Goal: Task Accomplishment & Management: Use online tool/utility

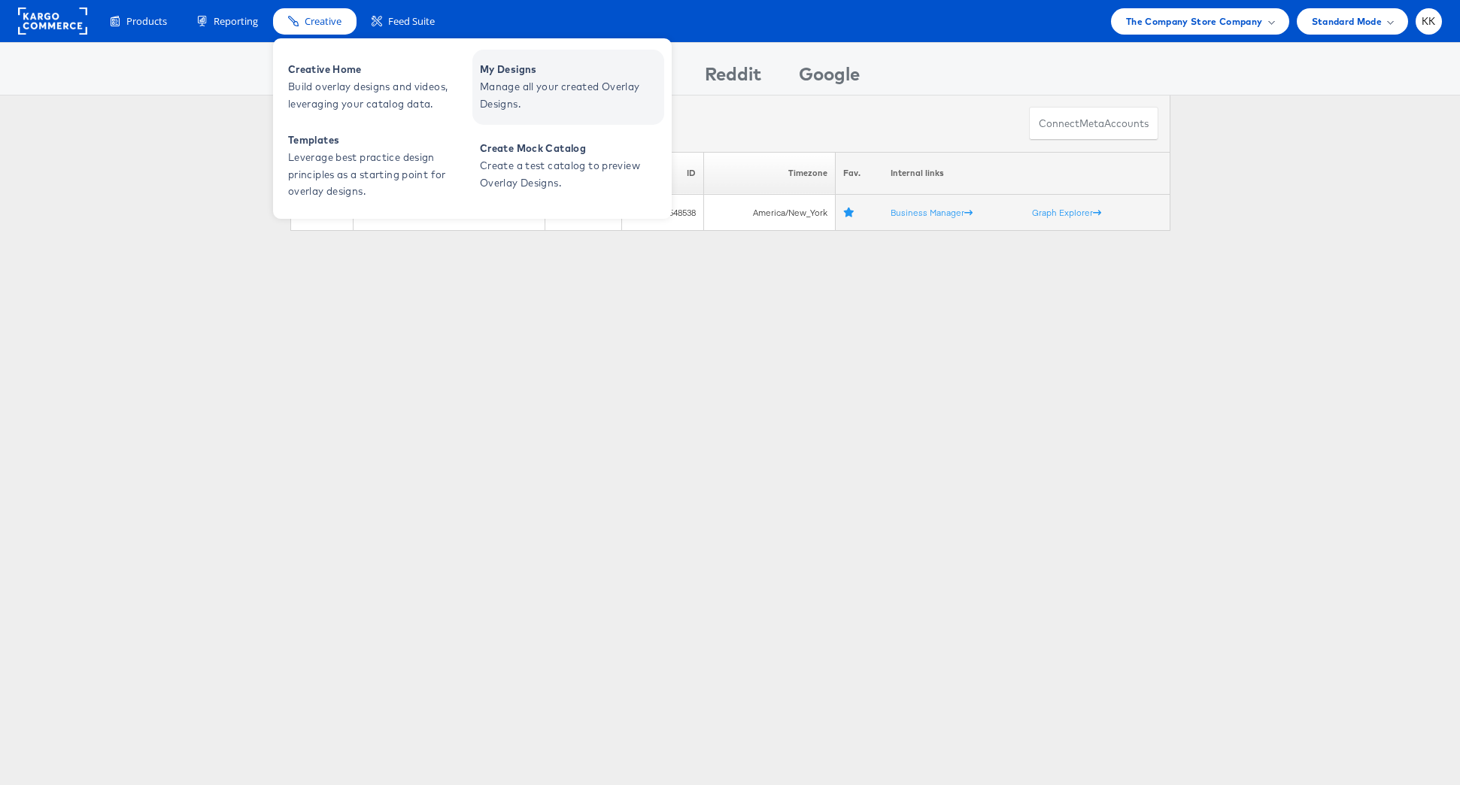
click at [490, 87] on span "Manage all your created Overlay Designs." at bounding box center [570, 95] width 181 height 35
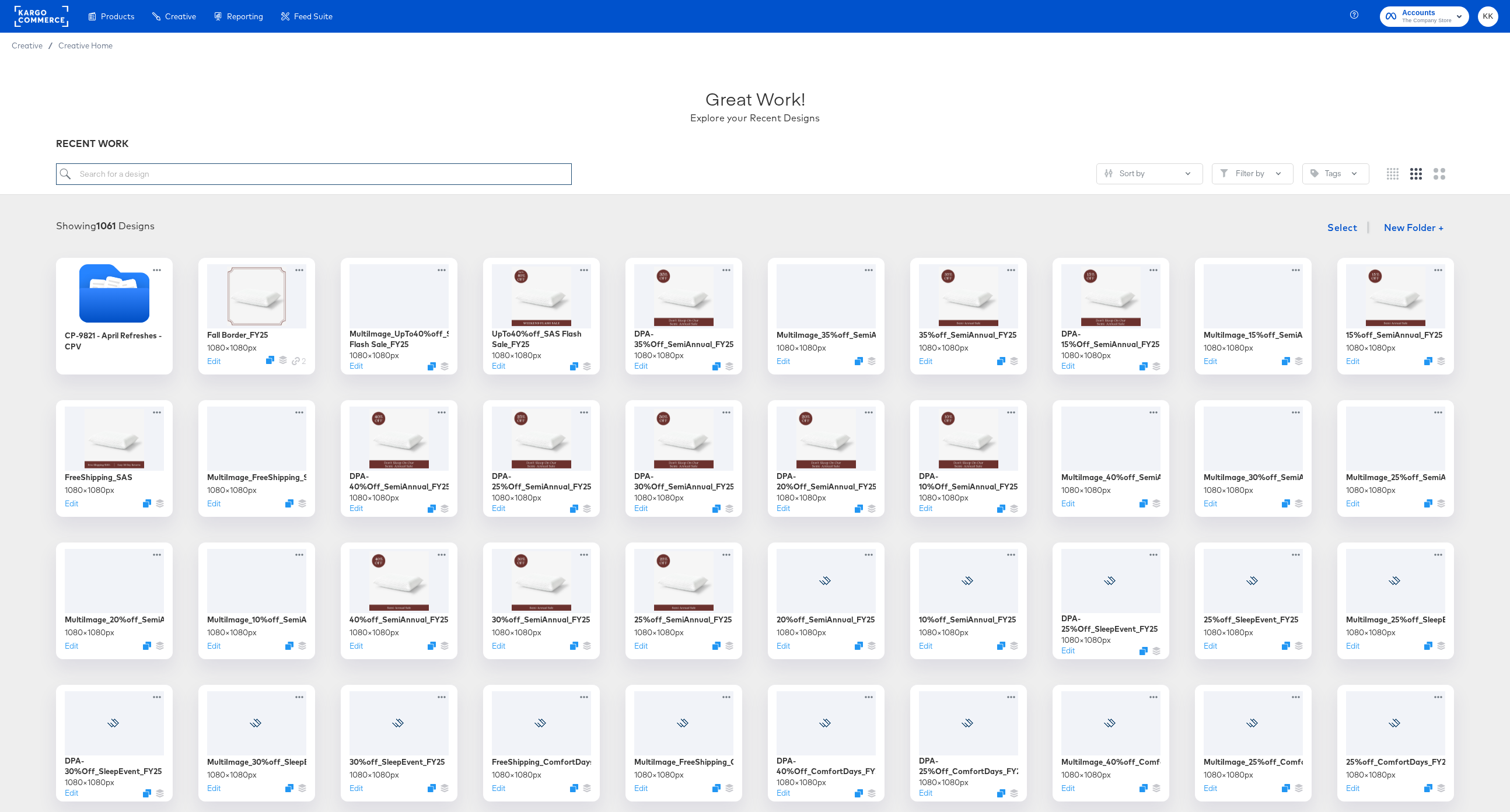
click at [189, 169] on input "search" at bounding box center [313, 174] width 516 height 22
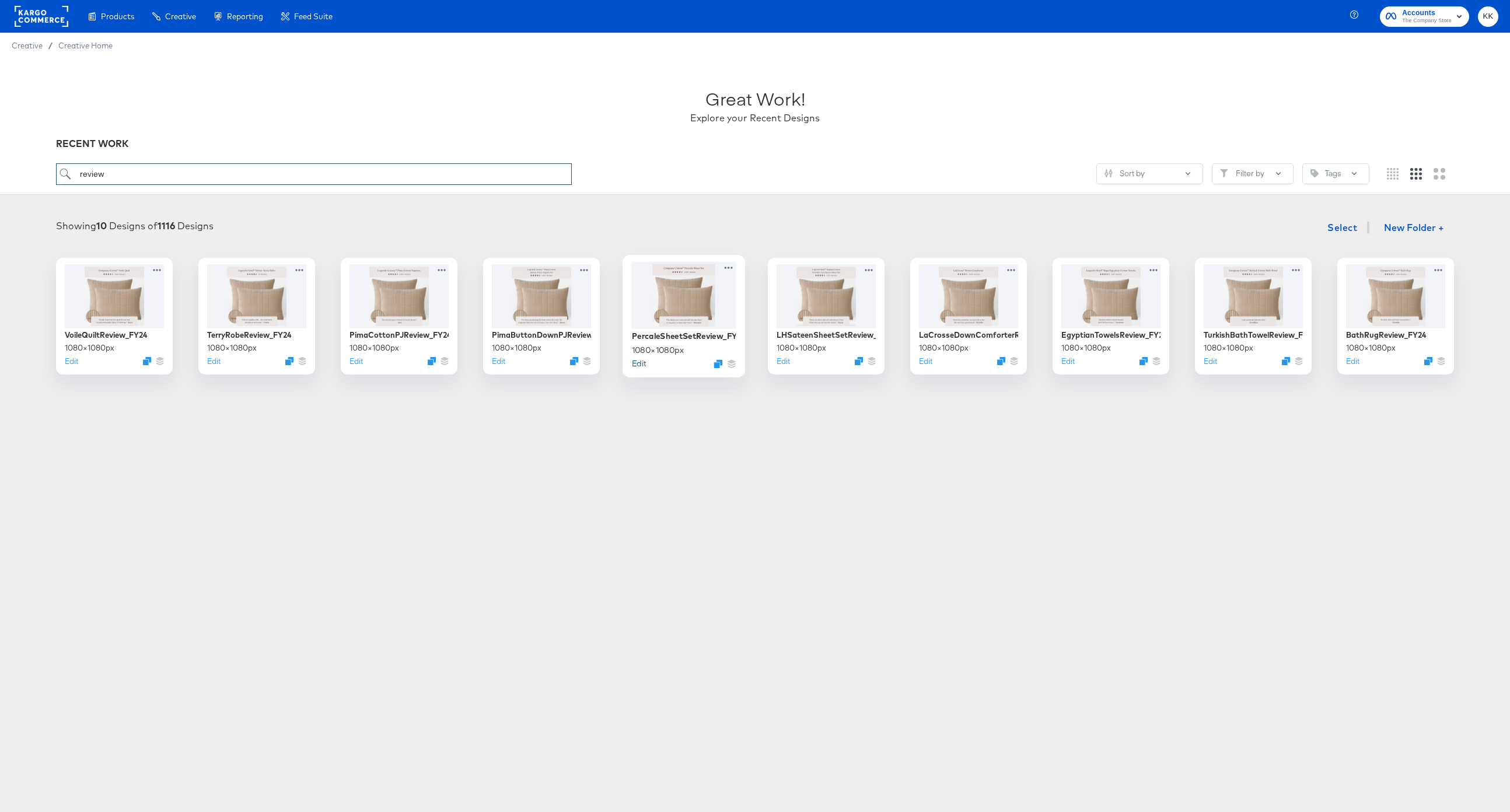
type input "review"
click at [643, 364] on button "Edit" at bounding box center [639, 363] width 14 height 11
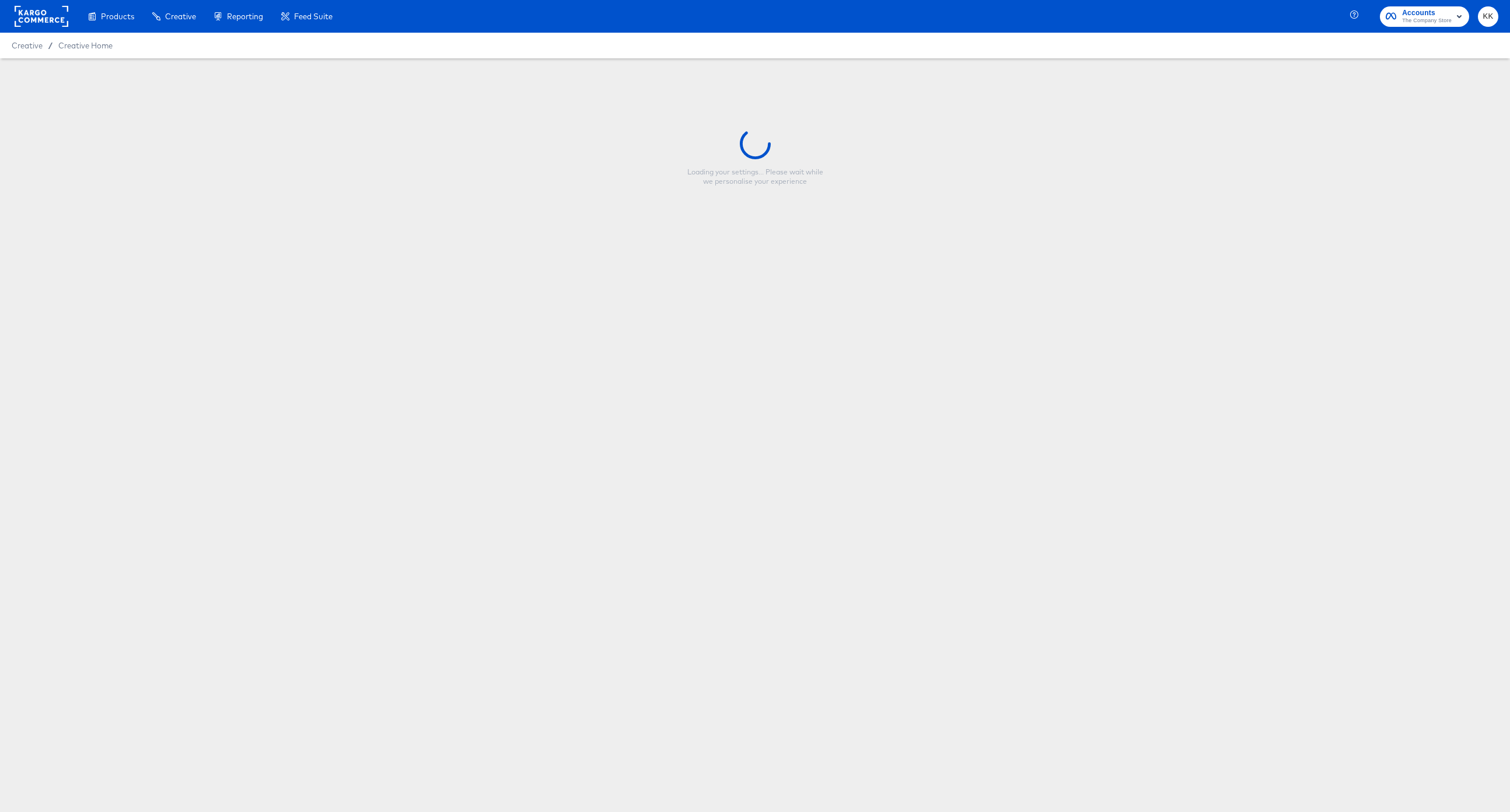
type input "PercaleSheetSetReview_FY24"
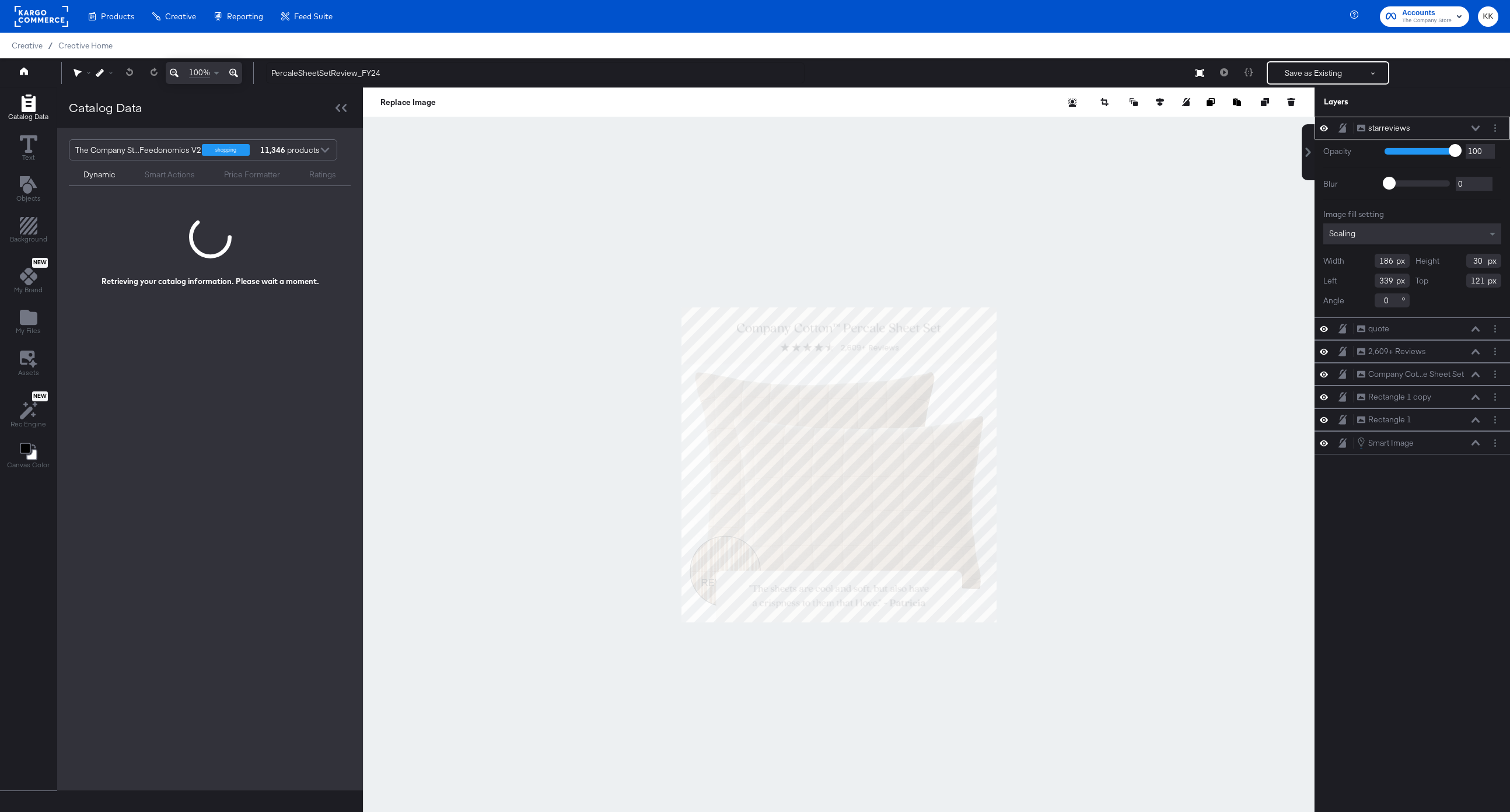
click at [239, 74] on button at bounding box center [233, 73] width 17 height 22
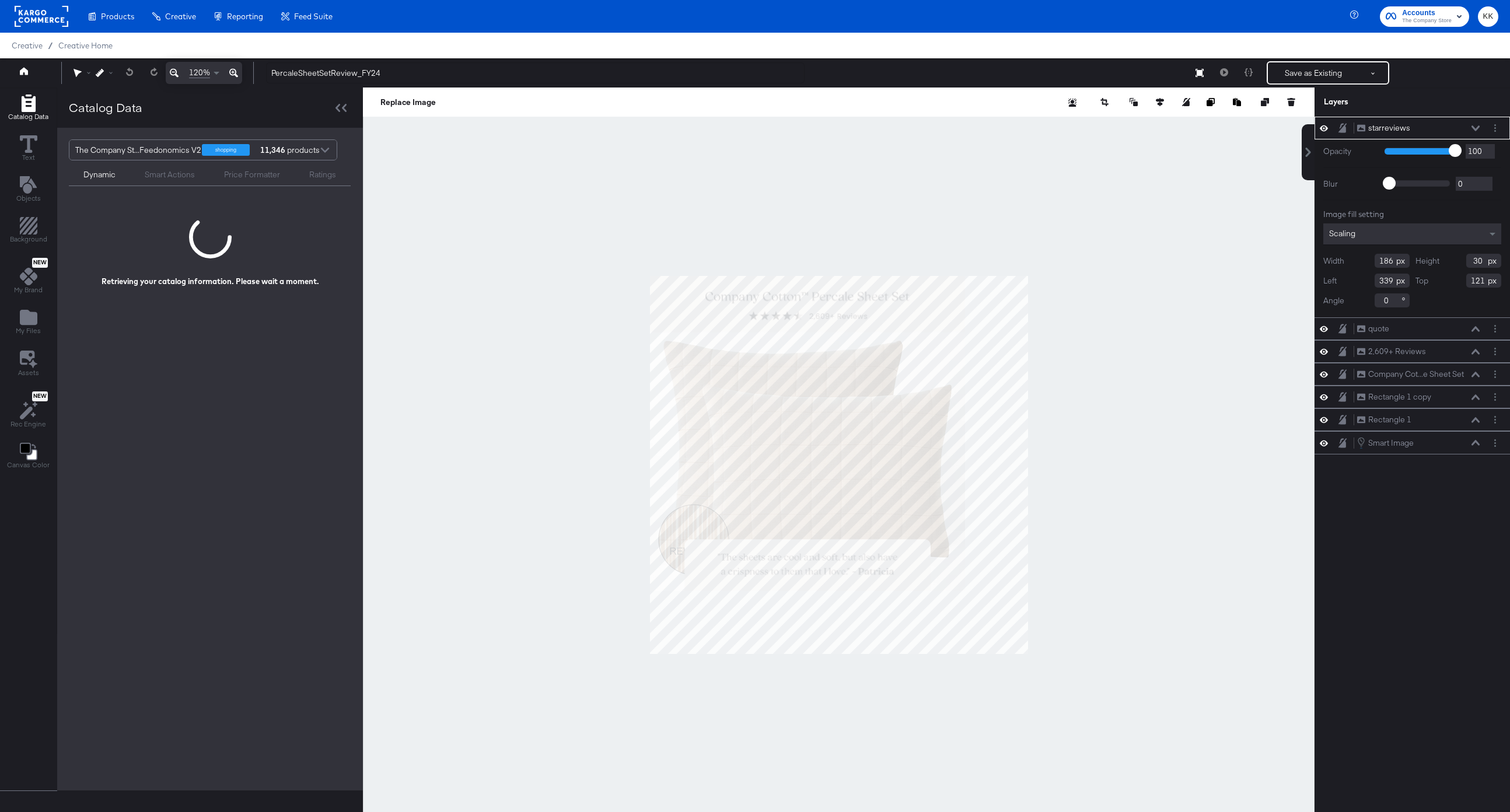
click at [239, 74] on button at bounding box center [233, 73] width 17 height 22
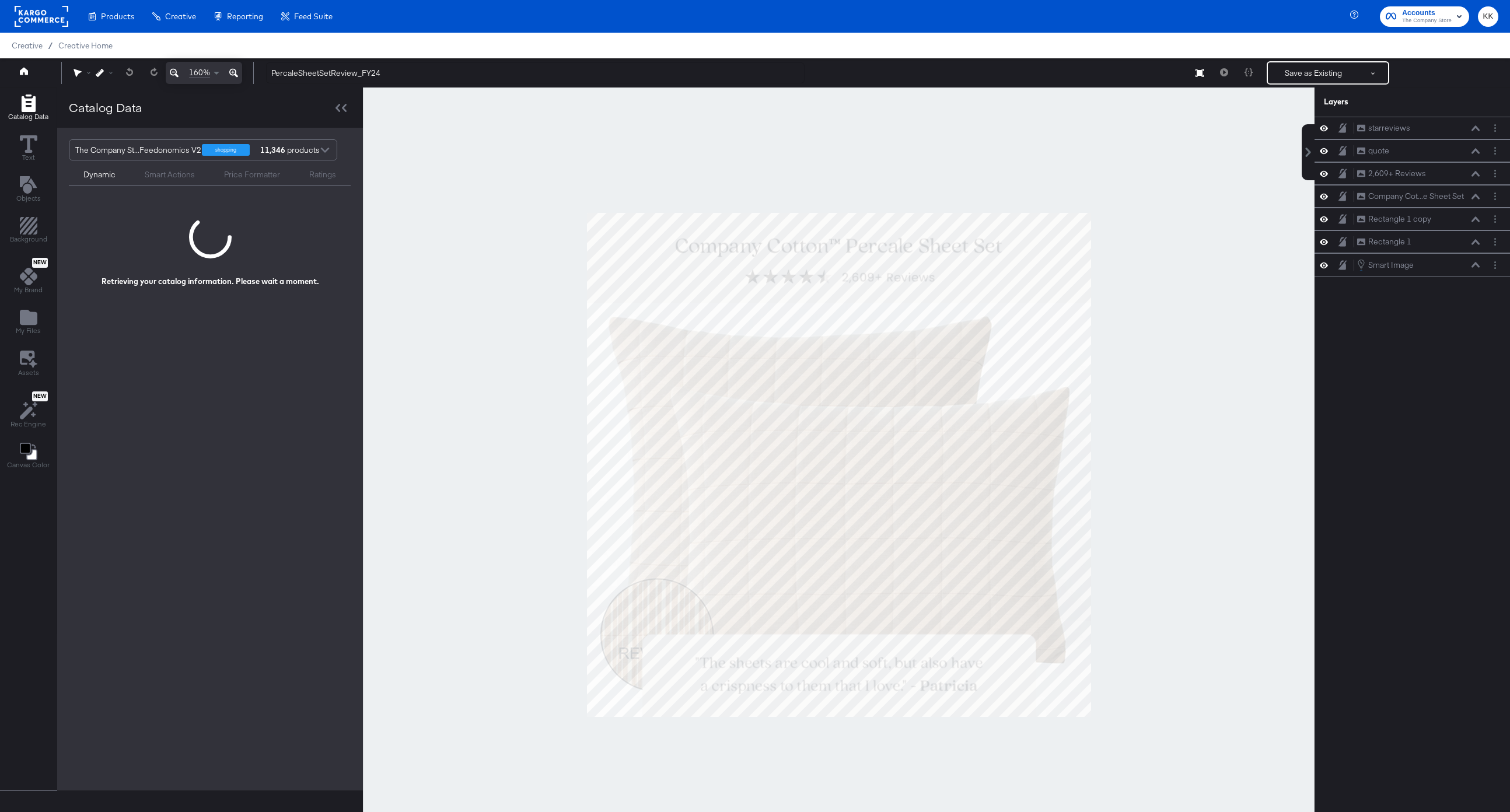
click at [461, 272] on div at bounding box center [838, 465] width 952 height 755
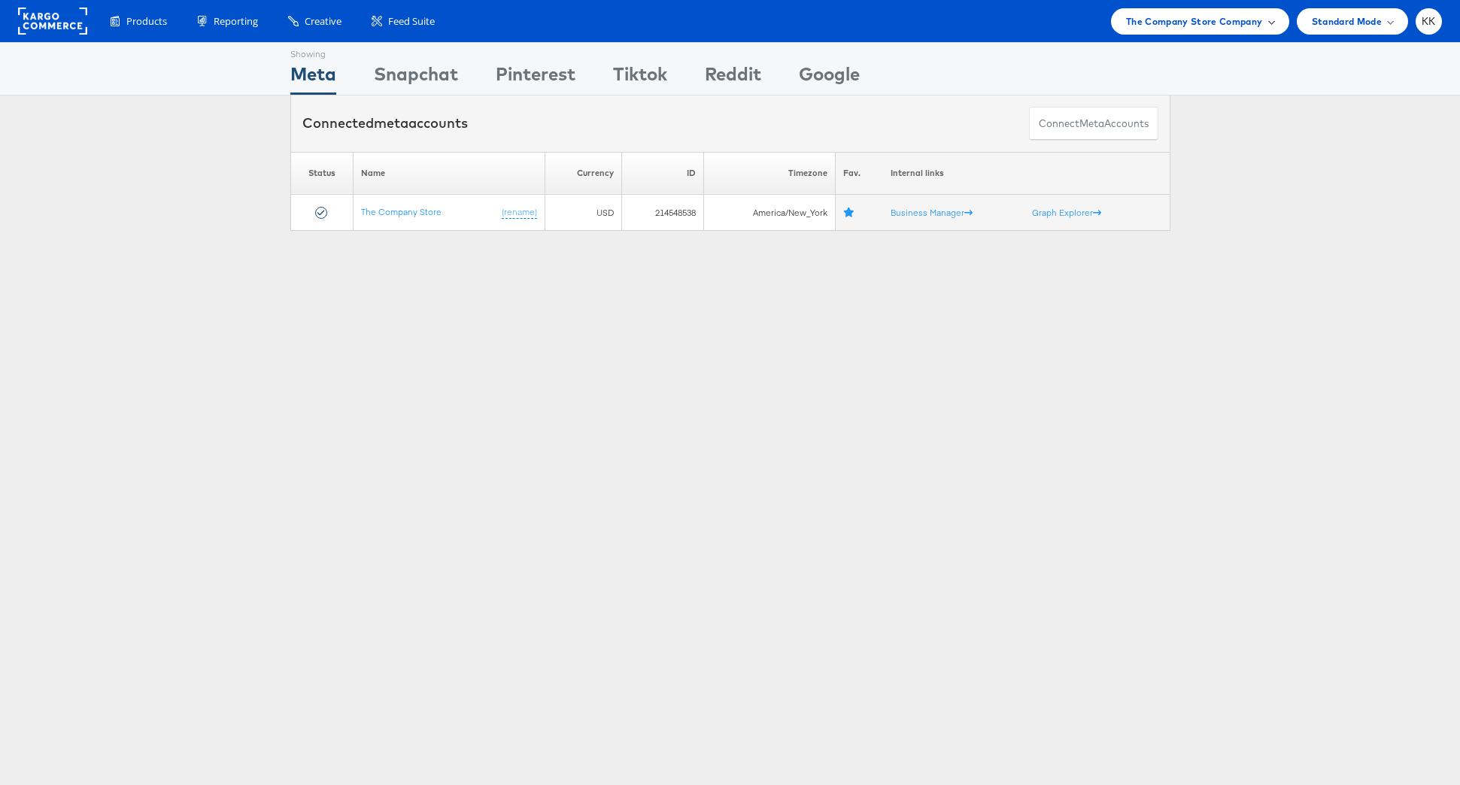
click at [1189, 17] on span "The Company Store Company" at bounding box center [1194, 22] width 137 height 16
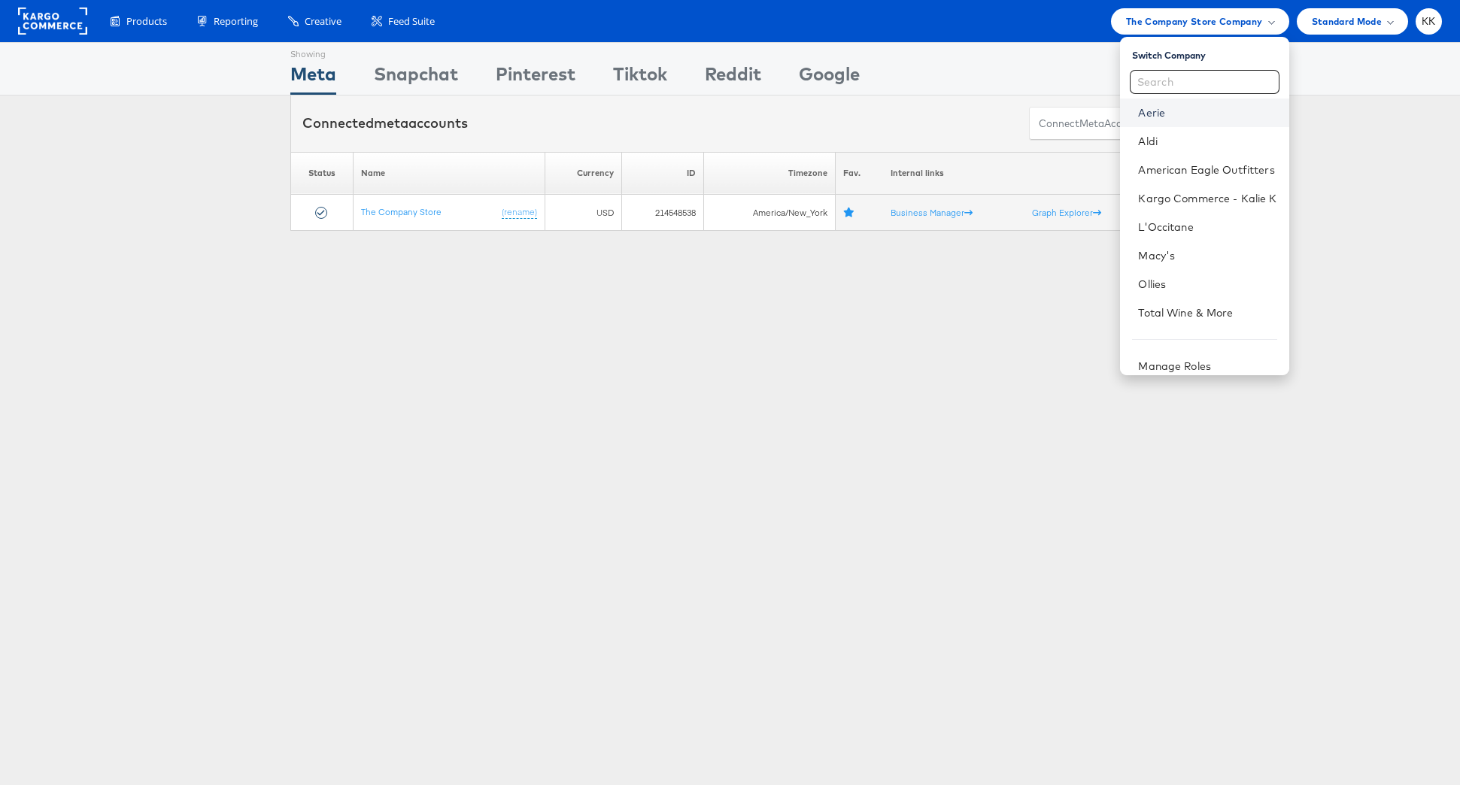
click at [1154, 114] on link "Aerie" at bounding box center [1207, 112] width 138 height 15
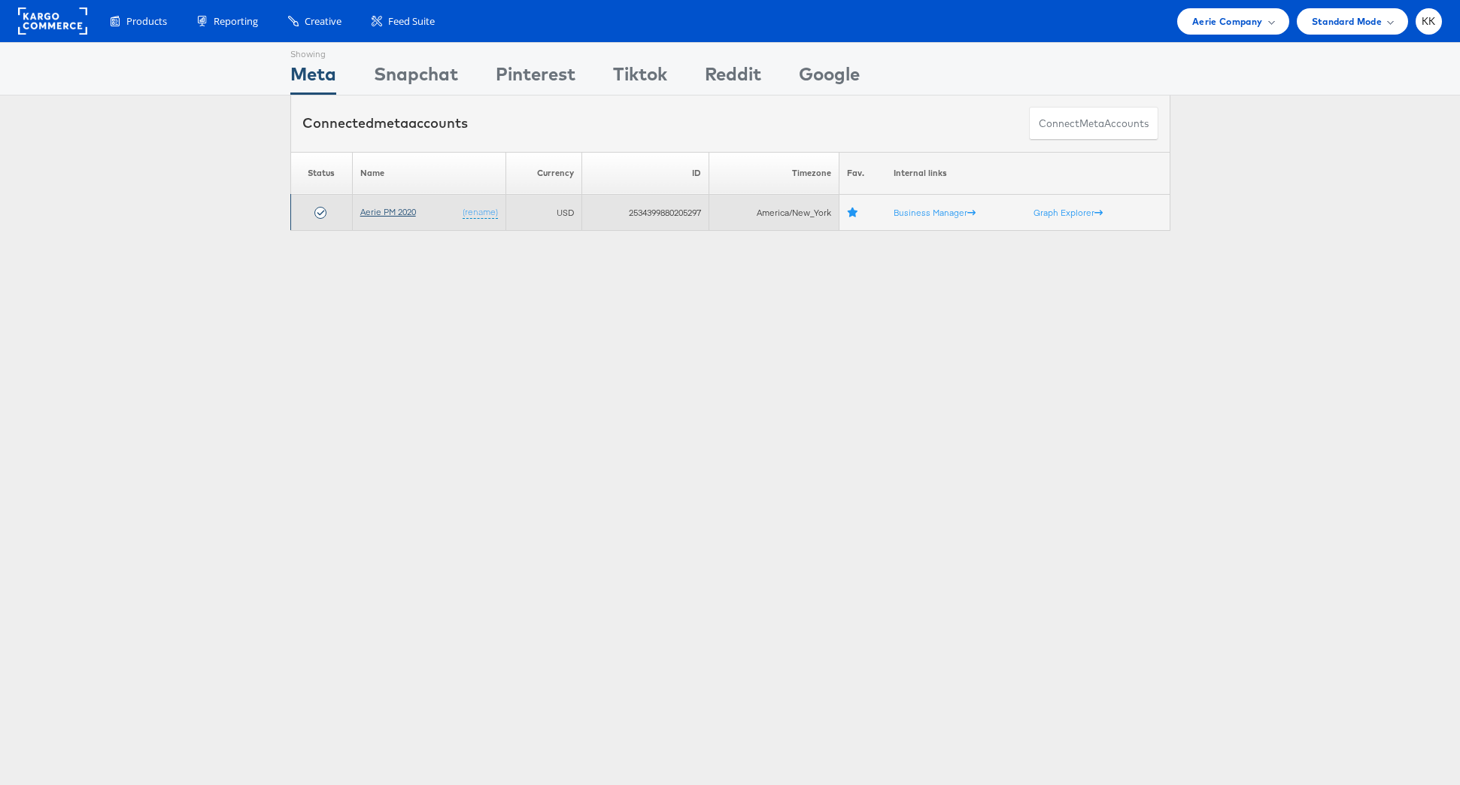
click at [378, 211] on link "Aerie PM 2020" at bounding box center [388, 211] width 56 height 11
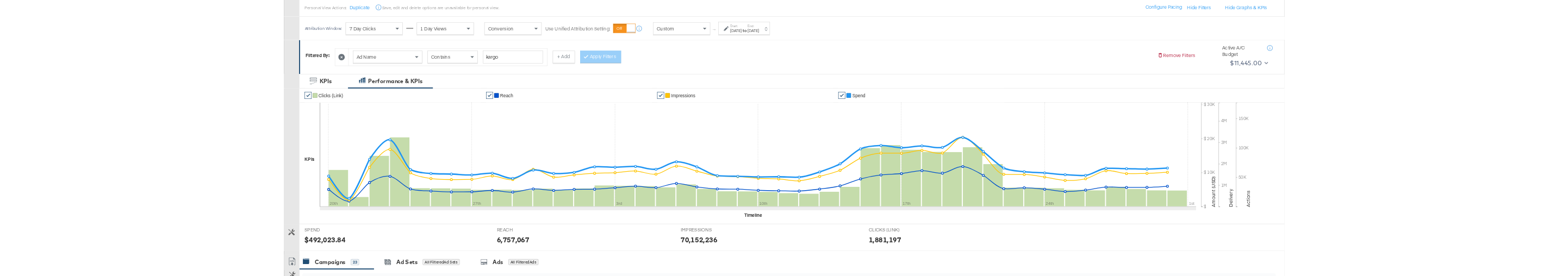
scroll to position [116, 0]
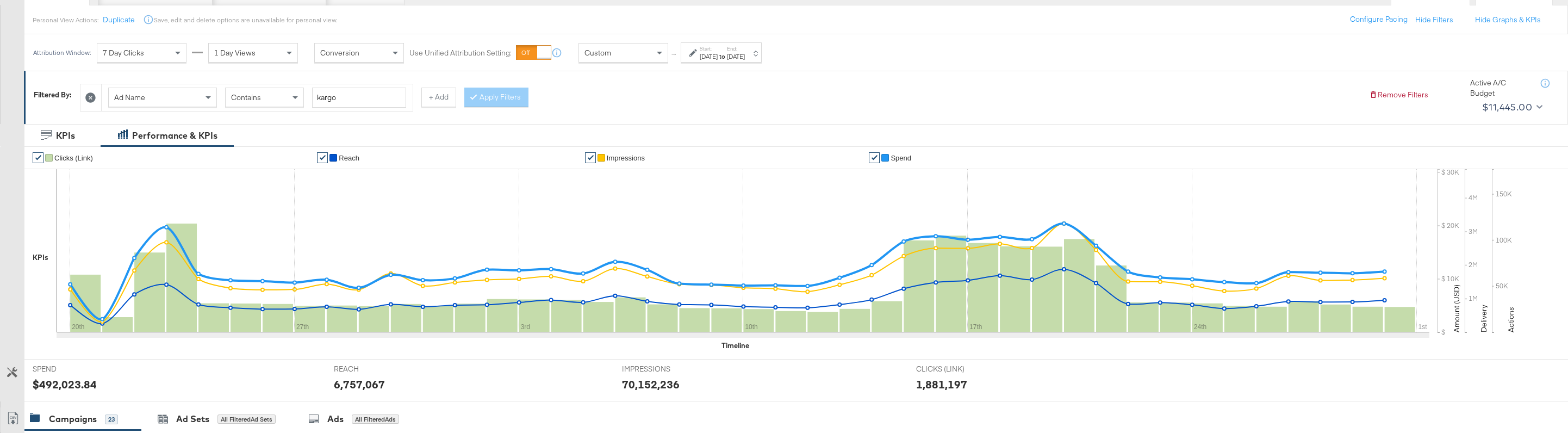
click at [17, 377] on icon at bounding box center [12, 372] width 10 height 10
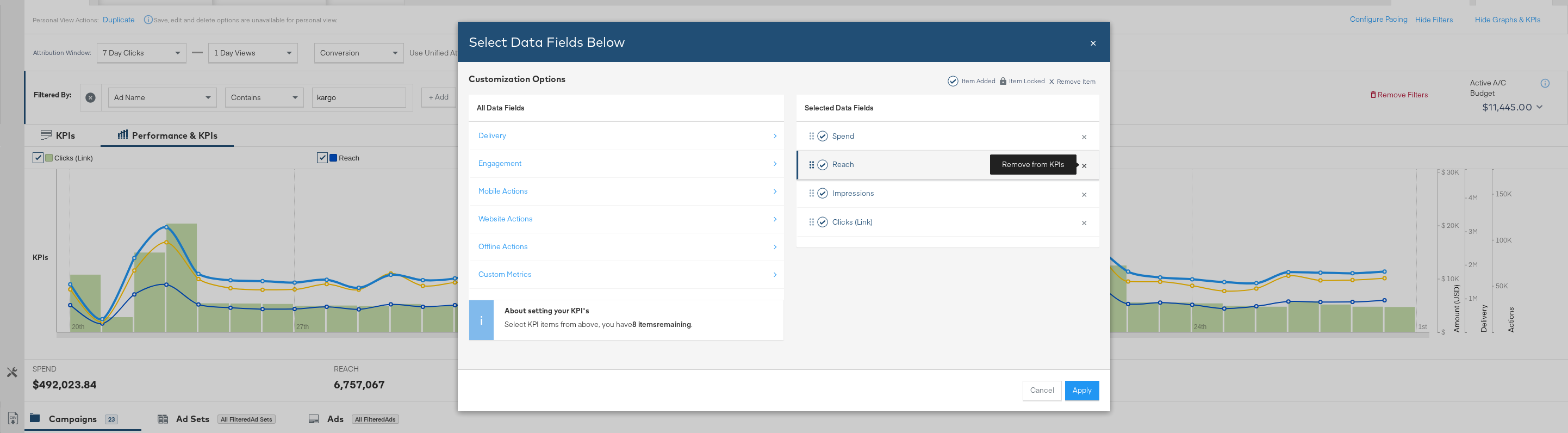
click at [1083, 166] on button "×" at bounding box center [1084, 165] width 14 height 23
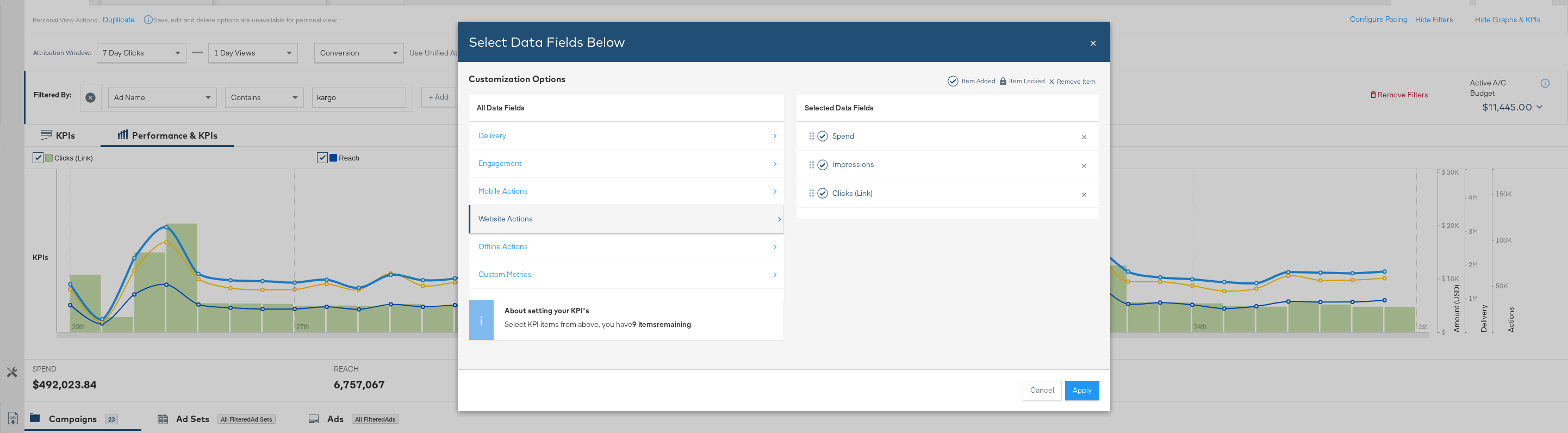
click at [587, 216] on div "Website Actions" at bounding box center [627, 218] width 297 height 22
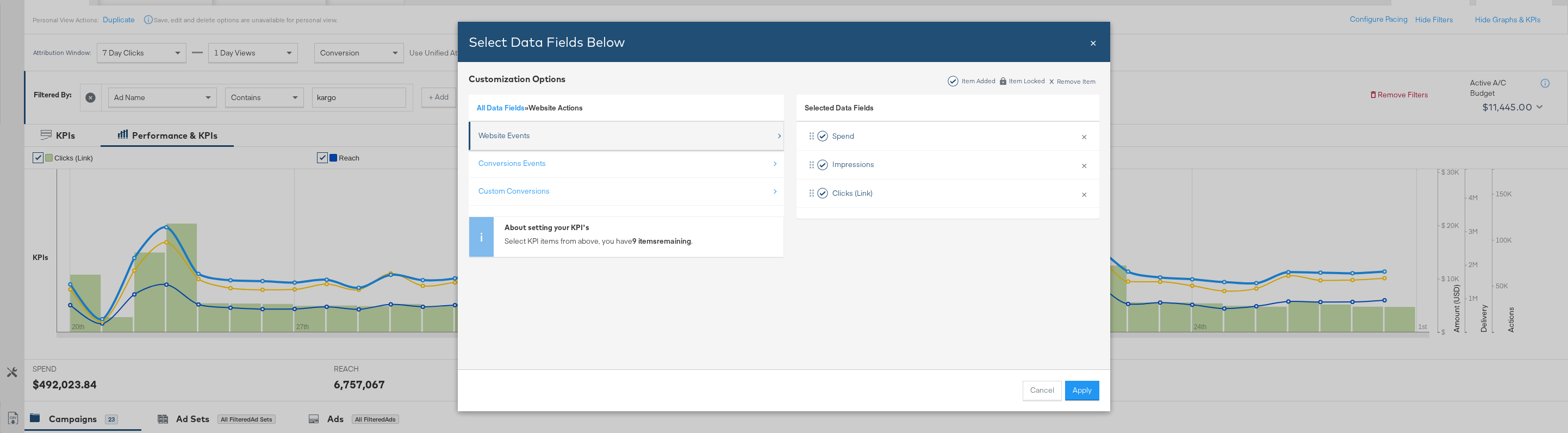
click at [526, 140] on div "Website Events" at bounding box center [504, 136] width 51 height 10
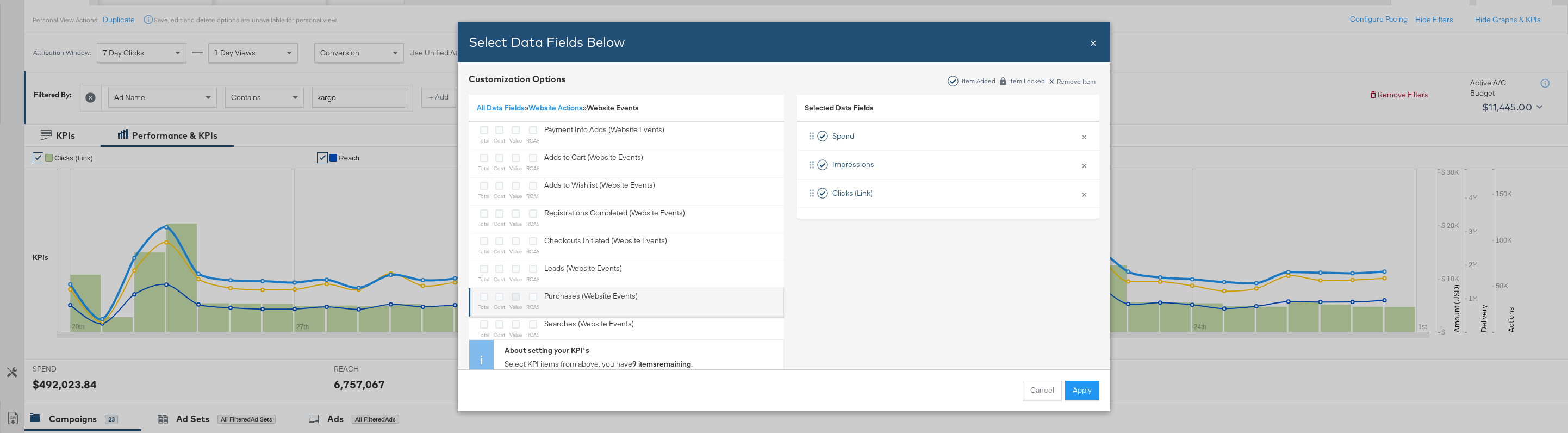
click at [515, 296] on icon "Bulk Add Locations Modal" at bounding box center [515, 296] width 8 height 8
click at [0, 0] on input "Bulk Add Locations Modal" at bounding box center [0, 0] width 0 height 0
click at [483, 299] on icon "Bulk Add Locations Modal" at bounding box center [484, 296] width 8 height 8
click at [0, 0] on input "Bulk Add Locations Modal" at bounding box center [0, 0] width 0 height 0
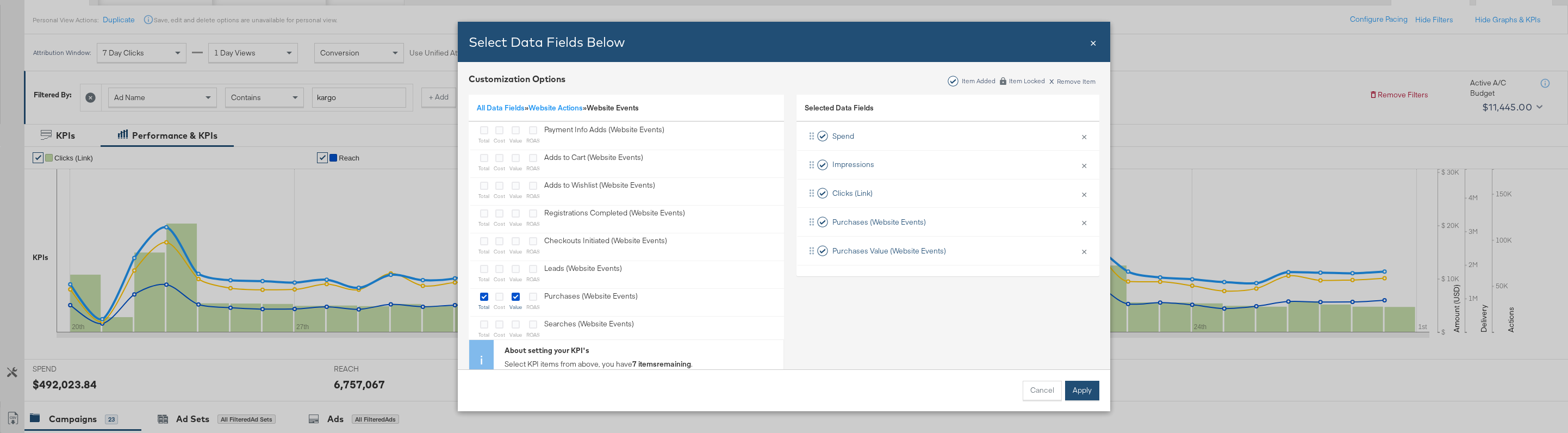
click at [1093, 398] on button "Apply" at bounding box center [1082, 390] width 34 height 20
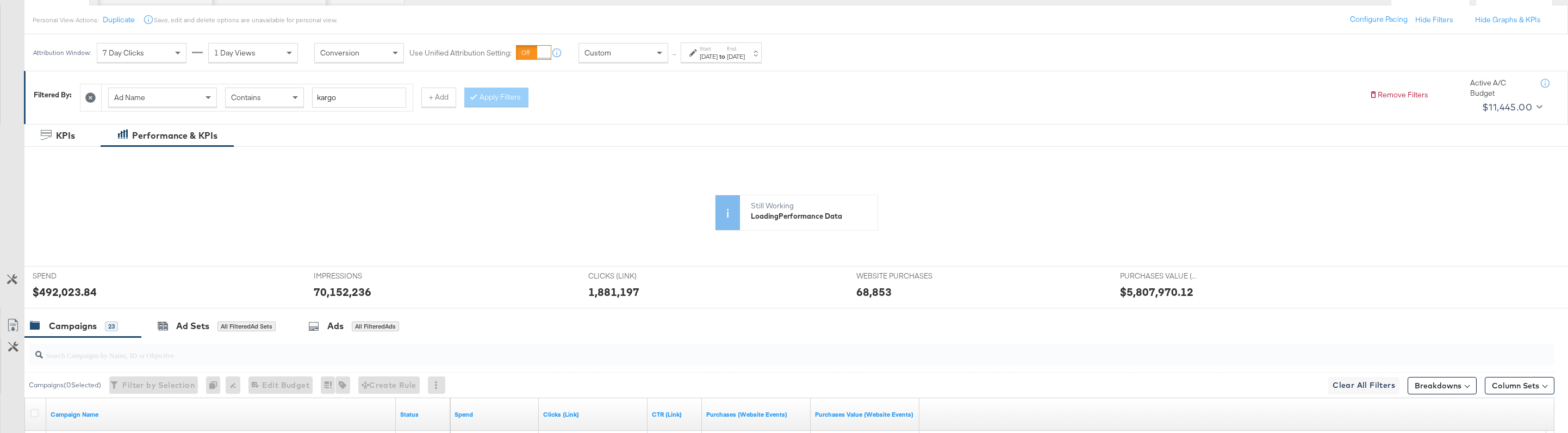
click at [718, 53] on div "Mar 20th 2025" at bounding box center [708, 56] width 18 height 9
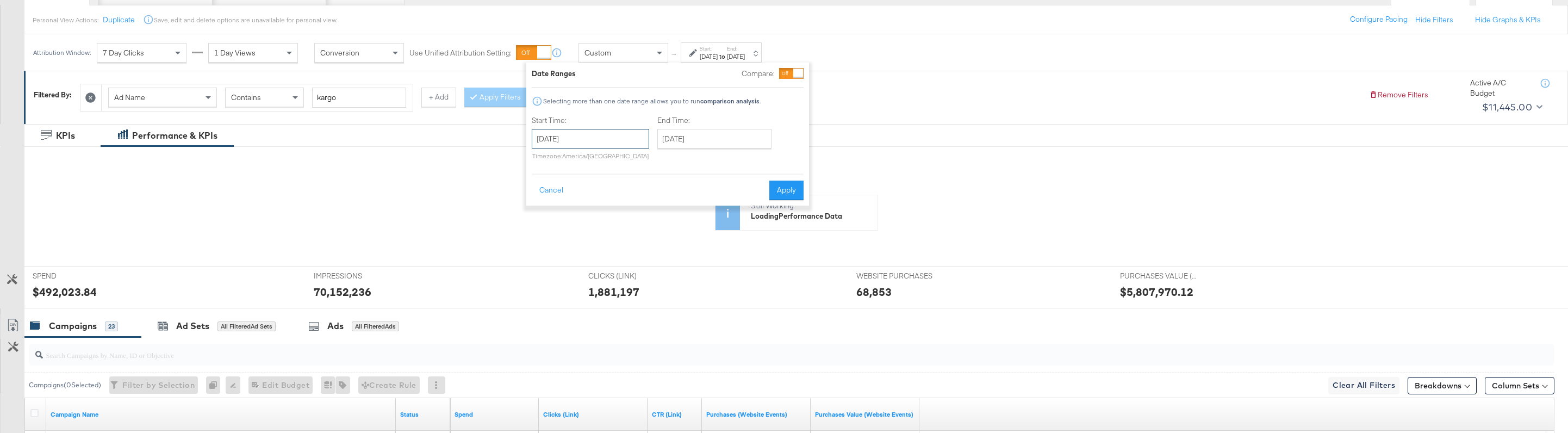
click at [567, 145] on input "March 20th 2025" at bounding box center [591, 138] width 117 height 20
click at [544, 160] on span "‹" at bounding box center [544, 160] width 17 height 17
drag, startPoint x: 632, startPoint y: 226, endPoint x: 620, endPoint y: 225, distance: 12.0
click at [620, 225] on tr "9 10 11 12 13 14 15" at bounding box center [600, 223] width 130 height 15
click at [620, 225] on td "13" at bounding box center [618, 223] width 19 height 15
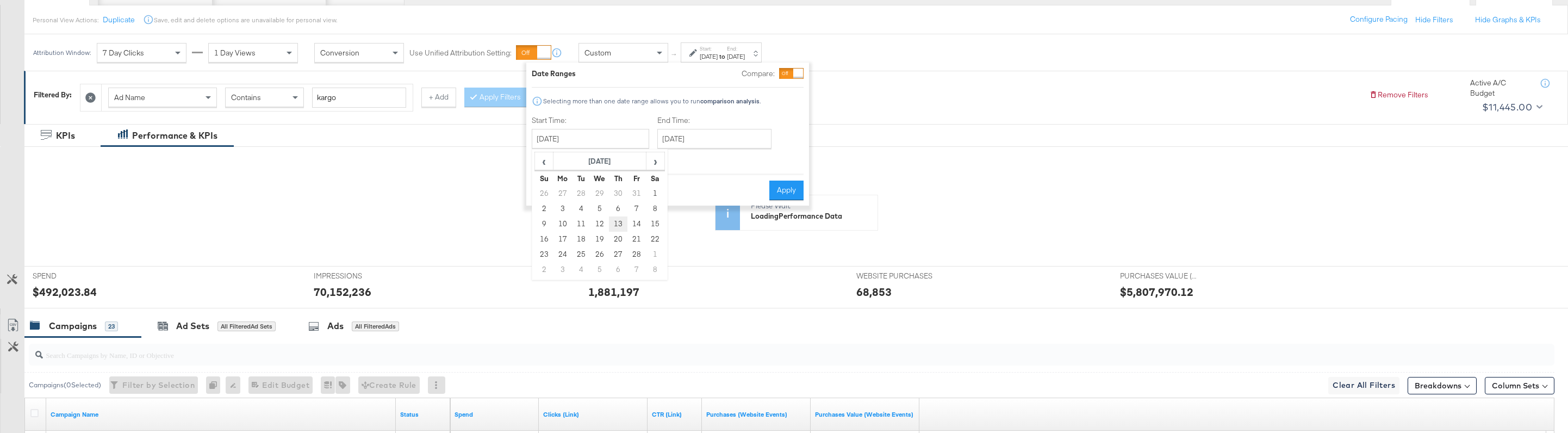
type input "February 13th 2025"
click at [698, 140] on input "April 30th 2025" at bounding box center [714, 138] width 114 height 20
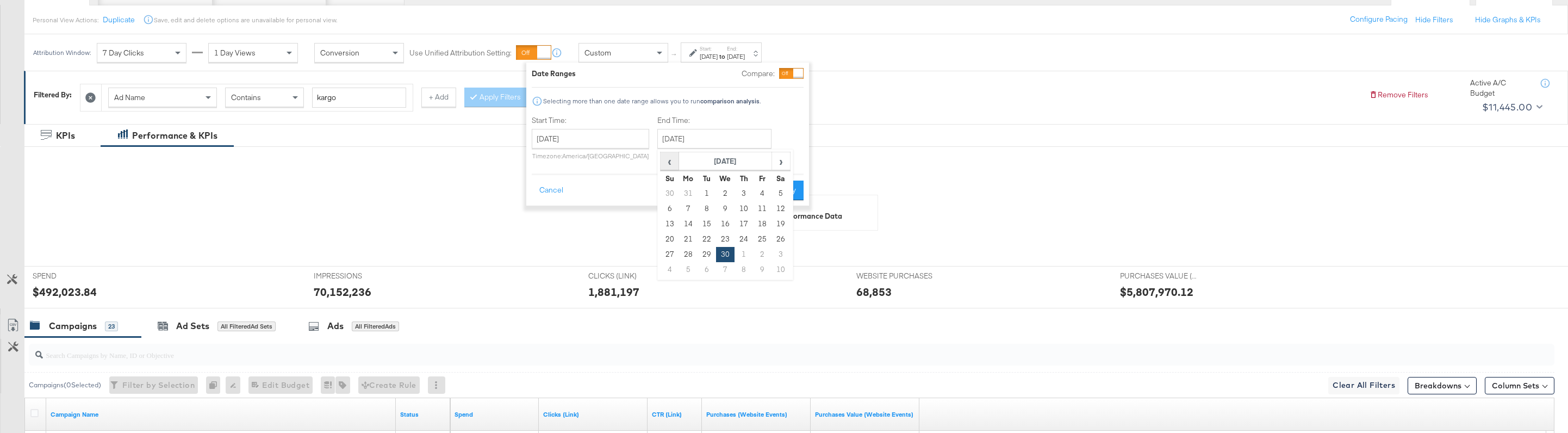
click at [664, 163] on span "‹" at bounding box center [669, 160] width 17 height 17
click at [721, 232] on td "19" at bounding box center [726, 239] width 19 height 15
type input "March 19th 2025"
click at [780, 197] on button "Apply" at bounding box center [787, 190] width 34 height 20
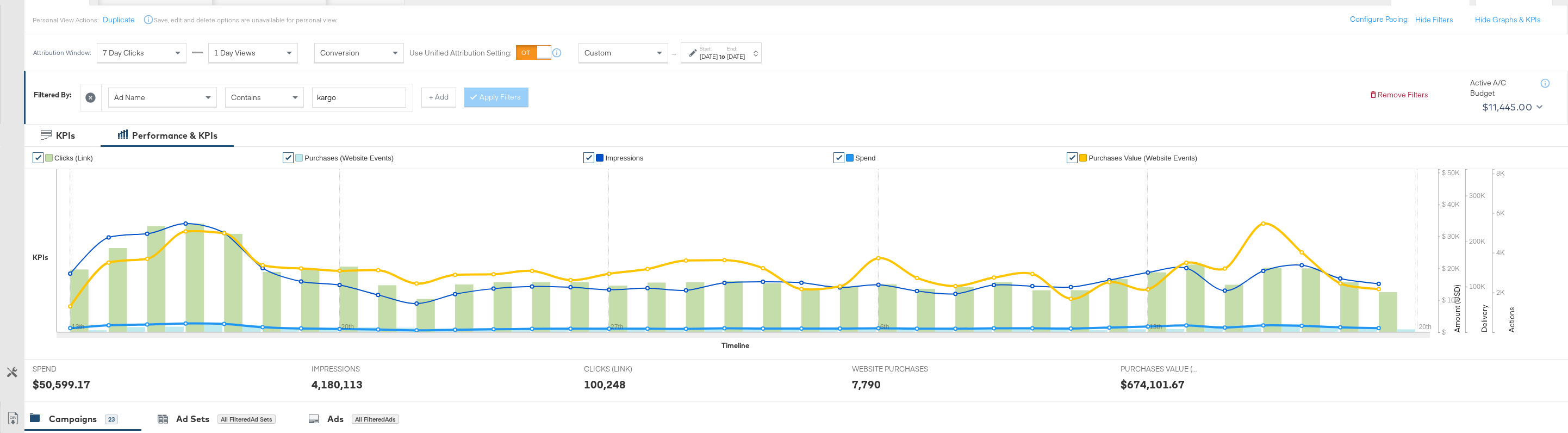
click at [63, 384] on div "$50,599.17" at bounding box center [61, 385] width 58 height 16
copy div "50,599.17"
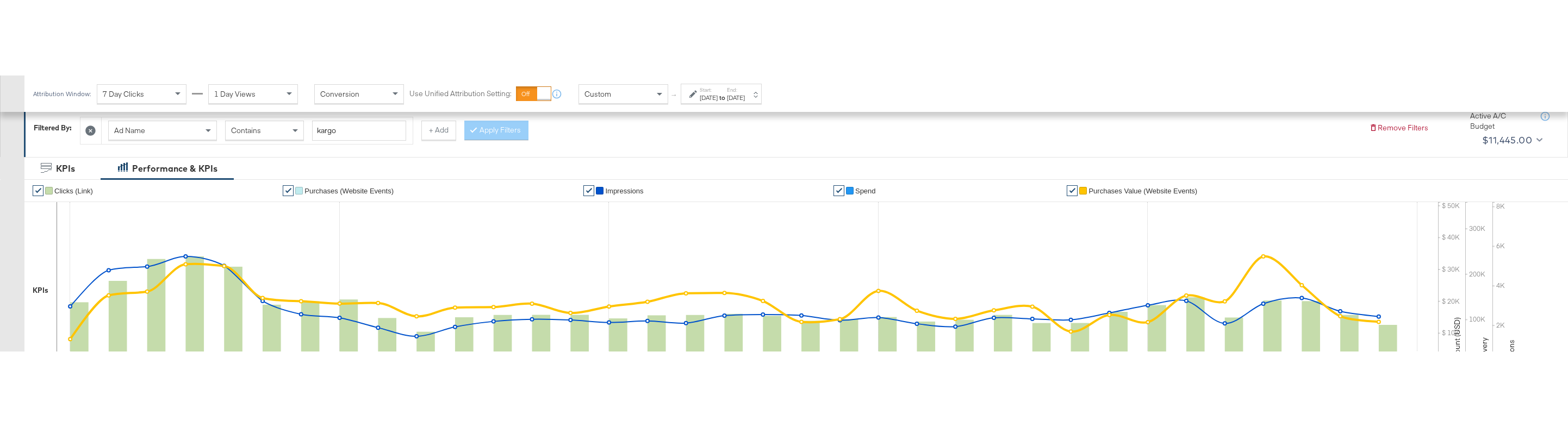
scroll to position [161, 0]
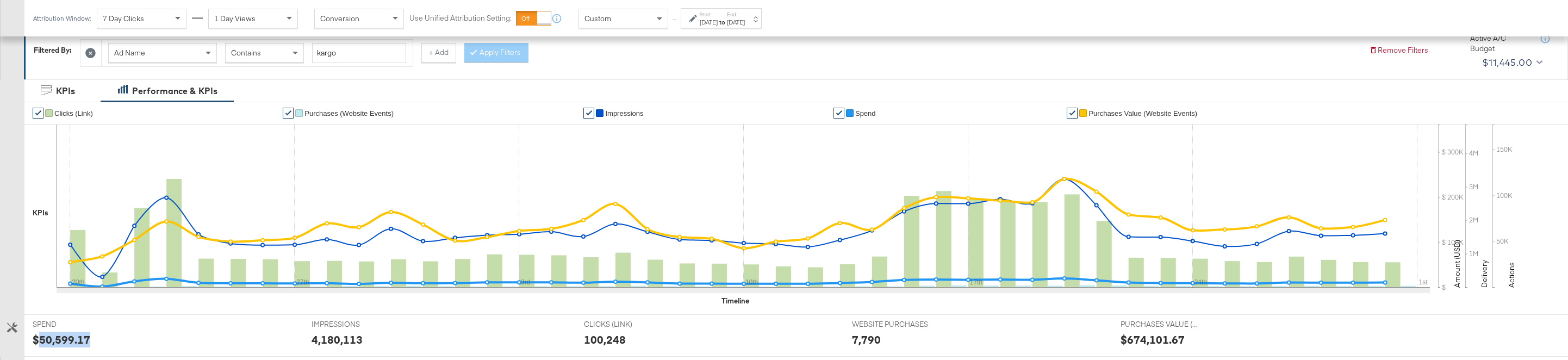
click at [56, 343] on div "$50,599.17" at bounding box center [61, 340] width 58 height 16
copy div "50,599.17"
click at [339, 342] on div "4,180,113" at bounding box center [337, 340] width 51 height 16
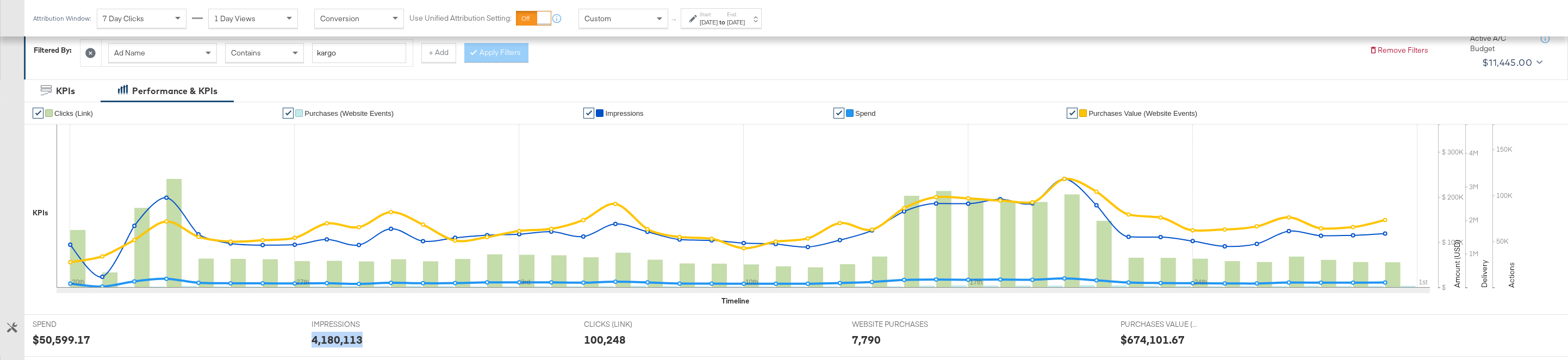
copy div "4,180,113"
click at [604, 336] on div "100,248" at bounding box center [605, 340] width 42 height 16
copy div "100,248"
click at [870, 345] on div "7,790" at bounding box center [867, 340] width 29 height 16
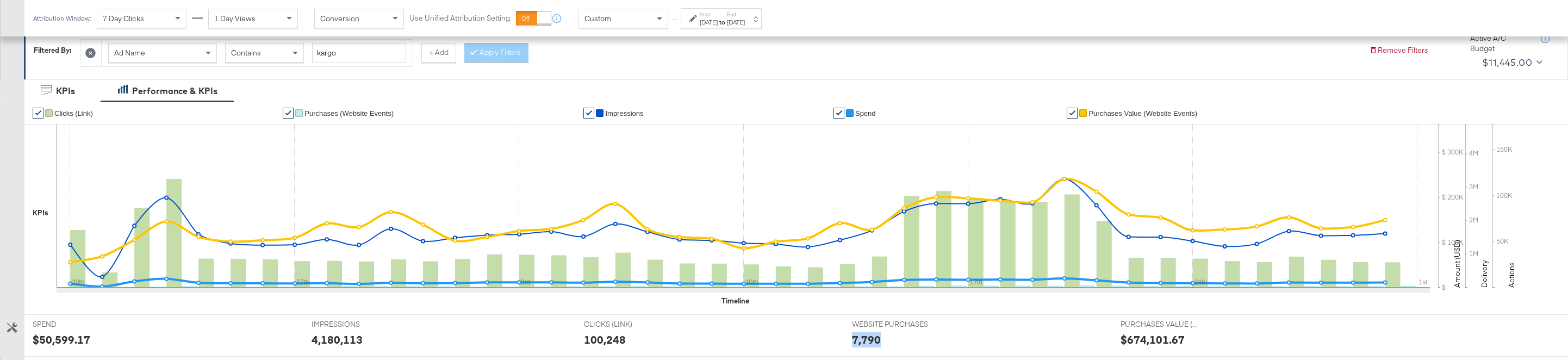
click at [870, 345] on div "7,790" at bounding box center [867, 340] width 29 height 16
copy div "7,790"
click at [1146, 339] on div "$674,101.67" at bounding box center [1152, 340] width 64 height 16
copy div "674,101.67"
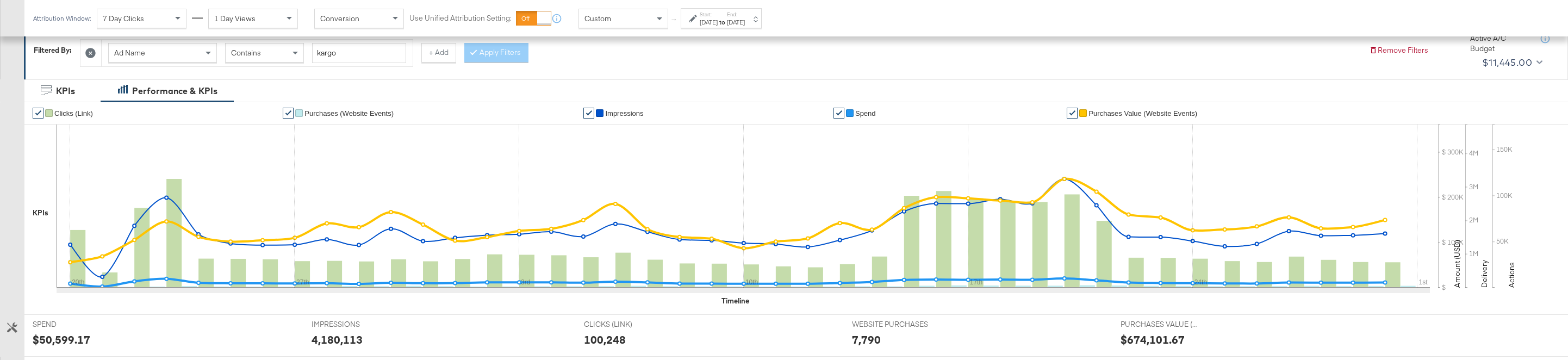
click at [714, 21] on div "Feb 13th 2025" at bounding box center [708, 22] width 18 height 9
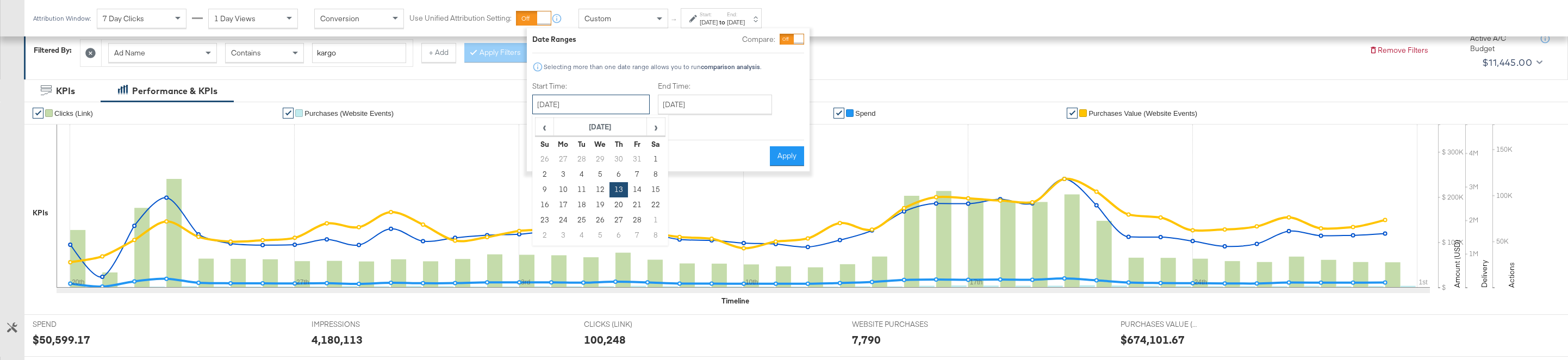
click at [615, 95] on input "February 13th 2025" at bounding box center [591, 104] width 117 height 20
click at [652, 124] on span "›" at bounding box center [656, 127] width 17 height 17
click at [620, 205] on td "20" at bounding box center [619, 205] width 19 height 15
type input "March 20th 2025"
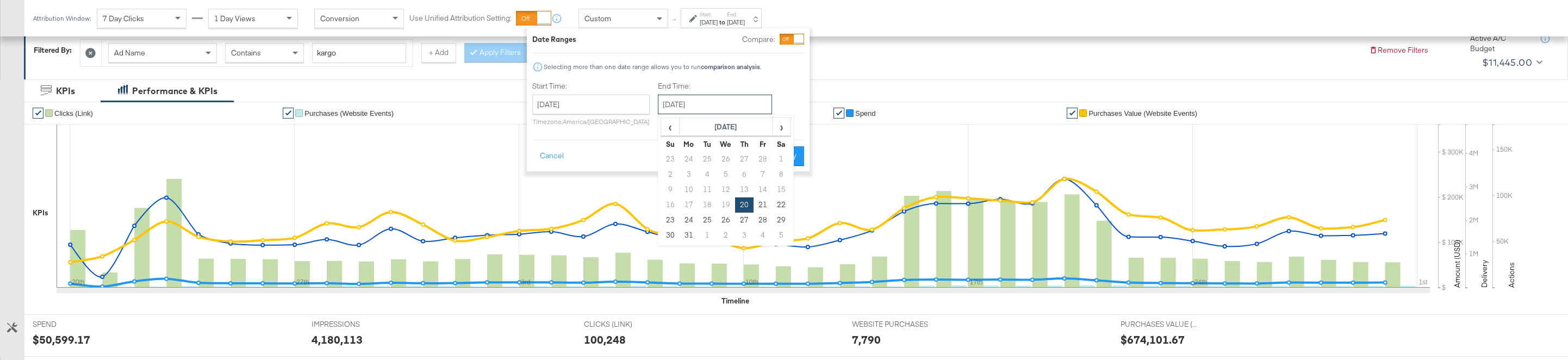
click at [713, 104] on input "March 20th 2025" at bounding box center [715, 104] width 114 height 20
click at [767, 127] on th "March 2025" at bounding box center [726, 127] width 93 height 19
click at [776, 149] on td "Apr" at bounding box center [774, 151] width 33 height 27
click at [716, 219] on td "30" at bounding box center [726, 220] width 19 height 15
type input "April 30th 2025"
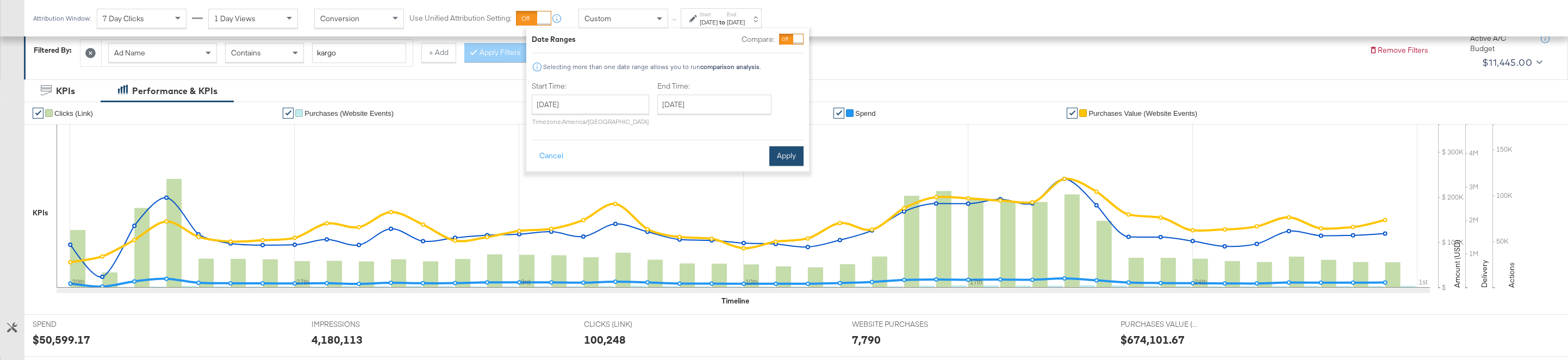
click at [781, 151] on button "Apply" at bounding box center [786, 155] width 34 height 20
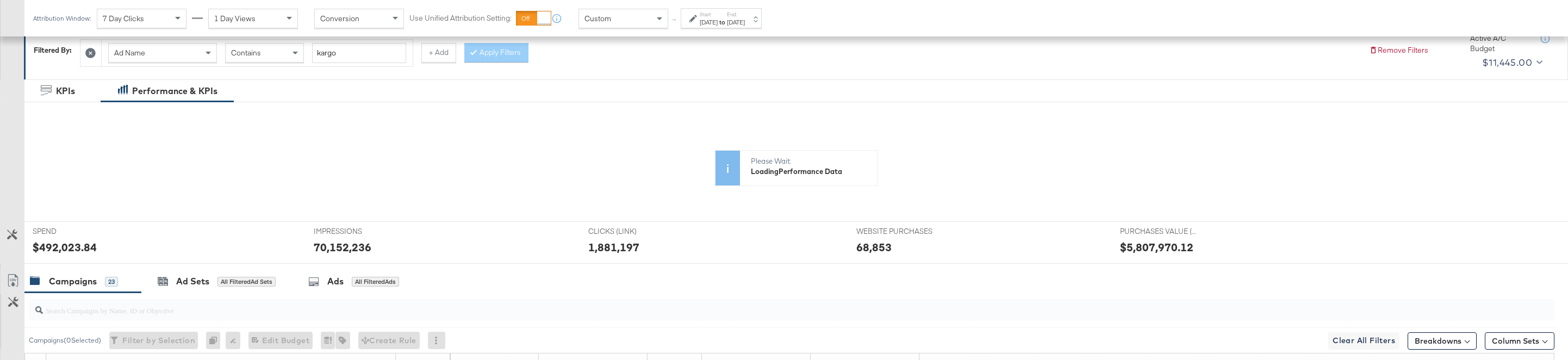
click at [61, 254] on icon at bounding box center [743, 206] width 1374 height 163
click at [64, 247] on icon at bounding box center [743, 206] width 1374 height 163
click at [78, 249] on rect at bounding box center [77, 259] width 15 height 58
click at [77, 250] on rect at bounding box center [77, 259] width 15 height 58
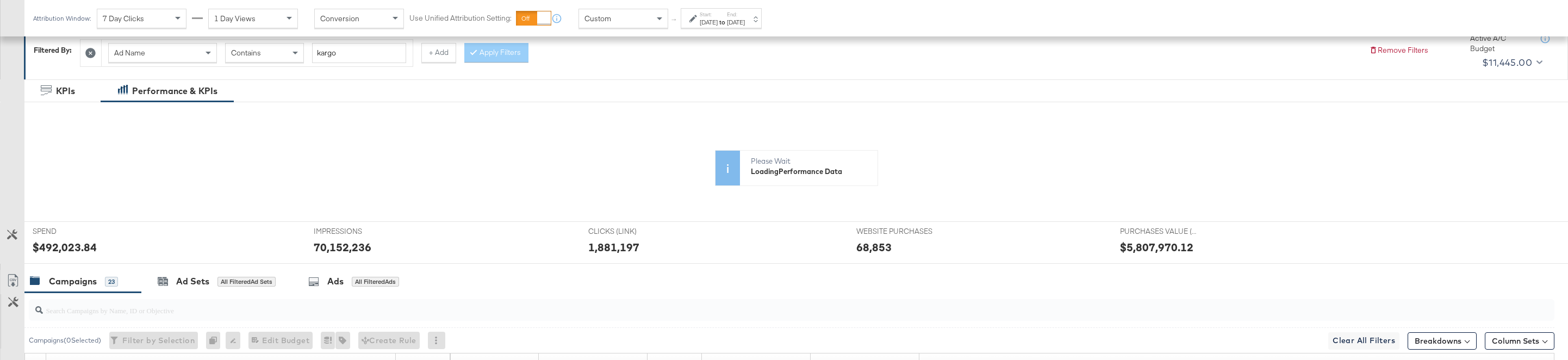
click at [77, 250] on rect at bounding box center [77, 259] width 15 height 58
copy div "Thu"
click at [44, 252] on div "KPIs" at bounding box center [40, 214] width 16 height 179
click at [46, 252] on div "KPIs" at bounding box center [40, 214] width 16 height 179
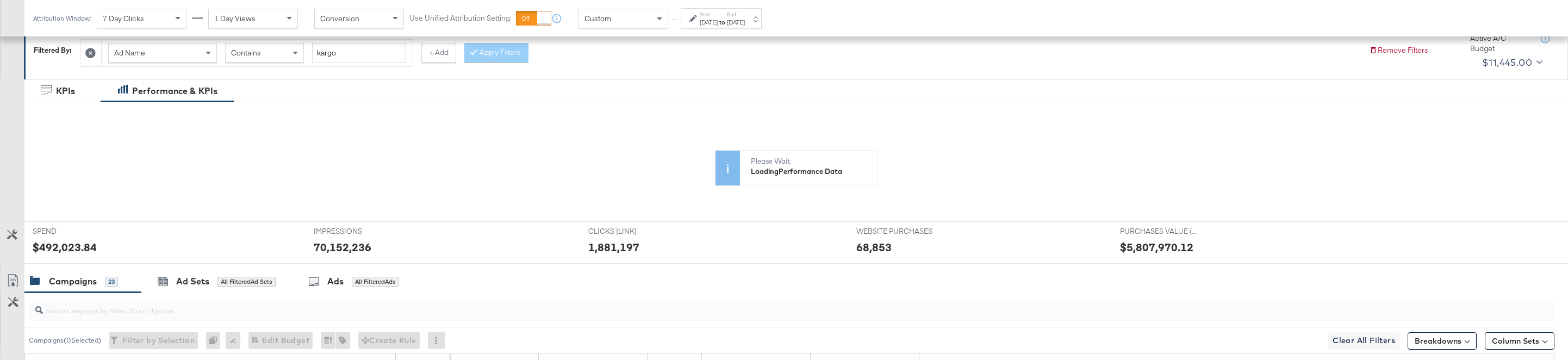
click at [64, 252] on icon at bounding box center [743, 206] width 1374 height 163
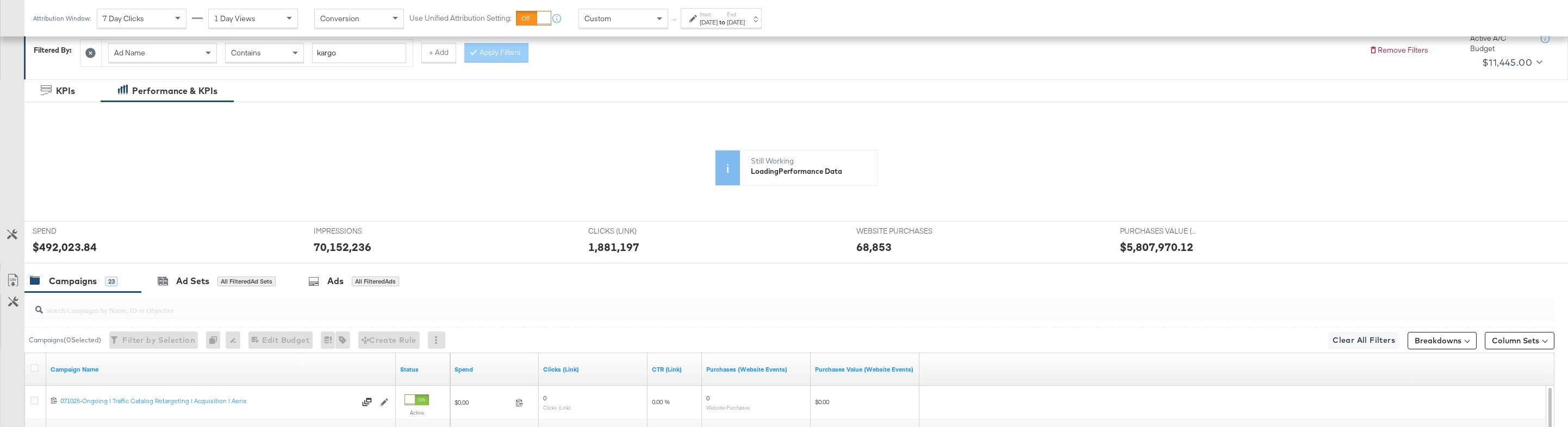
click at [71, 238] on rect at bounding box center [77, 259] width 15 height 58
drag, startPoint x: 71, startPoint y: 241, endPoint x: 165, endPoint y: 247, distance: 94.2
click at [166, 248] on g at bounding box center [742, 233] width 1345 height 108
click at [384, 238] on icon at bounding box center [743, 206] width 1374 height 163
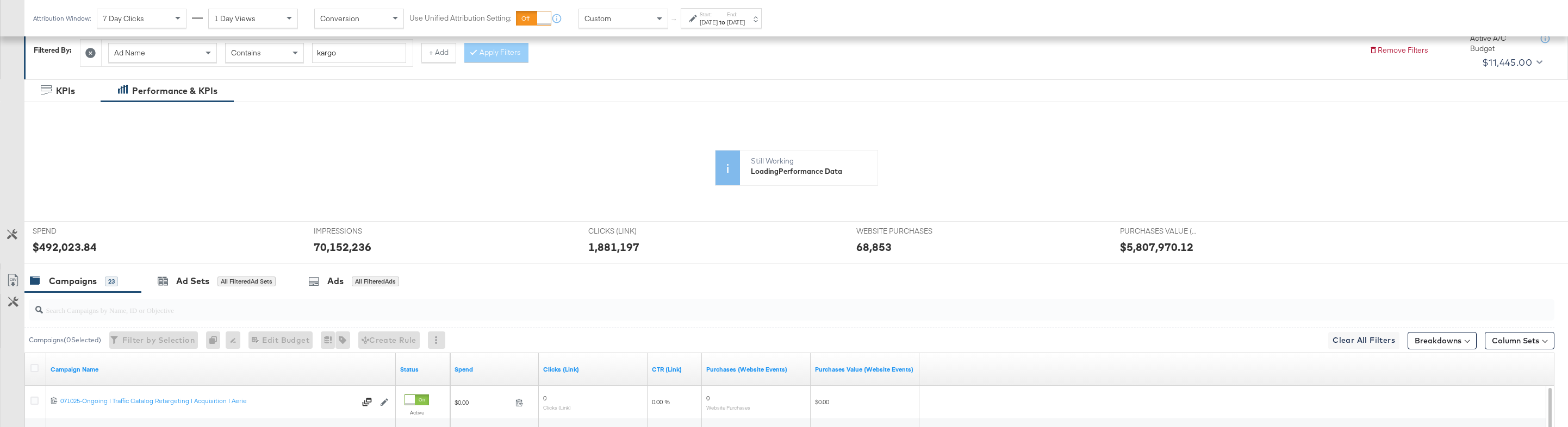
click at [384, 238] on icon at bounding box center [743, 206] width 1374 height 163
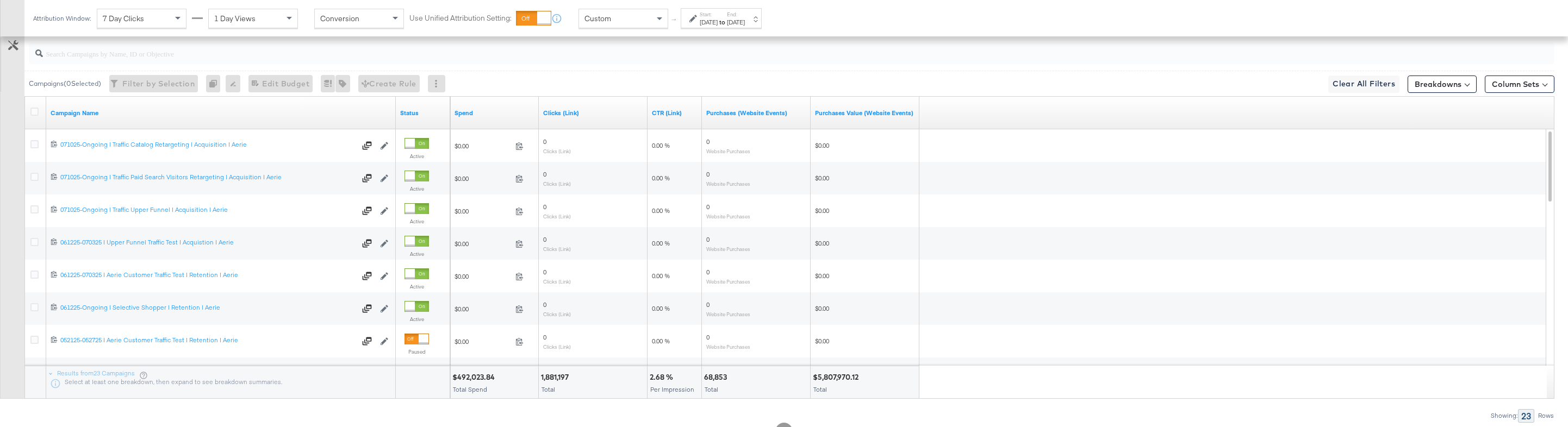
scroll to position [444, 0]
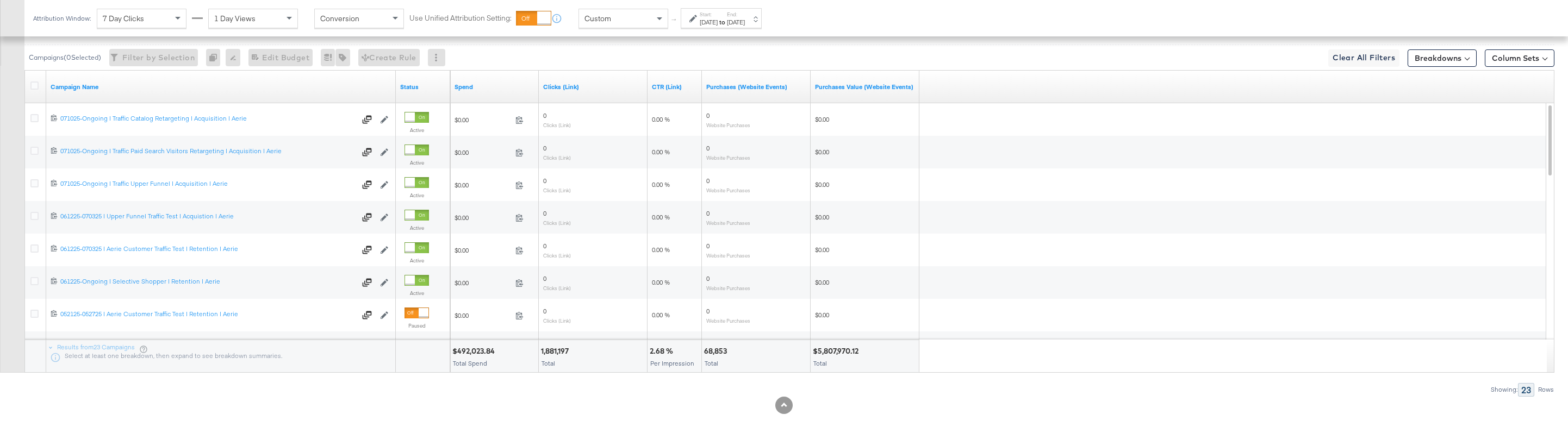
click at [477, 356] on div "$492,023.84 Total Spend" at bounding box center [494, 356] width 88 height 33
click at [471, 349] on div "$492,023.84" at bounding box center [475, 351] width 46 height 10
copy div "492,023.84"
click at [552, 347] on div "1,881,197" at bounding box center [556, 351] width 31 height 10
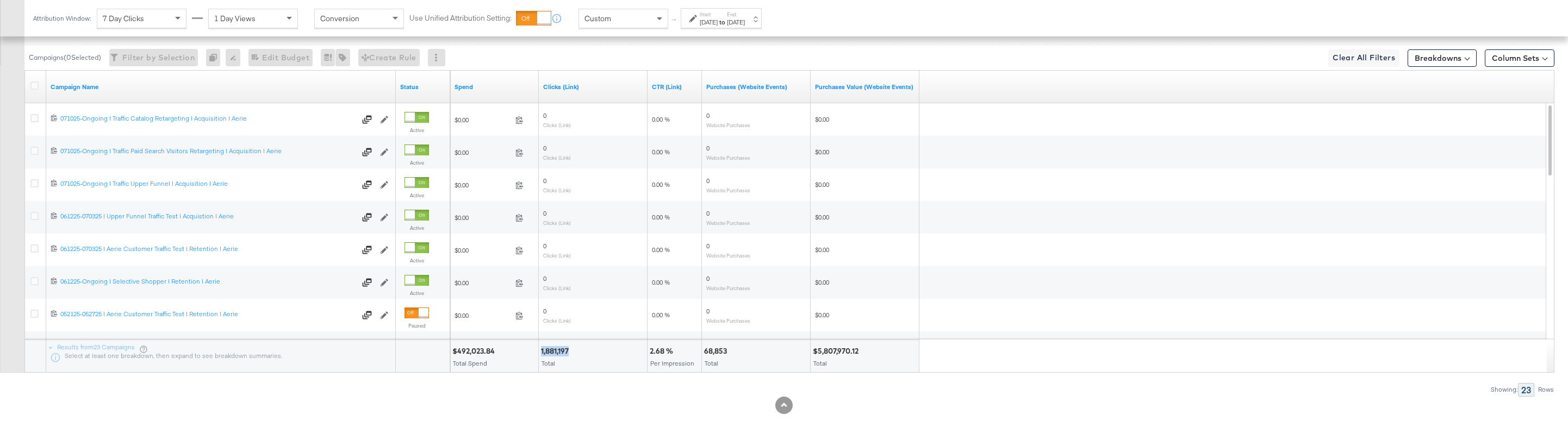
click at [552, 347] on div "1,881,197" at bounding box center [556, 351] width 31 height 10
click at [1407, 52] on button "Column Sets" at bounding box center [1520, 58] width 69 height 17
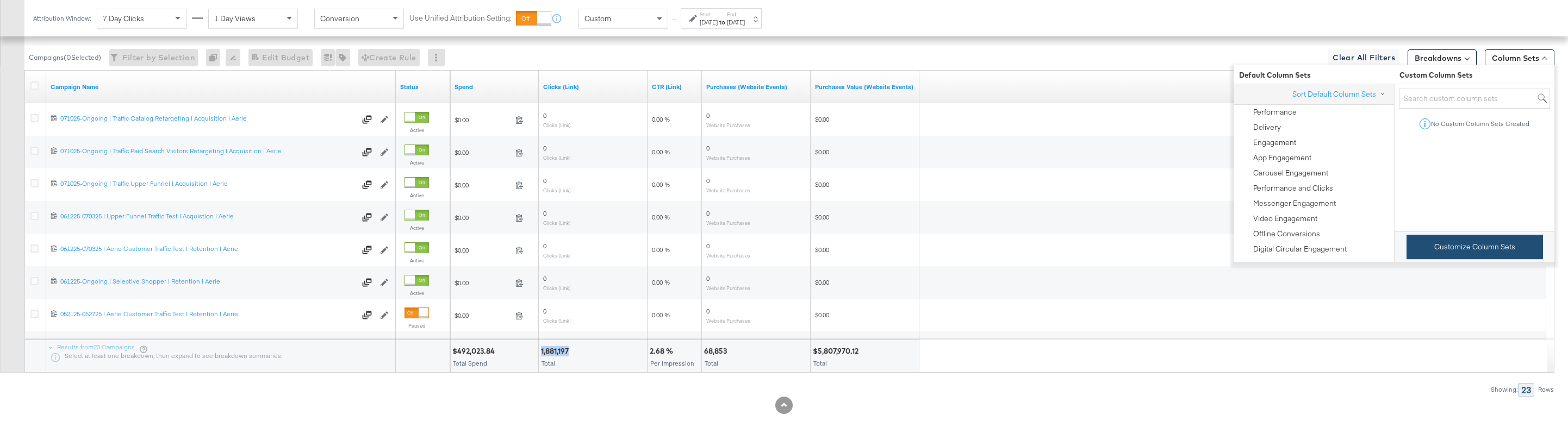
click at [1407, 239] on button "Customize Column Sets" at bounding box center [1475, 247] width 137 height 25
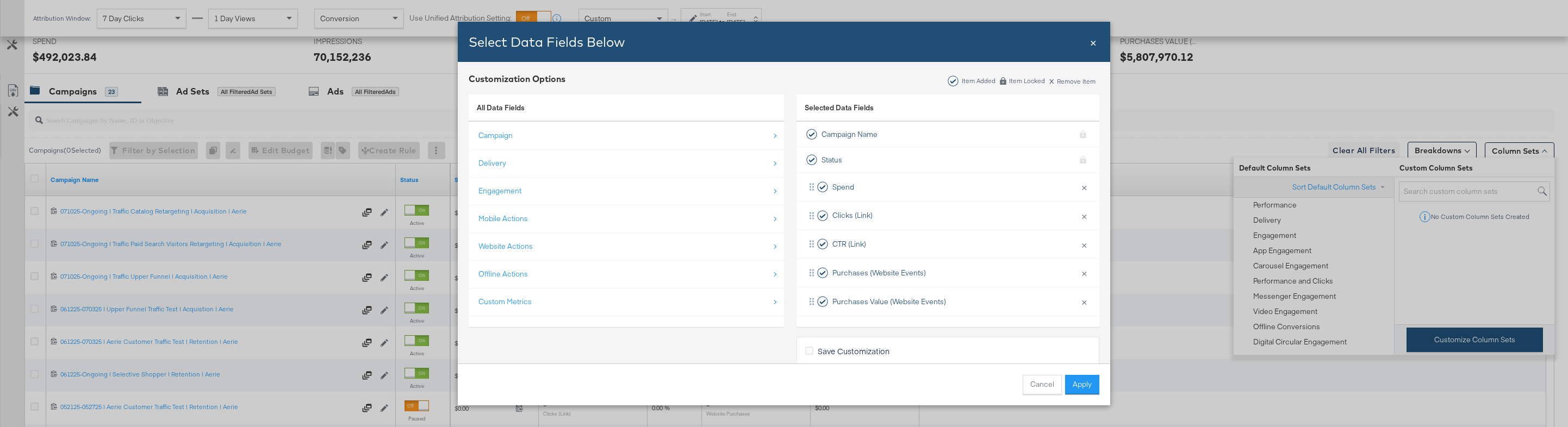
scroll to position [536, 0]
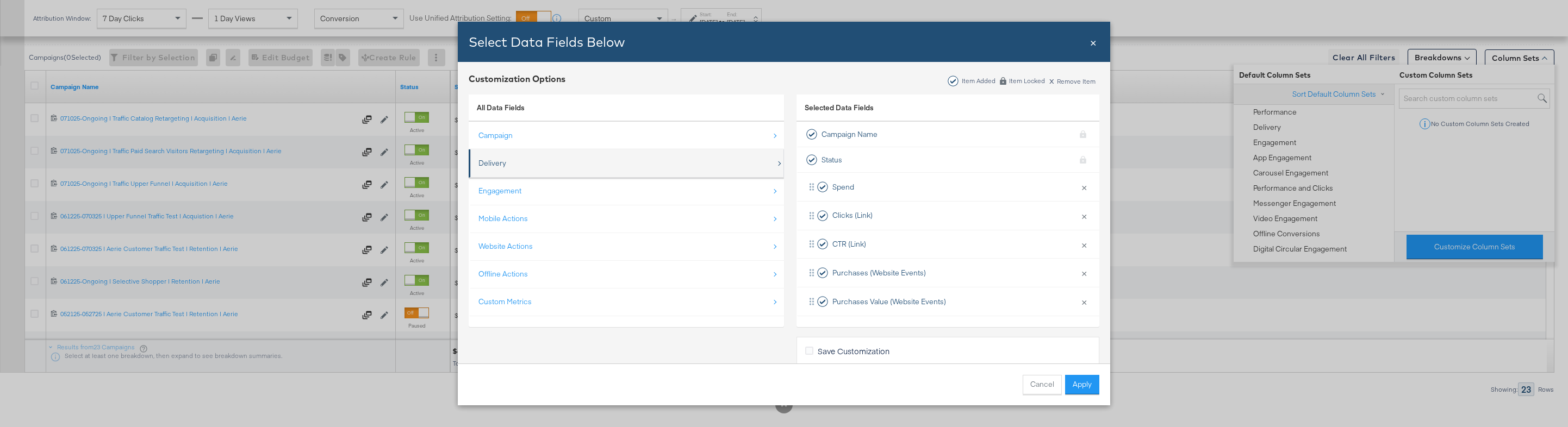
click at [635, 163] on div "Delivery" at bounding box center [627, 163] width 297 height 22
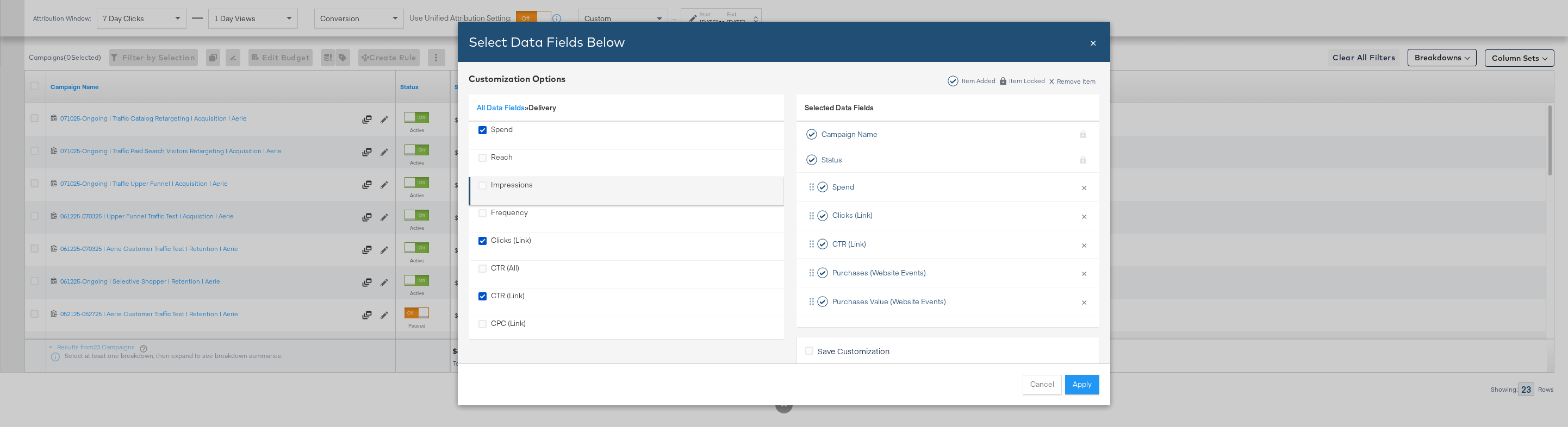
click at [519, 183] on div "Impressions" at bounding box center [512, 191] width 42 height 22
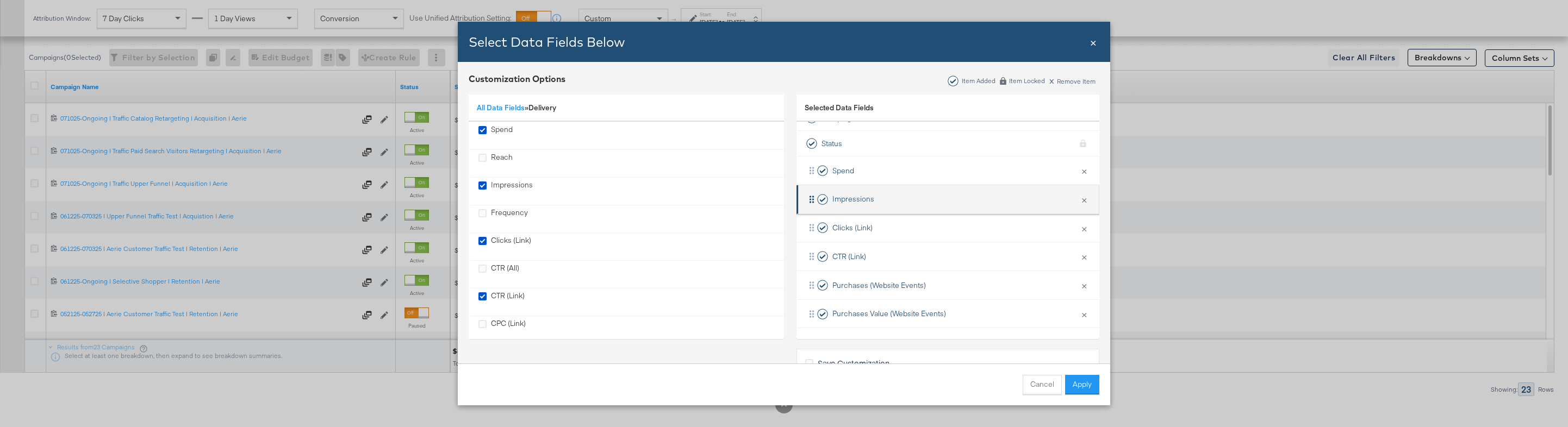
scroll to position [15, 0]
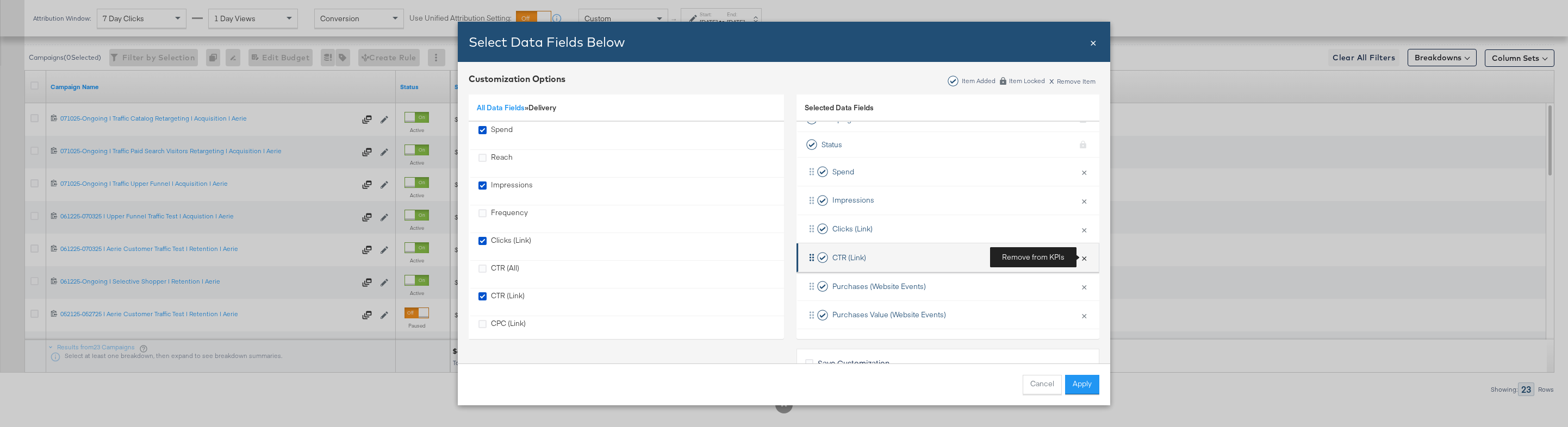
click at [1084, 260] on button "×" at bounding box center [1084, 258] width 14 height 23
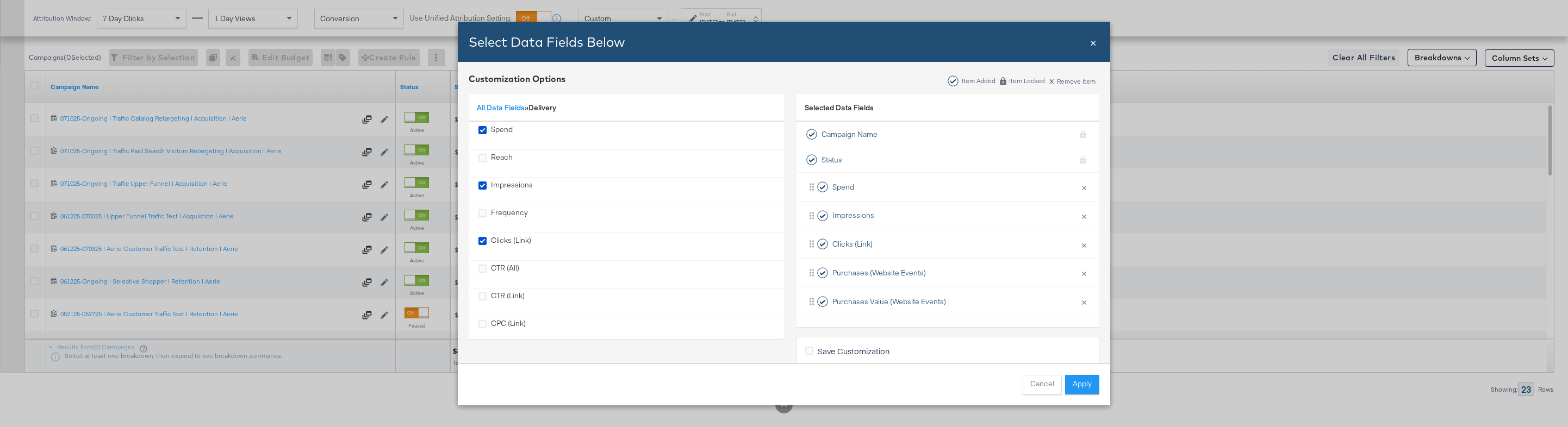
scroll to position [0, 0]
click at [1083, 386] on button "Apply" at bounding box center [1082, 384] width 34 height 20
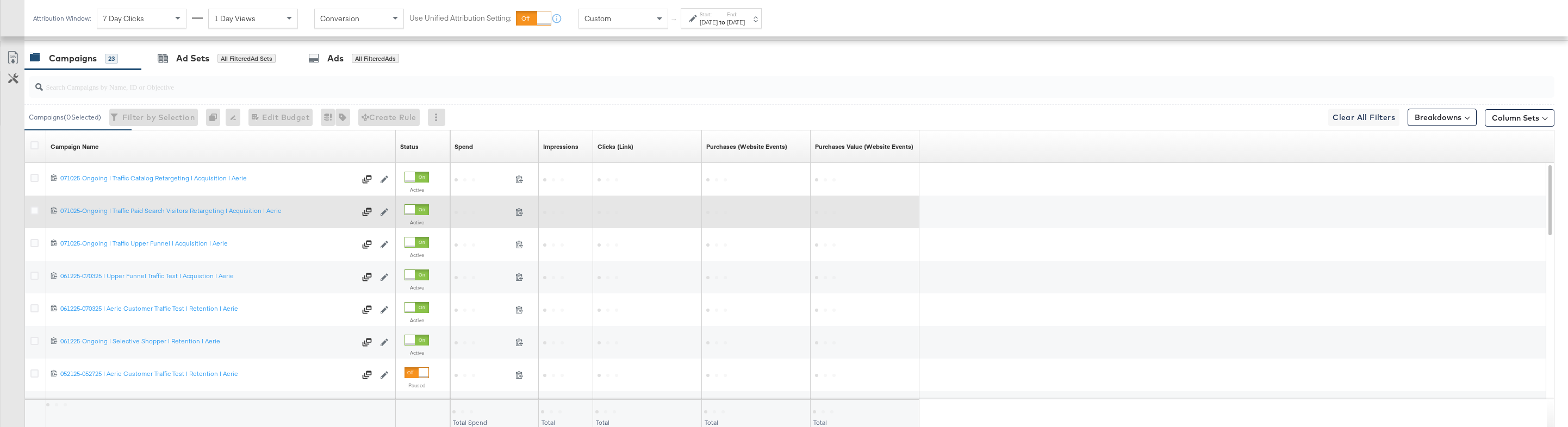
scroll to position [429, 0]
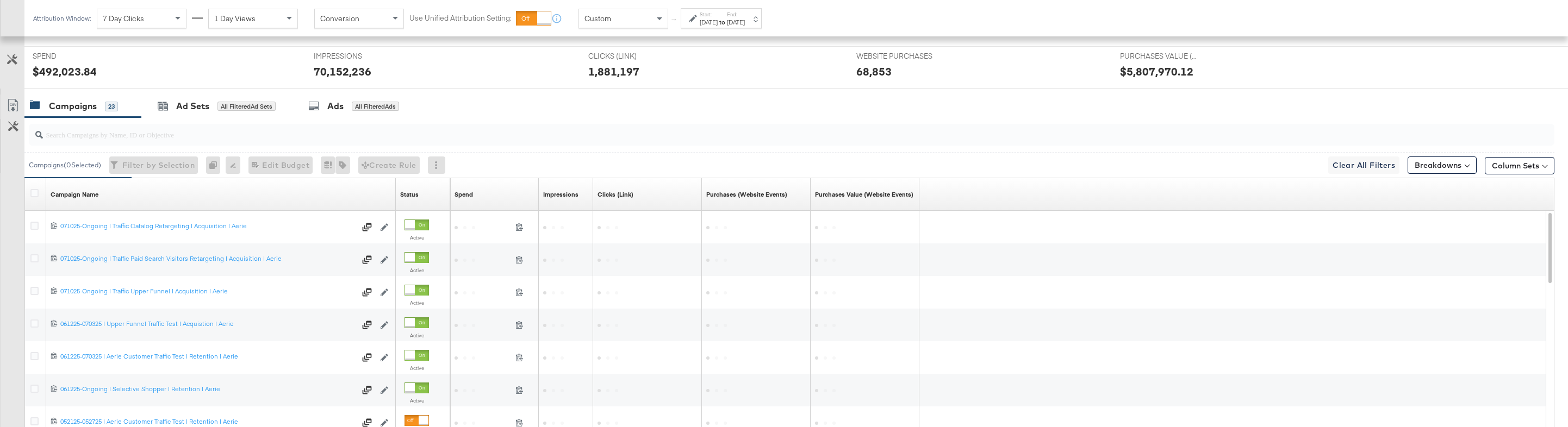
click at [335, 74] on div "70,152,236" at bounding box center [343, 72] width 58 height 16
copy div "70,152,236"
click at [622, 64] on div "1,881,197" at bounding box center [614, 72] width 51 height 16
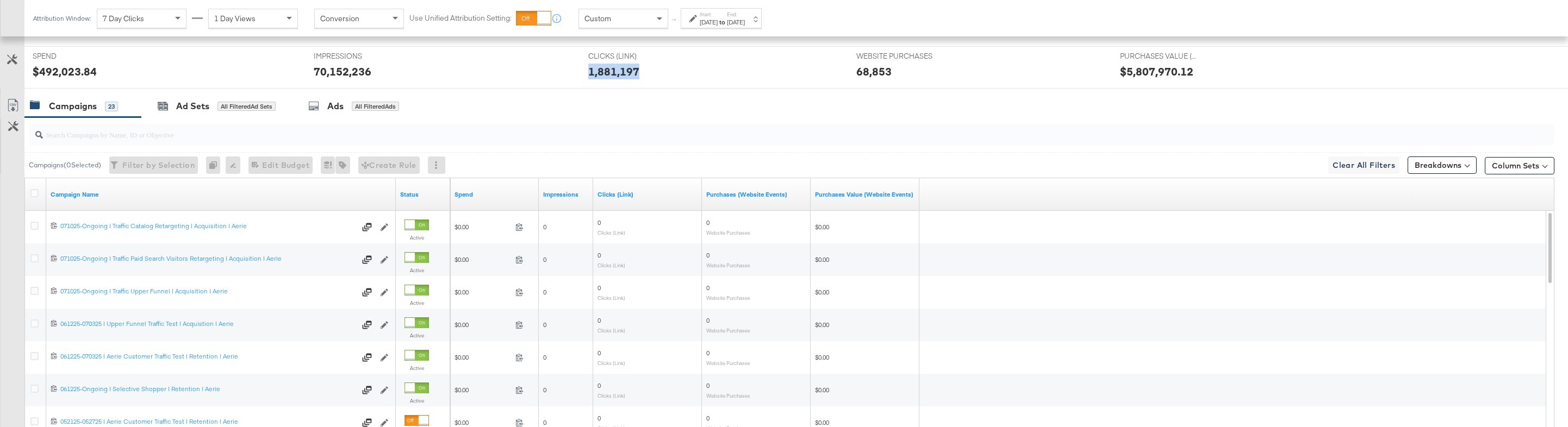
copy div "1,881,197"
click at [869, 78] on div "68,853" at bounding box center [874, 72] width 35 height 16
click at [1125, 68] on div "$5,807,970.12" at bounding box center [1157, 72] width 74 height 16
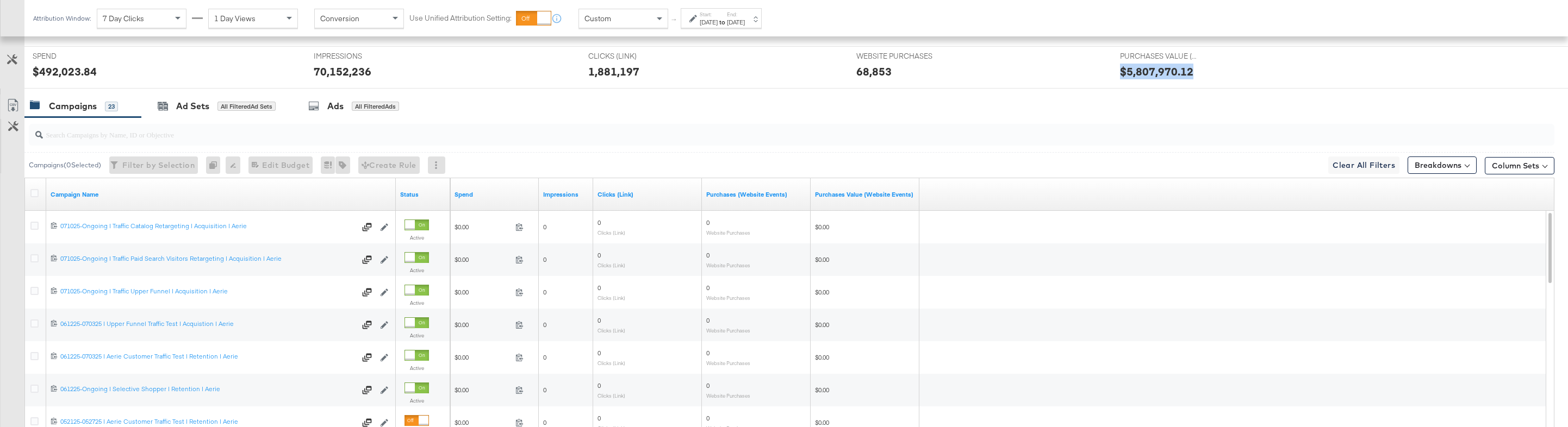
click at [1125, 68] on div "$5,807,970.12" at bounding box center [1157, 72] width 74 height 16
click at [714, 22] on div "Mar 20th 2025" at bounding box center [708, 22] width 18 height 9
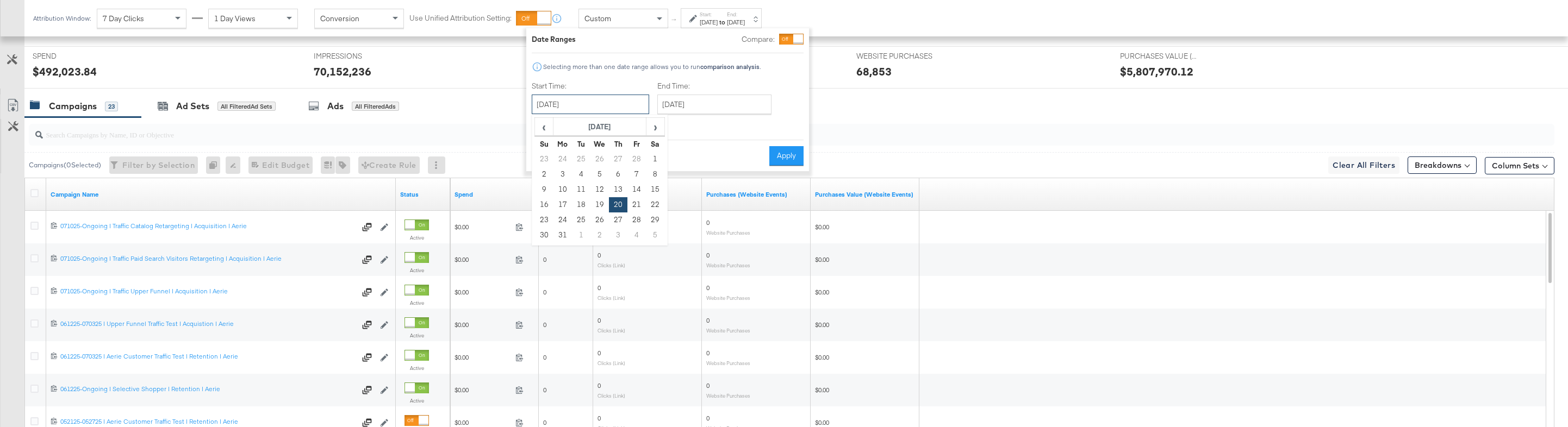
click at [594, 103] on input "March 20th 2025" at bounding box center [591, 104] width 117 height 20
click at [656, 121] on span "›" at bounding box center [655, 126] width 17 height 17
click at [585, 161] on td "1" at bounding box center [581, 159] width 19 height 15
click at [590, 100] on input "April 1st 2025" at bounding box center [586, 104] width 117 height 20
click at [645, 116] on div "‹ April 2025 › Su Mo Tu We Th Fr Sa 30 31 1 2 3 4 5 6 7 8 9 10 11 12 13 14 15 1…" at bounding box center [595, 180] width 136 height 131
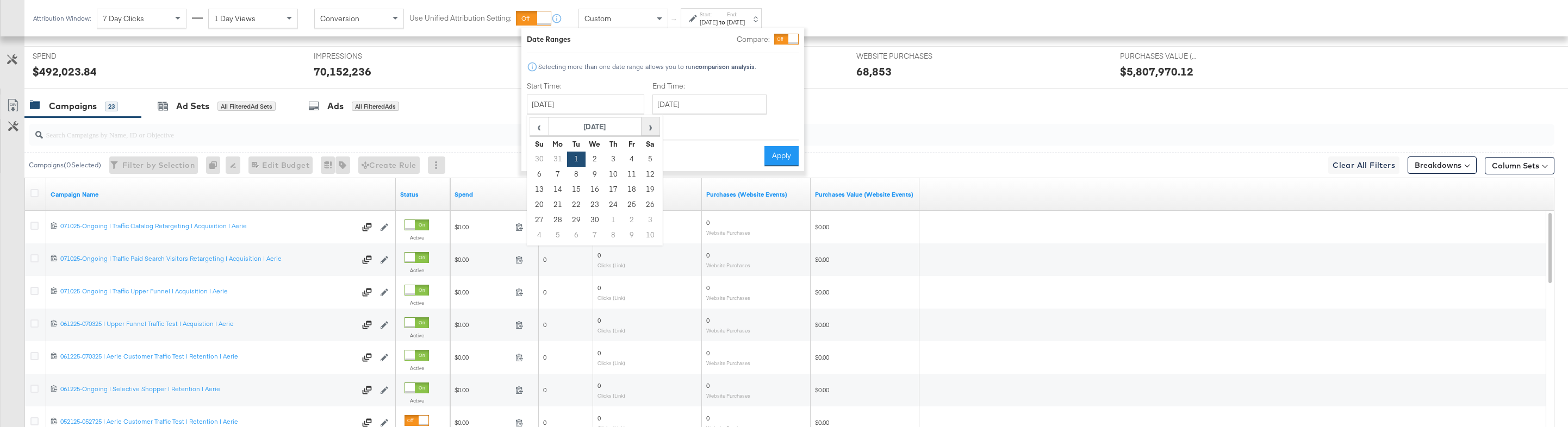
click at [645, 124] on span "›" at bounding box center [650, 126] width 17 height 17
click at [619, 155] on td "1" at bounding box center [614, 159] width 19 height 15
type input "May 1st 2025"
click at [701, 108] on input "May 1st 2025" at bounding box center [709, 104] width 114 height 20
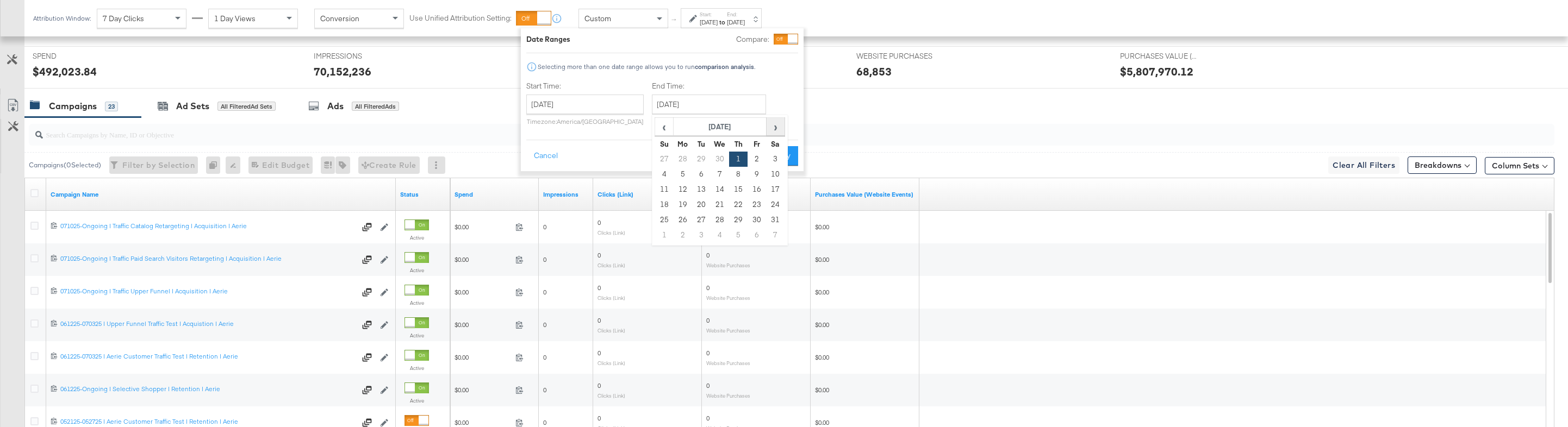
click at [769, 129] on span "›" at bounding box center [775, 126] width 17 height 17
click at [719, 186] on td "11" at bounding box center [720, 189] width 19 height 15
type input "June 11th 2025"
click at [787, 150] on button "Apply" at bounding box center [784, 155] width 34 height 20
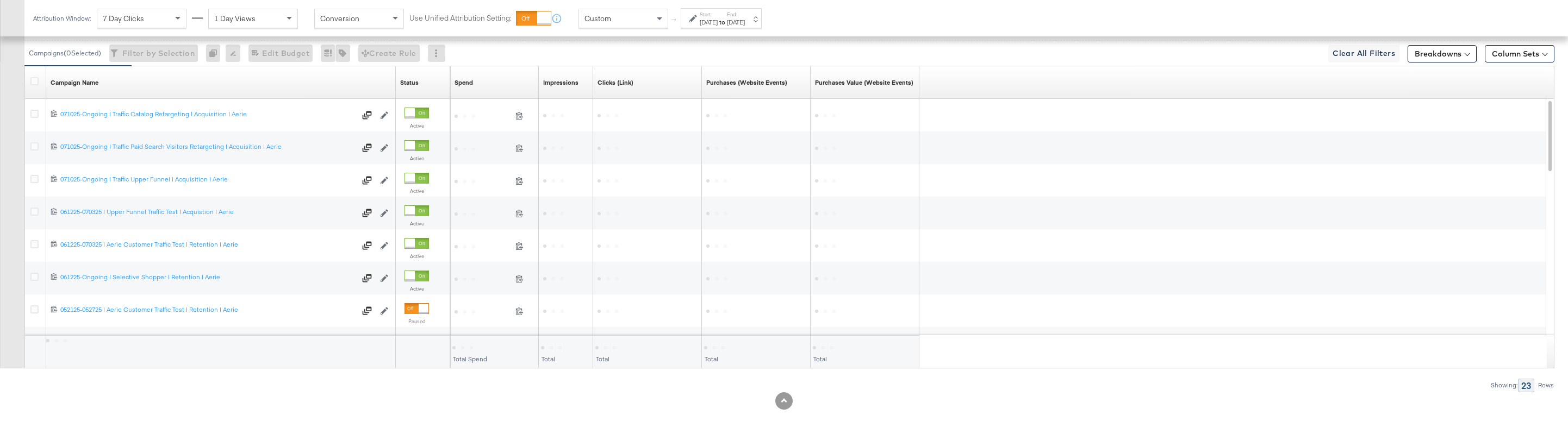
scroll to position [451, 0]
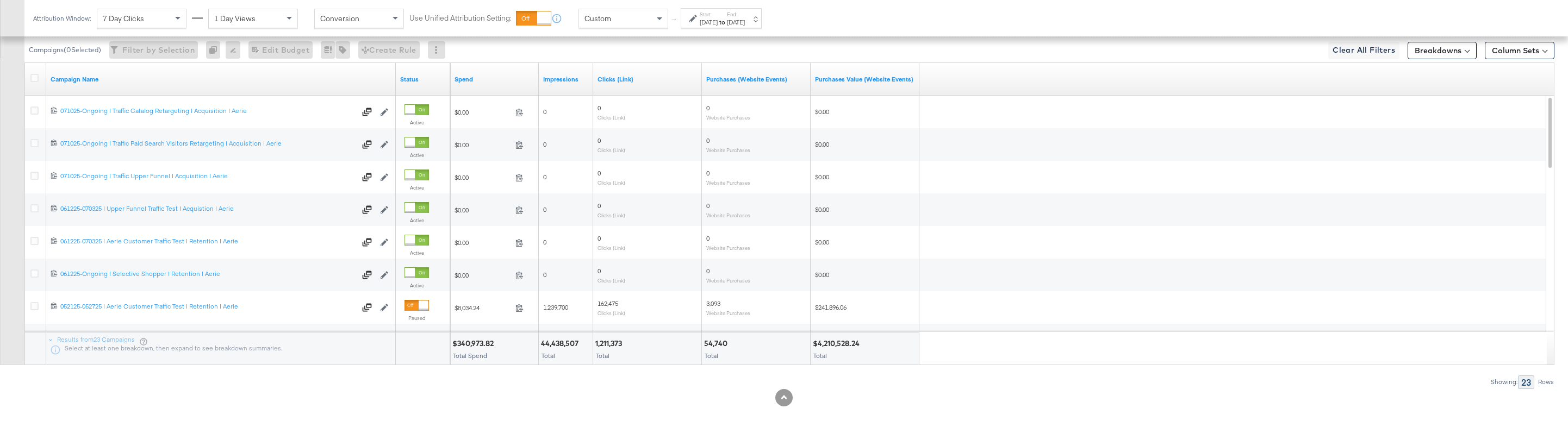
click at [475, 344] on div "$340,973.82" at bounding box center [475, 344] width 45 height 10
click at [565, 342] on div "44,438,507" at bounding box center [561, 344] width 40 height 10
click at [619, 337] on div "1,211,373 Total" at bounding box center [648, 348] width 108 height 33
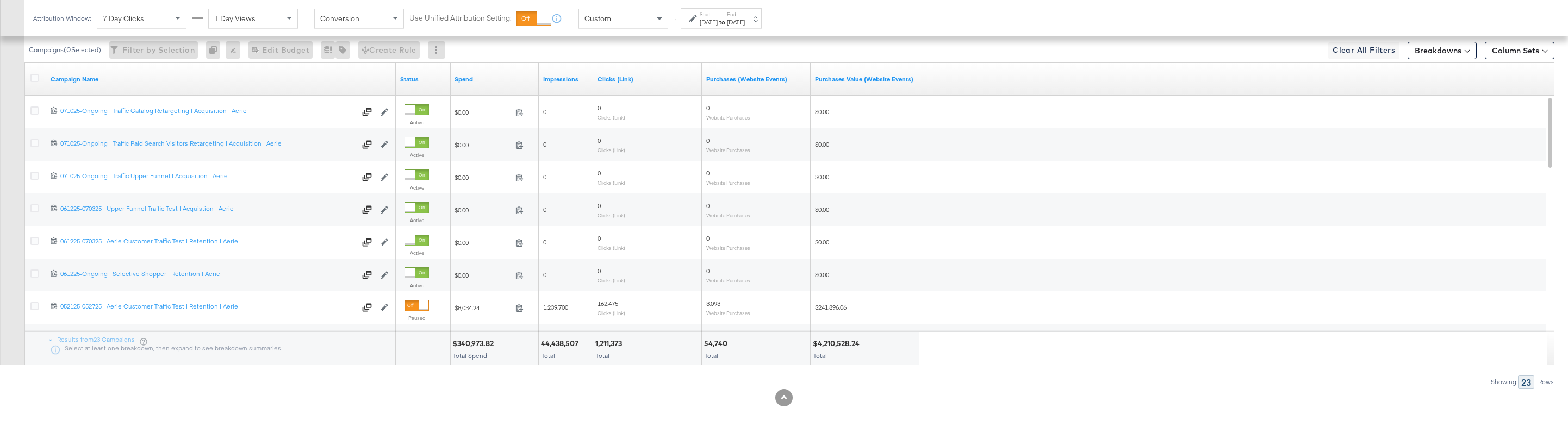
click at [612, 343] on div "1,211,373" at bounding box center [610, 344] width 30 height 10
click at [719, 337] on div "54,740 Total" at bounding box center [756, 348] width 108 height 33
click at [719, 340] on div "54,740" at bounding box center [717, 344] width 27 height 10
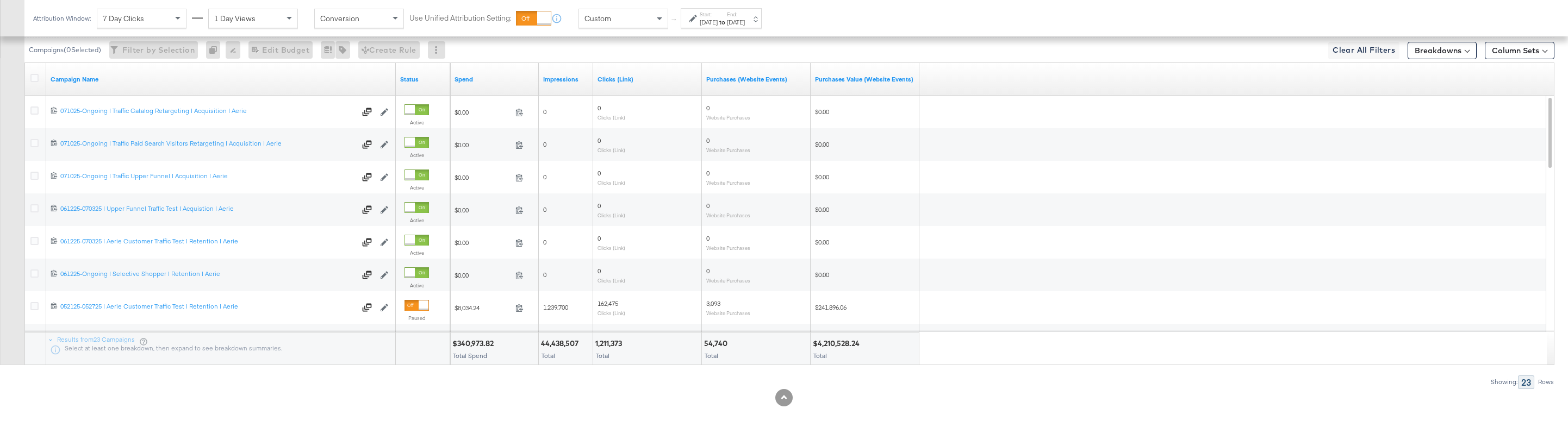
click at [841, 341] on div "$4,210,528.24" at bounding box center [838, 344] width 50 height 10
click at [701, 20] on div "May 1st 2025" at bounding box center [708, 22] width 18 height 9
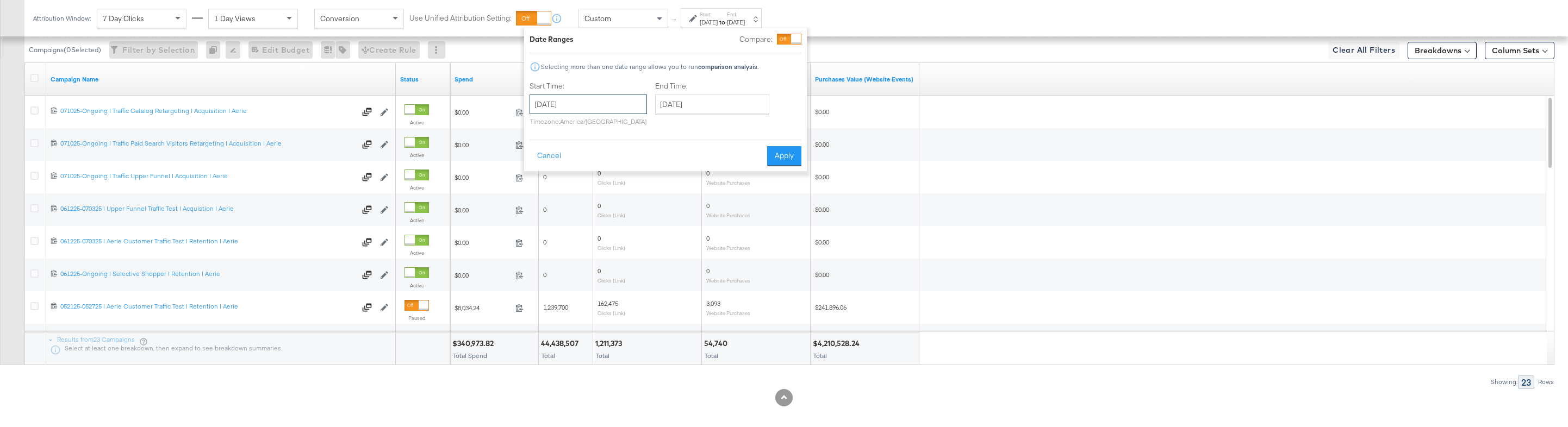
click at [598, 100] on input "May 1st 2025" at bounding box center [588, 104] width 117 height 20
click at [645, 131] on span "›" at bounding box center [653, 126] width 17 height 17
click at [611, 192] on td "12" at bounding box center [616, 189] width 19 height 15
type input "June 12th 2025"
click at [730, 106] on input "June 12th 2025" at bounding box center [715, 104] width 114 height 20
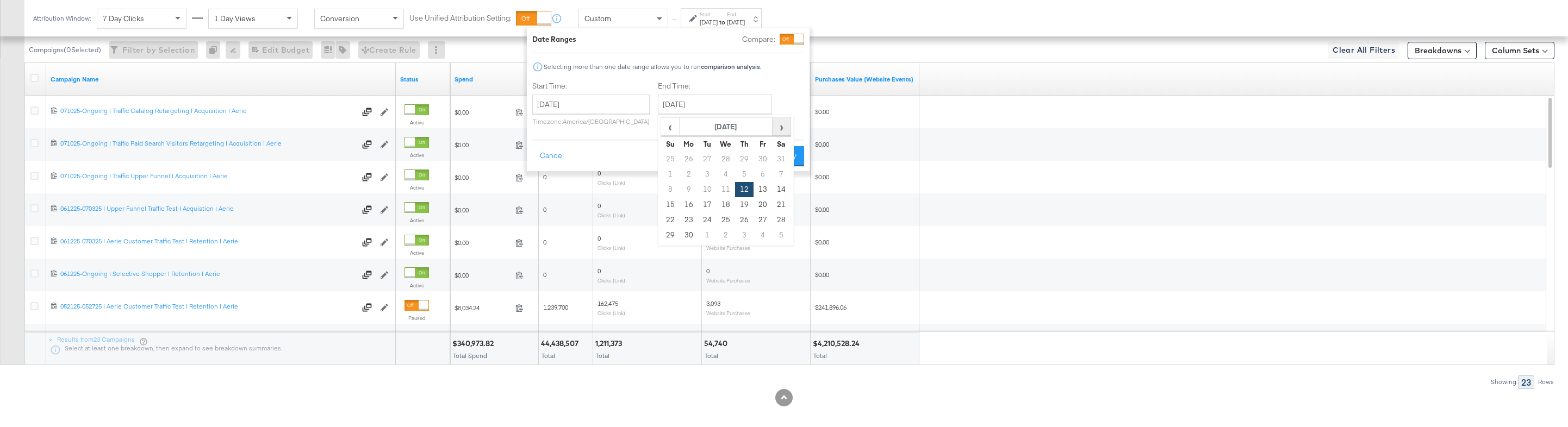
click at [776, 124] on span "›" at bounding box center [781, 126] width 17 height 17
click at [725, 172] on td "9" at bounding box center [726, 174] width 19 height 15
type input "July 9th 2025"
click at [792, 158] on button "Apply" at bounding box center [781, 155] width 34 height 20
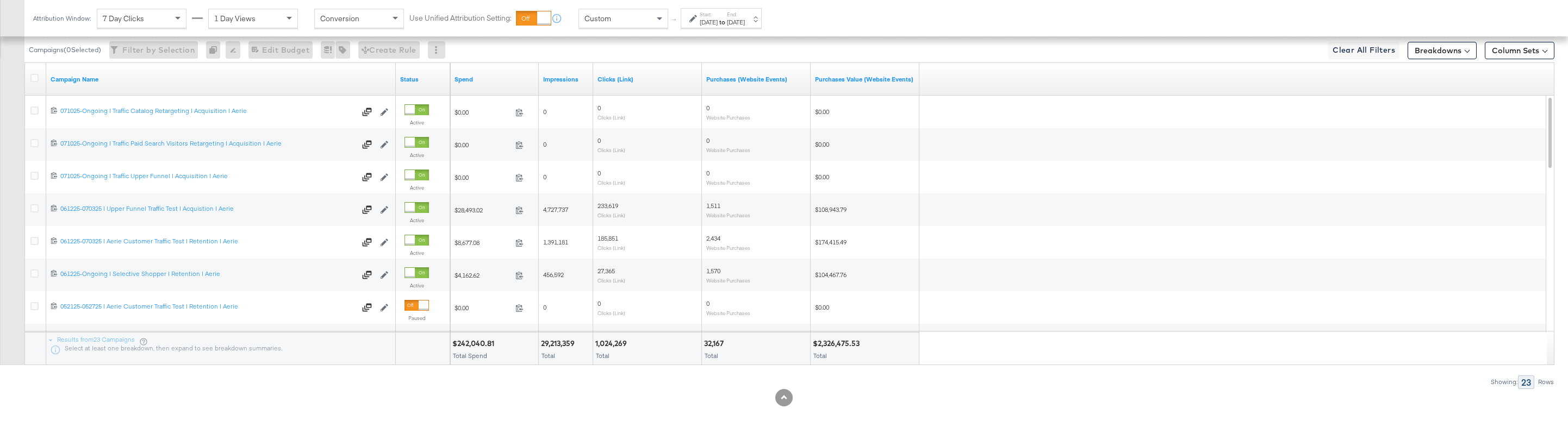
scroll to position [544, 0]
click at [466, 342] on div "$242,040.81" at bounding box center [475, 344] width 45 height 10
click at [562, 345] on div "29,213,359" at bounding box center [559, 344] width 37 height 10
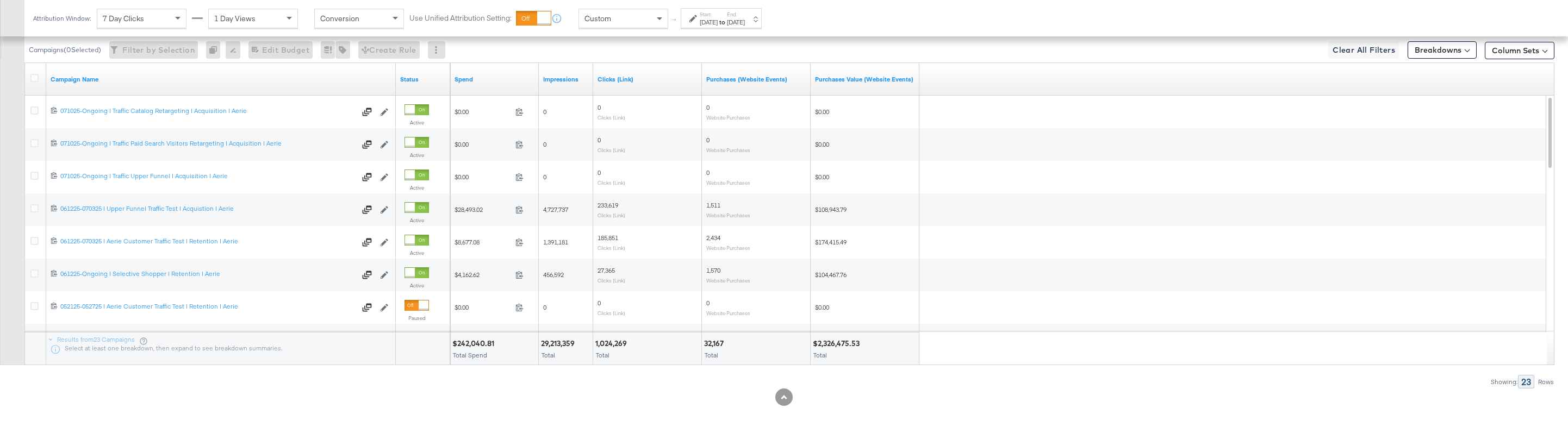
click at [617, 345] on div "1,024,269" at bounding box center [613, 344] width 35 height 10
click at [707, 349] on div "32,167 Total" at bounding box center [756, 348] width 108 height 33
click at [710, 348] on div "32,167" at bounding box center [716, 344] width 23 height 10
click at [714, 346] on div "32,167" at bounding box center [716, 344] width 23 height 10
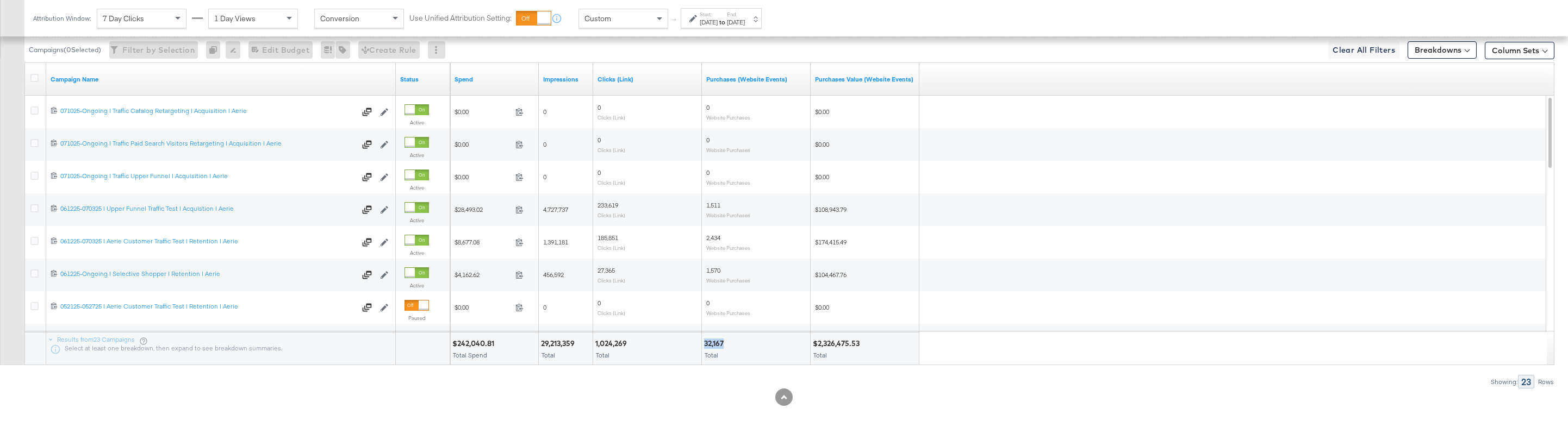
click at [714, 346] on div "32,167" at bounding box center [716, 344] width 23 height 10
click at [835, 342] on div "$2,326,475.53" at bounding box center [838, 344] width 50 height 10
click at [712, 21] on div "Jun 12th 2025" at bounding box center [708, 22] width 18 height 9
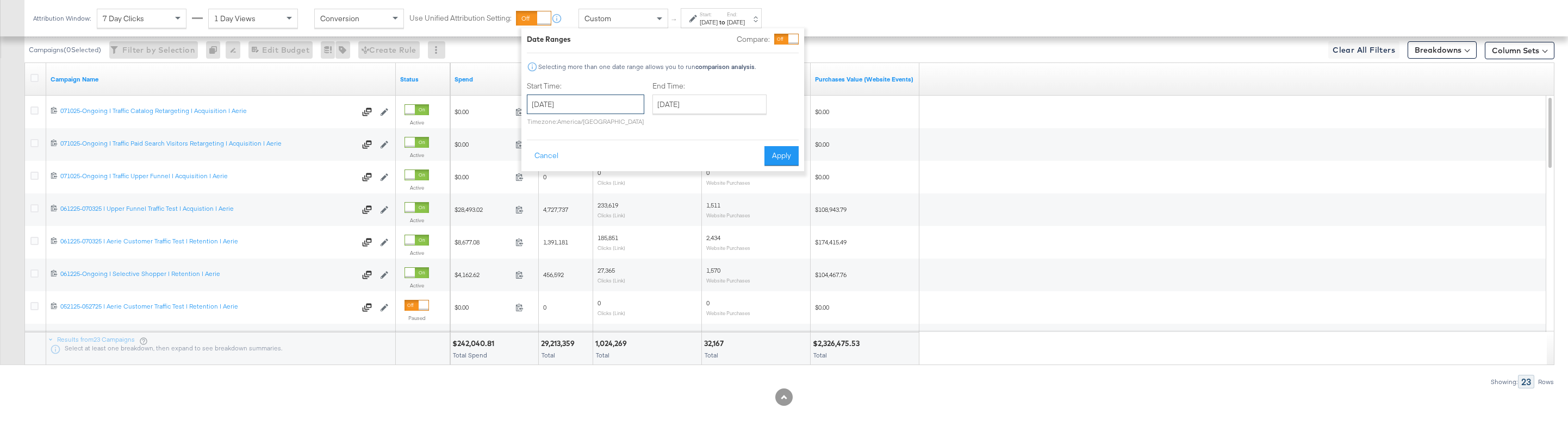
click at [591, 103] on input "June 12th 2025" at bounding box center [586, 104] width 117 height 20
click at [649, 126] on span "›" at bounding box center [650, 126] width 17 height 17
click at [614, 176] on td "10" at bounding box center [614, 174] width 19 height 15
type input "July 10th 2025"
click at [693, 112] on input "July 10th 2025" at bounding box center [711, 104] width 114 height 20
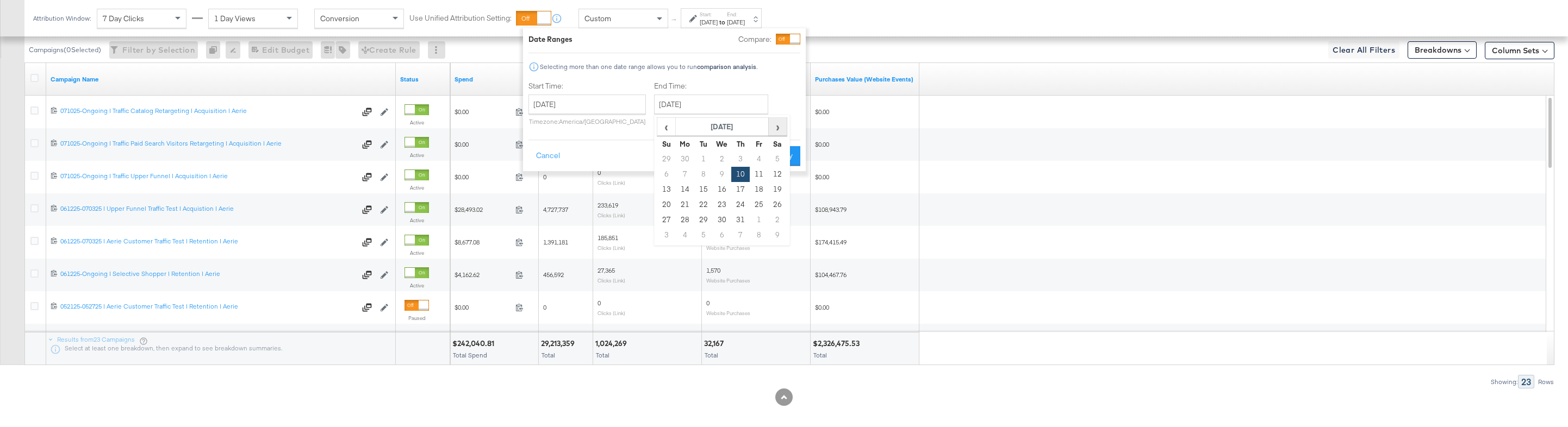
click at [774, 124] on span "›" at bounding box center [777, 126] width 17 height 17
click at [703, 207] on td "19" at bounding box center [704, 204] width 19 height 15
type input "August 19th 2025"
click at [787, 157] on button "Apply" at bounding box center [786, 155] width 34 height 20
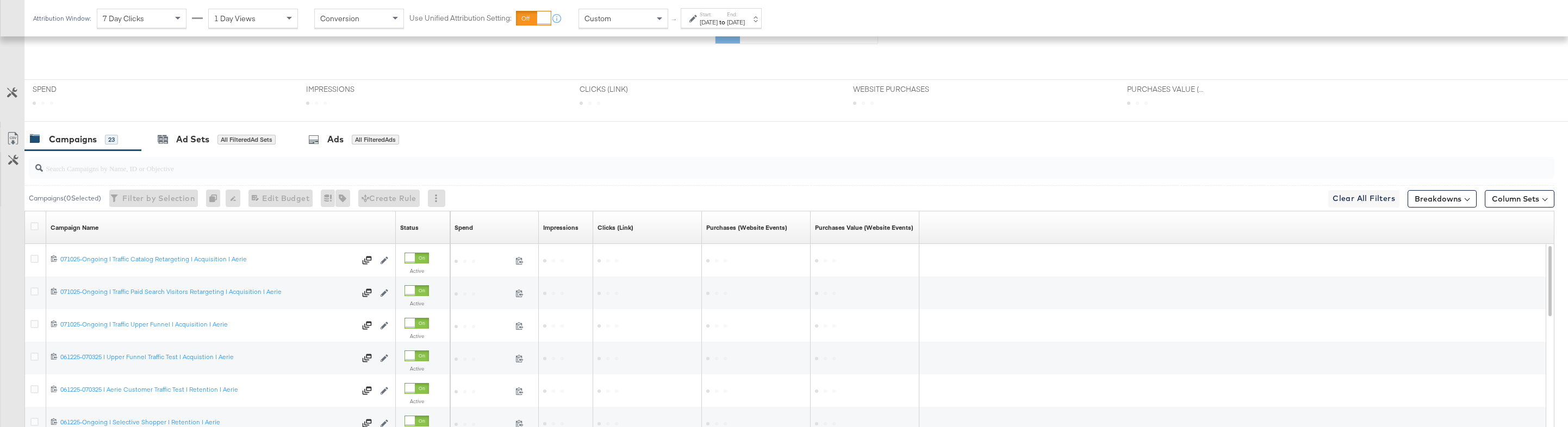
scroll to position [451, 0]
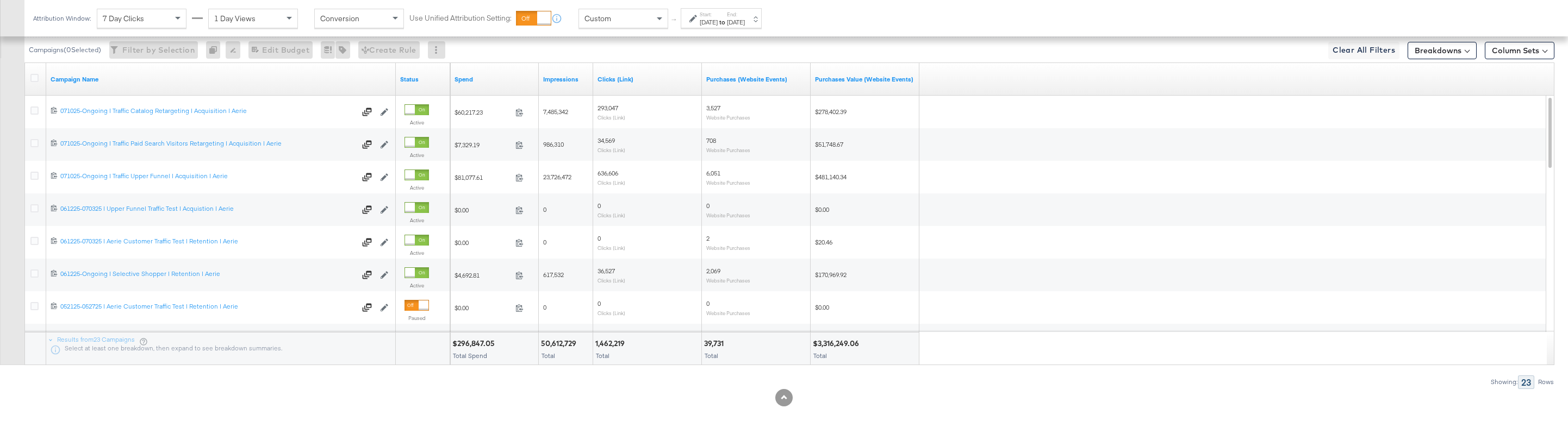
click at [473, 345] on div "$296,847.05" at bounding box center [475, 344] width 46 height 10
click at [566, 341] on div "50,612,729" at bounding box center [560, 344] width 38 height 10
click at [615, 343] on div "1,462,219" at bounding box center [612, 344] width 33 height 10
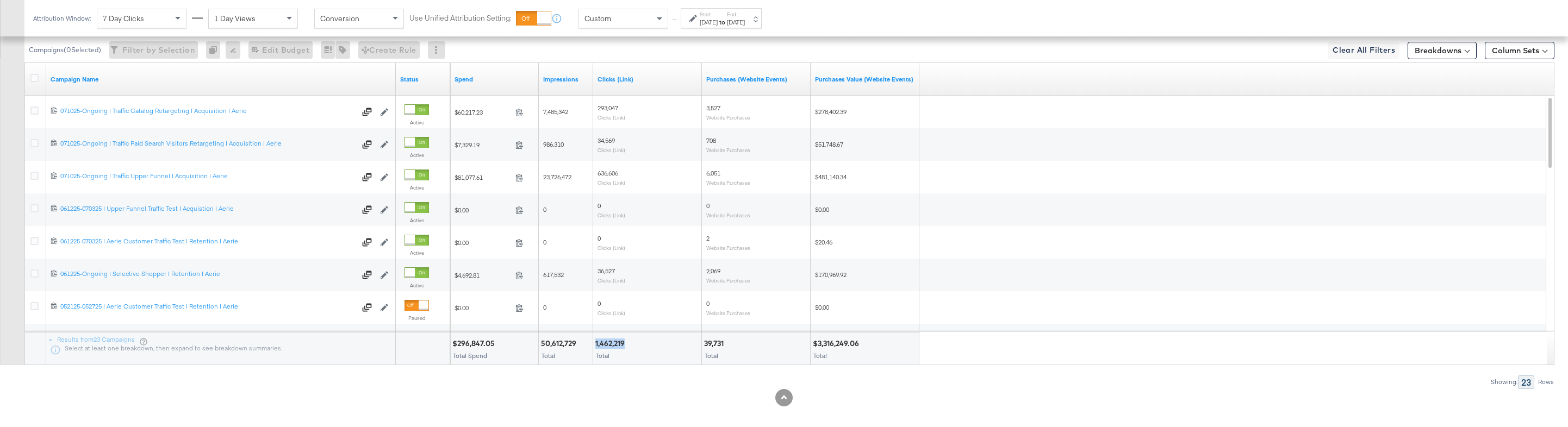
click at [615, 343] on div "1,462,219" at bounding box center [612, 344] width 33 height 10
click at [721, 347] on div "39,731" at bounding box center [716, 344] width 23 height 10
click at [839, 345] on div "$3,316,249.06" at bounding box center [838, 344] width 49 height 10
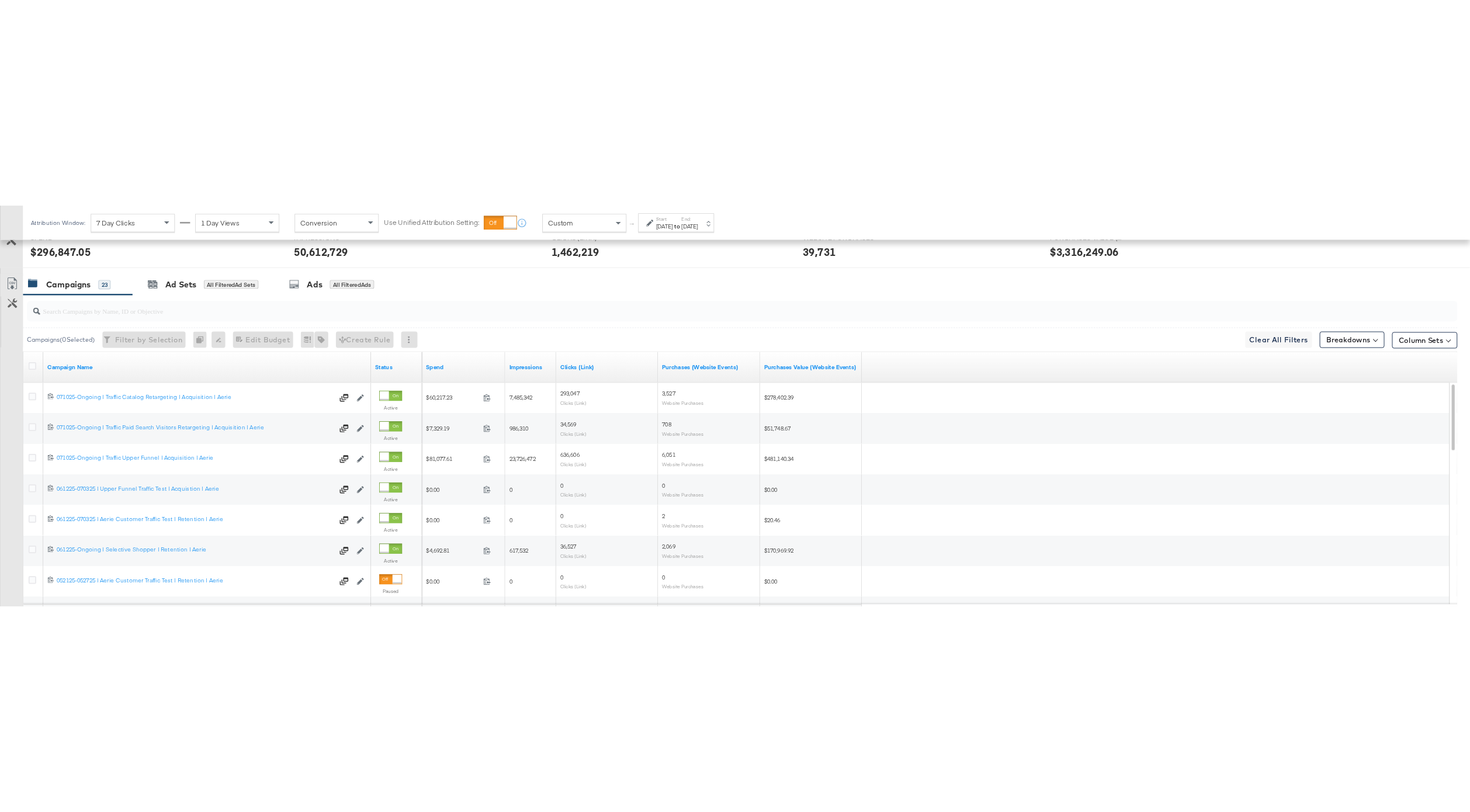
scroll to position [241, 0]
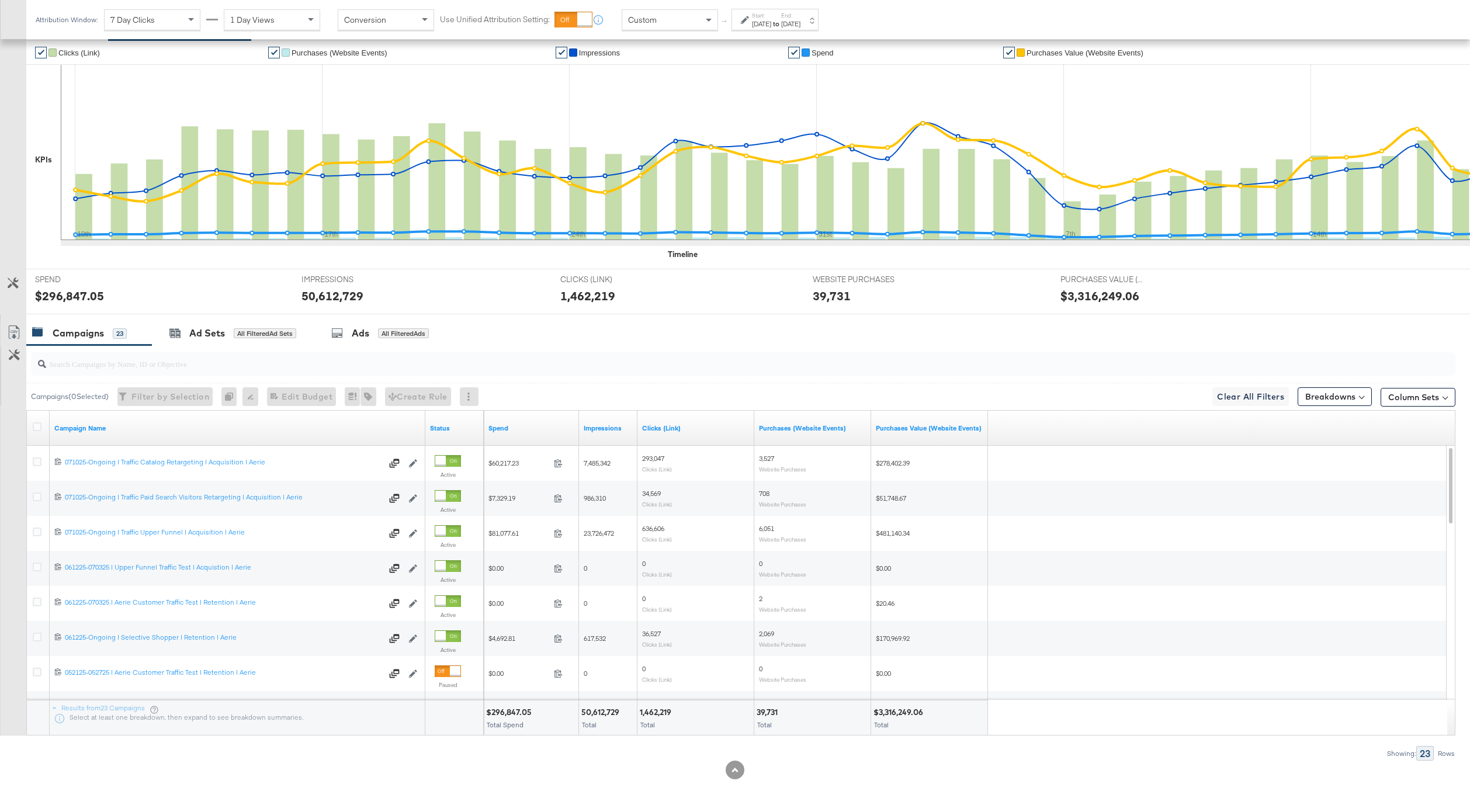
click at [757, 25] on div "Jul 10th 2025" at bounding box center [761, 24] width 19 height 9
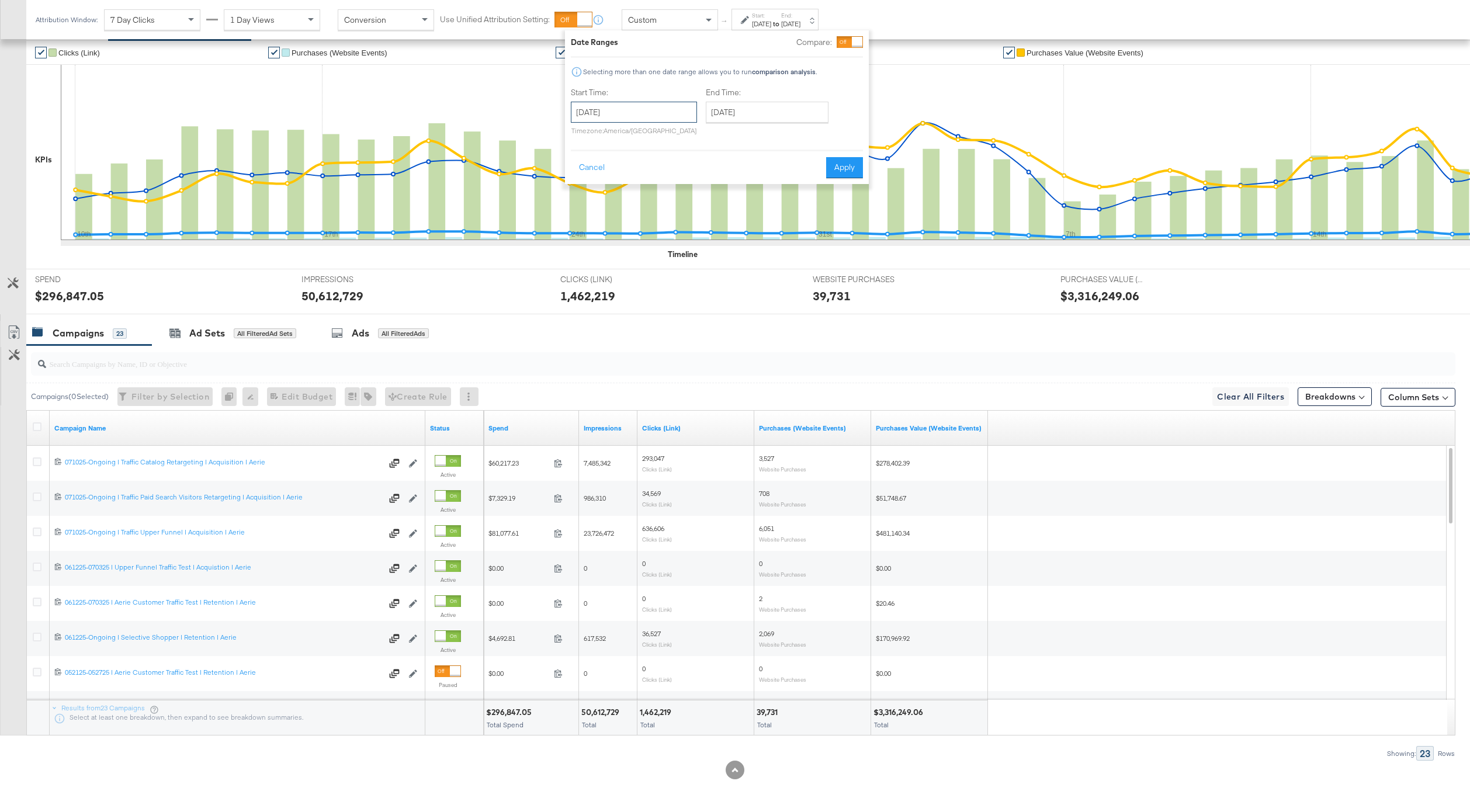
click at [642, 108] on input "July 10th 2025" at bounding box center [634, 112] width 126 height 21
click at [590, 141] on span "‹" at bounding box center [583, 136] width 18 height 18
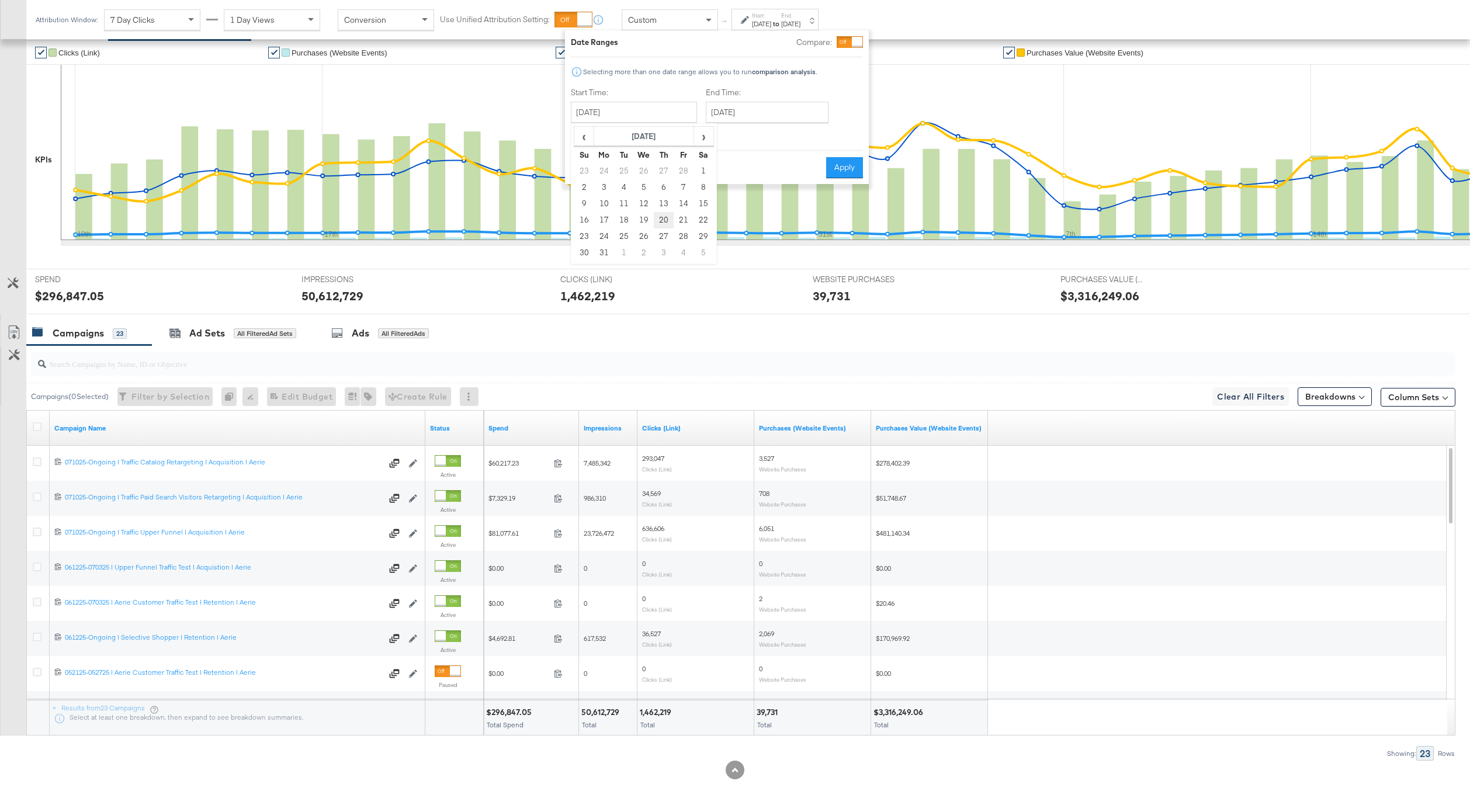
click at [663, 214] on td "20" at bounding box center [664, 220] width 20 height 16
type input "March 20th 2025"
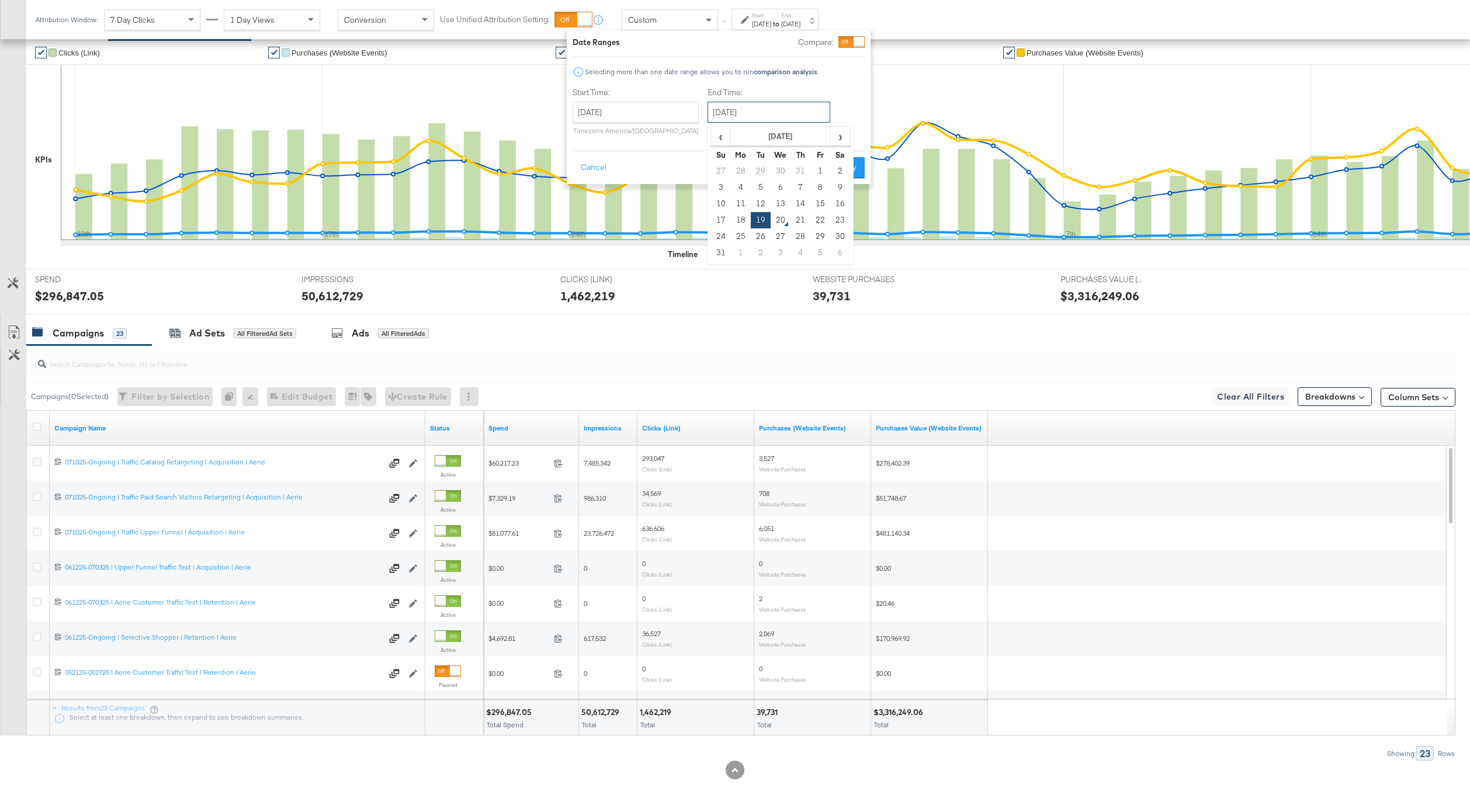
click at [777, 109] on input "August 19th 2025" at bounding box center [769, 112] width 123 height 21
click at [719, 142] on span "‹" at bounding box center [720, 136] width 18 height 18
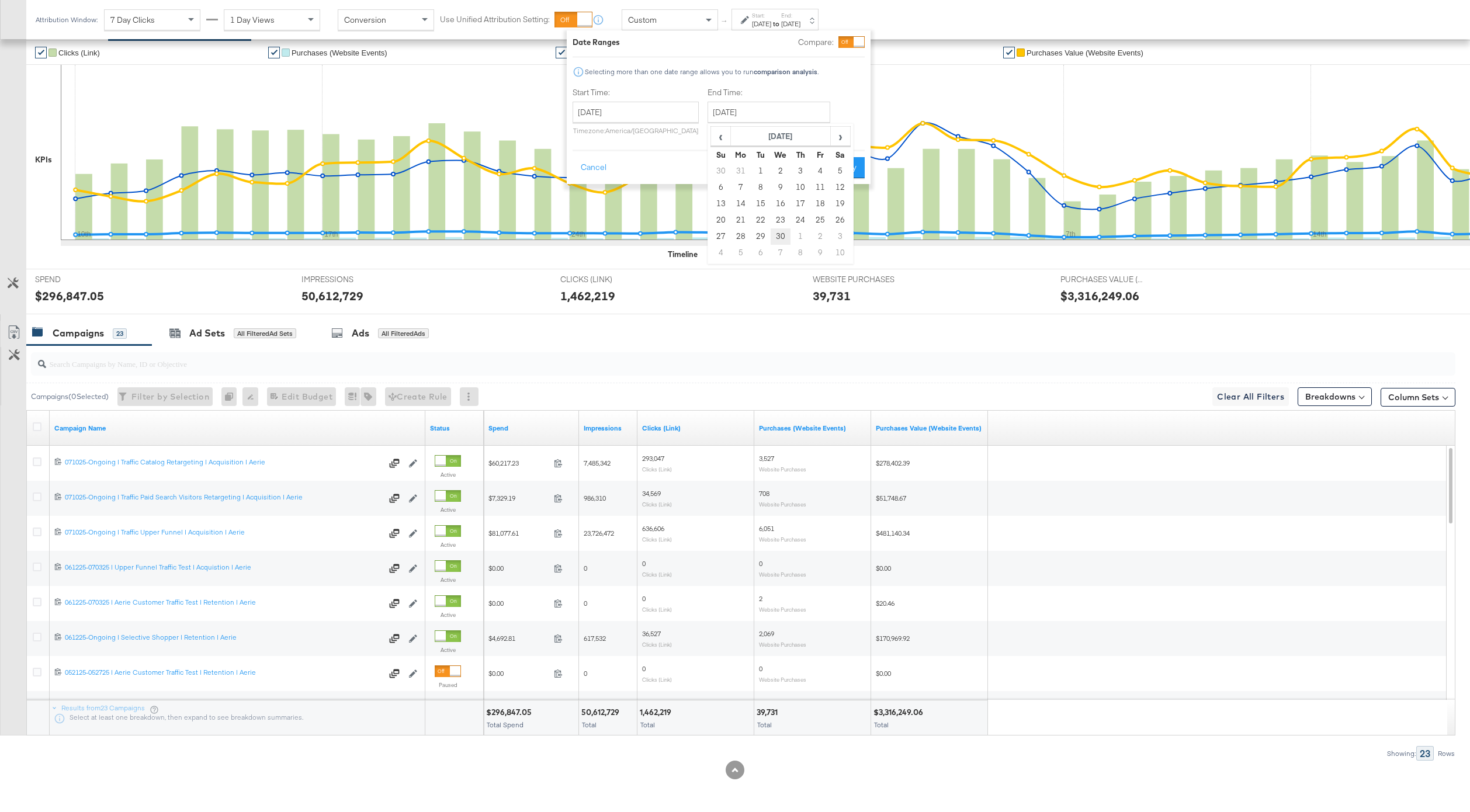
click at [773, 238] on td "30" at bounding box center [780, 236] width 20 height 16
type input "April 30th 2025"
click at [846, 175] on button "Apply" at bounding box center [844, 167] width 36 height 21
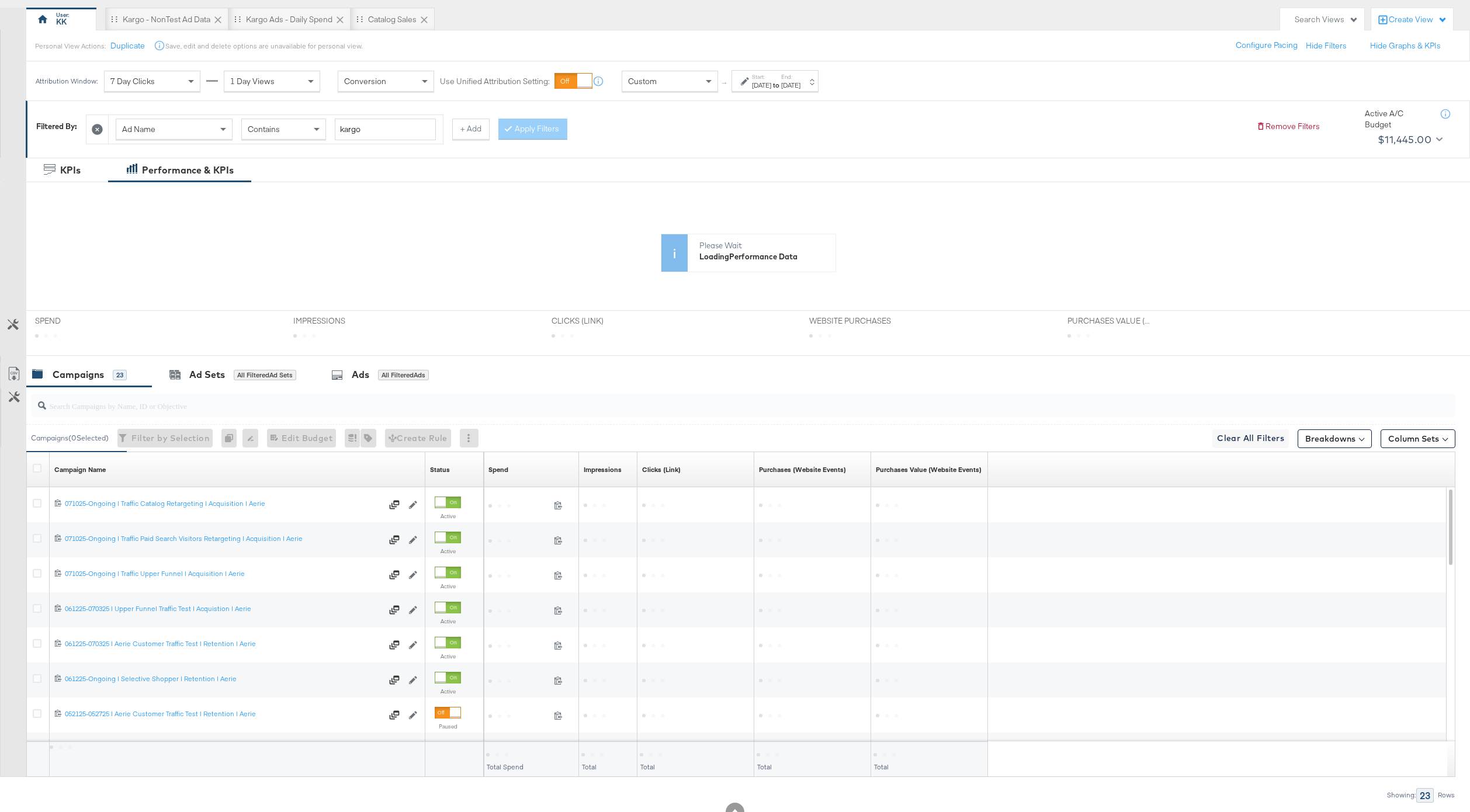
scroll to position [142, 0]
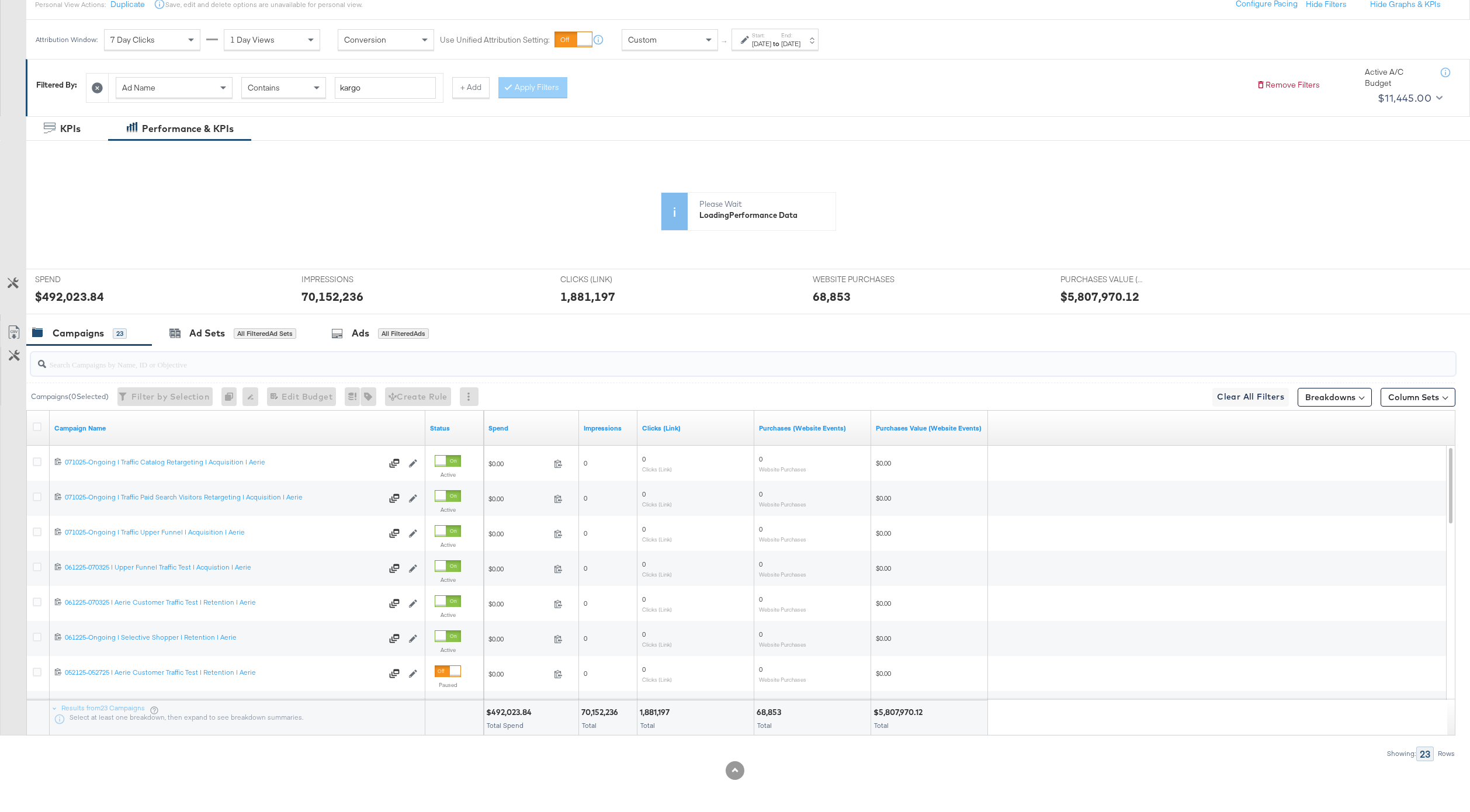
click at [388, 356] on input "search" at bounding box center [683, 359] width 1275 height 23
click at [355, 330] on div "Ads" at bounding box center [360, 332] width 18 height 13
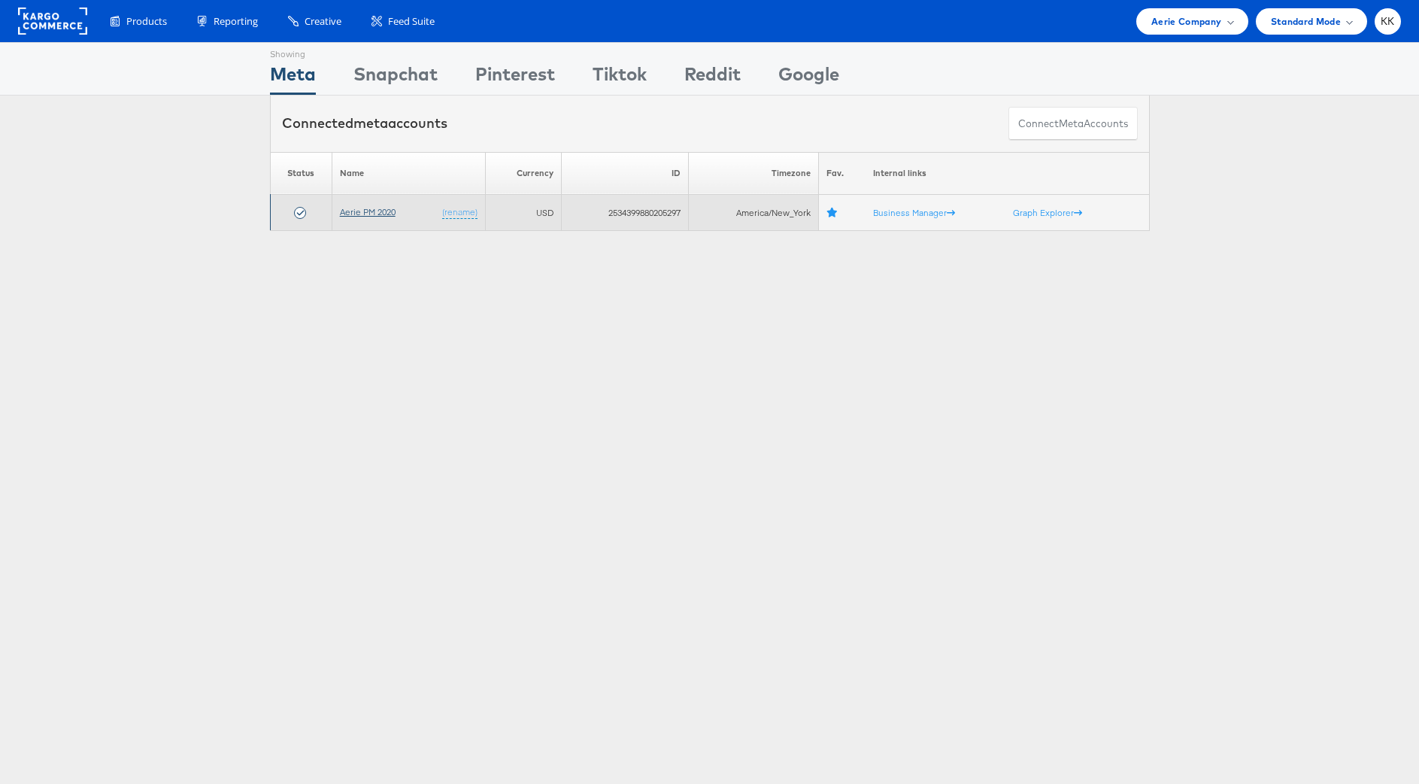
click at [351, 213] on link "Aerie PM 2020" at bounding box center [368, 211] width 56 height 11
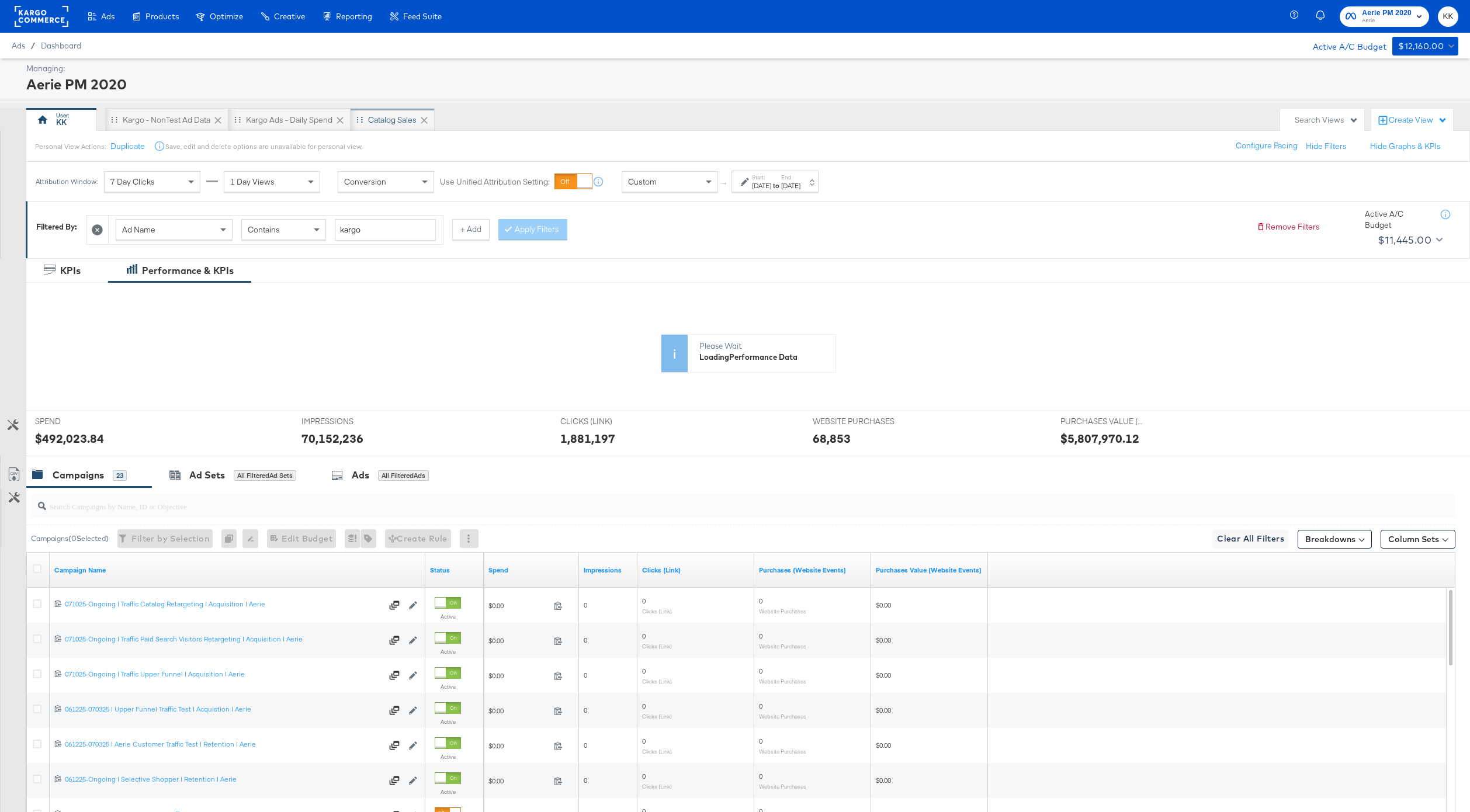
click at [381, 114] on div "Catalog Sales" at bounding box center [392, 120] width 48 height 11
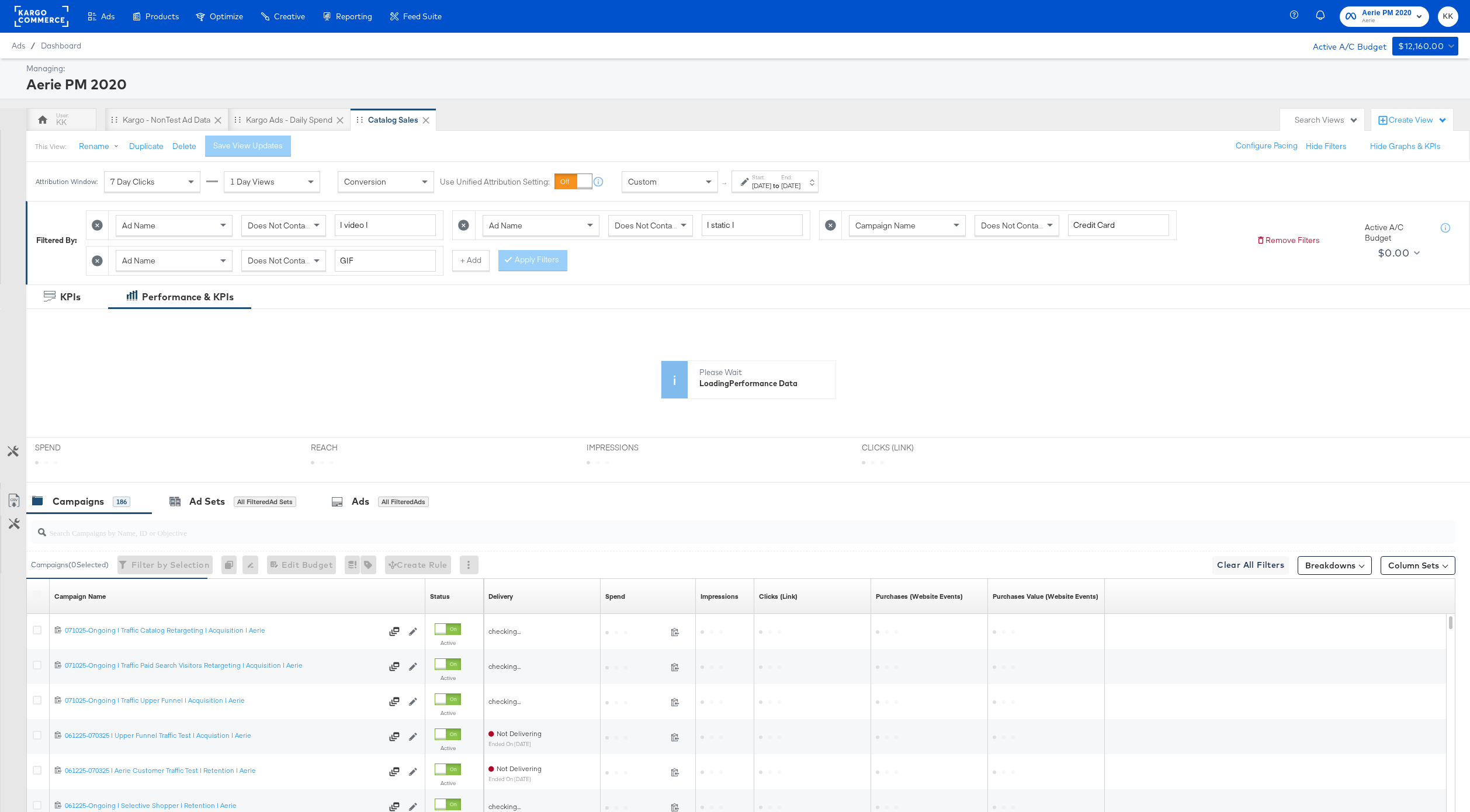
click at [771, 189] on div "Jun 2nd 2025" at bounding box center [761, 186] width 19 height 9
click at [659, 276] on input "June 2nd 2025" at bounding box center [634, 273] width 126 height 21
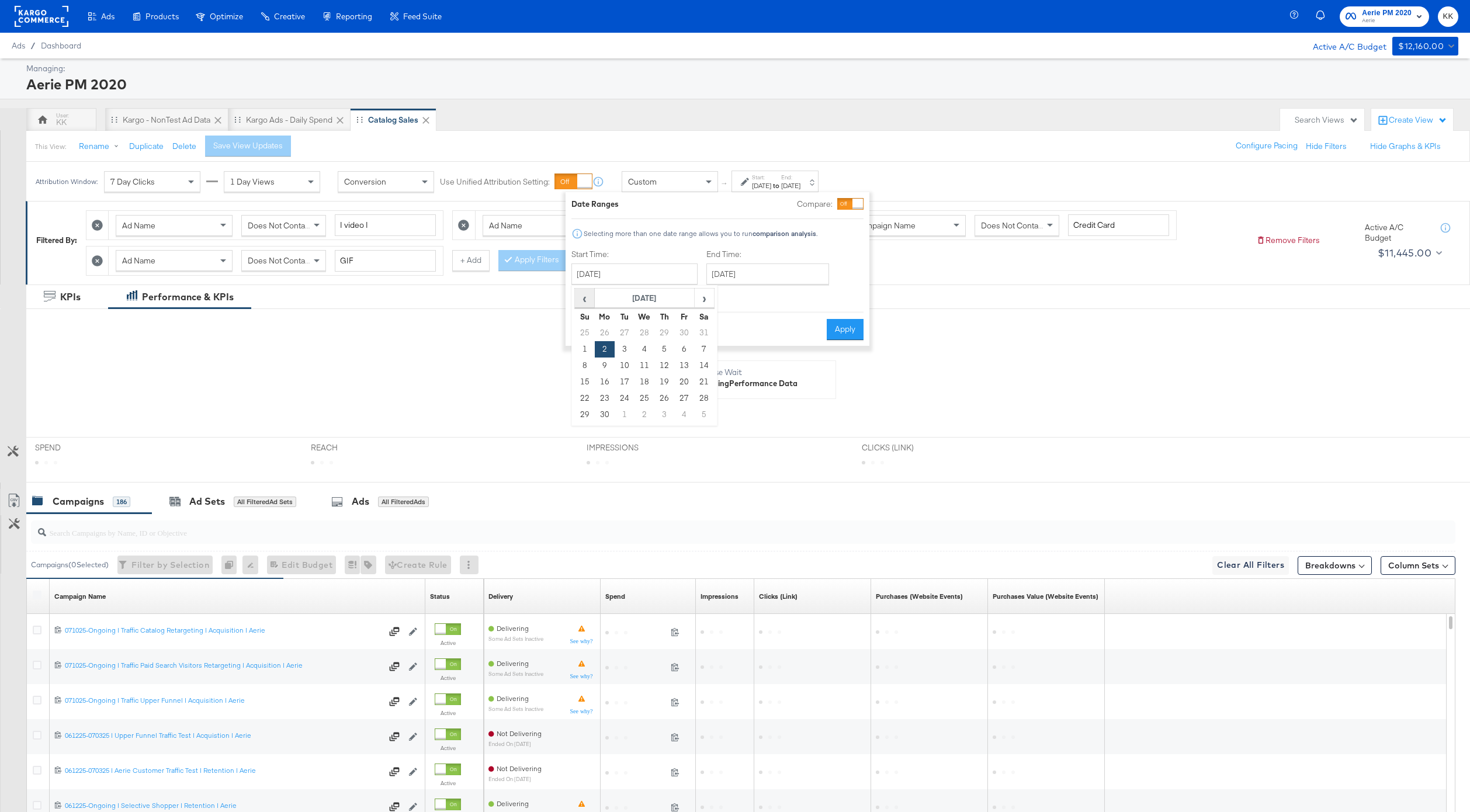
click at [579, 303] on span "‹" at bounding box center [584, 297] width 18 height 18
click at [669, 386] on td "20" at bounding box center [664, 381] width 20 height 16
type input "March 20th 2025"
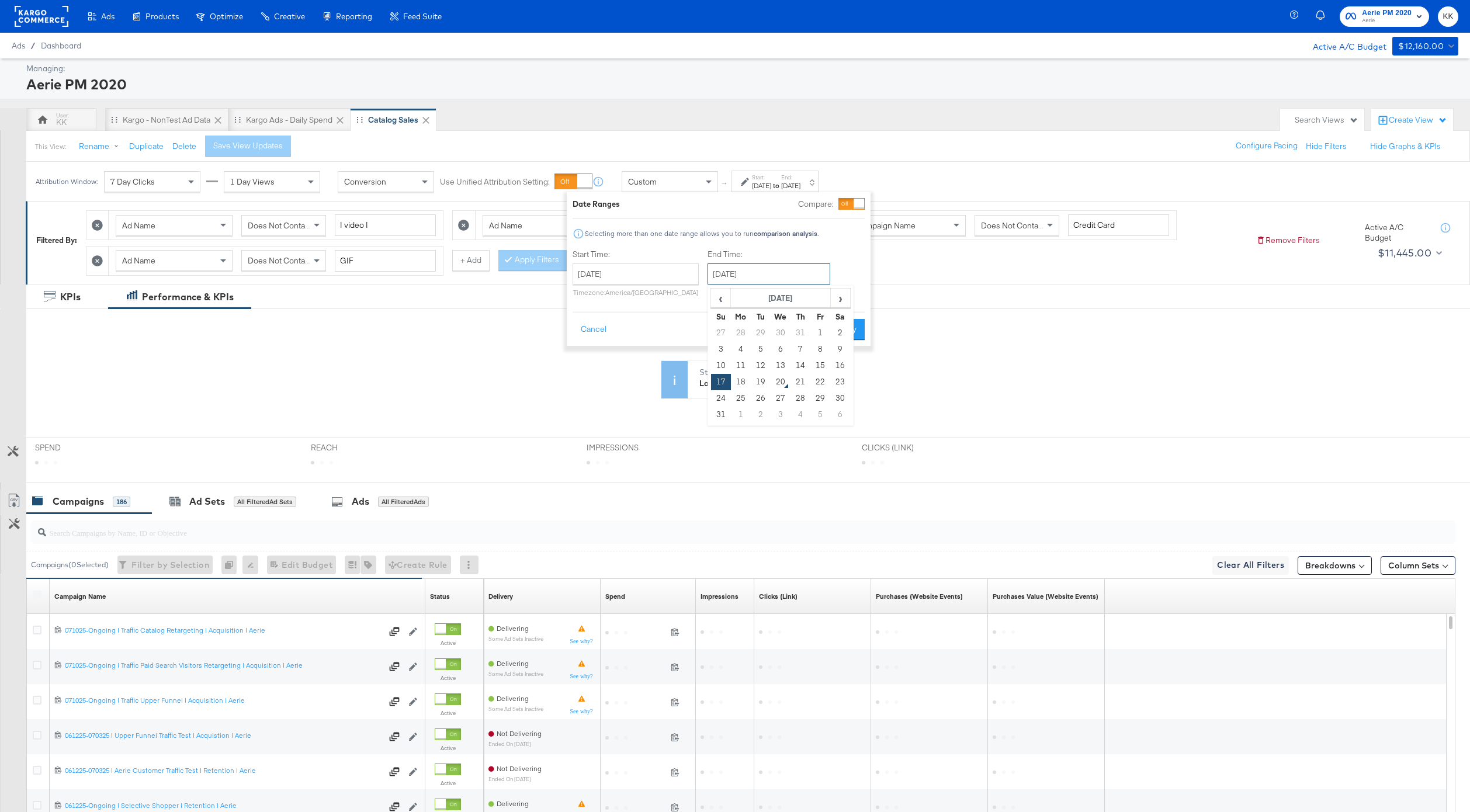
click at [735, 279] on input "August 17th 2025" at bounding box center [769, 273] width 123 height 21
click at [714, 304] on span "‹" at bounding box center [720, 297] width 18 height 18
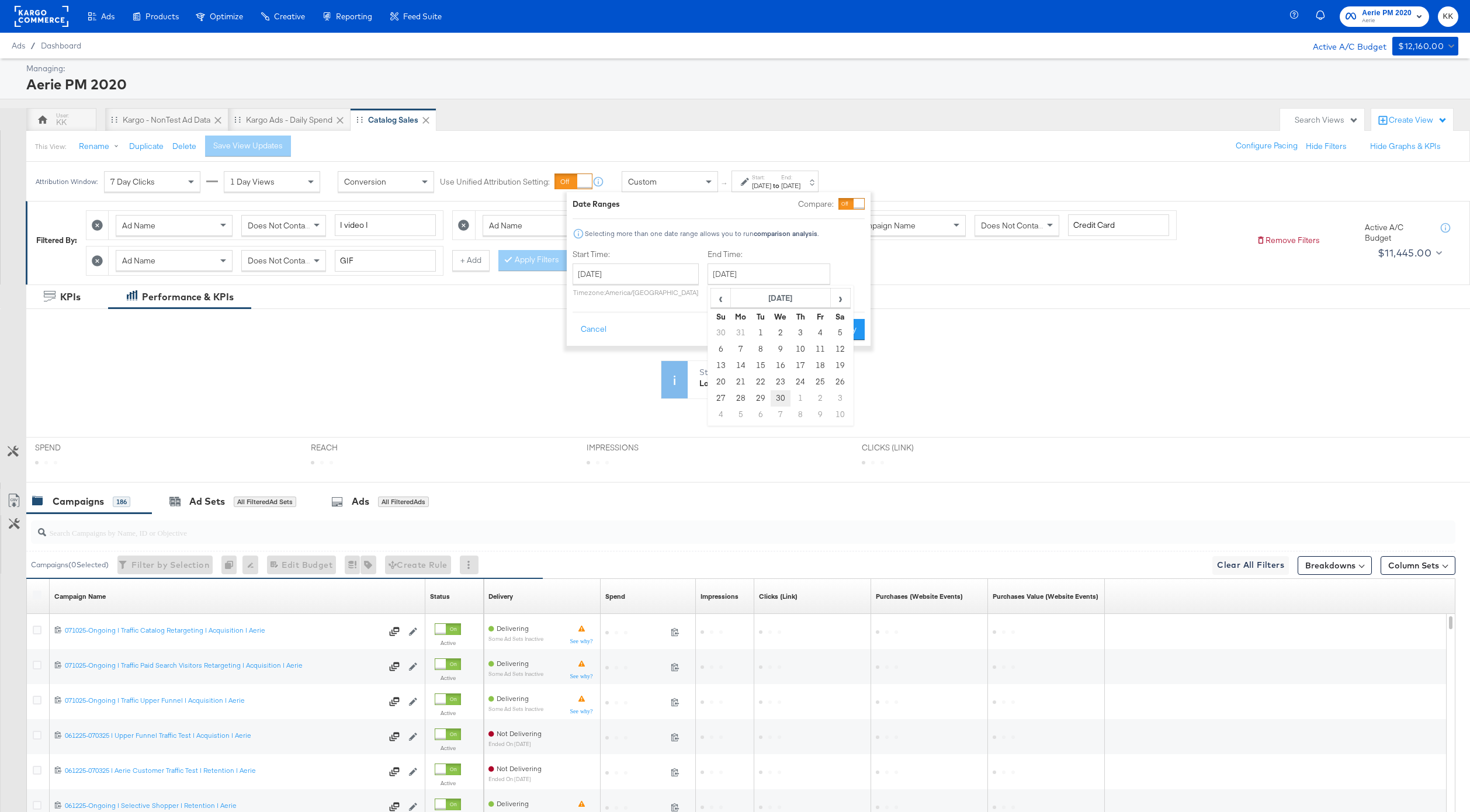
click at [779, 401] on td "30" at bounding box center [780, 397] width 20 height 16
type input "April 30th 2025"
click at [832, 324] on button "Apply" at bounding box center [844, 329] width 36 height 21
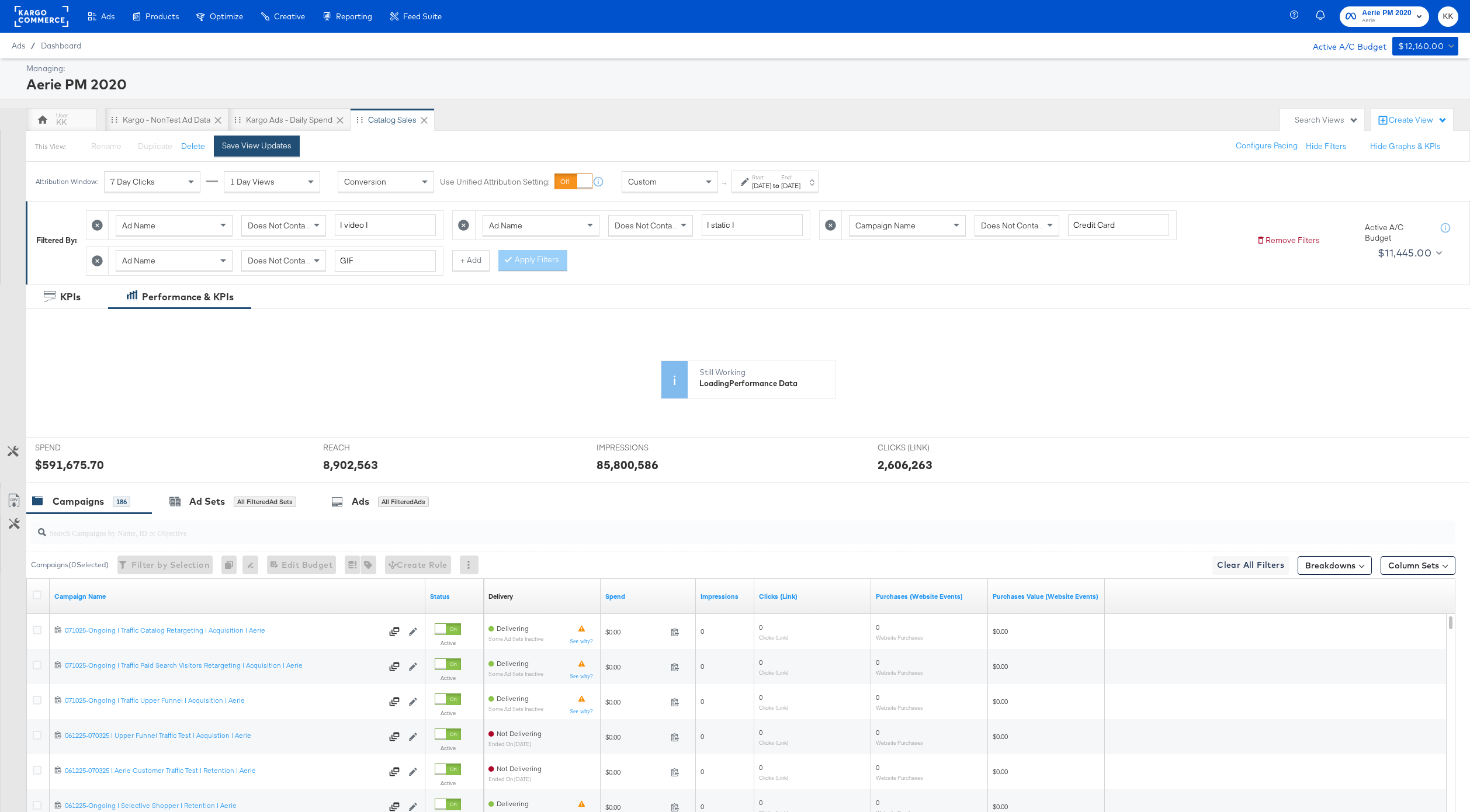
click at [287, 142] on div "Save View Updates" at bounding box center [257, 146] width 70 height 11
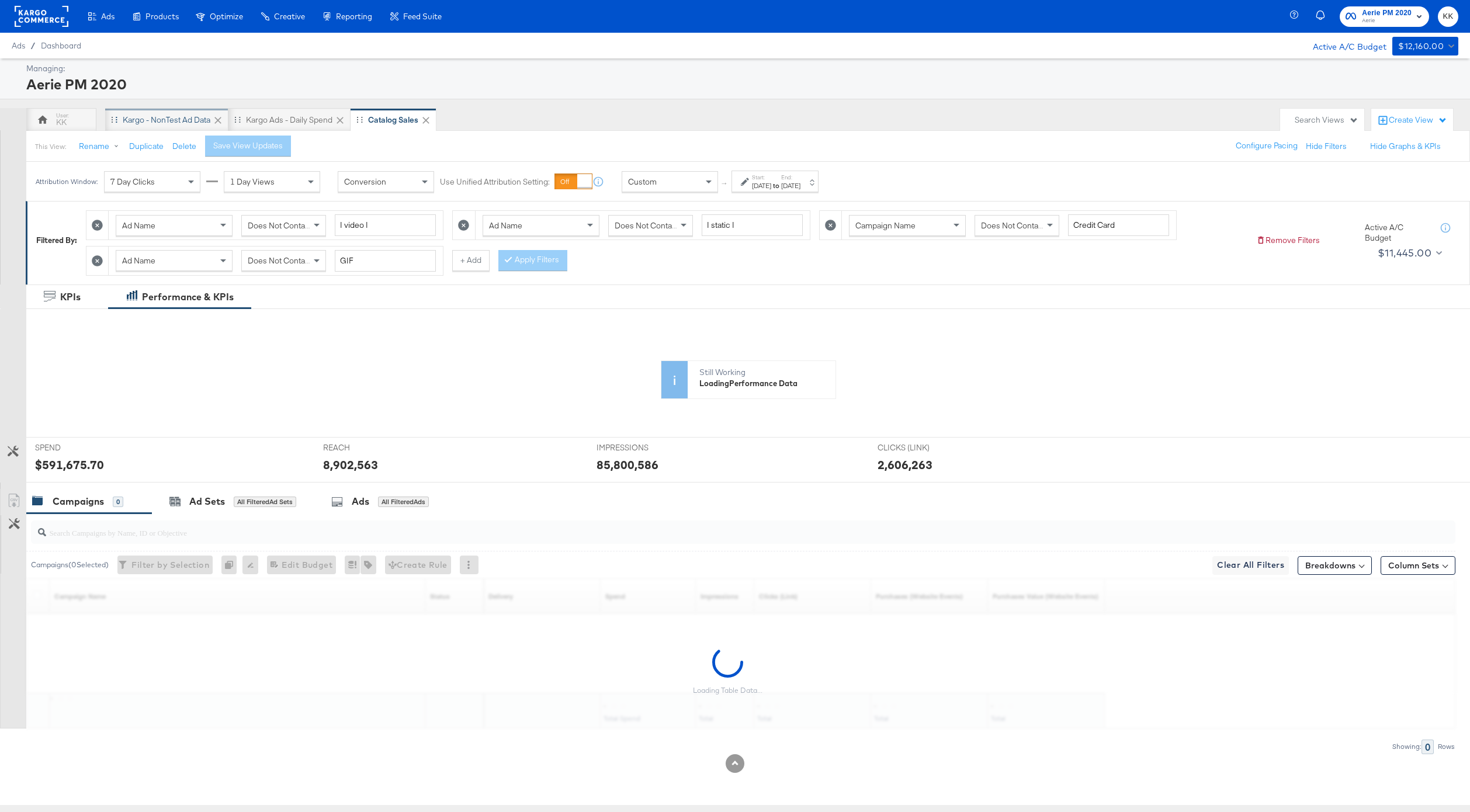
click at [151, 123] on div "Kargo - NonTest Ad Data" at bounding box center [166, 120] width 88 height 11
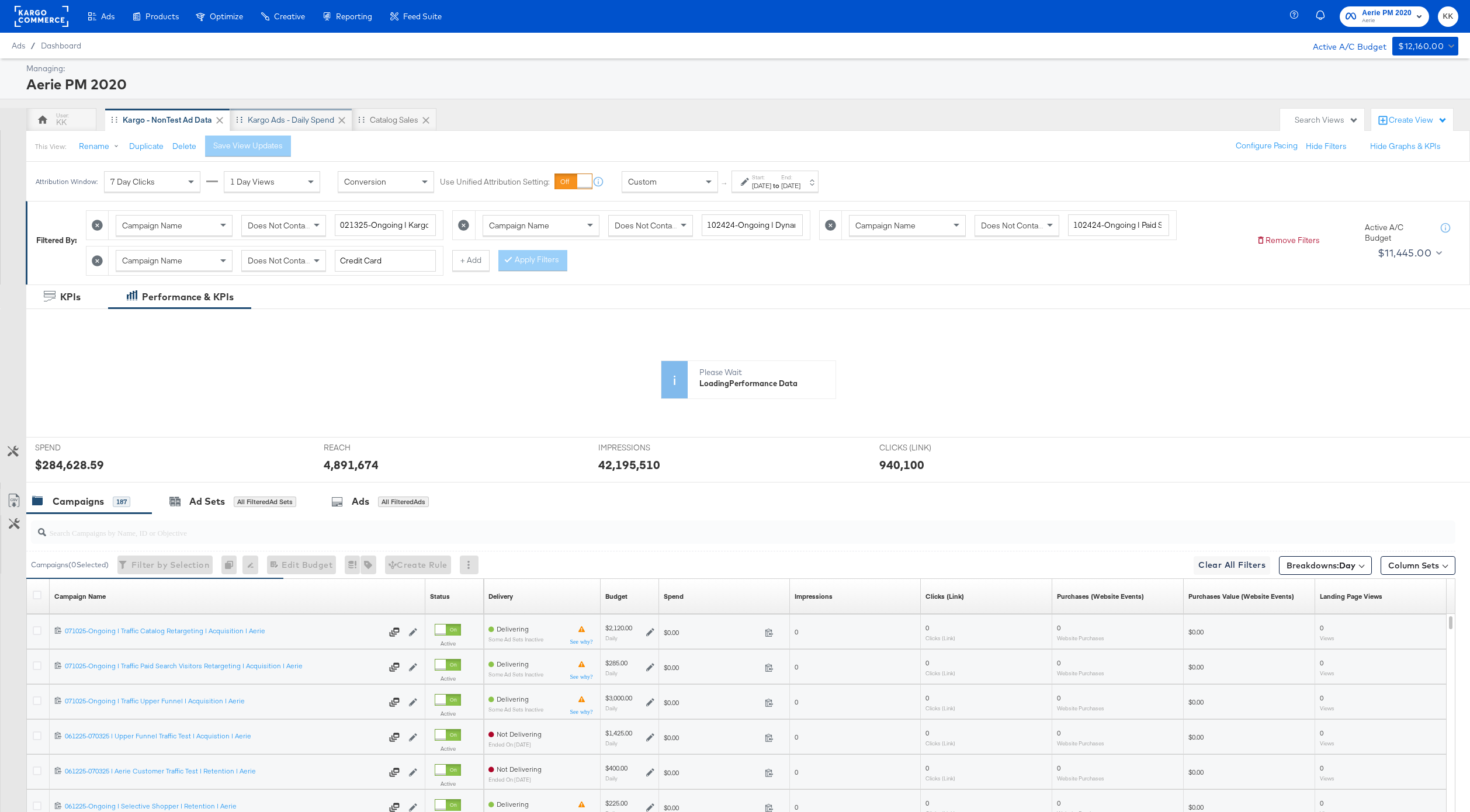
click at [270, 125] on div "Kargo Ads - Daily Spend" at bounding box center [290, 120] width 122 height 23
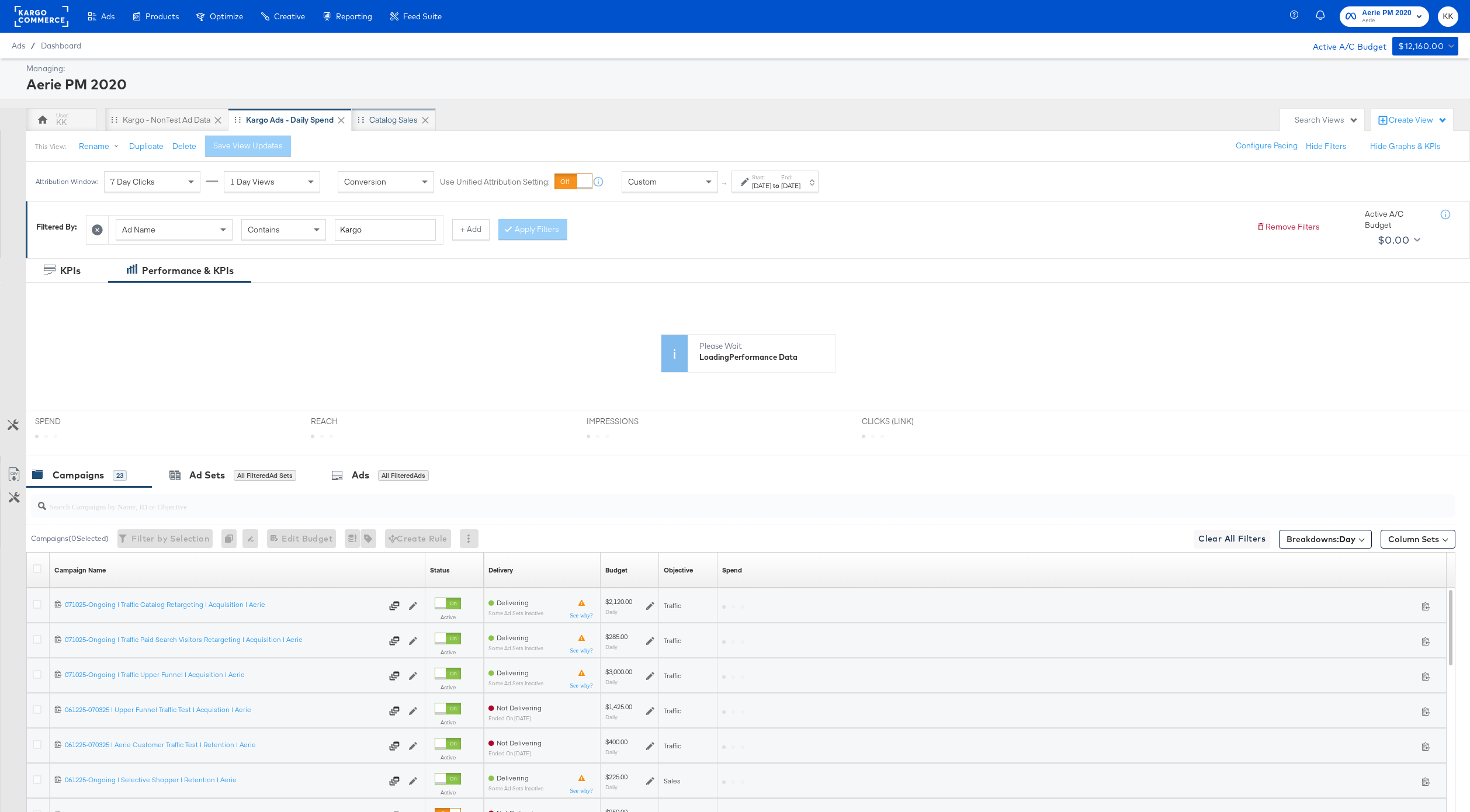
click at [384, 115] on div "Catalog Sales" at bounding box center [393, 120] width 48 height 11
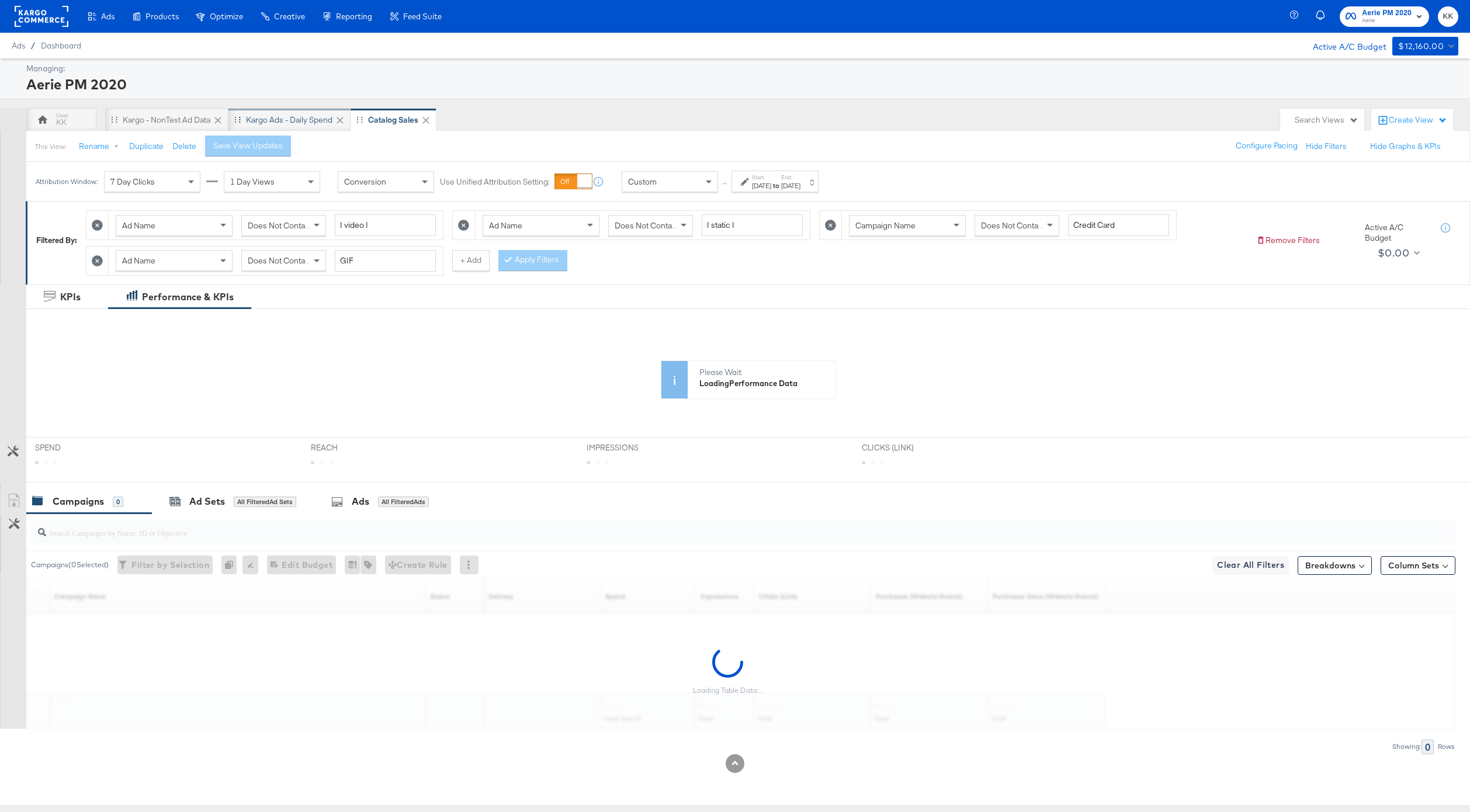
click at [284, 113] on div "Kargo Ads - Daily Spend" at bounding box center [289, 120] width 122 height 23
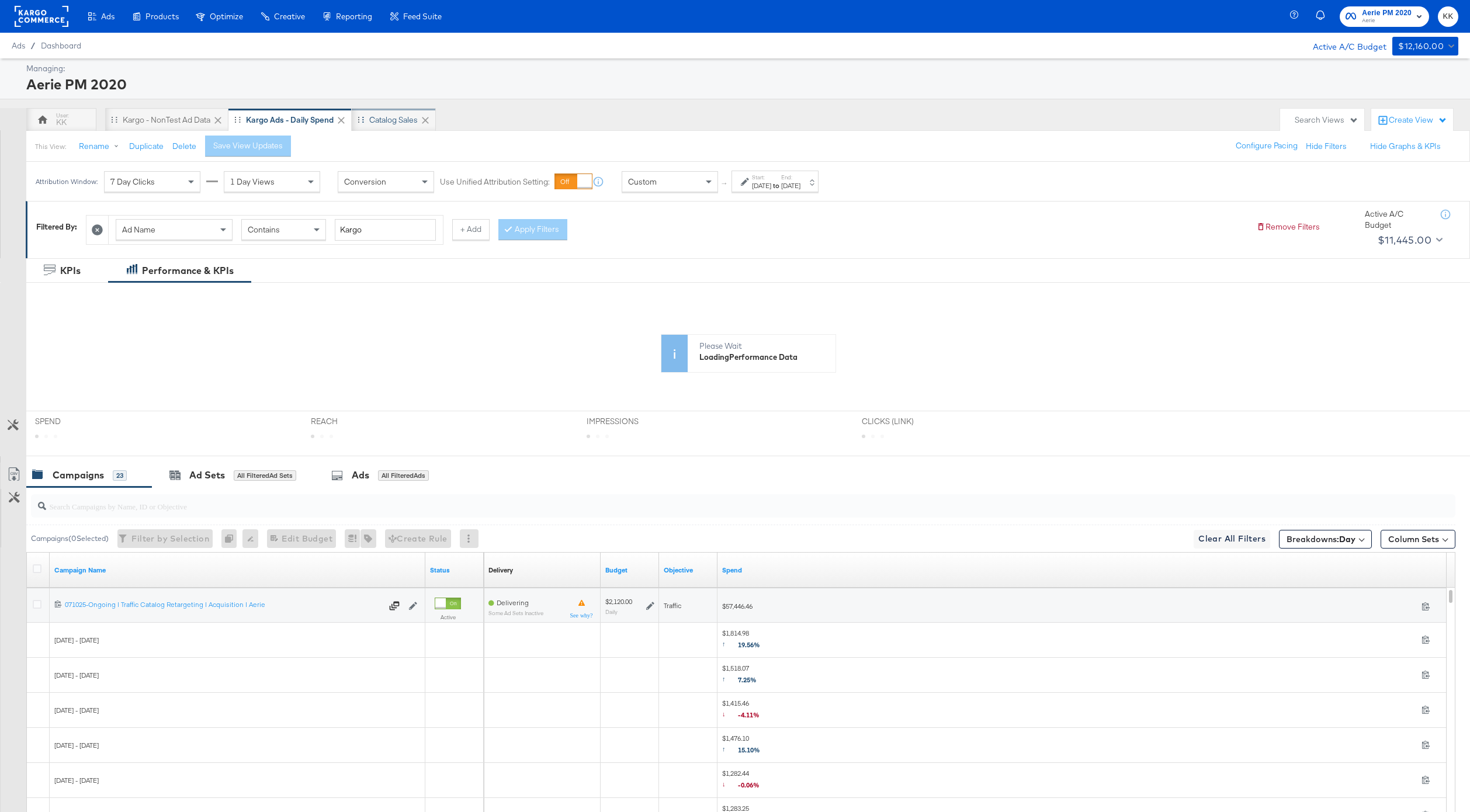
click at [394, 120] on div "Catalog Sales" at bounding box center [393, 120] width 48 height 11
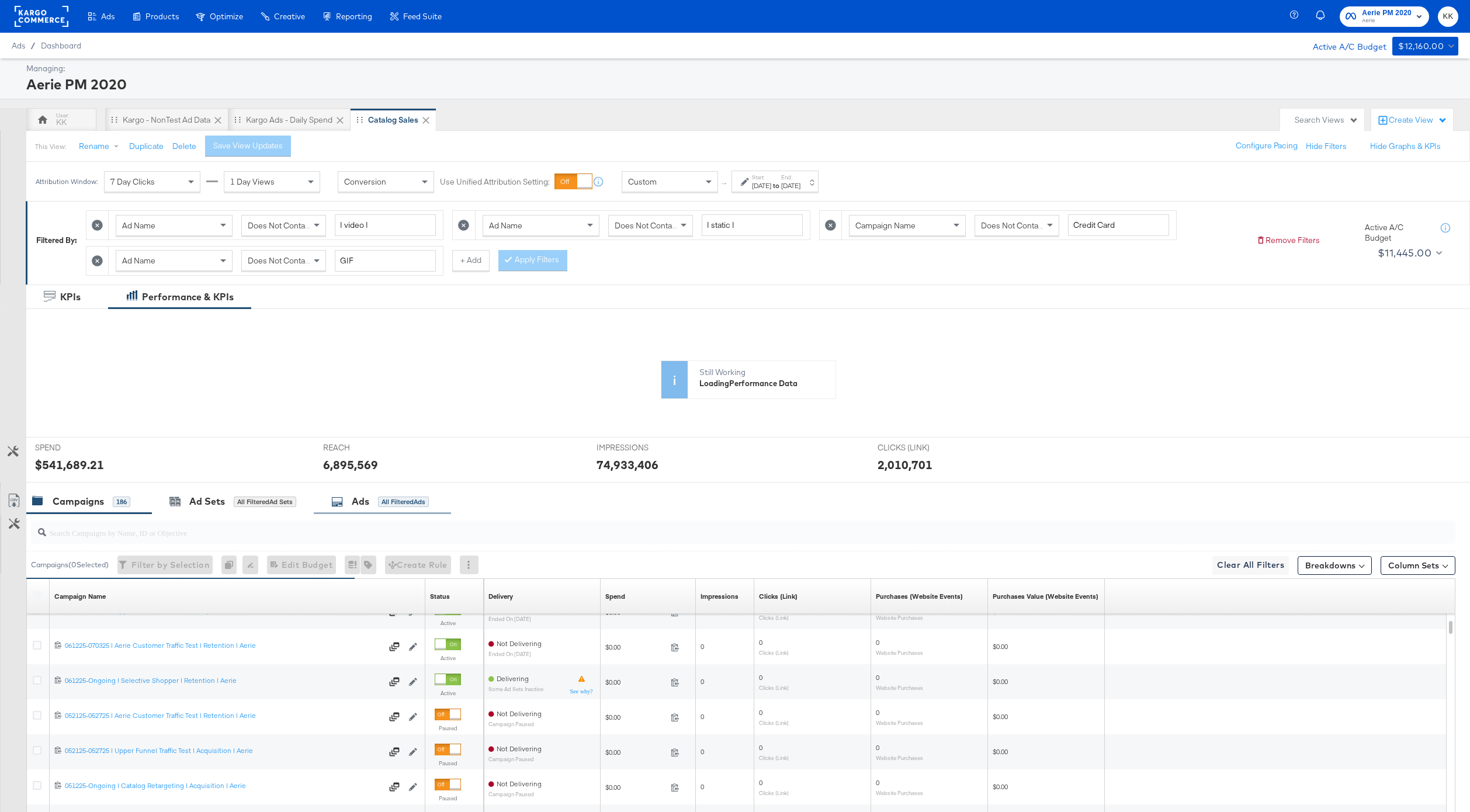
click at [385, 495] on div "Ads All Filtered Ads" at bounding box center [381, 501] width 98 height 13
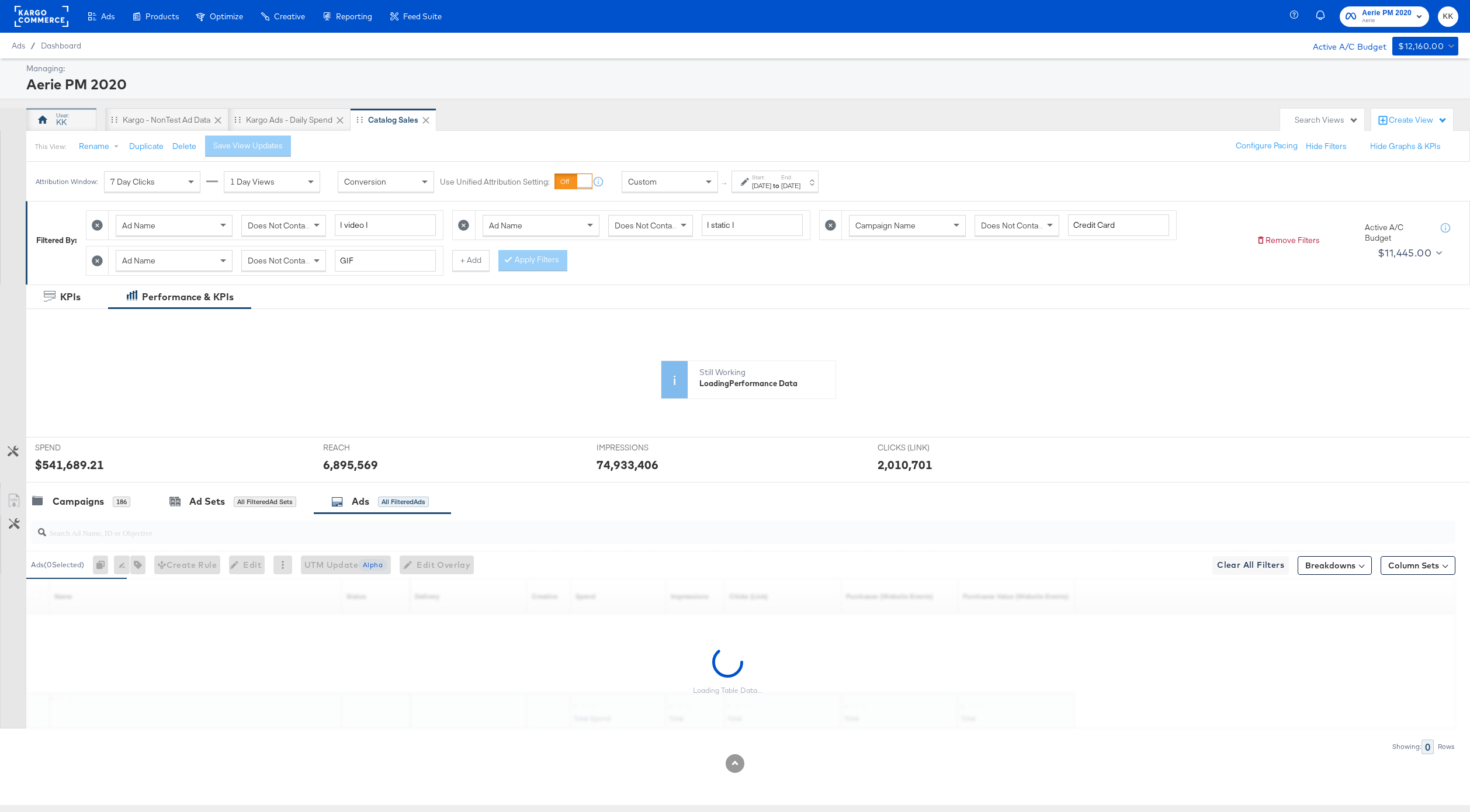
click at [64, 123] on div "KK" at bounding box center [61, 122] width 11 height 11
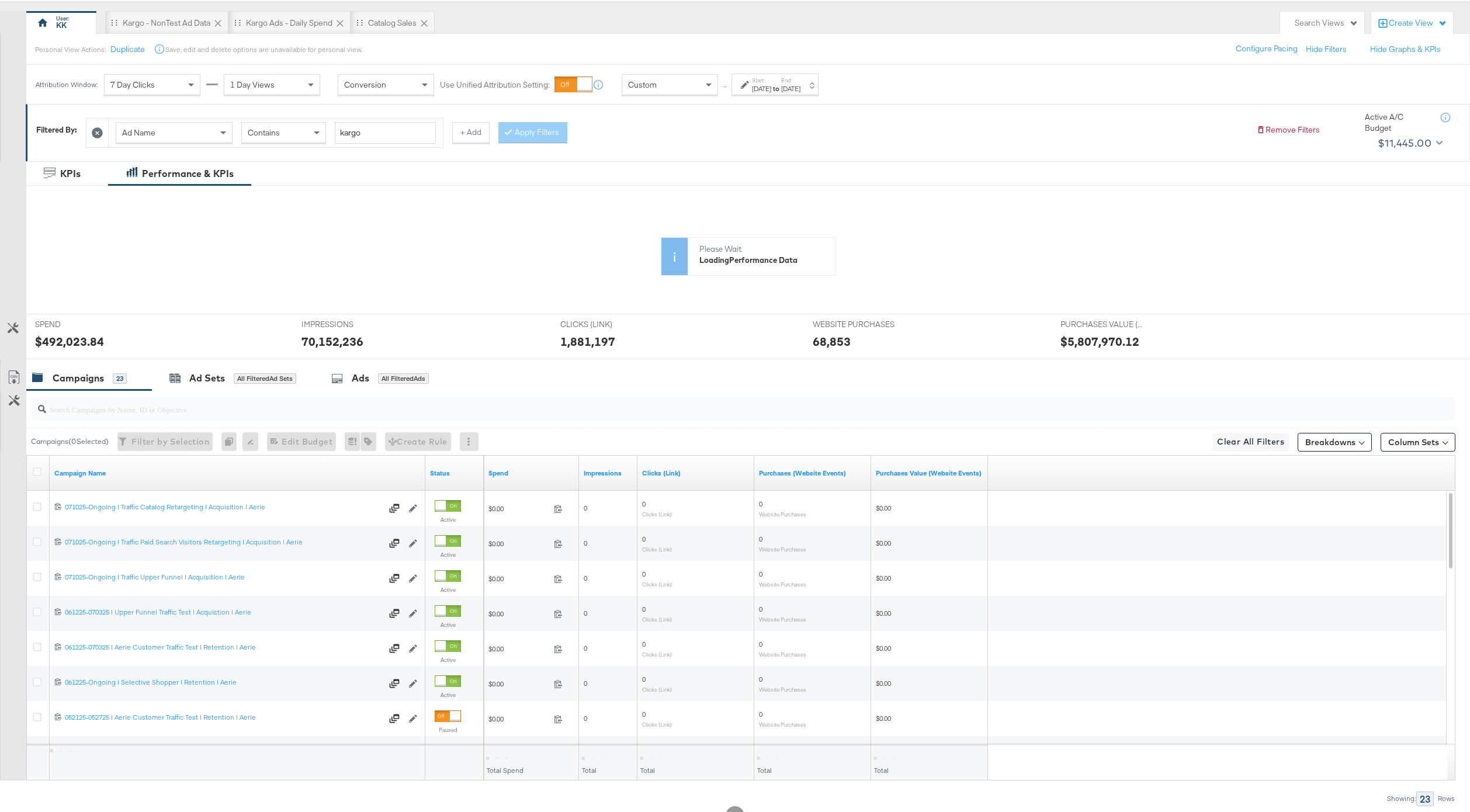
scroll to position [142, 0]
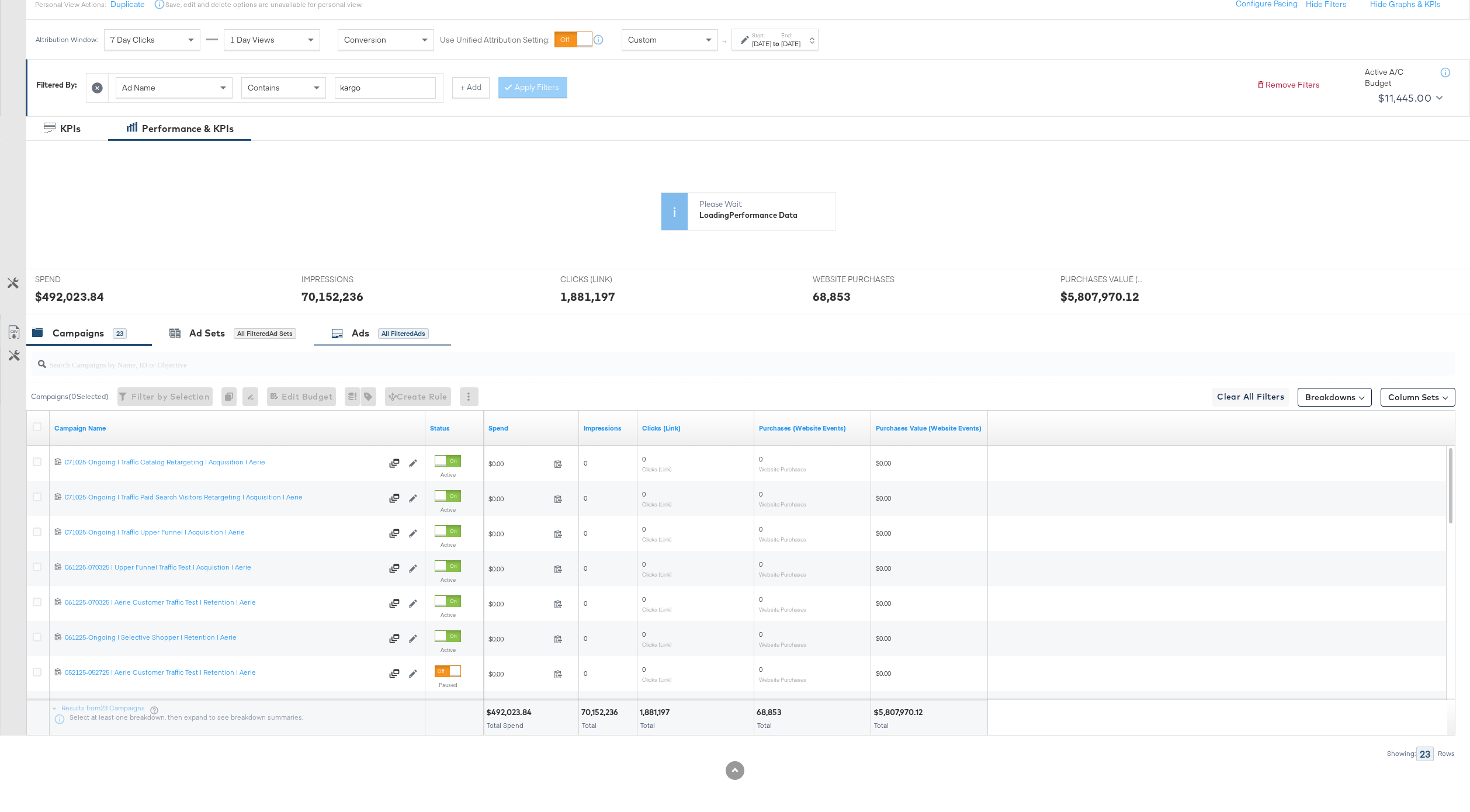
click at [348, 332] on div "Ads All Filtered Ads" at bounding box center [381, 332] width 98 height 13
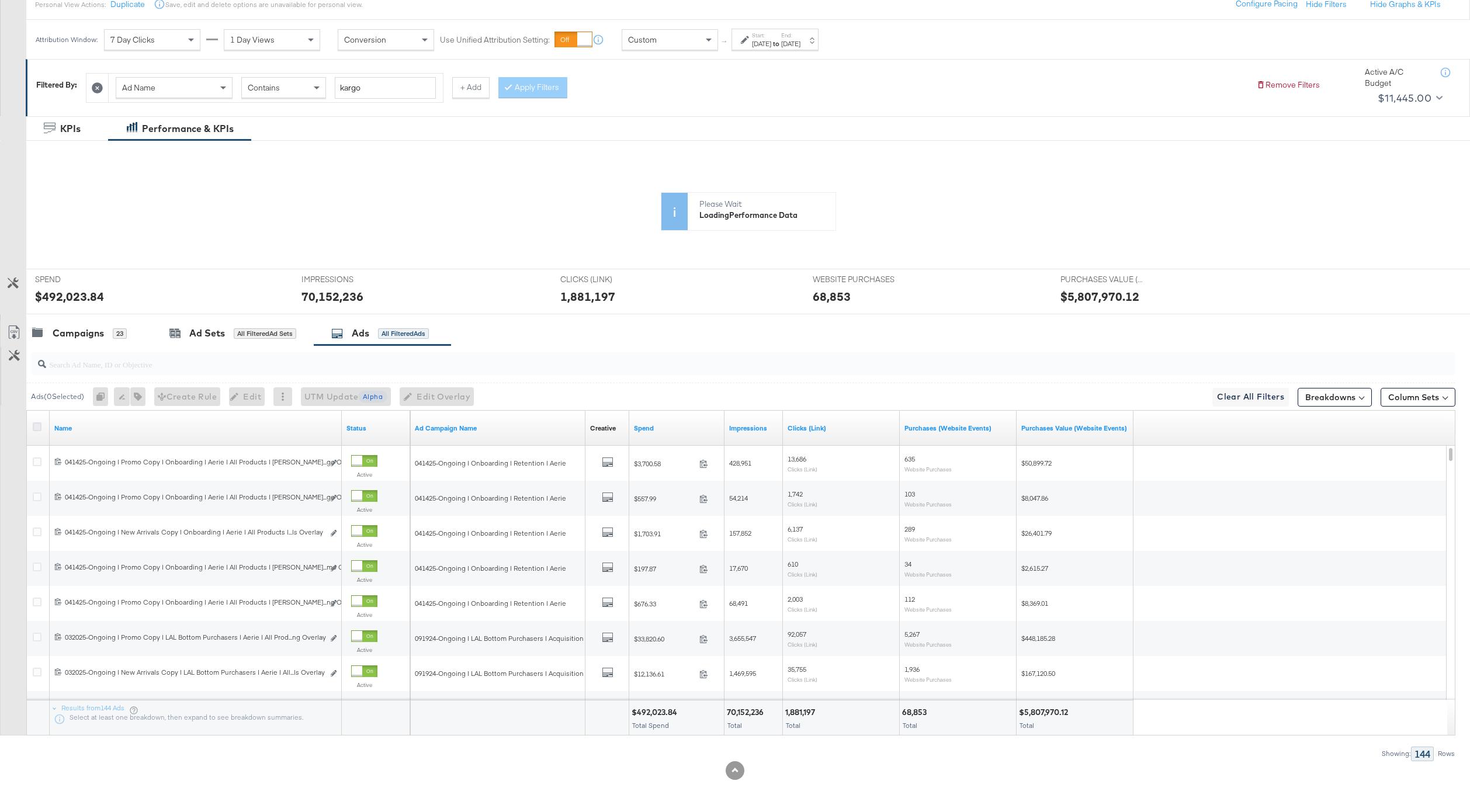
click at [36, 425] on icon at bounding box center [36, 426] width 9 height 9
click at [0, 0] on input "checkbox" at bounding box center [0, 0] width 0 height 0
click at [16, 334] on icon at bounding box center [14, 332] width 14 height 14
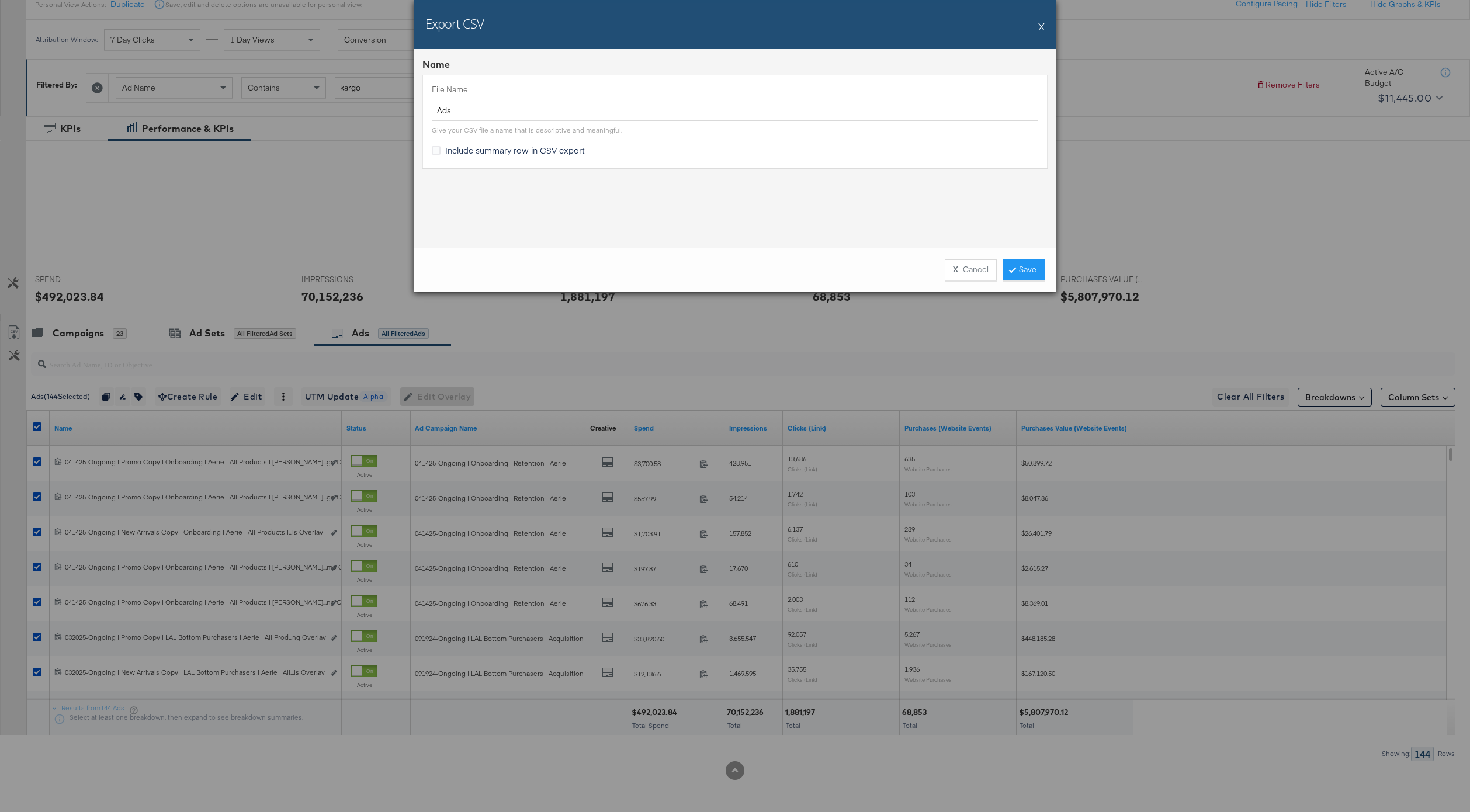
click at [1038, 253] on div "X Cancel Save" at bounding box center [735, 269] width 642 height 44
click at [1038, 262] on link "Save" at bounding box center [1023, 269] width 42 height 21
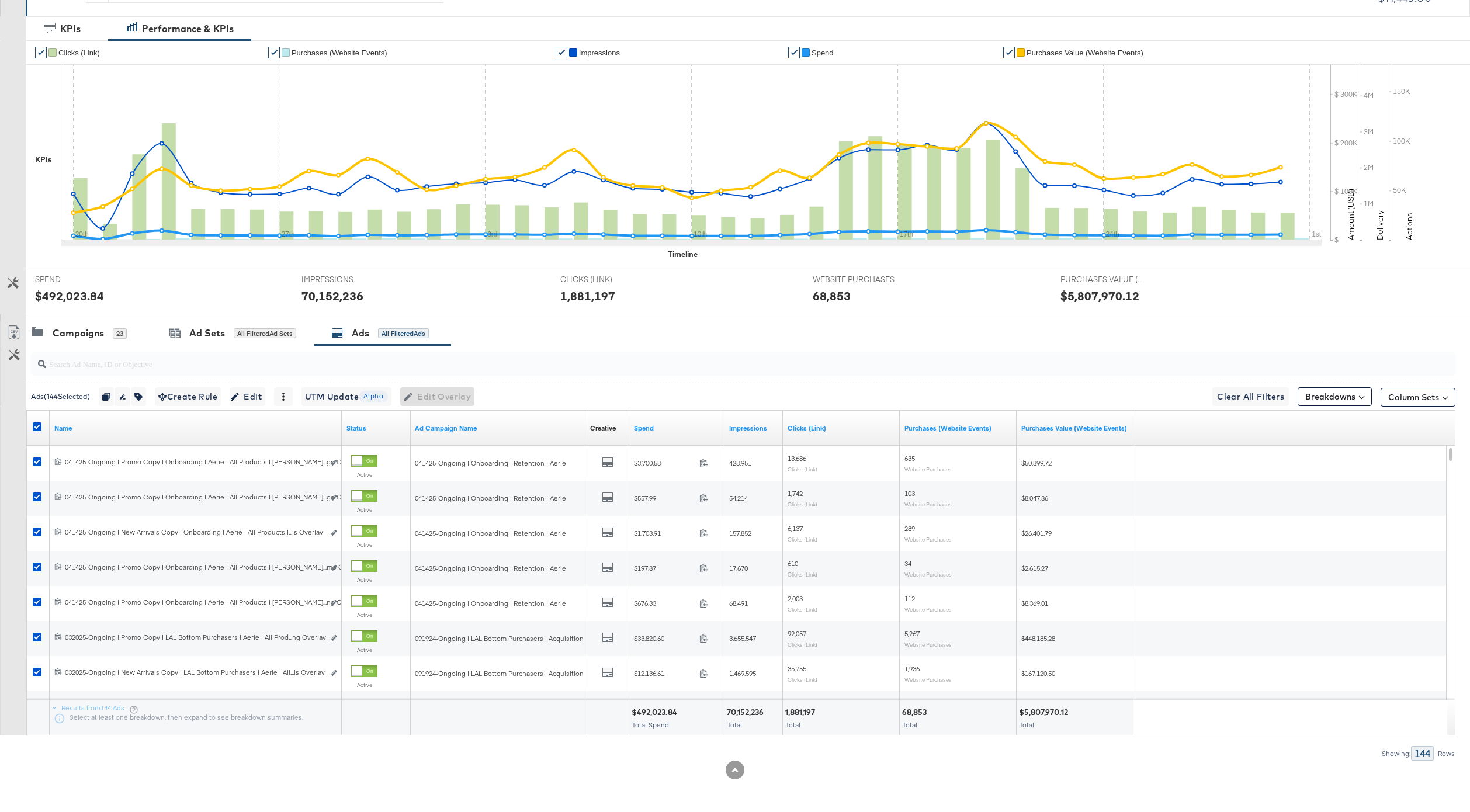
scroll to position [0, 0]
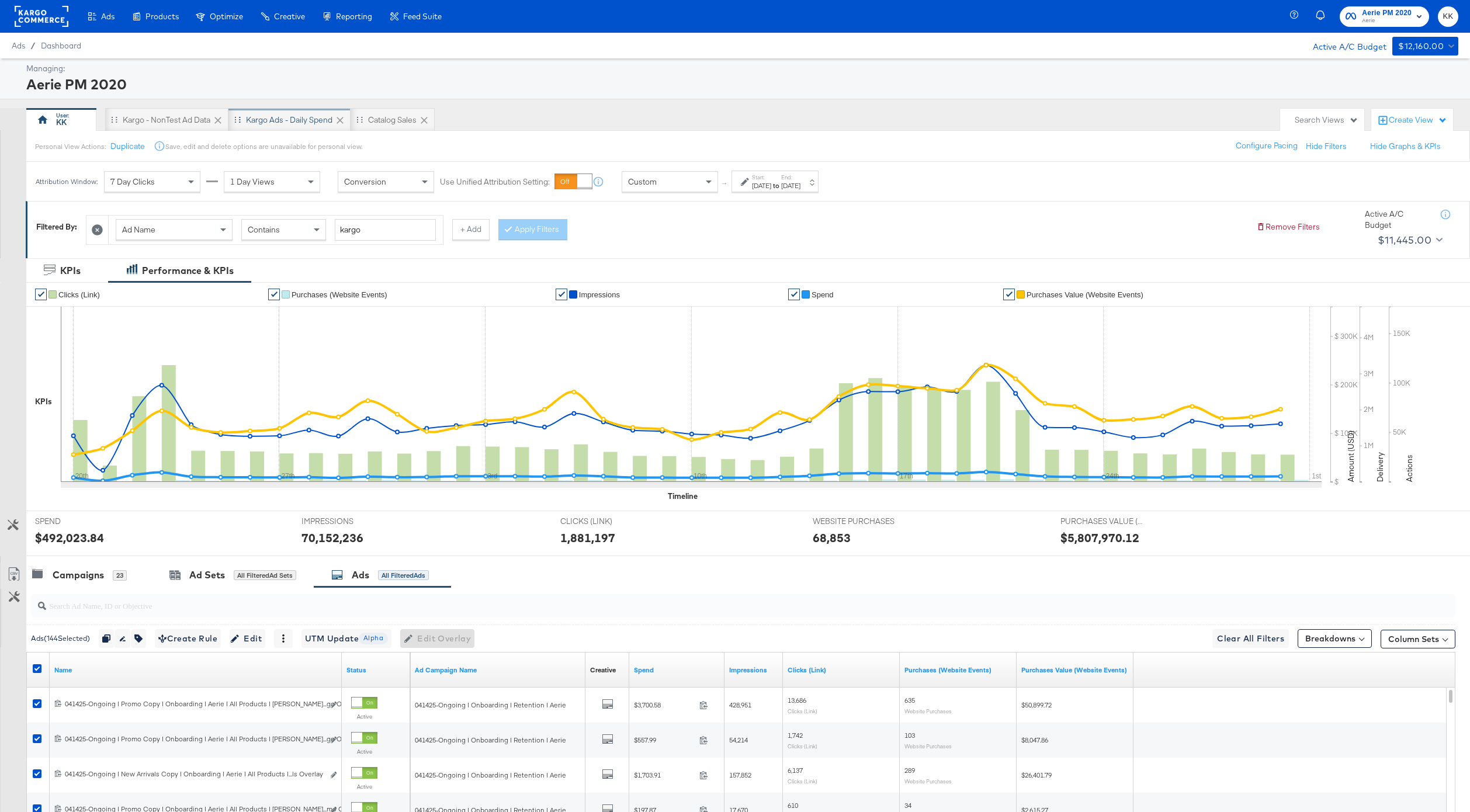
click at [276, 127] on div "Kargo Ads - Daily Spend" at bounding box center [289, 120] width 122 height 23
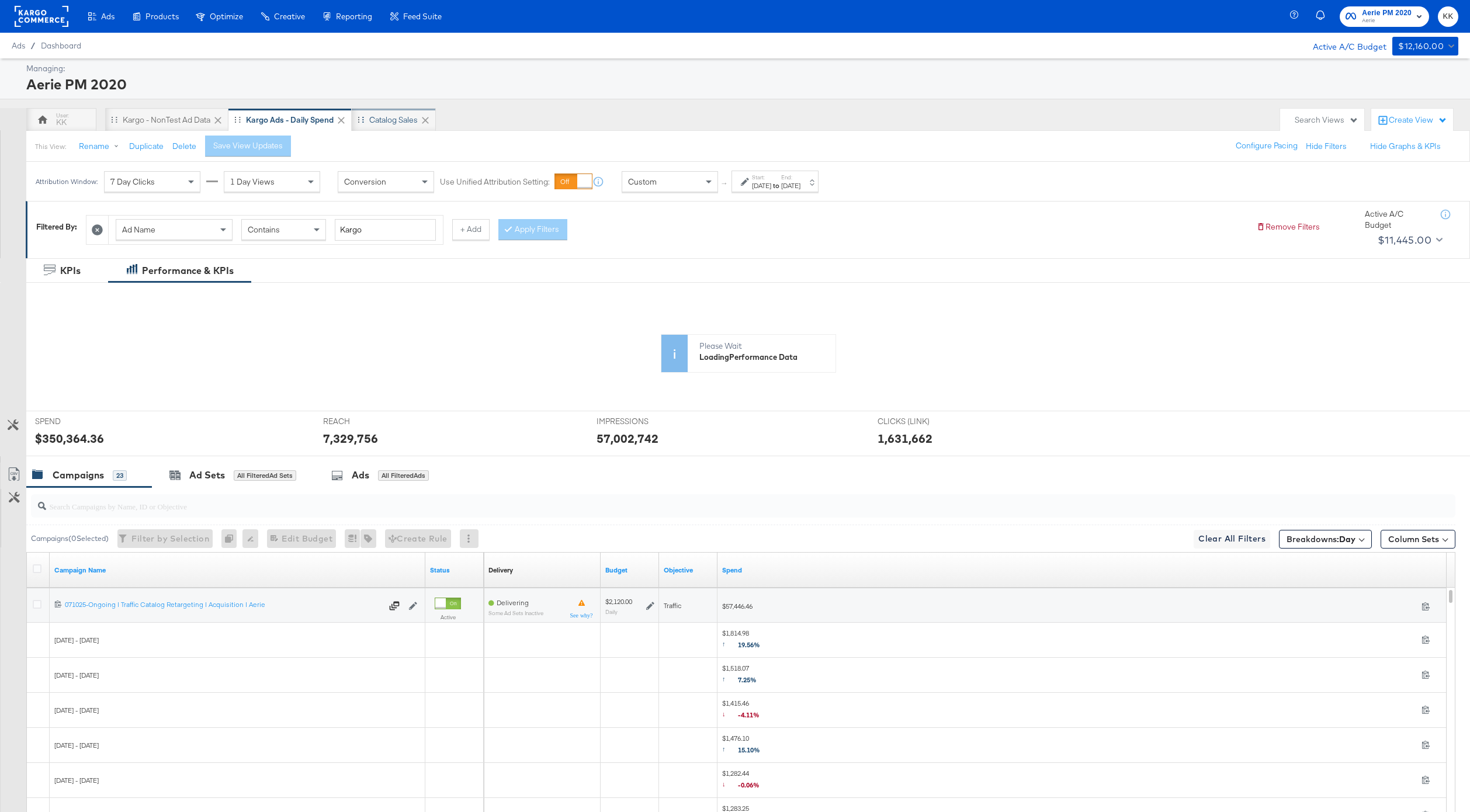
click at [391, 114] on div "Catalog Sales" at bounding box center [393, 120] width 48 height 11
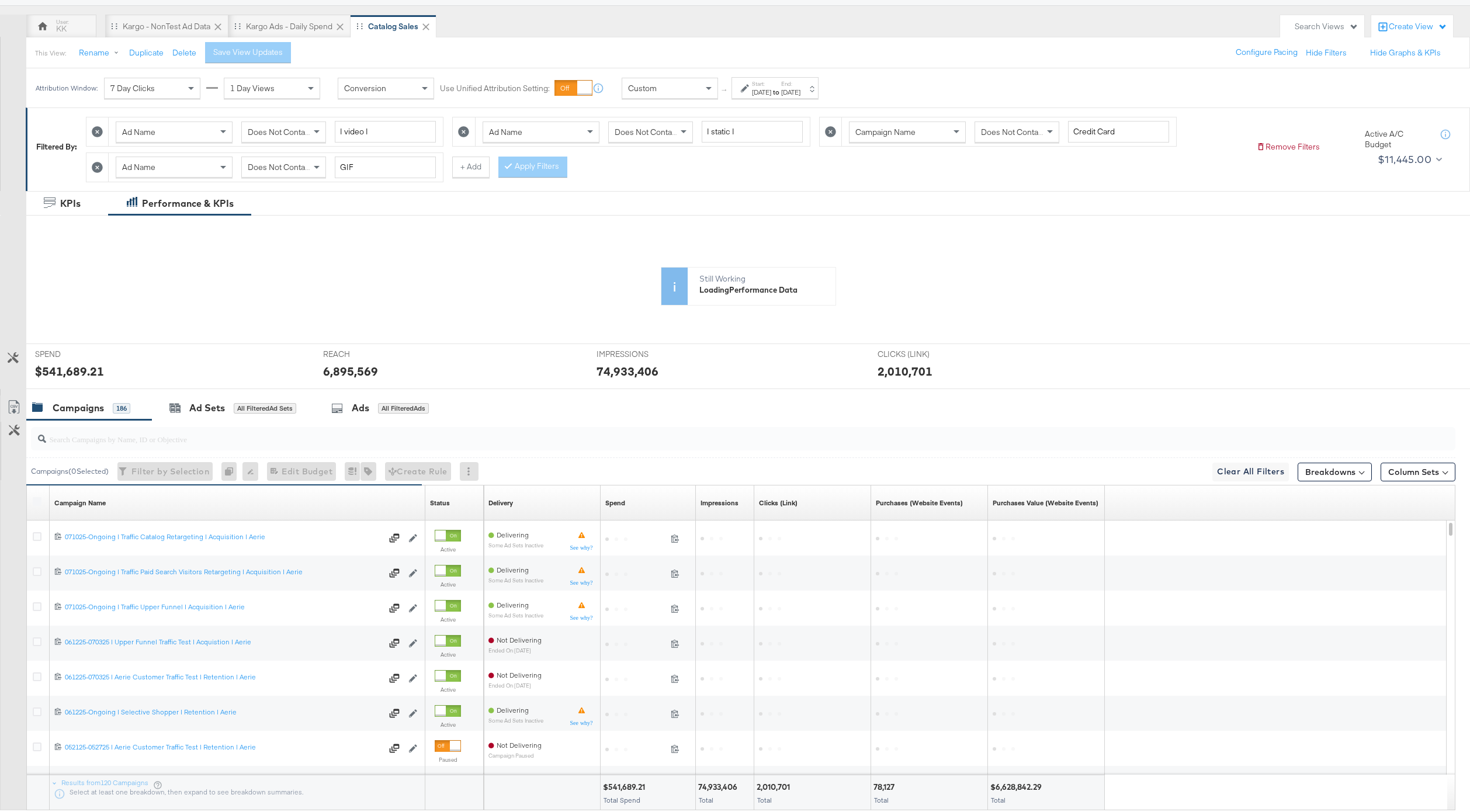
scroll to position [168, 0]
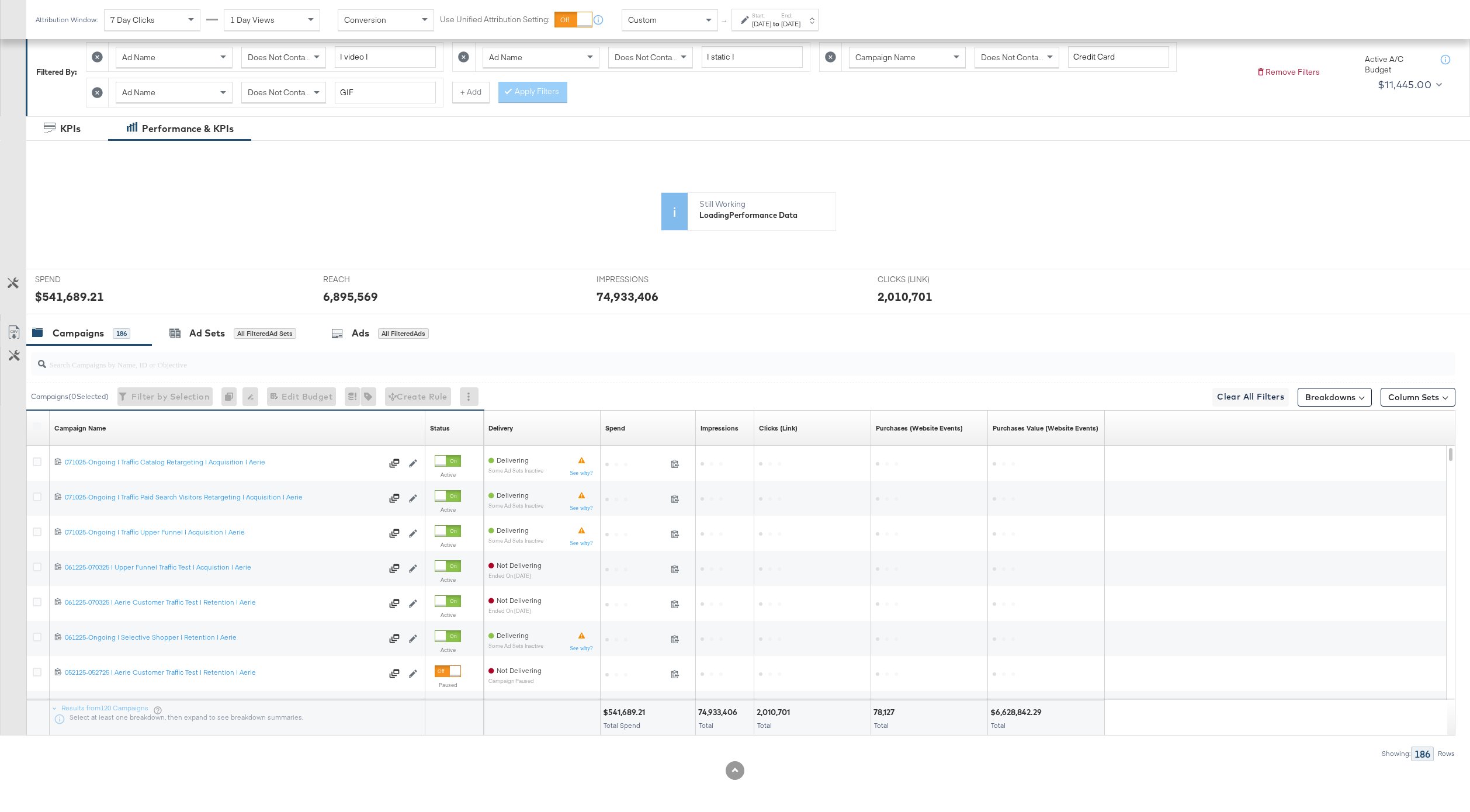
click at [378, 320] on div at bounding box center [735, 319] width 1470 height 9
click at [378, 340] on div "Ads All Filtered Ads" at bounding box center [382, 333] width 137 height 25
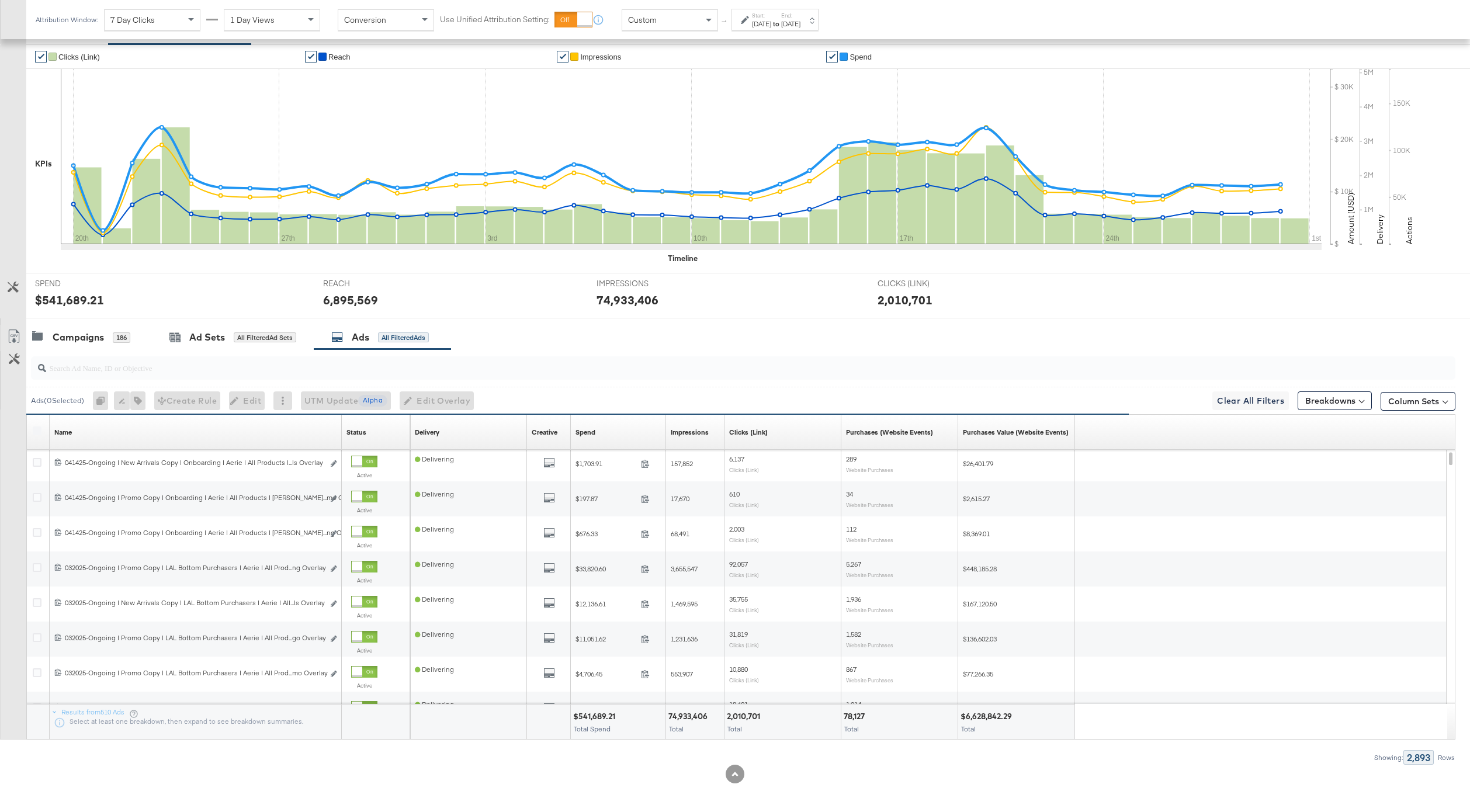
scroll to position [268, 0]
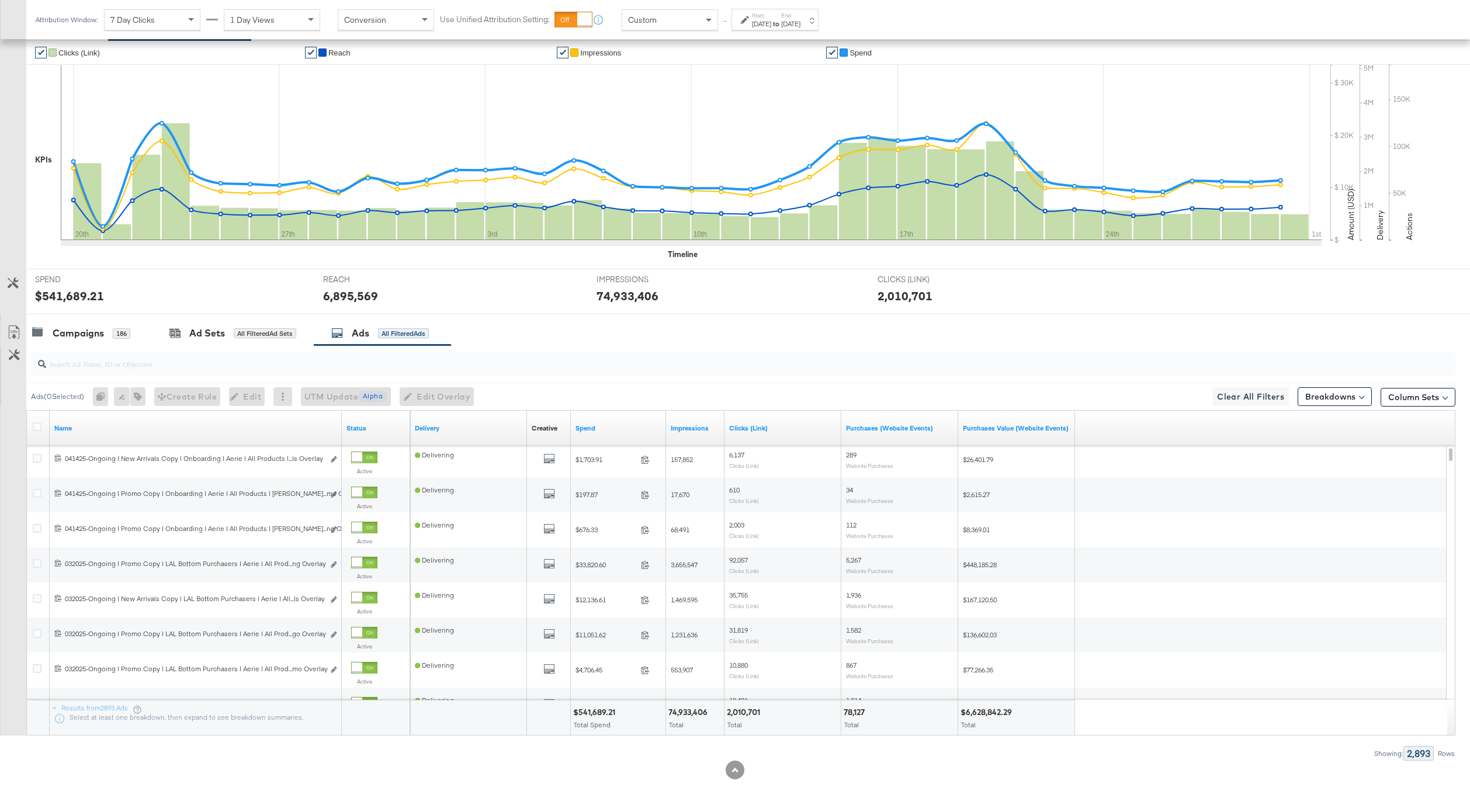
click at [39, 431] on div at bounding box center [39, 428] width 12 height 12
click at [38, 423] on icon at bounding box center [36, 426] width 9 height 9
click at [0, 0] on input "checkbox" at bounding box center [0, 0] width 0 height 0
click at [11, 334] on icon at bounding box center [14, 332] width 14 height 14
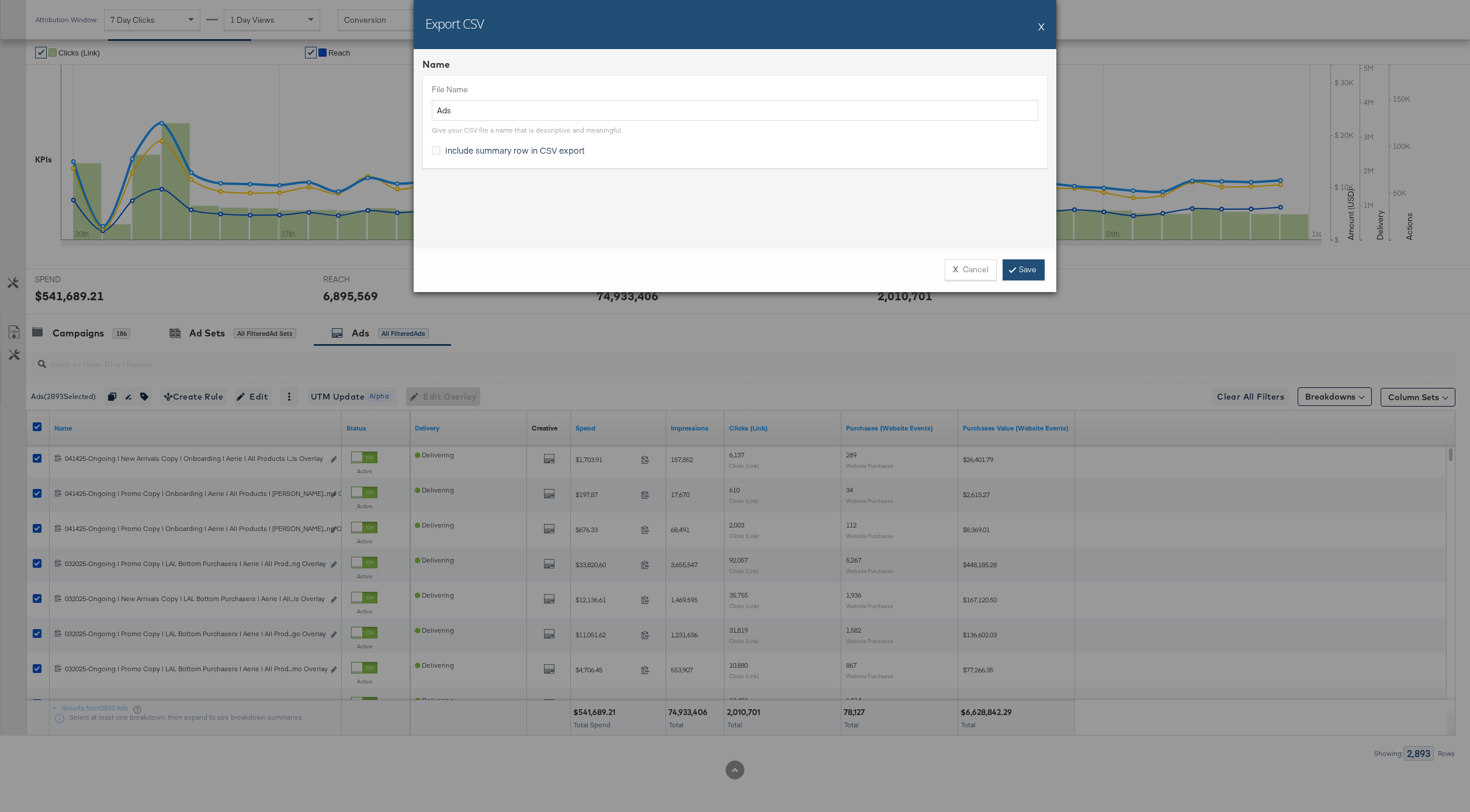
click at [1027, 268] on link "Save" at bounding box center [1023, 269] width 42 height 21
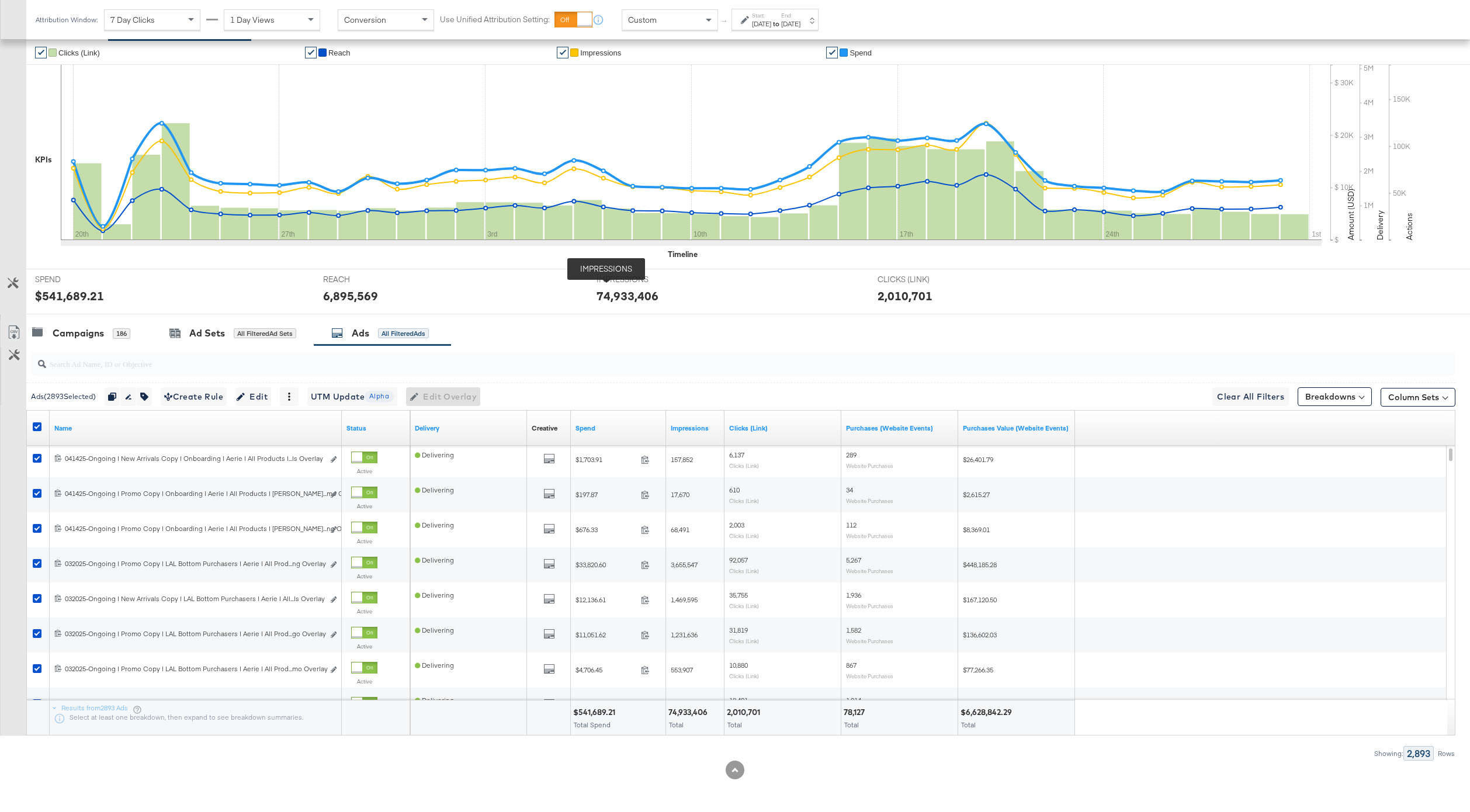
click at [606, 282] on span "IMPRESSIONS" at bounding box center [640, 279] width 88 height 11
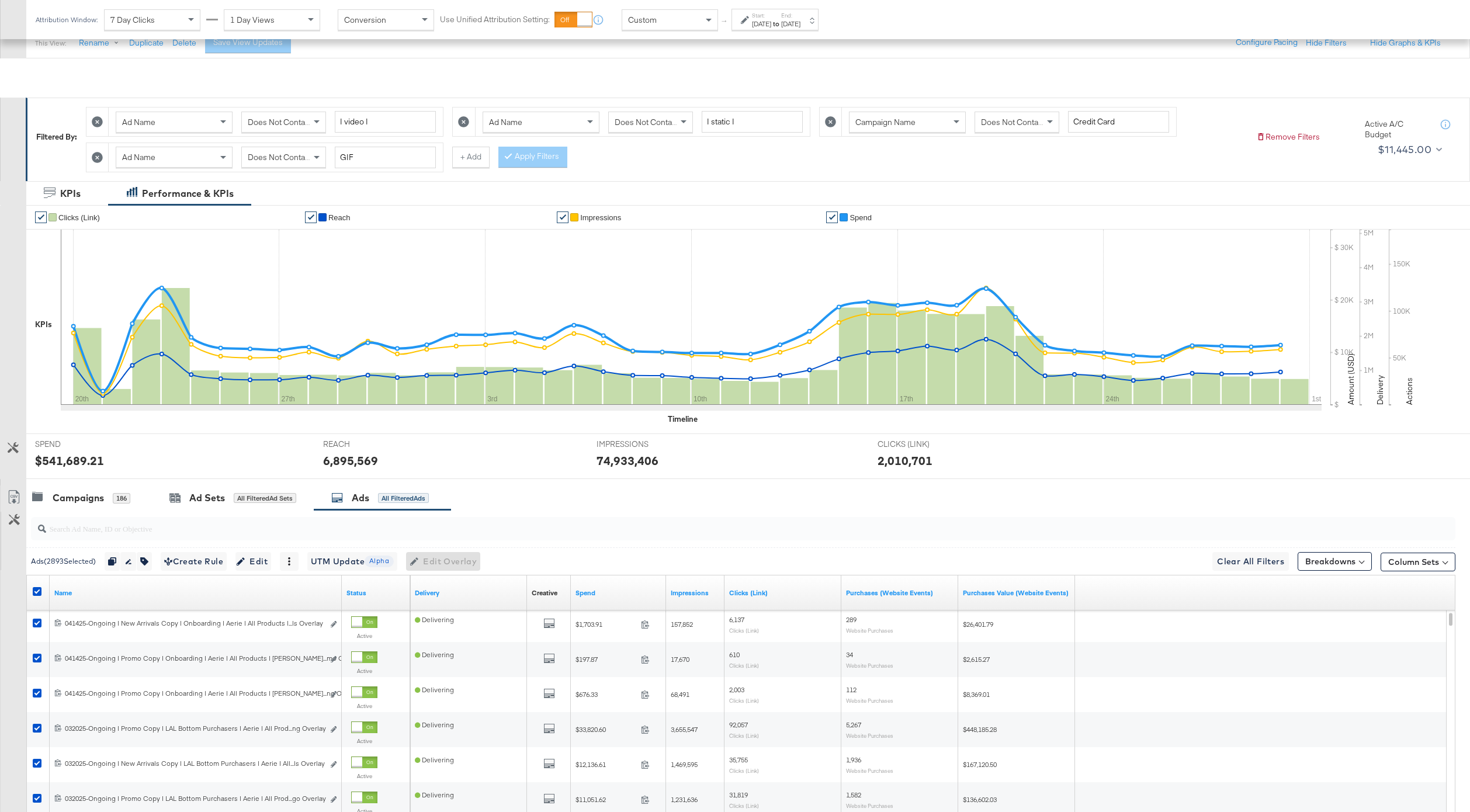
scroll to position [100, 0]
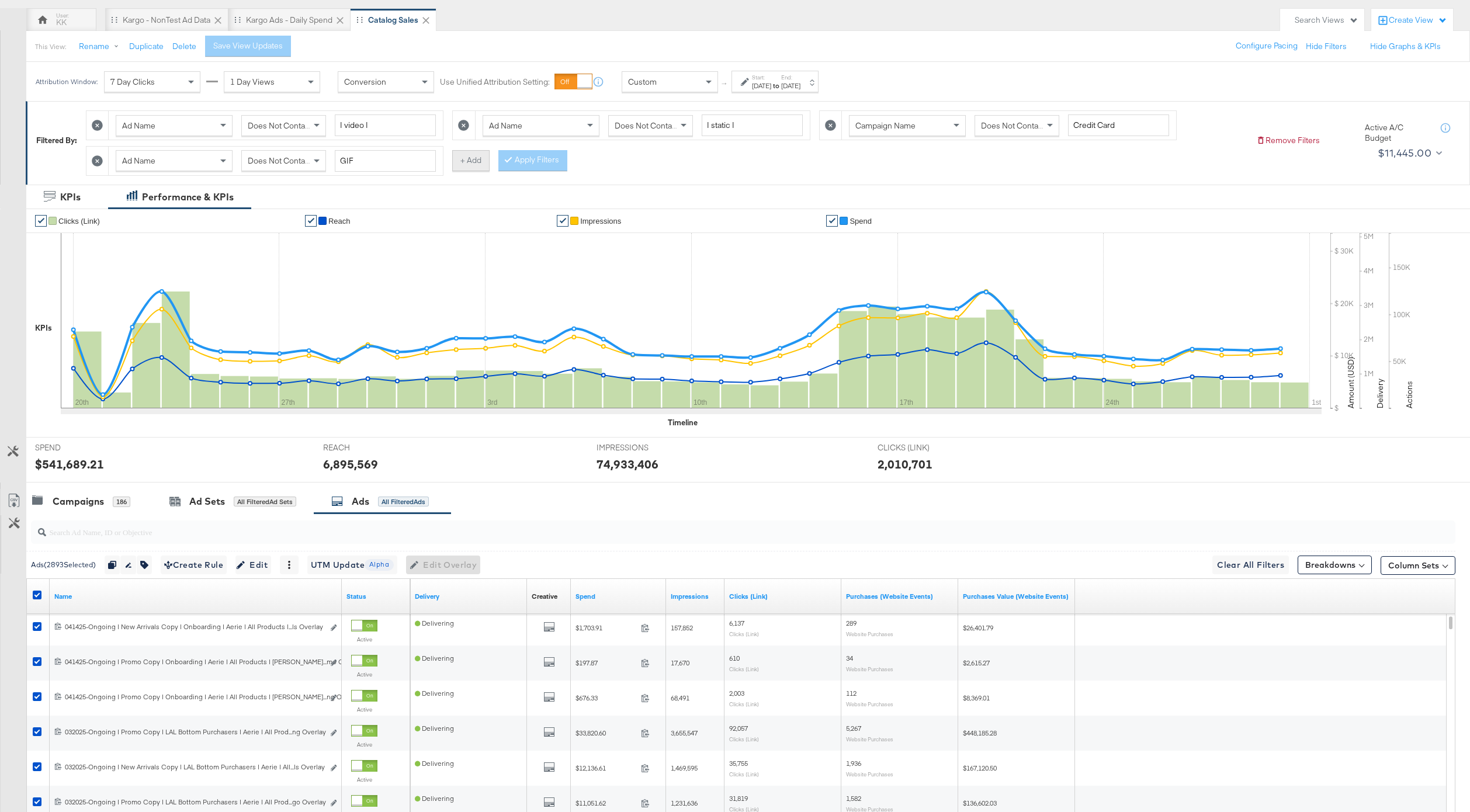
click at [463, 162] on button "+ Add" at bounding box center [471, 160] width 37 height 21
click at [458, 163] on icon at bounding box center [464, 161] width 11 height 11
click at [746, 80] on icon at bounding box center [745, 82] width 9 height 9
click at [629, 188] on p "Timezone: America/Chicago" at bounding box center [634, 192] width 126 height 9
click at [629, 182] on input "March 20th 2025" at bounding box center [634, 174] width 126 height 21
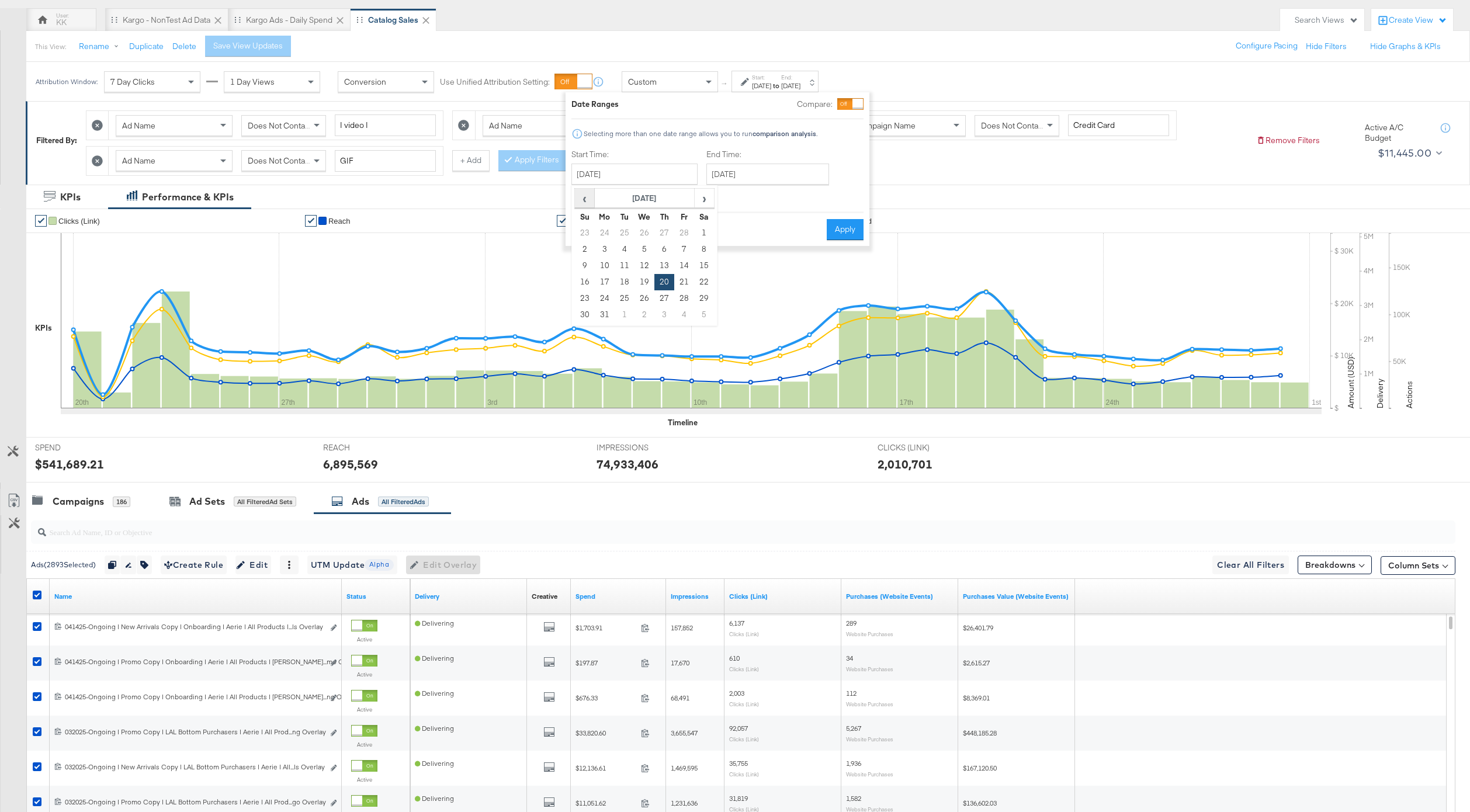
click at [584, 199] on span "‹" at bounding box center [584, 198] width 18 height 18
click at [607, 270] on td "10" at bounding box center [605, 265] width 20 height 16
type input "February 10th 2025"
click at [756, 181] on input "April 30th 2025" at bounding box center [767, 174] width 123 height 21
click at [716, 193] on span "‹" at bounding box center [719, 198] width 18 height 18
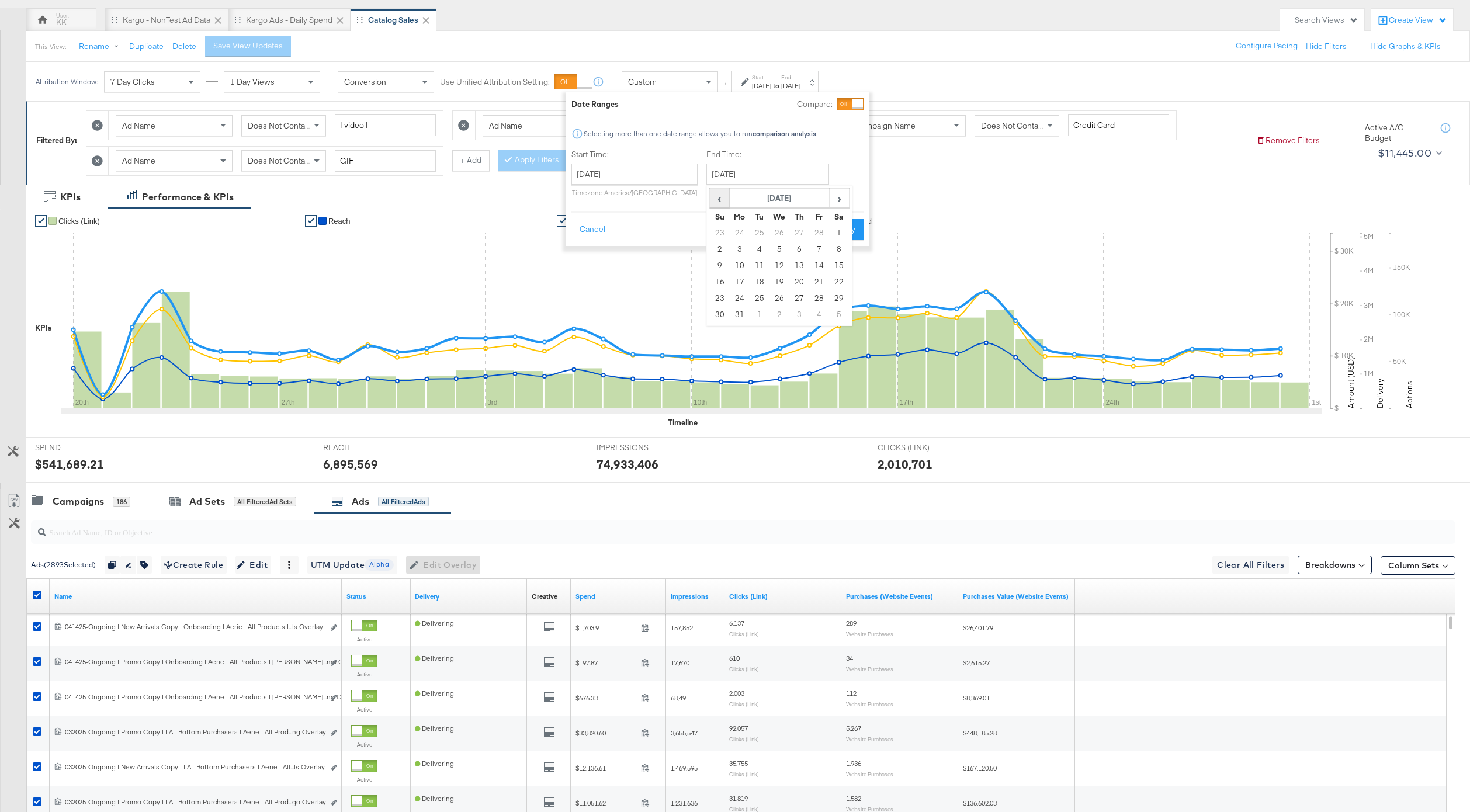
click at [716, 193] on span "‹" at bounding box center [719, 198] width 18 height 18
click at [174, 23] on div "Kargo - NonTest Ad Data" at bounding box center [166, 20] width 88 height 11
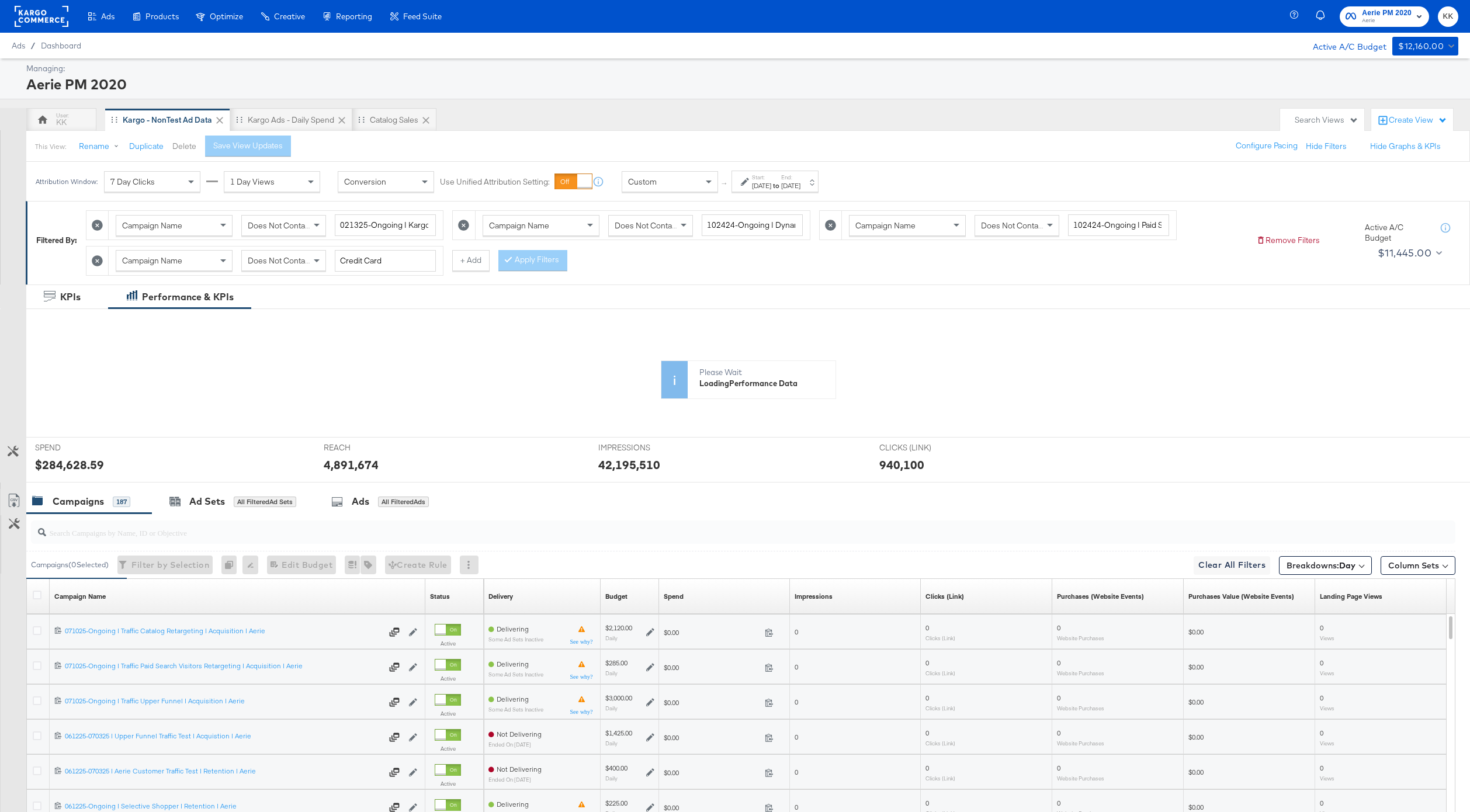
click at [185, 148] on button "Delete" at bounding box center [184, 146] width 24 height 11
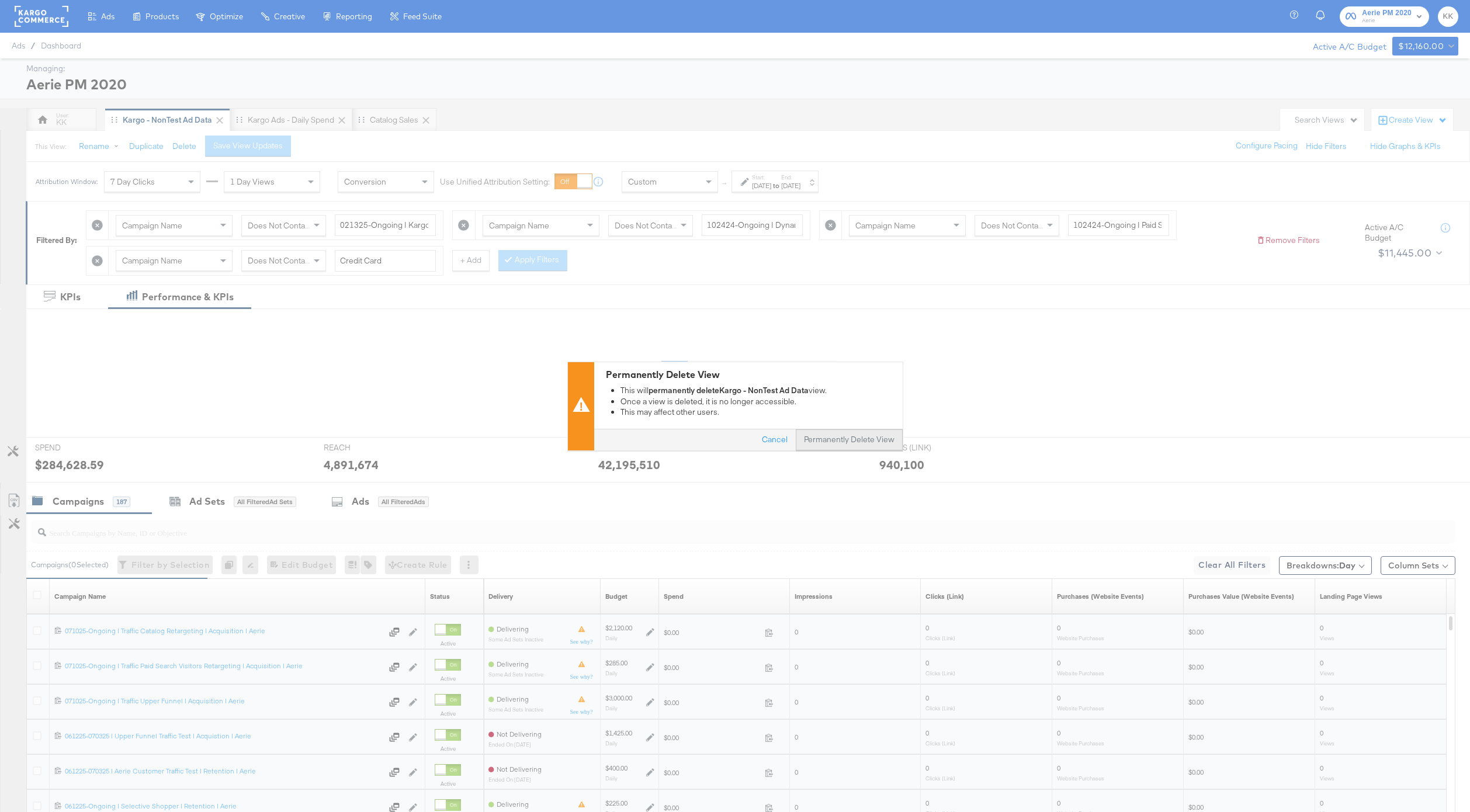
click at [850, 446] on button "Permanently Delete View" at bounding box center [850, 439] width 107 height 21
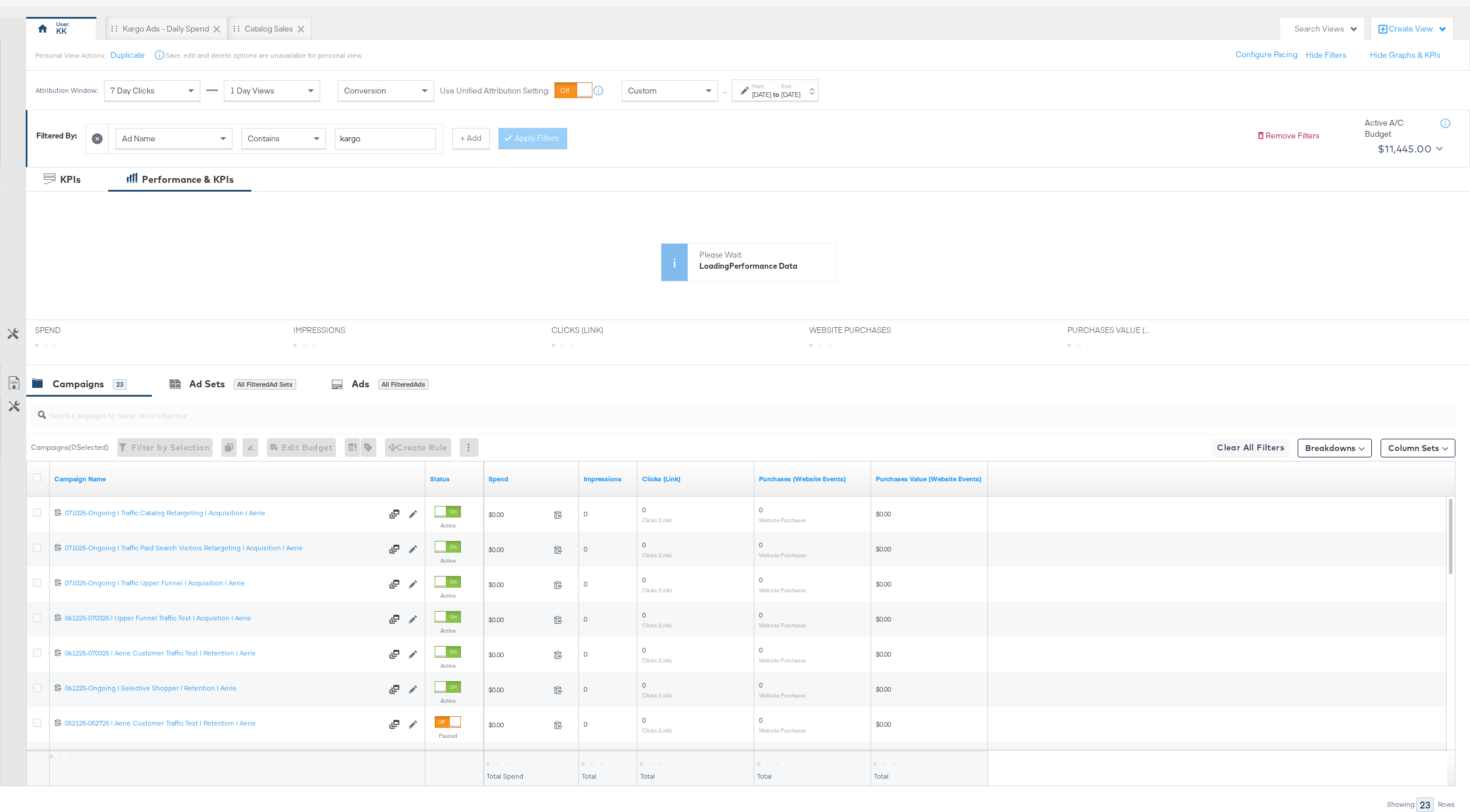
scroll to position [95, 0]
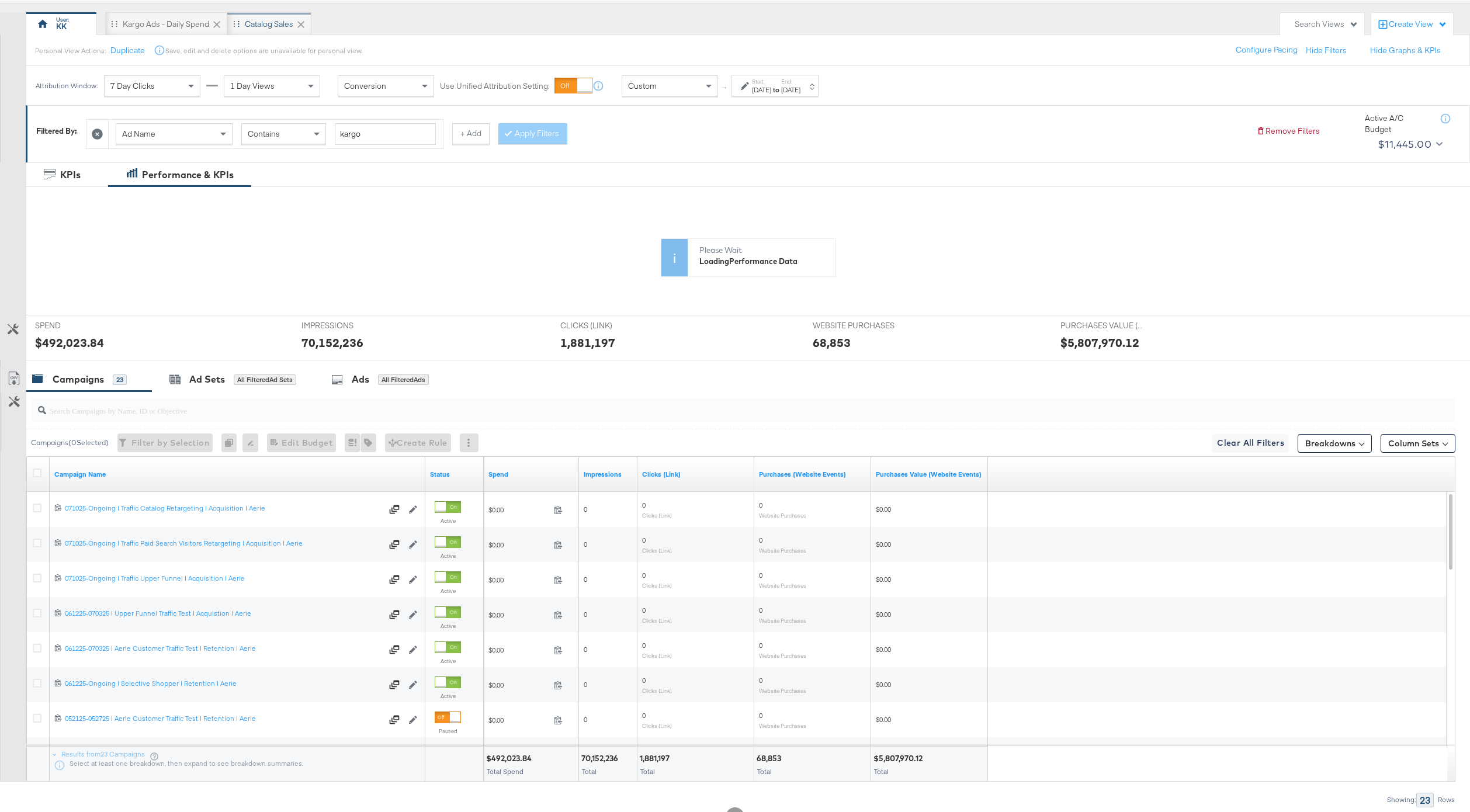
click at [270, 26] on div "Catalog Sales" at bounding box center [269, 24] width 48 height 11
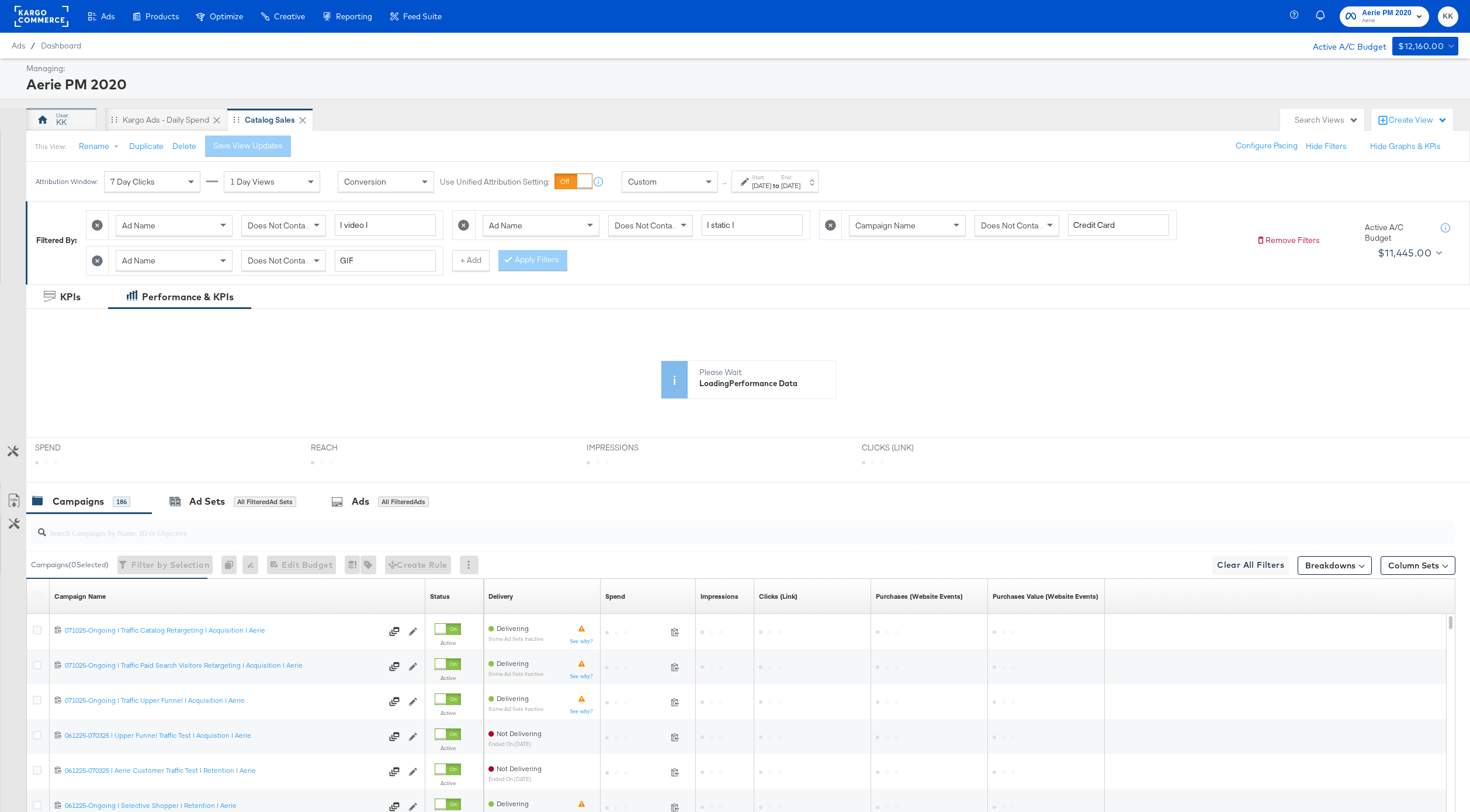
click at [64, 123] on div "KK" at bounding box center [61, 122] width 11 height 11
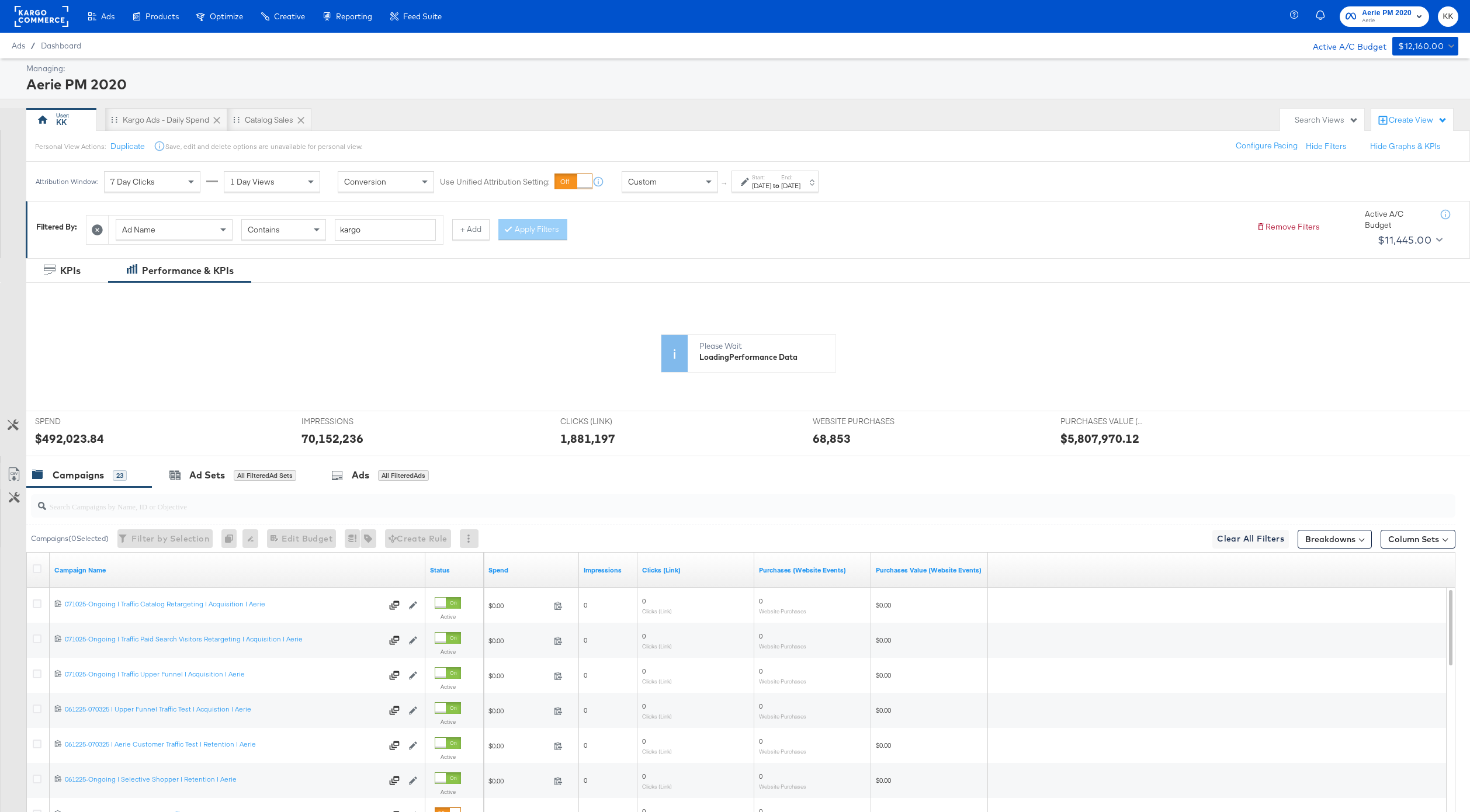
click at [100, 231] on icon at bounding box center [97, 230] width 11 height 11
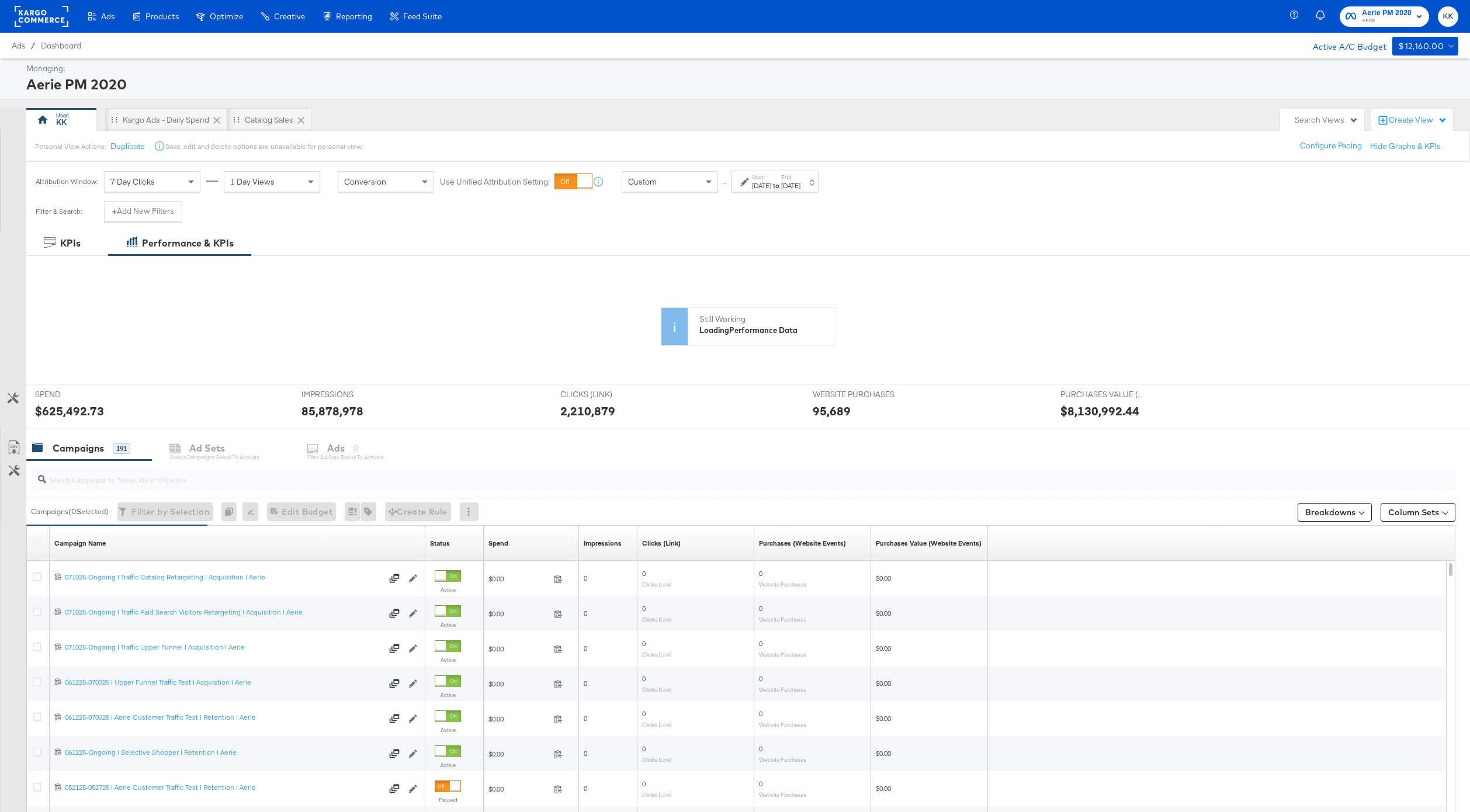
click at [360, 449] on div "Campaigns 191 Ad Sets Select Campaigns below to activate Ads 0 Filter Ad Sets b…" at bounding box center [748, 448] width 1444 height 25
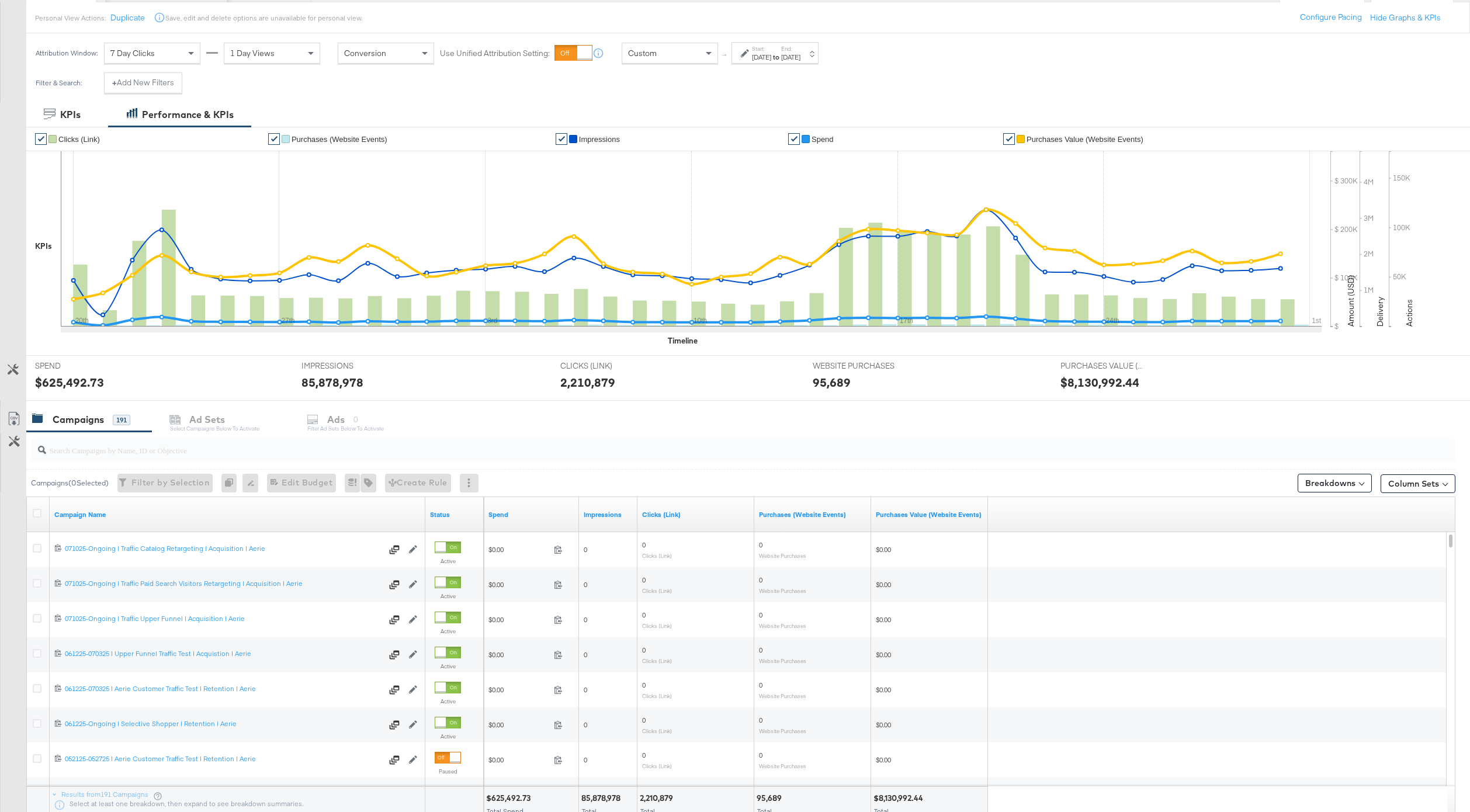
scroll to position [152, 0]
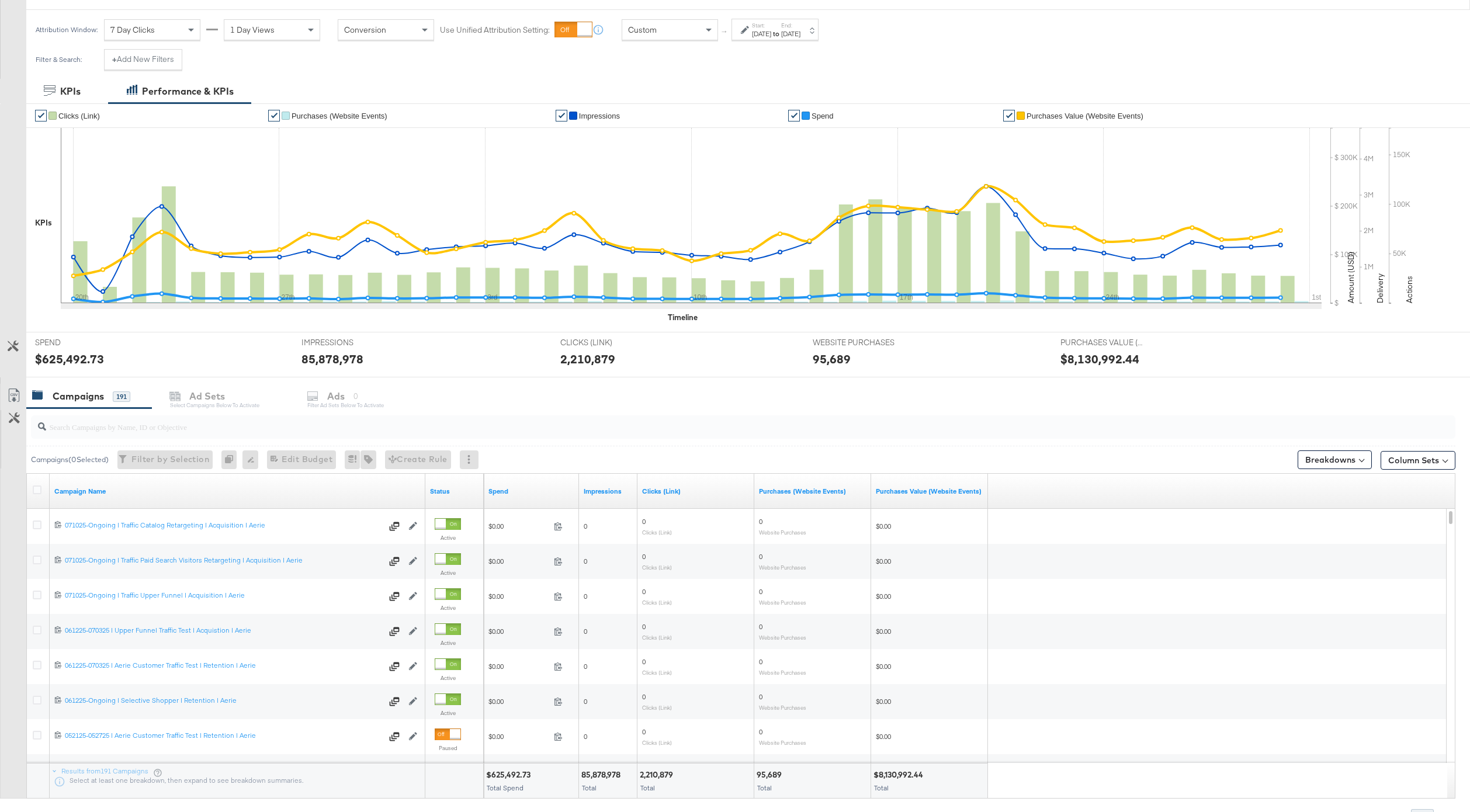
click at [336, 406] on div "Campaigns 191 Ad Sets Select Campaigns below to activate Ads 0 Filter Ad Sets b…" at bounding box center [748, 396] width 1444 height 25
click at [496, 489] on link "Spend" at bounding box center [531, 491] width 86 height 9
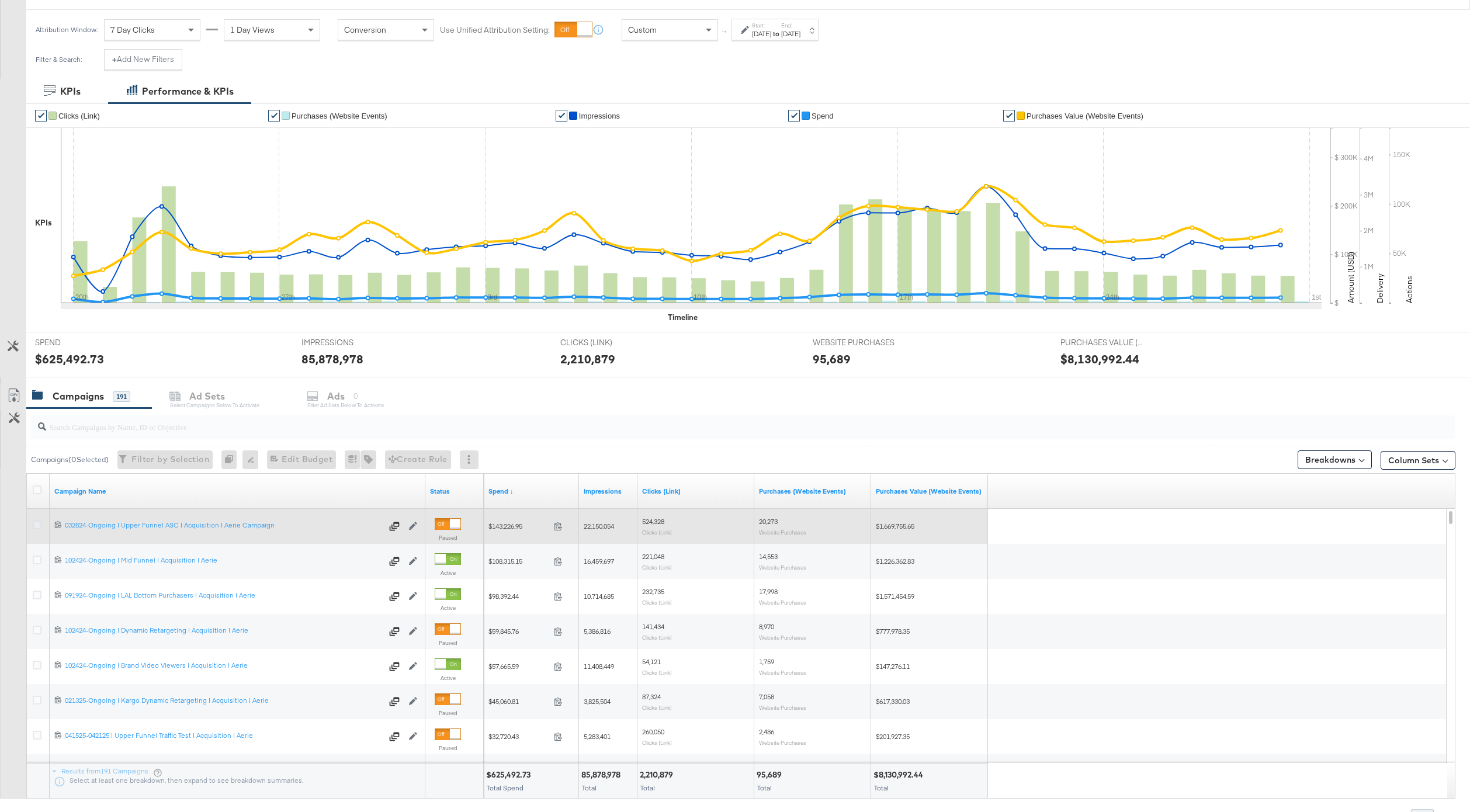
click at [37, 524] on icon at bounding box center [36, 524] width 9 height 9
click at [0, 0] on input "checkbox" at bounding box center [0, 0] width 0 height 0
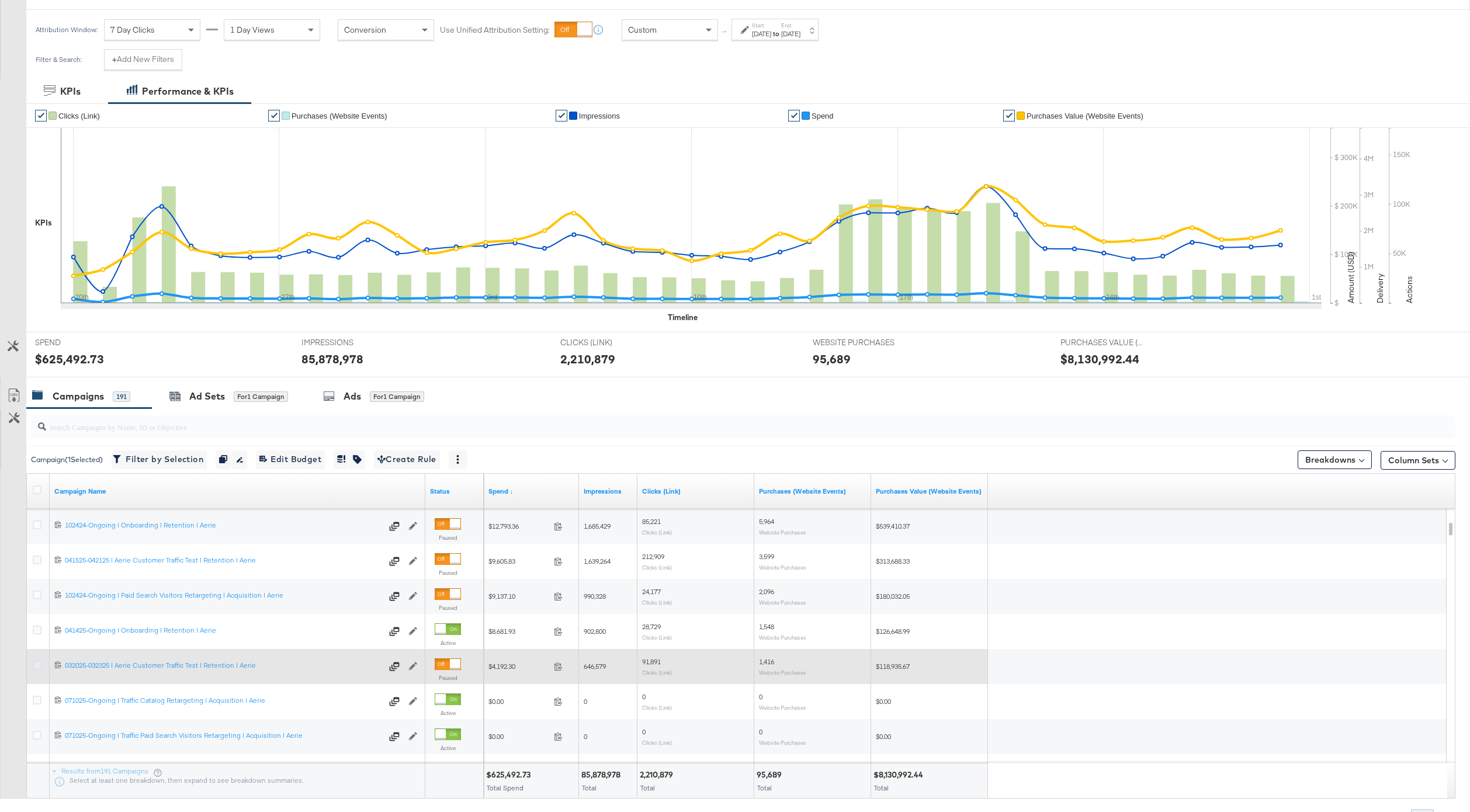
click at [36, 666] on icon at bounding box center [36, 665] width 9 height 9
click at [0, 0] on input "checkbox" at bounding box center [0, 0] width 0 height 0
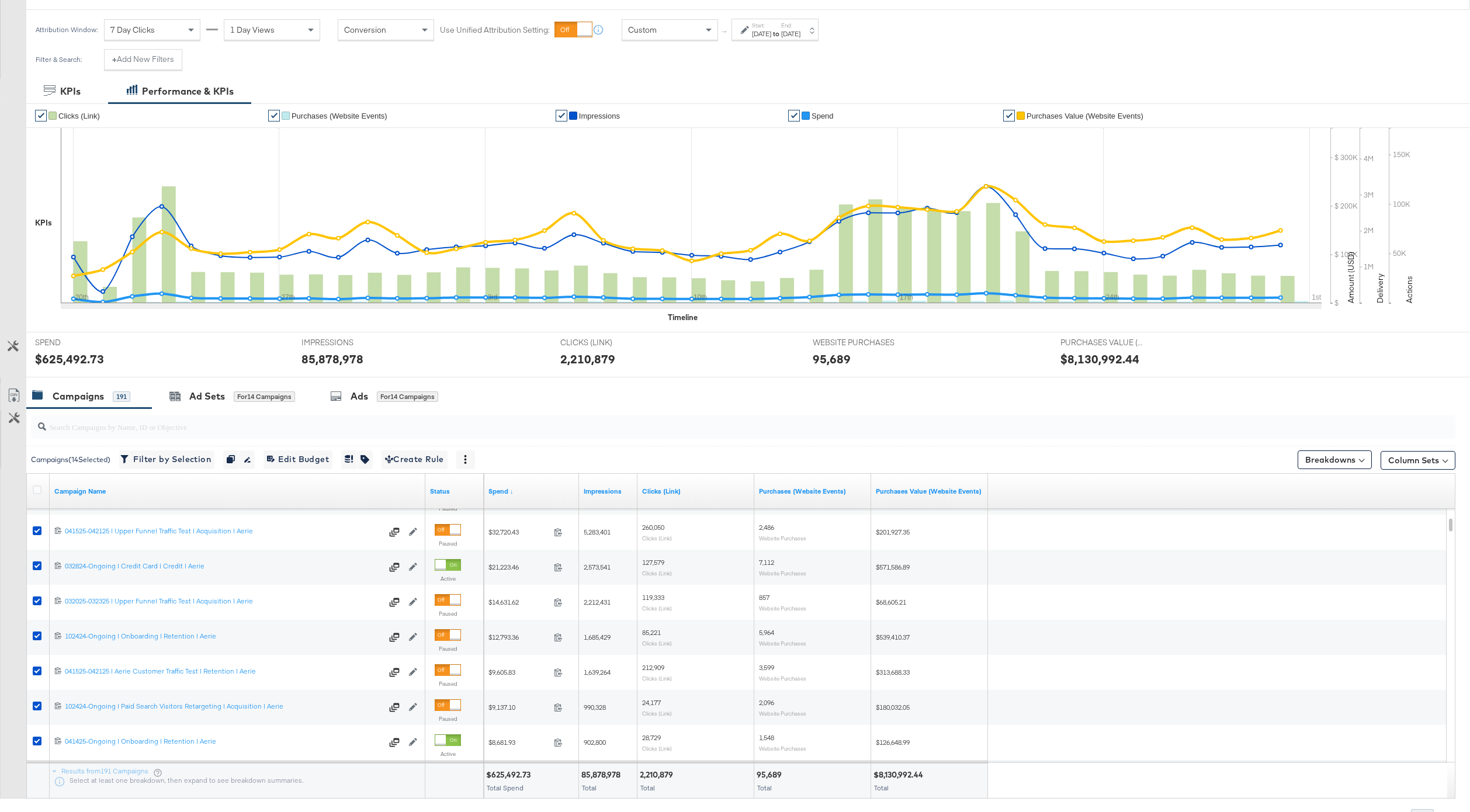
scroll to position [0, 0]
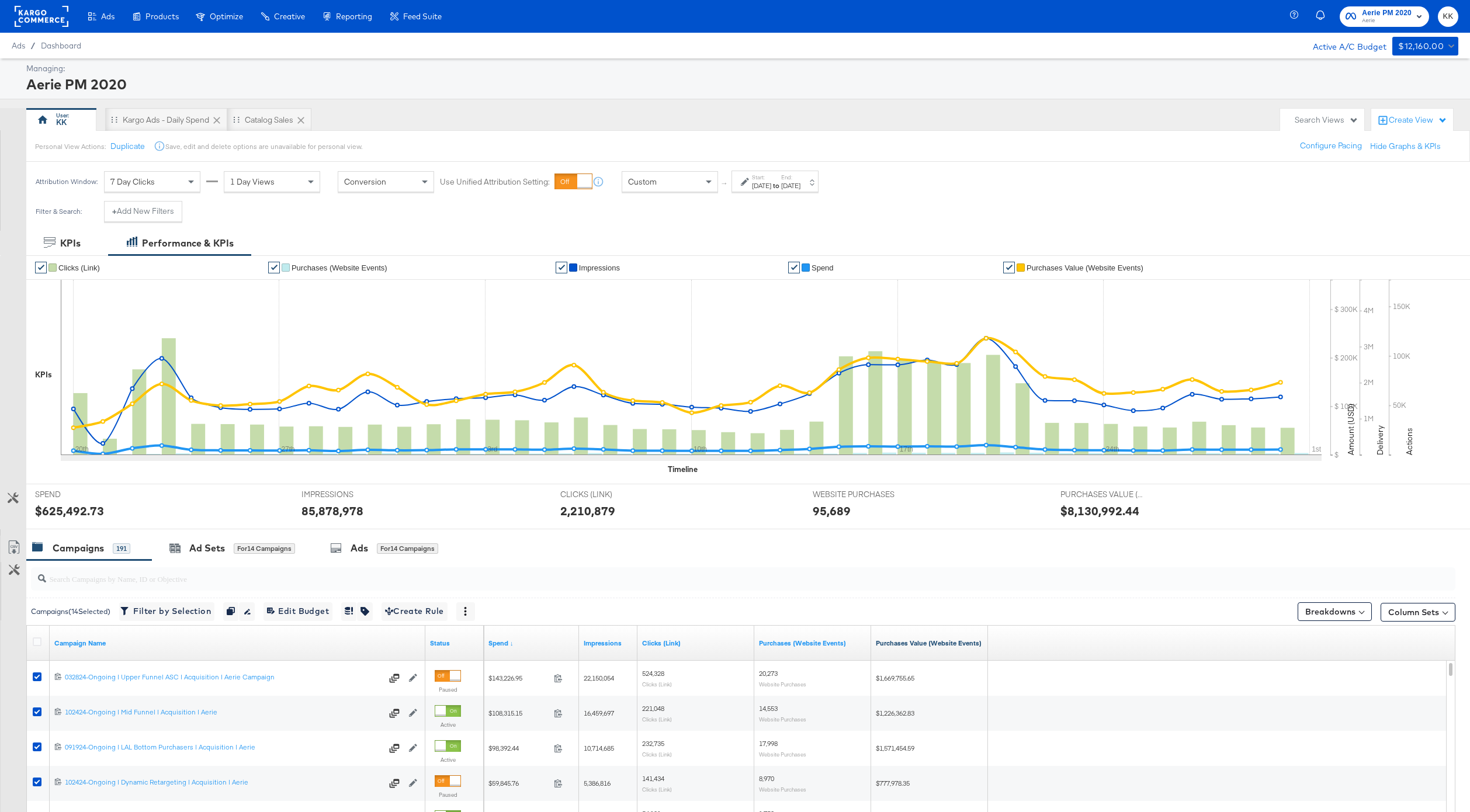
click at [915, 643] on link "Purchases Value (Website Events)" at bounding box center [930, 643] width 107 height 9
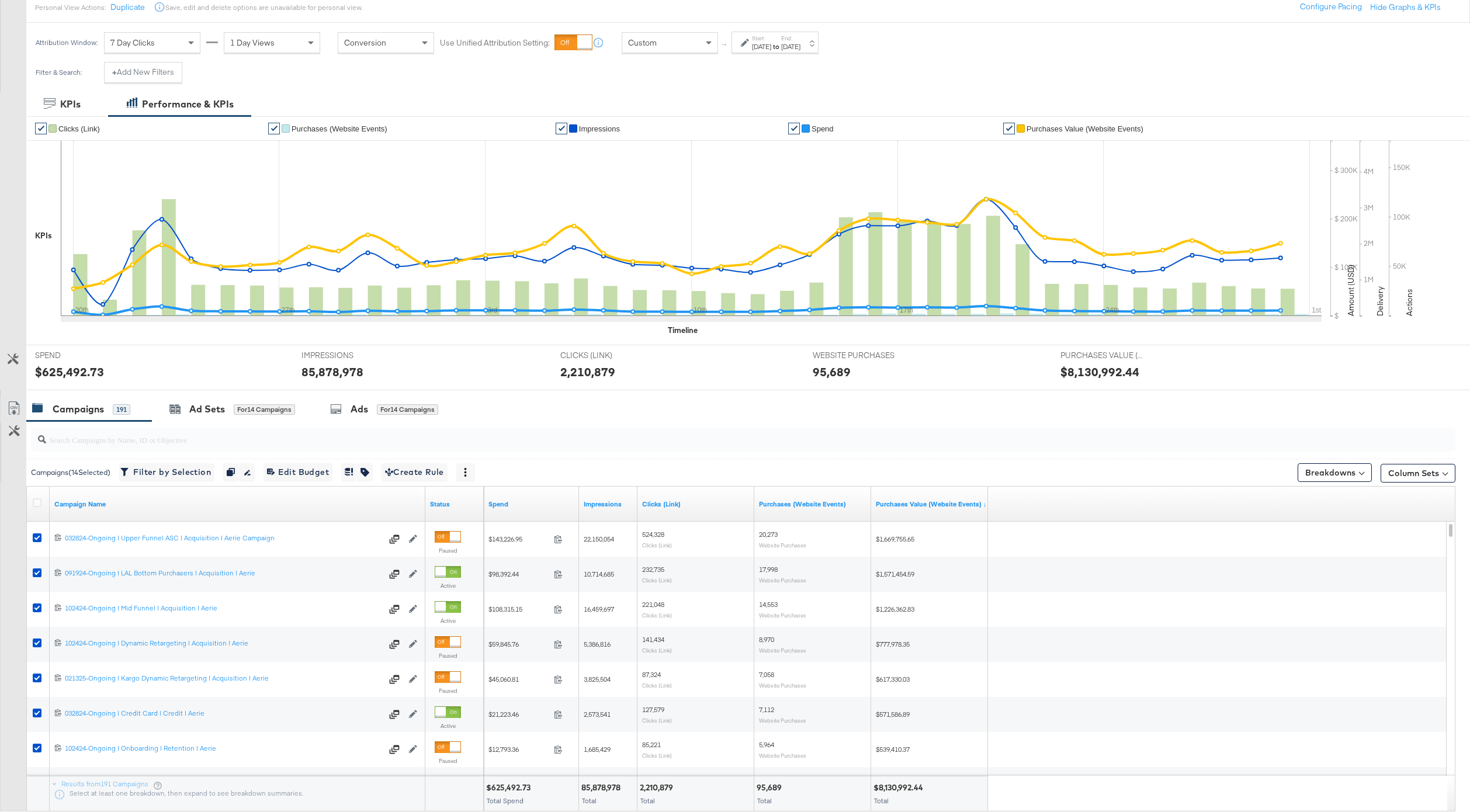
scroll to position [215, 0]
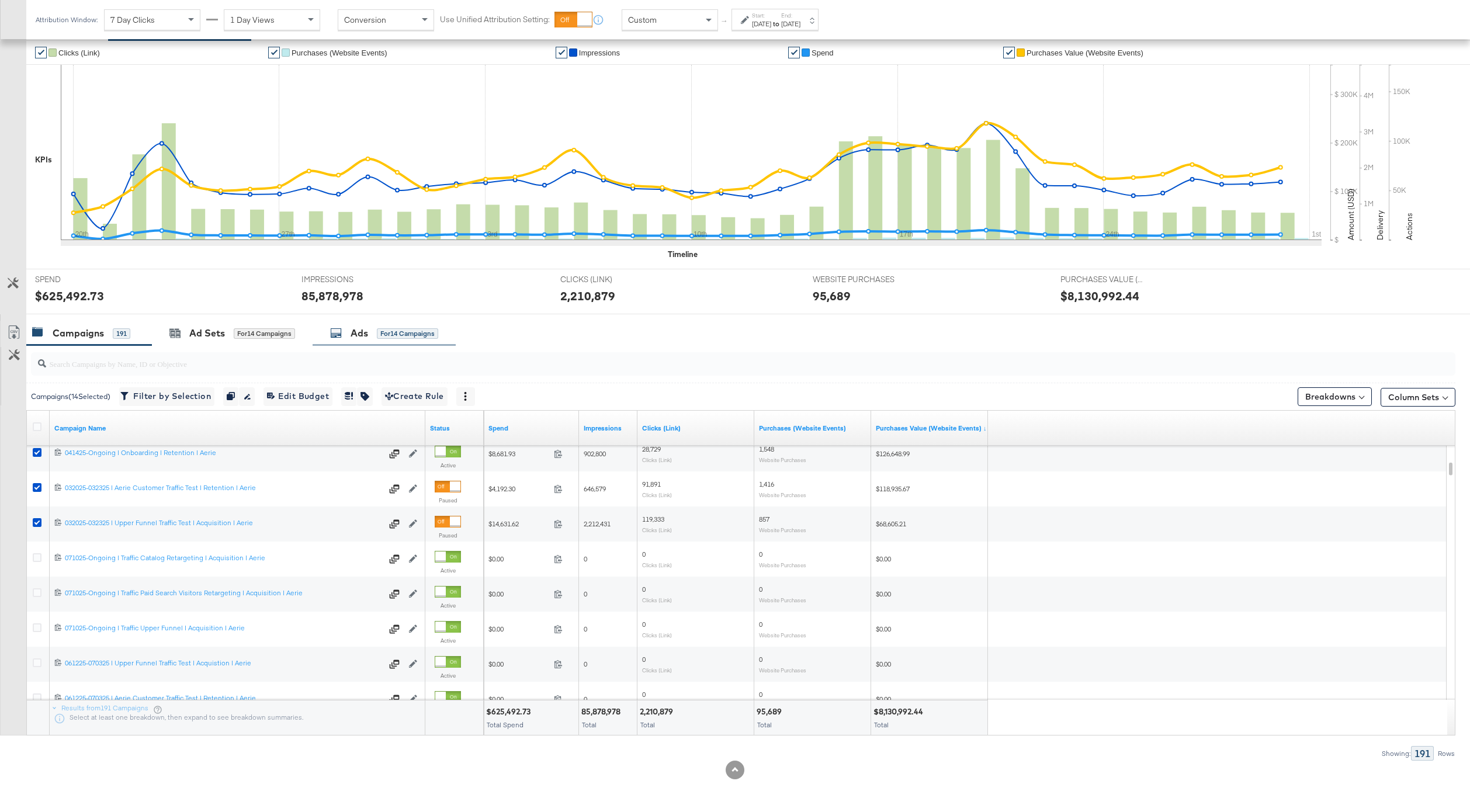
click at [392, 331] on div "for 14 Campaigns" at bounding box center [407, 334] width 61 height 11
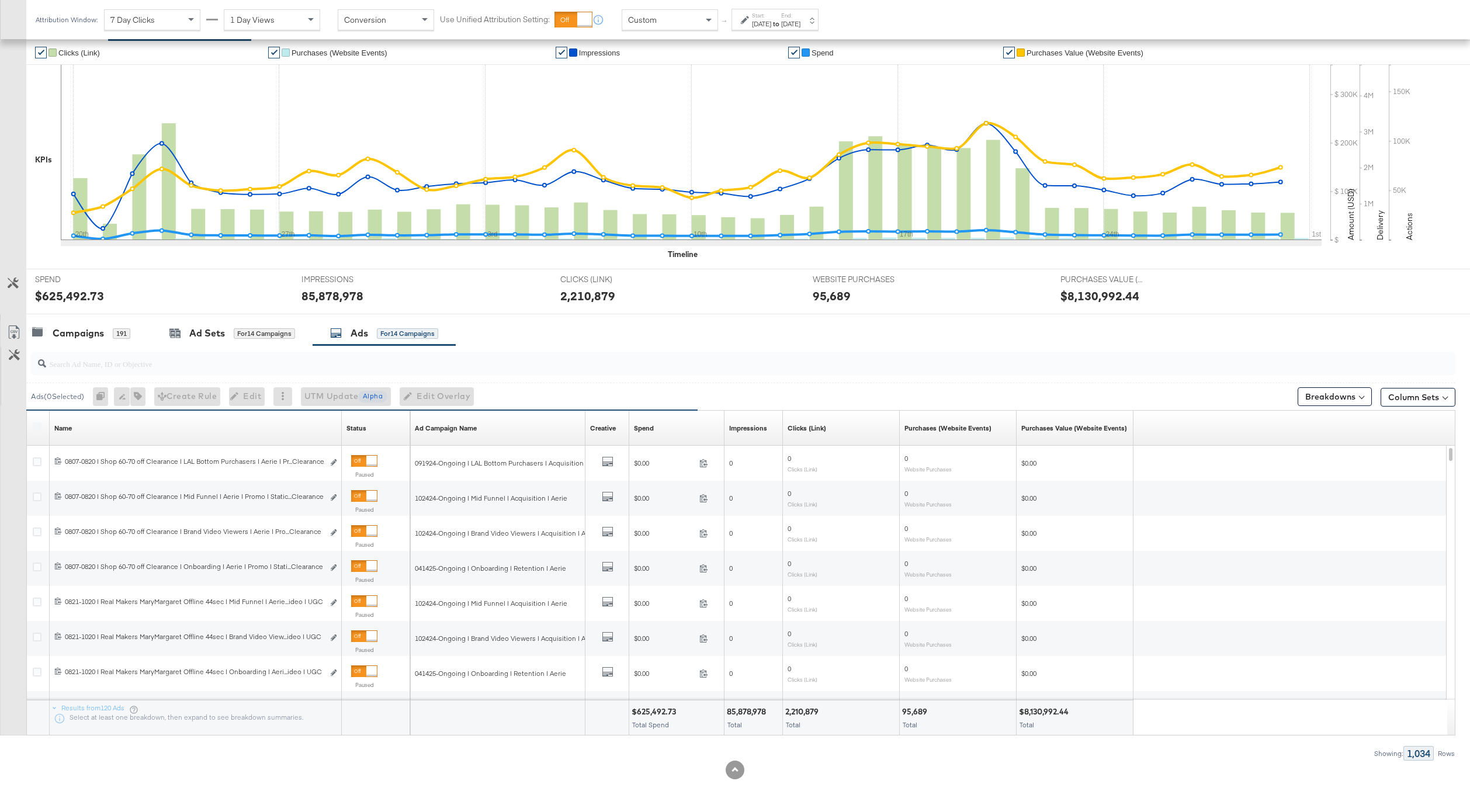
click at [1109, 766] on div at bounding box center [735, 769] width 1470 height 19
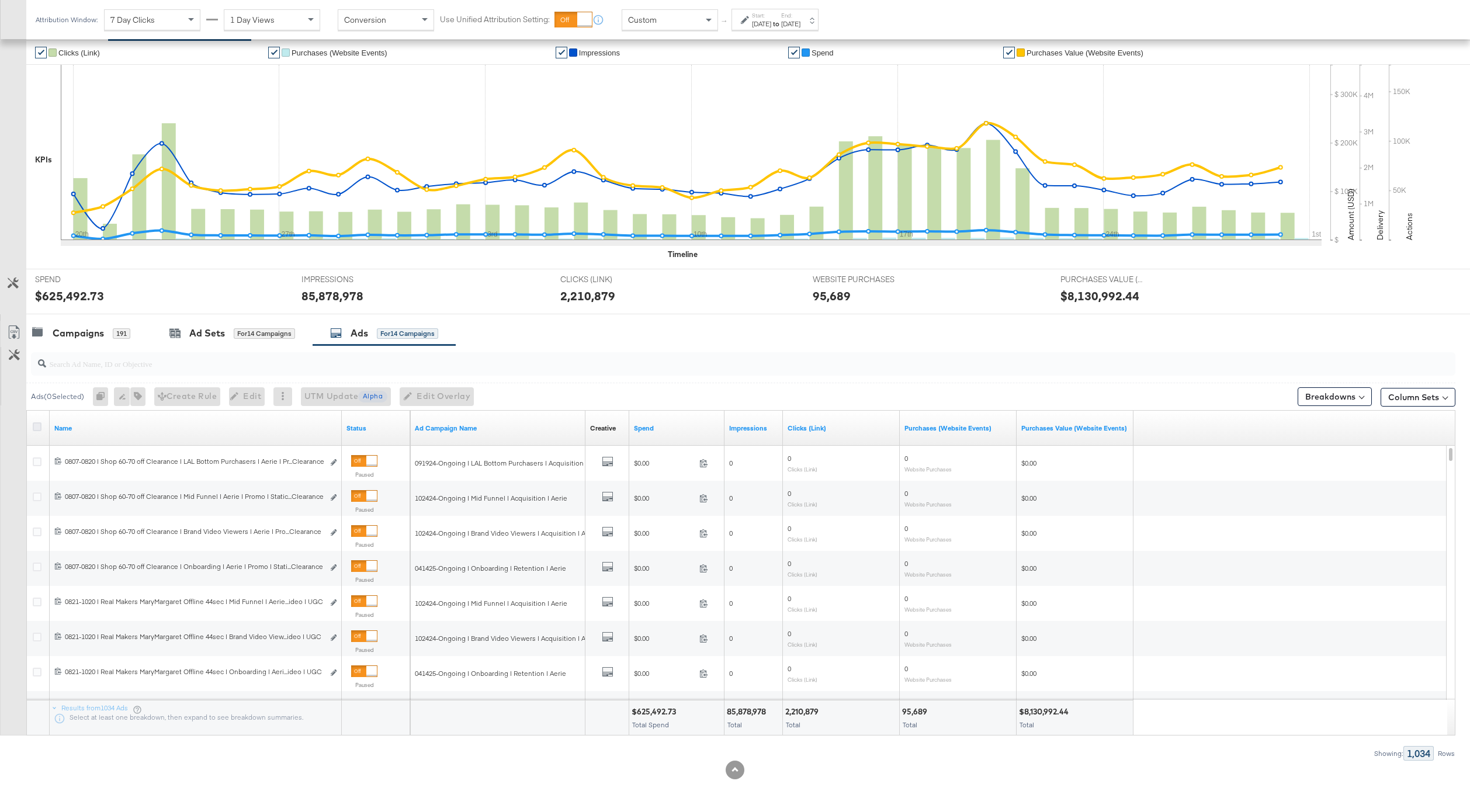
click at [38, 425] on icon at bounding box center [36, 426] width 9 height 9
click at [0, 0] on input "checkbox" at bounding box center [0, 0] width 0 height 0
click at [16, 331] on icon at bounding box center [13, 334] width 7 height 9
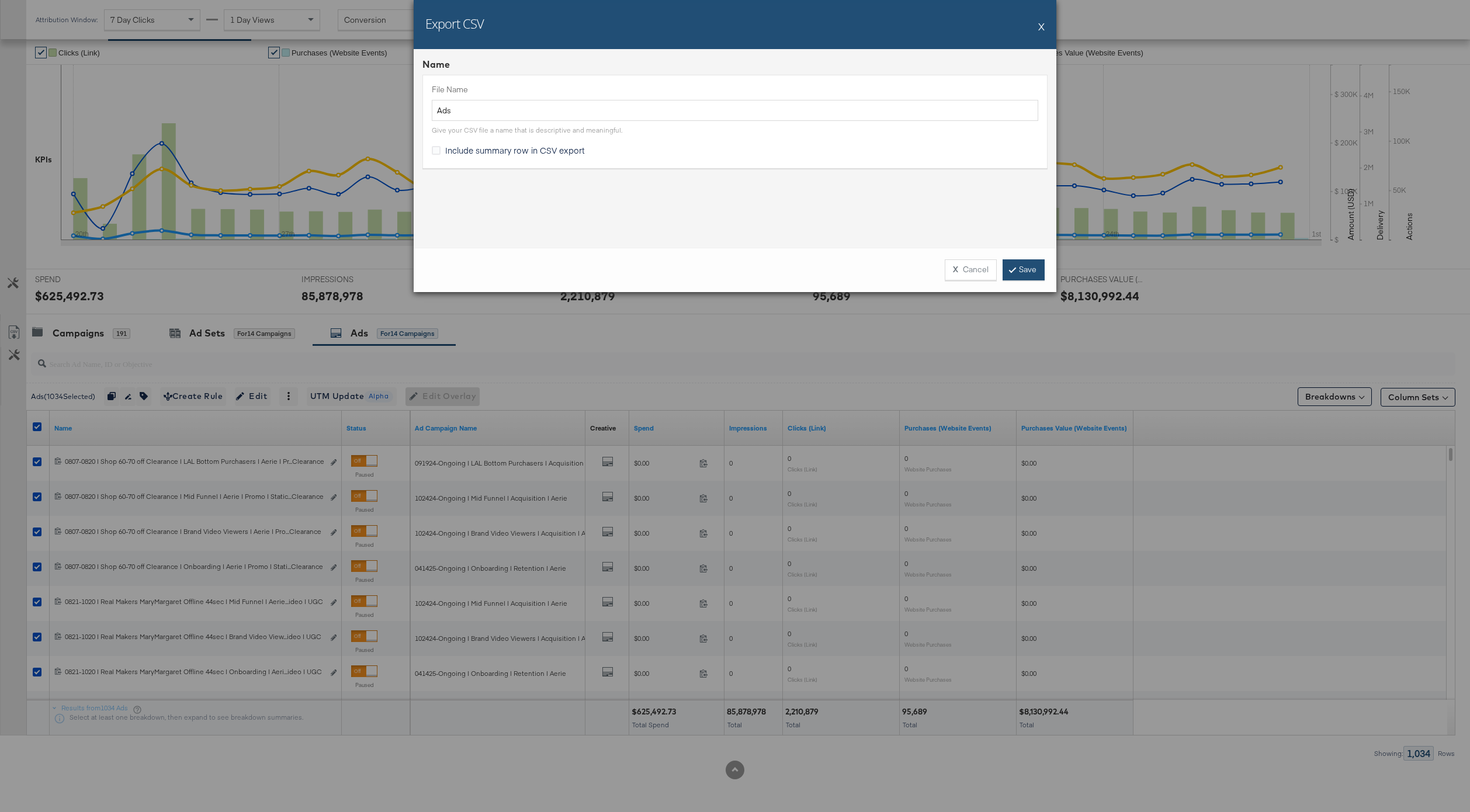
click at [1035, 269] on link "Save" at bounding box center [1023, 269] width 42 height 21
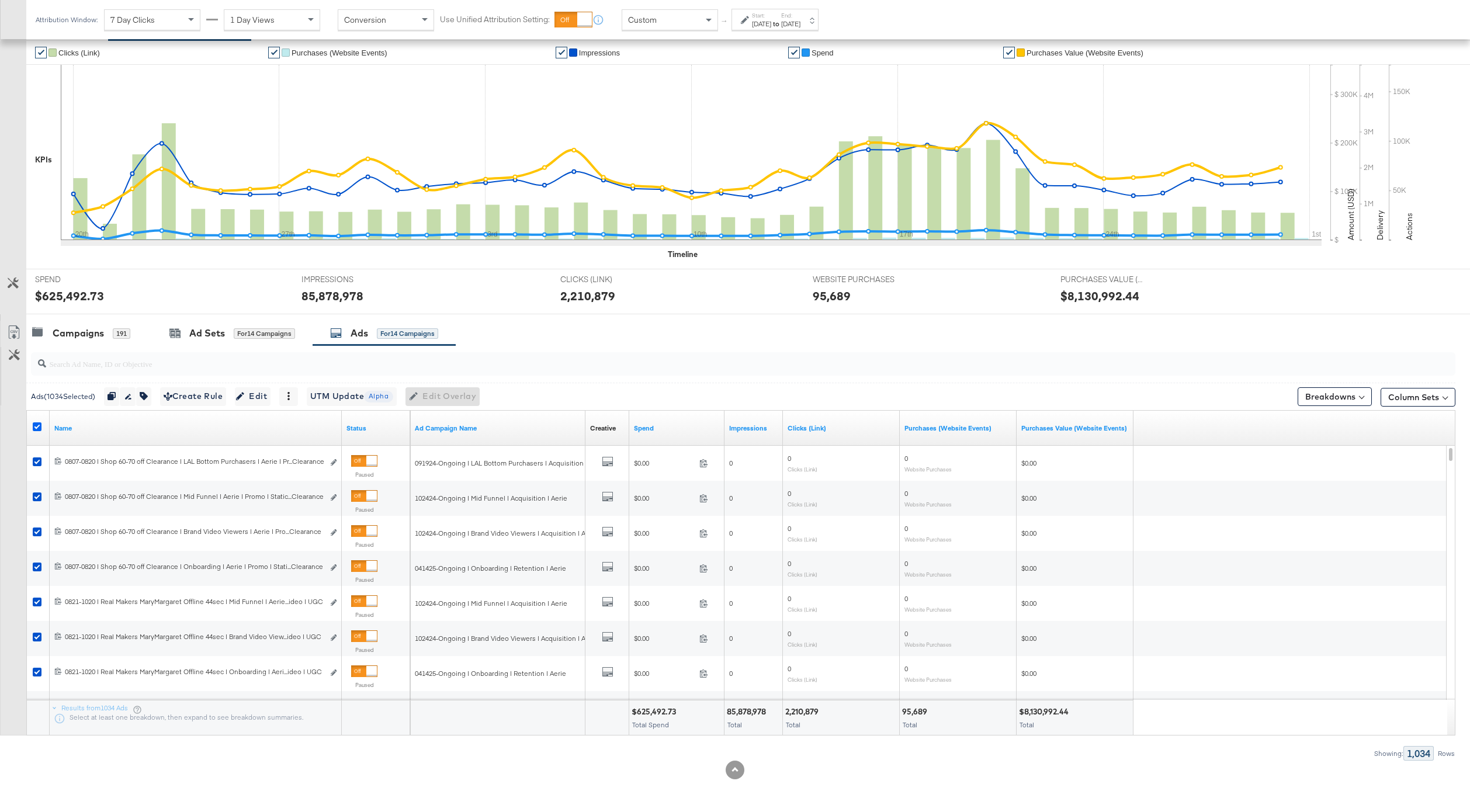
click at [37, 428] on icon at bounding box center [36, 426] width 9 height 9
click at [0, 0] on input "checkbox" at bounding box center [0, 0] width 0 height 0
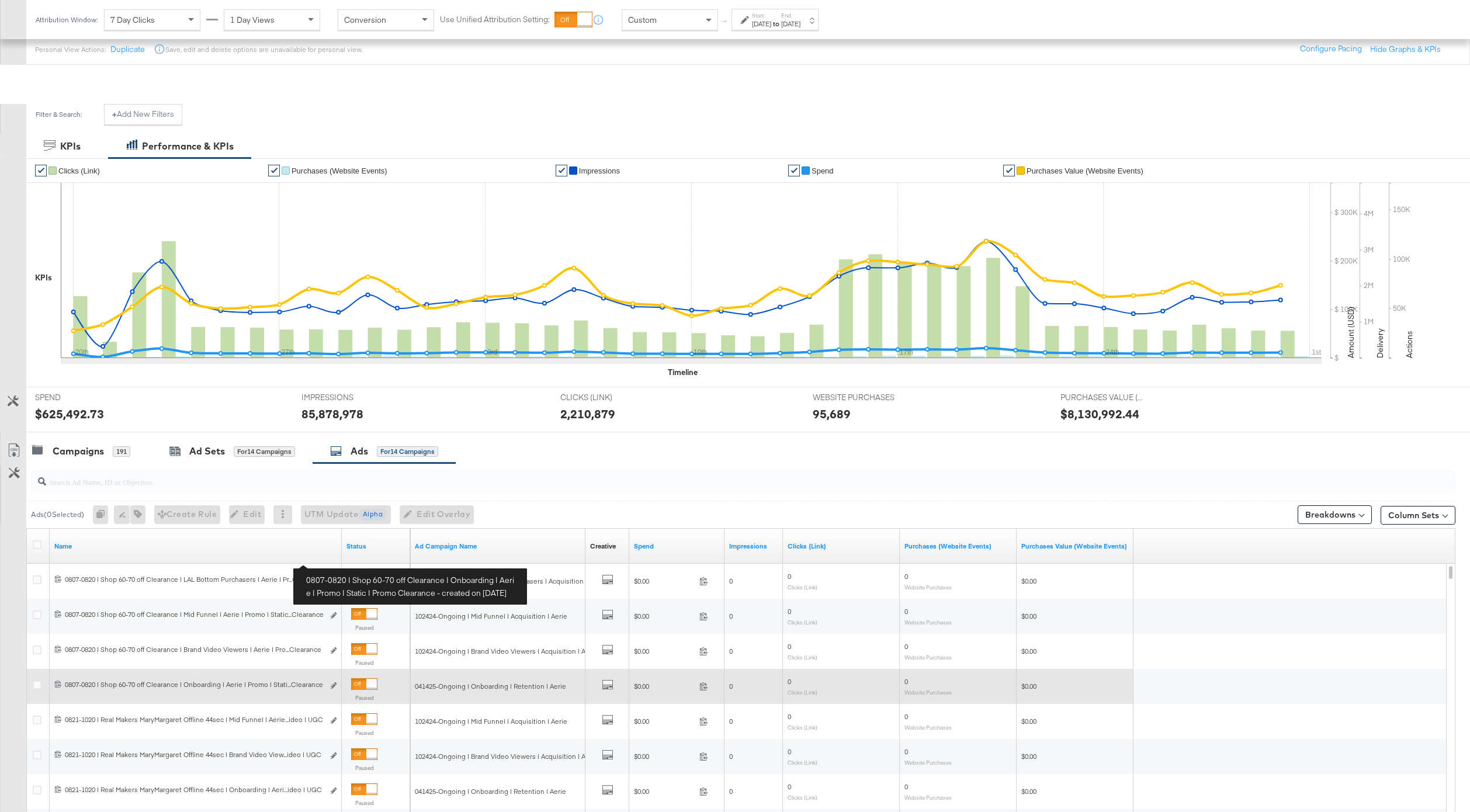
scroll to position [0, 0]
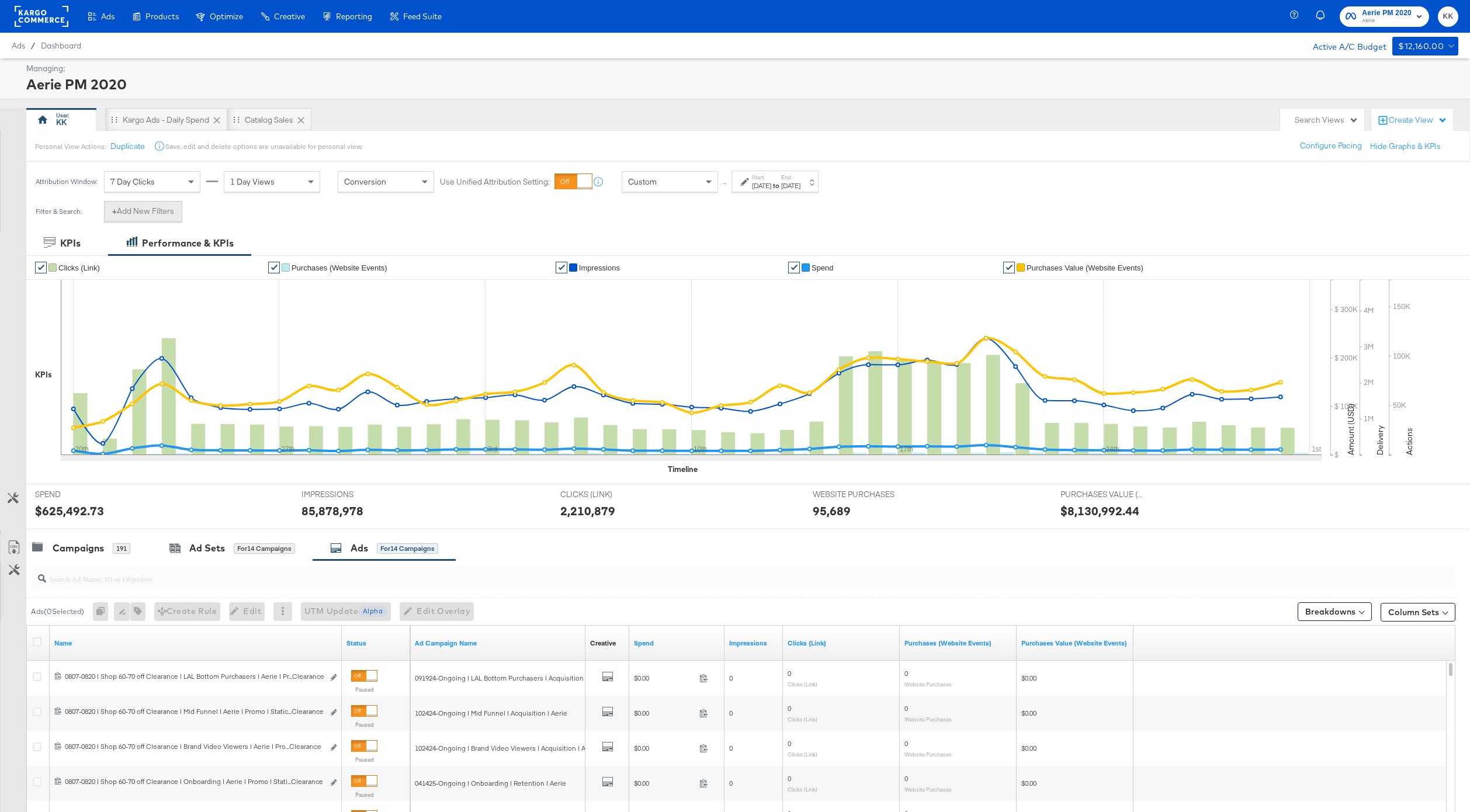
click at [110, 202] on button "+ Add New Filters" at bounding box center [143, 211] width 78 height 21
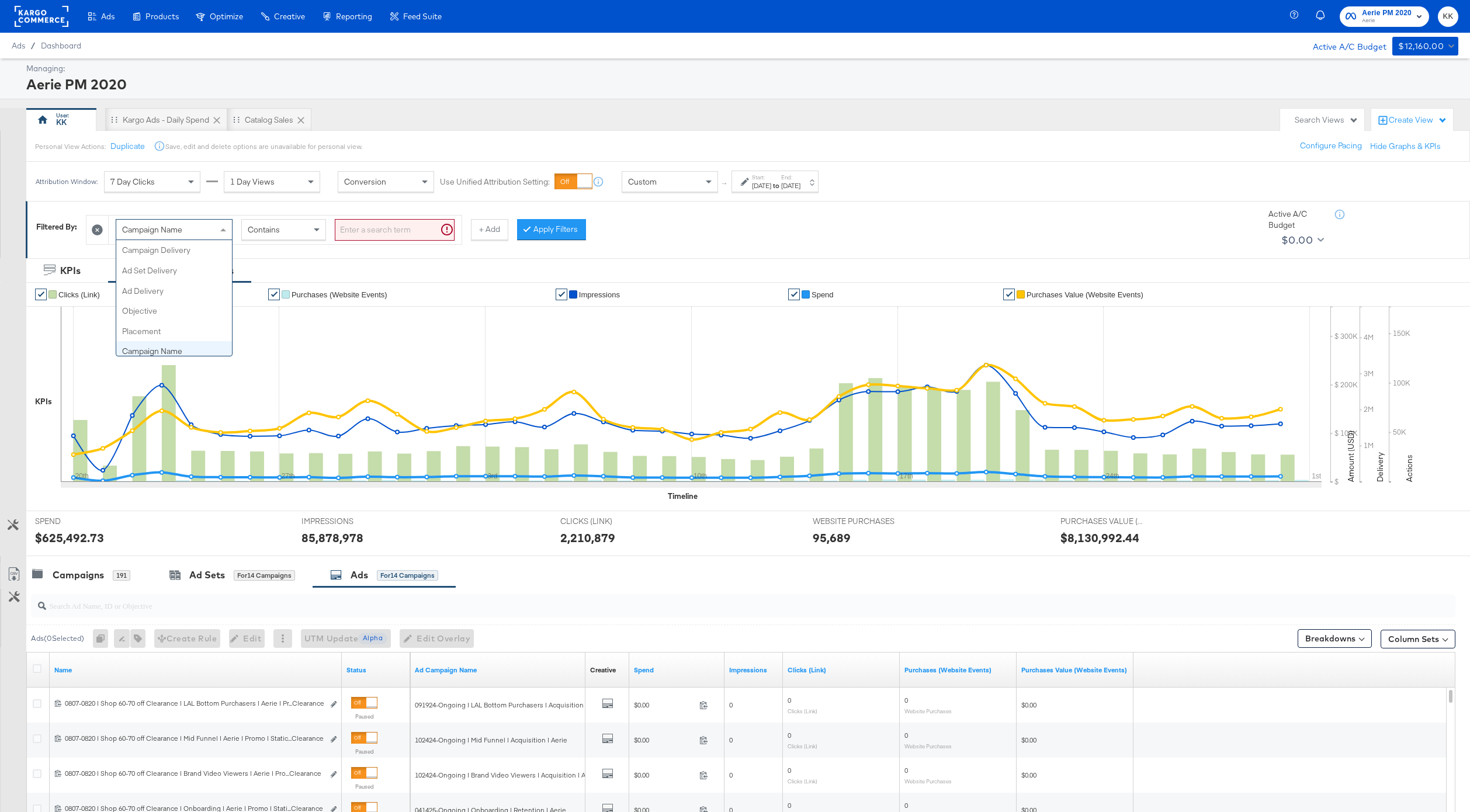
click at [180, 234] on span "Campaign Name" at bounding box center [151, 230] width 60 height 11
click at [350, 232] on input "search" at bounding box center [394, 230] width 120 height 22
type input "kargo"
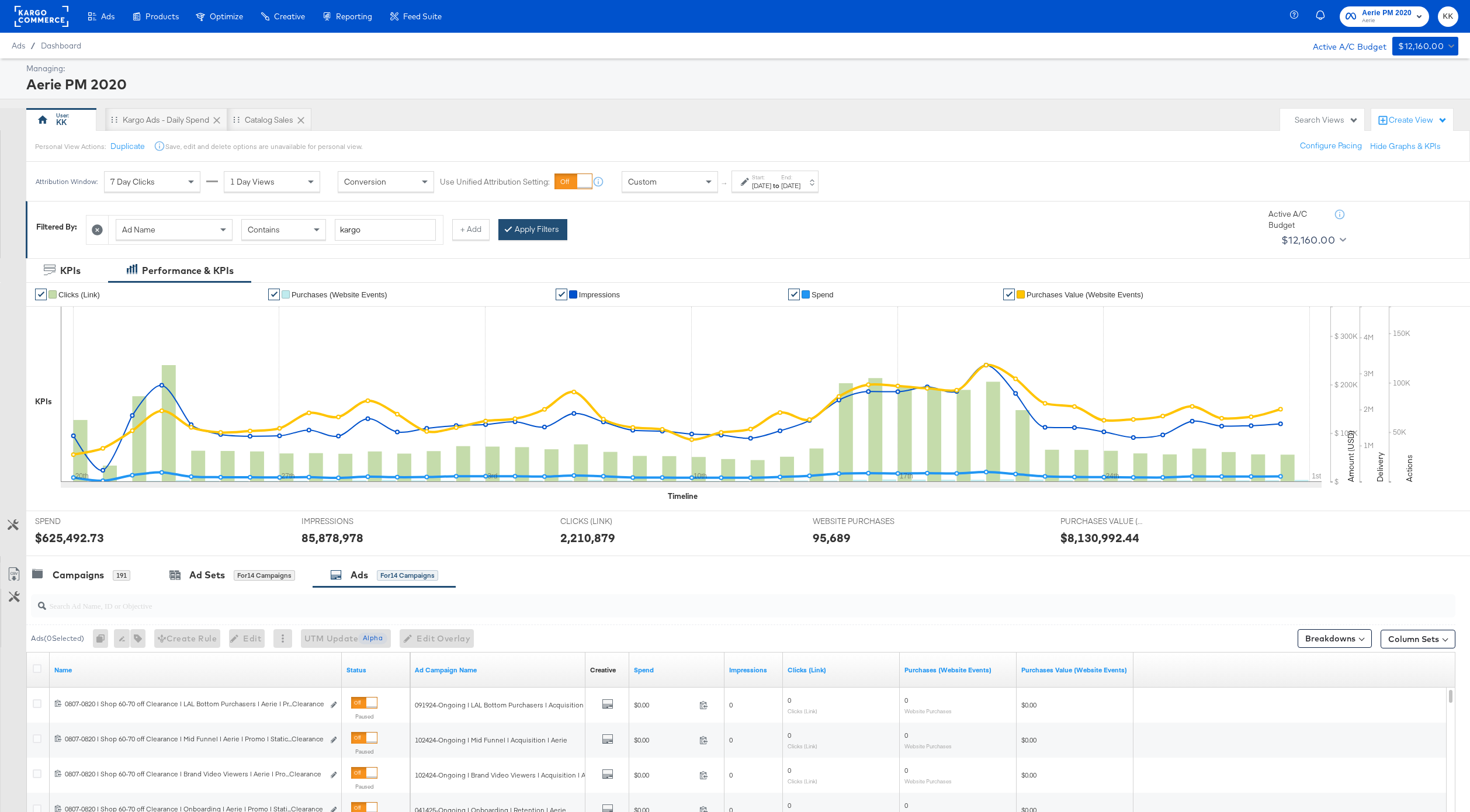
click at [550, 230] on button "Apply Filters" at bounding box center [533, 229] width 69 height 21
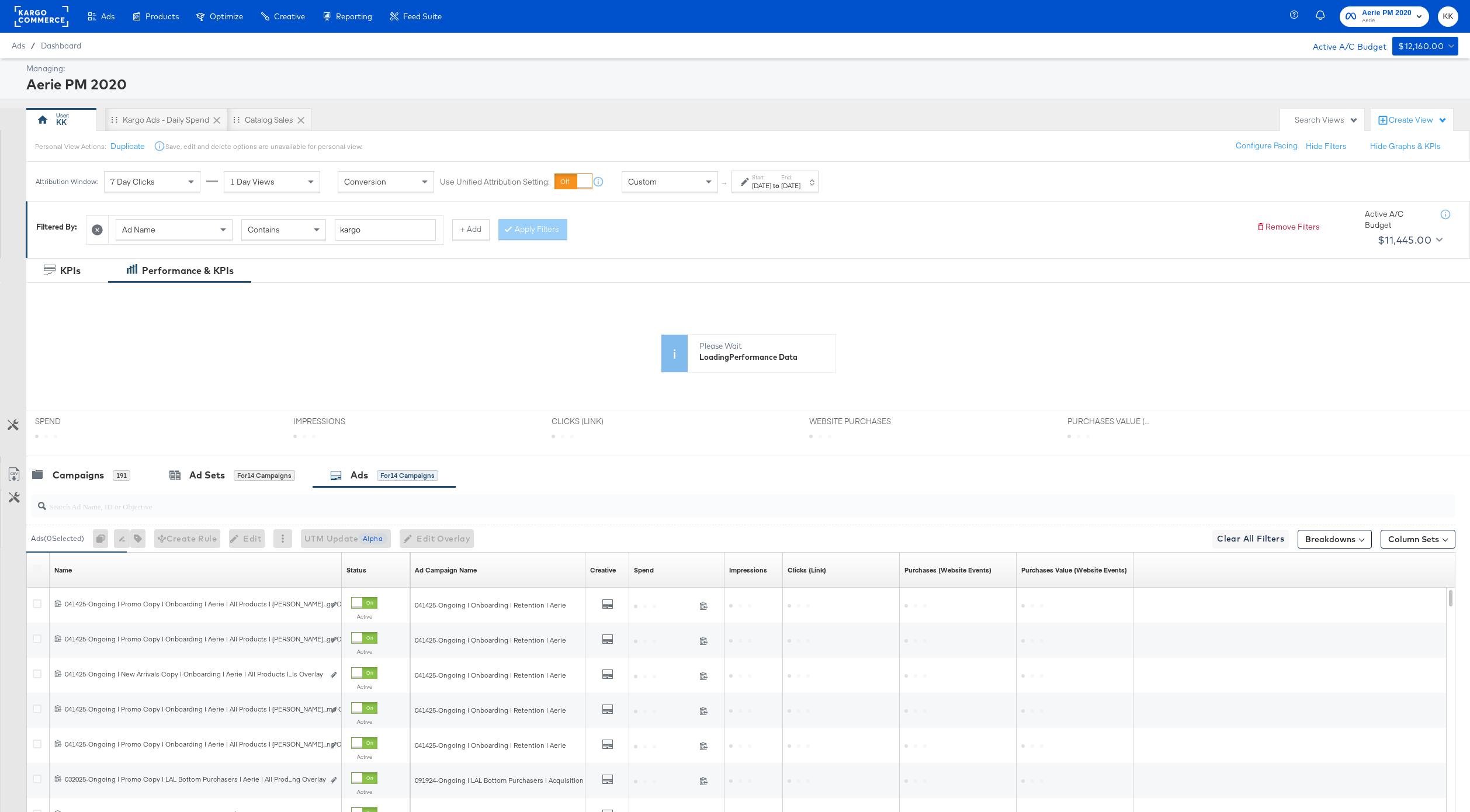
click at [753, 181] on div "Mar 20th 2025" at bounding box center [761, 186] width 19 height 9
click at [638, 274] on input "March 20th 2025" at bounding box center [634, 273] width 126 height 21
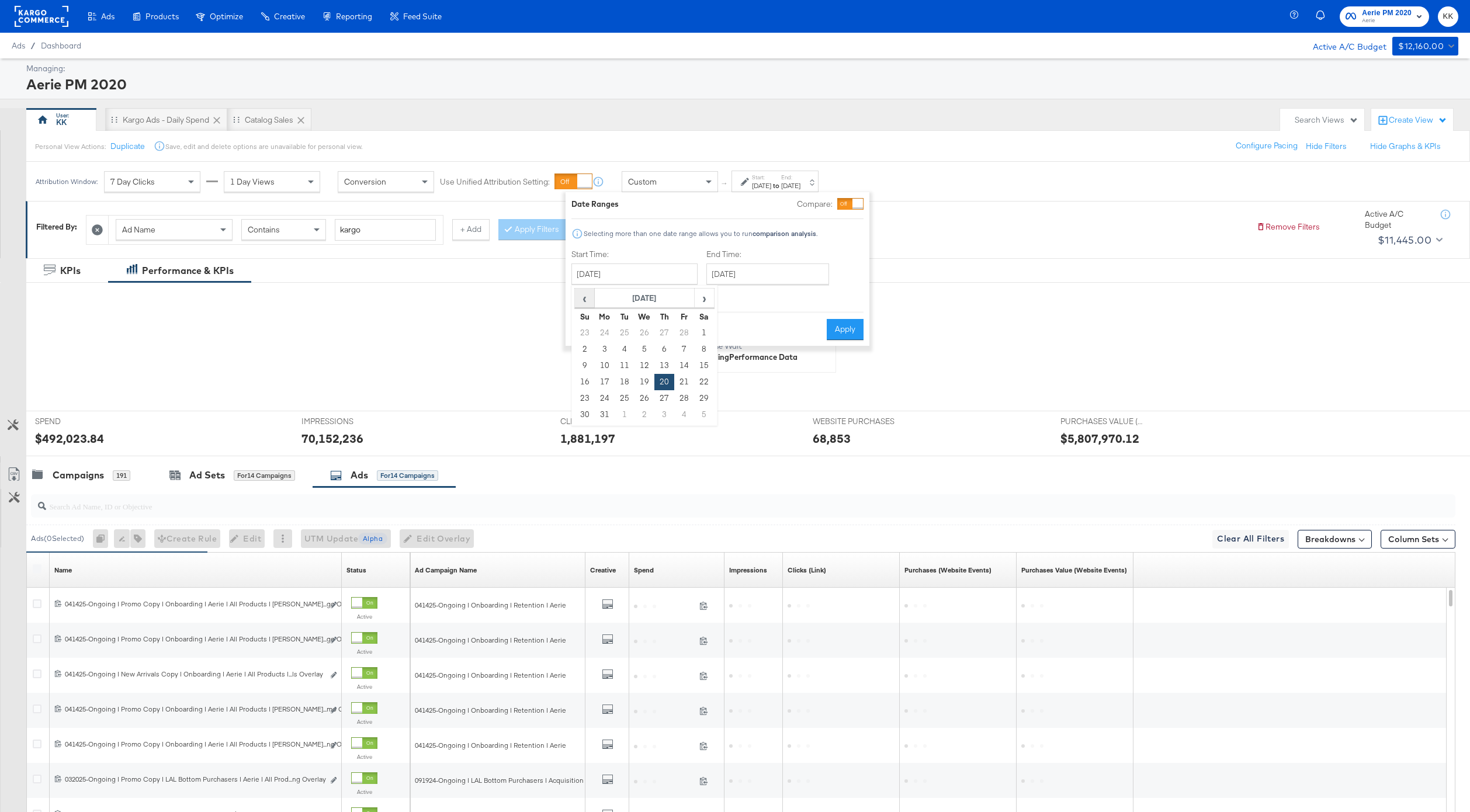
click at [586, 293] on span "‹" at bounding box center [584, 297] width 18 height 18
click at [607, 366] on td "10" at bounding box center [605, 365] width 20 height 16
type input "February 10th 2025"
click at [738, 272] on input "April 30th 2025" at bounding box center [767, 273] width 123 height 21
click at [848, 293] on div "Start Time: February 10th 2025 ‹ February 2025 › Su Mo Tu We Th Fr Sa 26 27 28 …" at bounding box center [718, 275] width 292 height 53
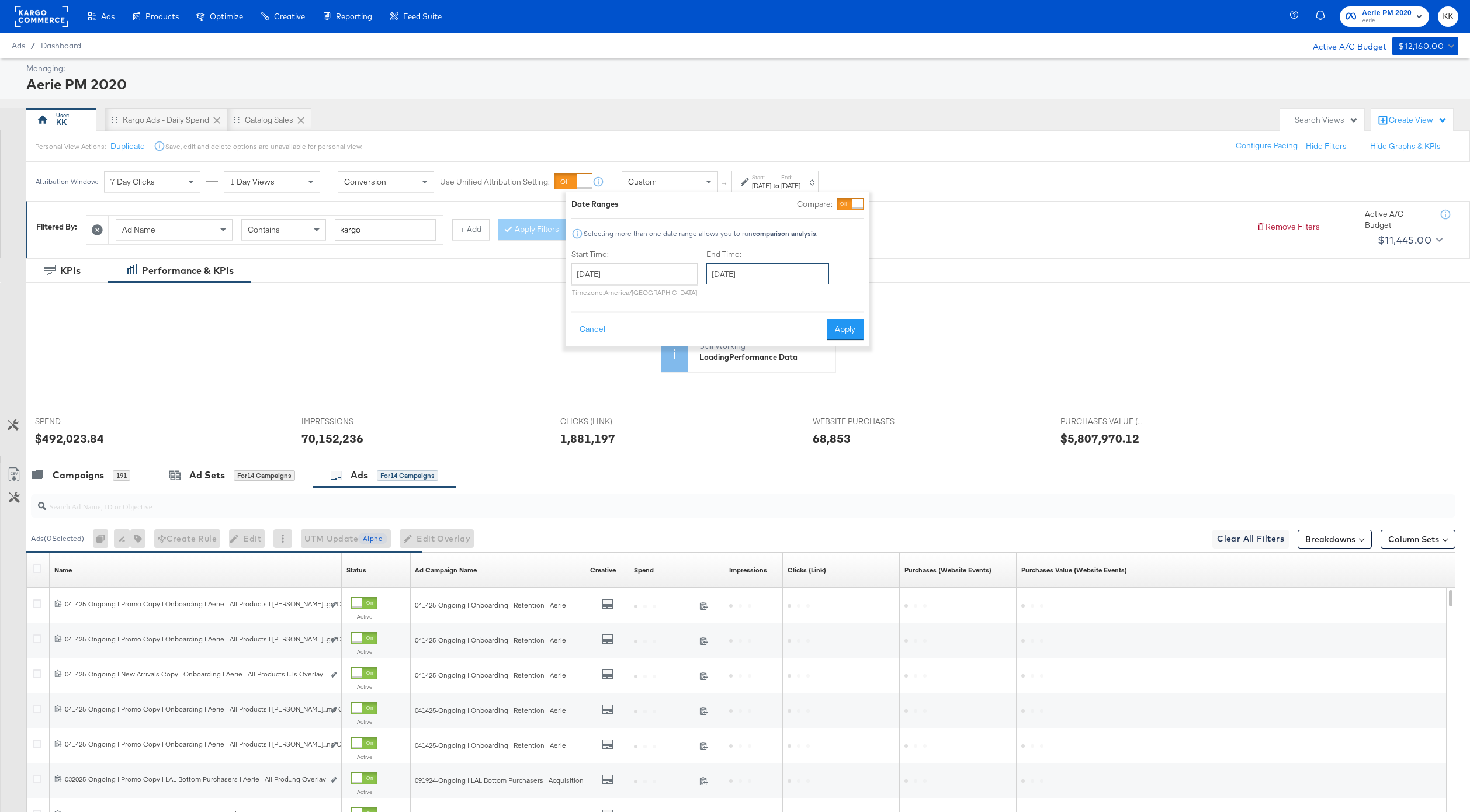
click at [796, 275] on input "April 30th 2025" at bounding box center [767, 273] width 123 height 21
click at [831, 294] on span "›" at bounding box center [839, 297] width 18 height 18
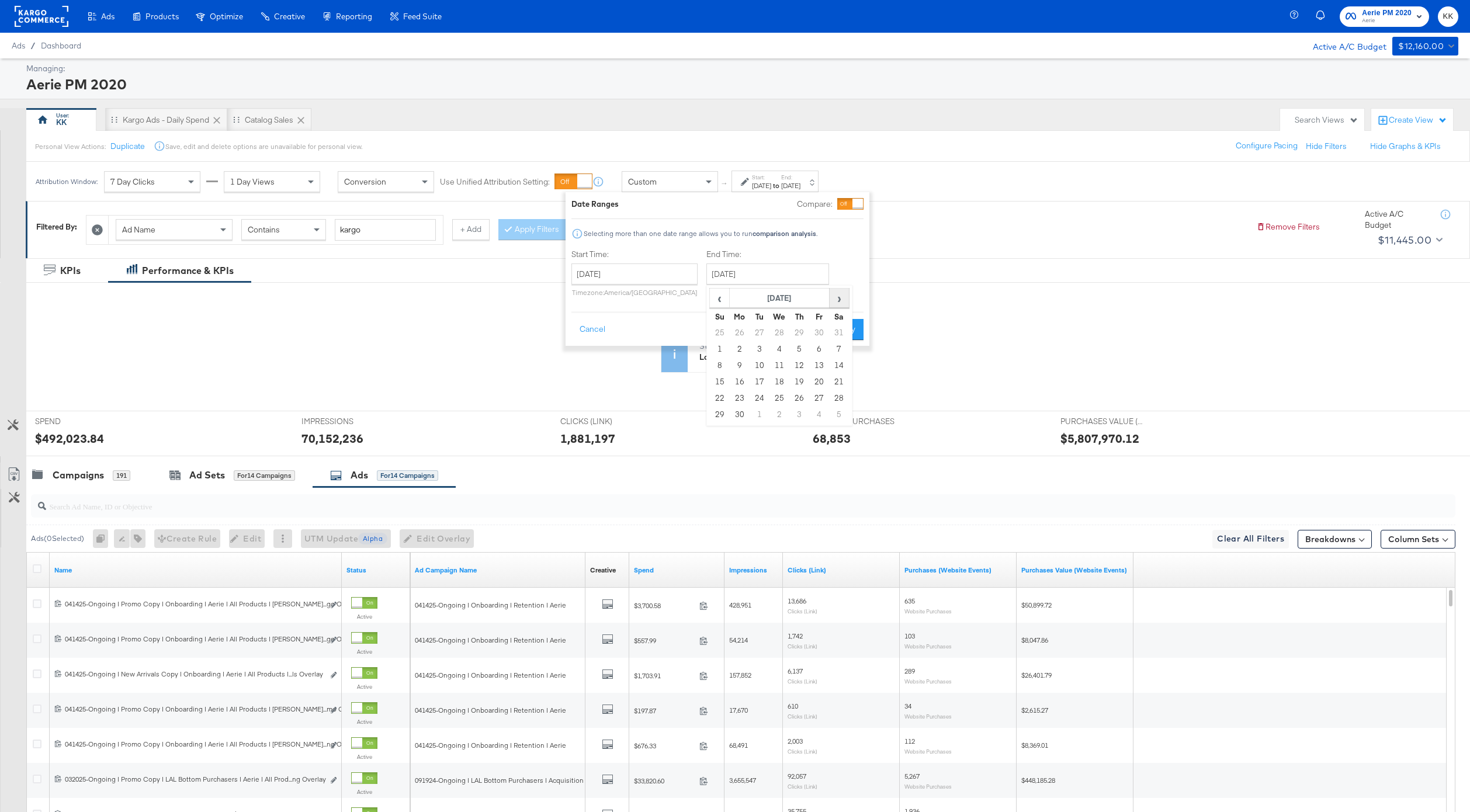
click at [830, 304] on span "›" at bounding box center [839, 297] width 18 height 18
click at [751, 382] on td "19" at bounding box center [759, 381] width 20 height 16
type input "August 19th 2025"
click at [836, 314] on div "Cancel Apply" at bounding box center [719, 325] width 292 height 29
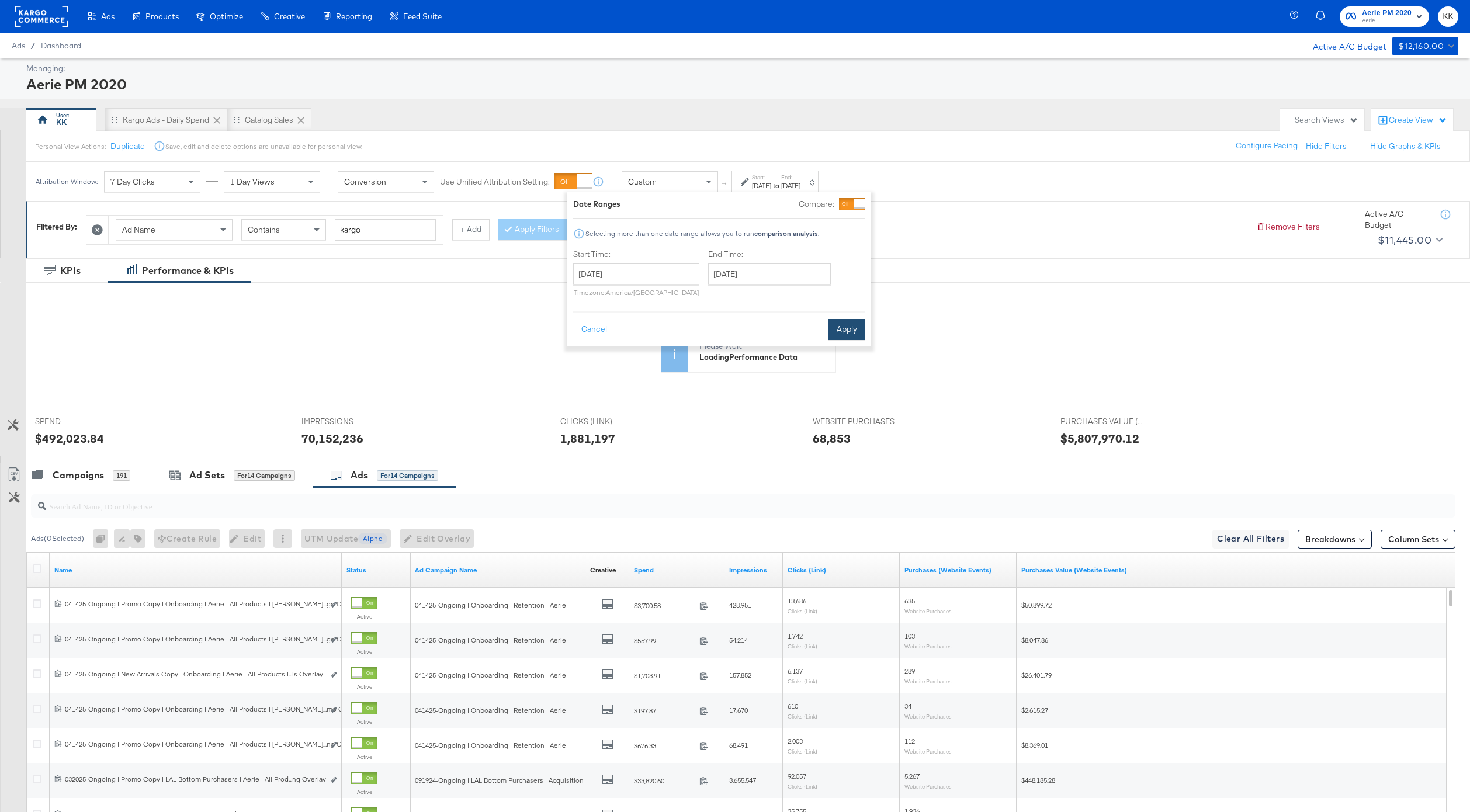
click at [845, 319] on button "Apply" at bounding box center [846, 329] width 36 height 21
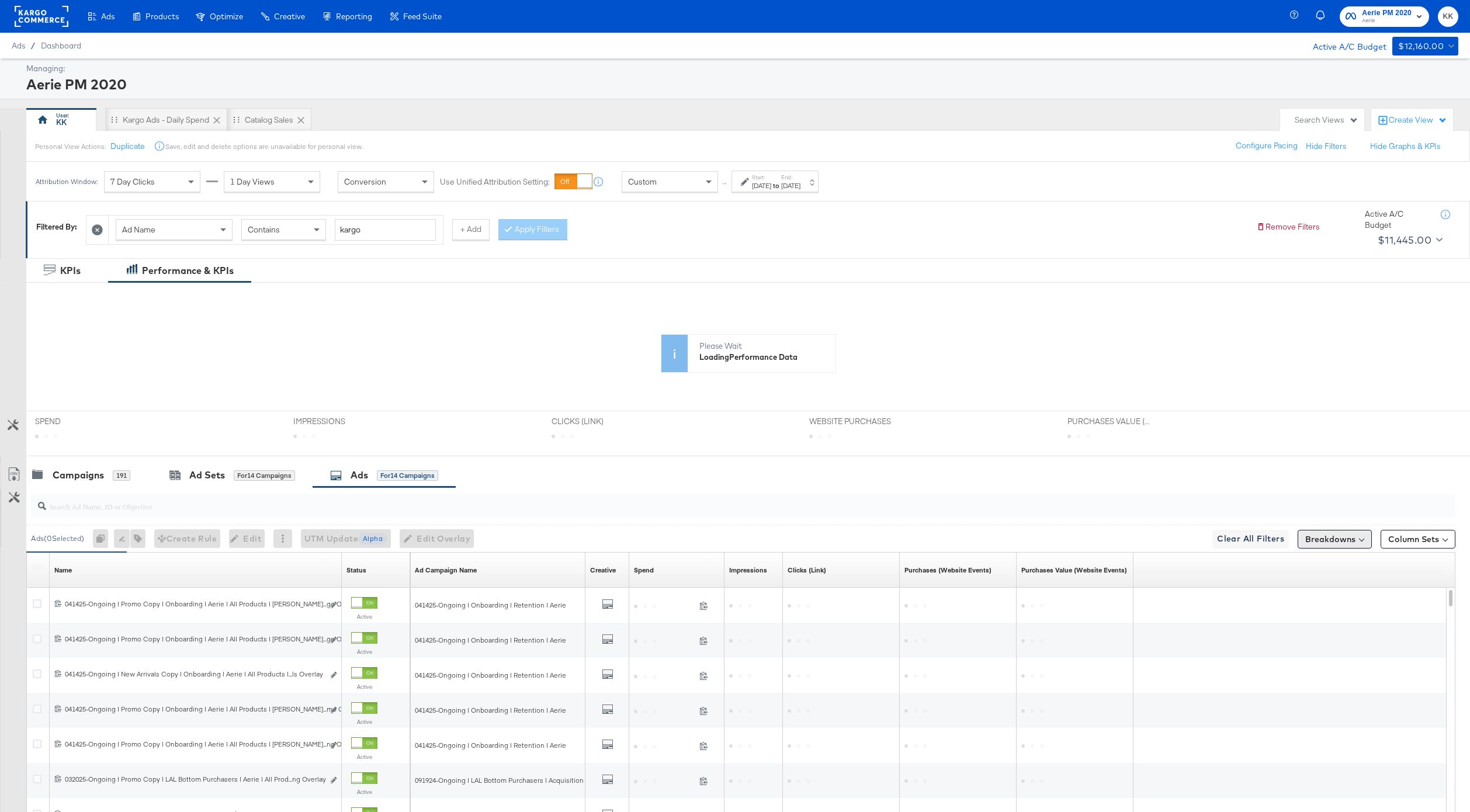
click at [1309, 543] on button "Breakdowns" at bounding box center [1335, 539] width 75 height 19
click at [1305, 609] on div "Time" at bounding box center [1307, 609] width 116 height 9
click at [1276, 634] on div "Day" at bounding box center [1306, 638] width 127 height 12
click at [1297, 710] on button "Apply Breakdown" at bounding box center [1306, 718] width 80 height 21
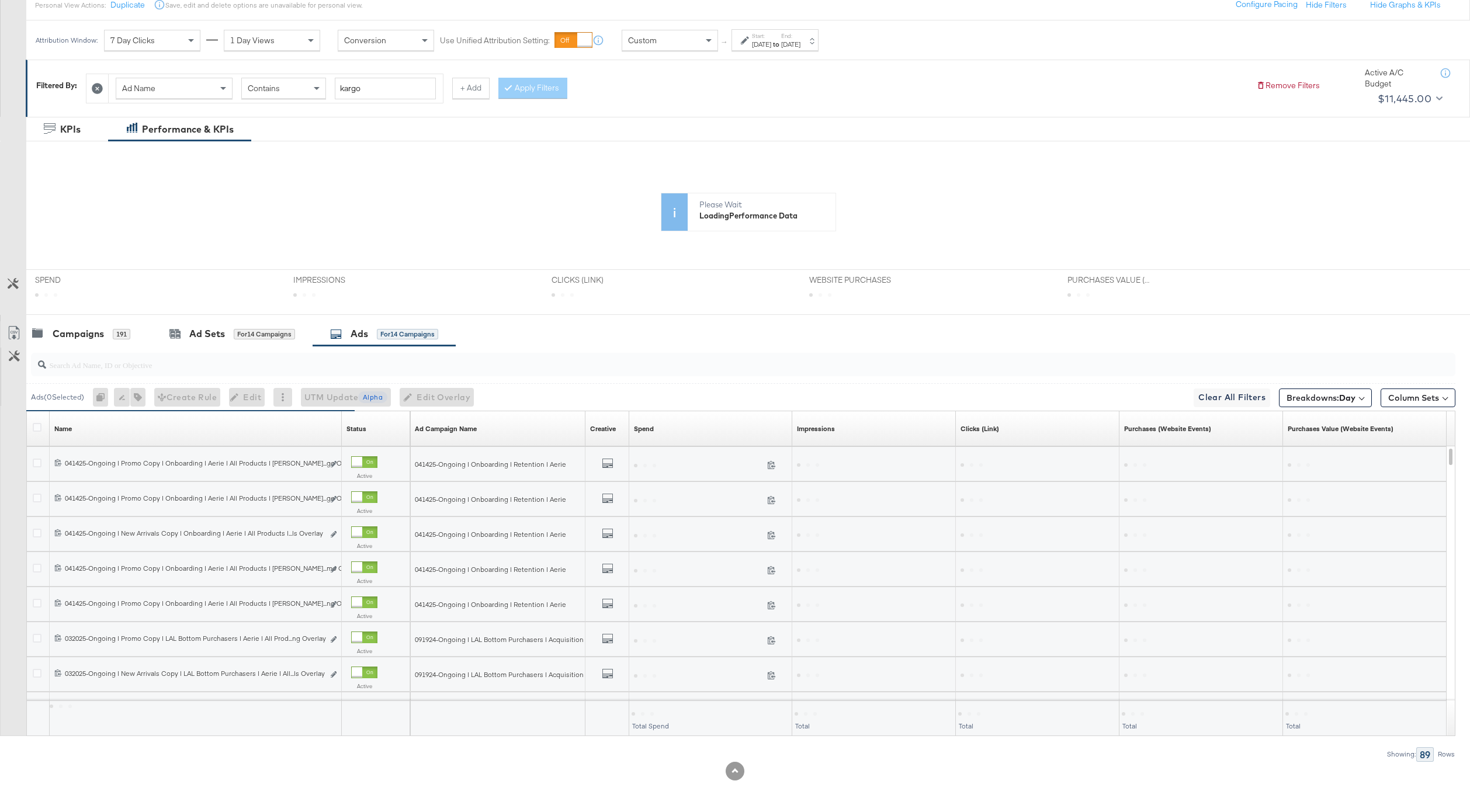
scroll to position [142, 0]
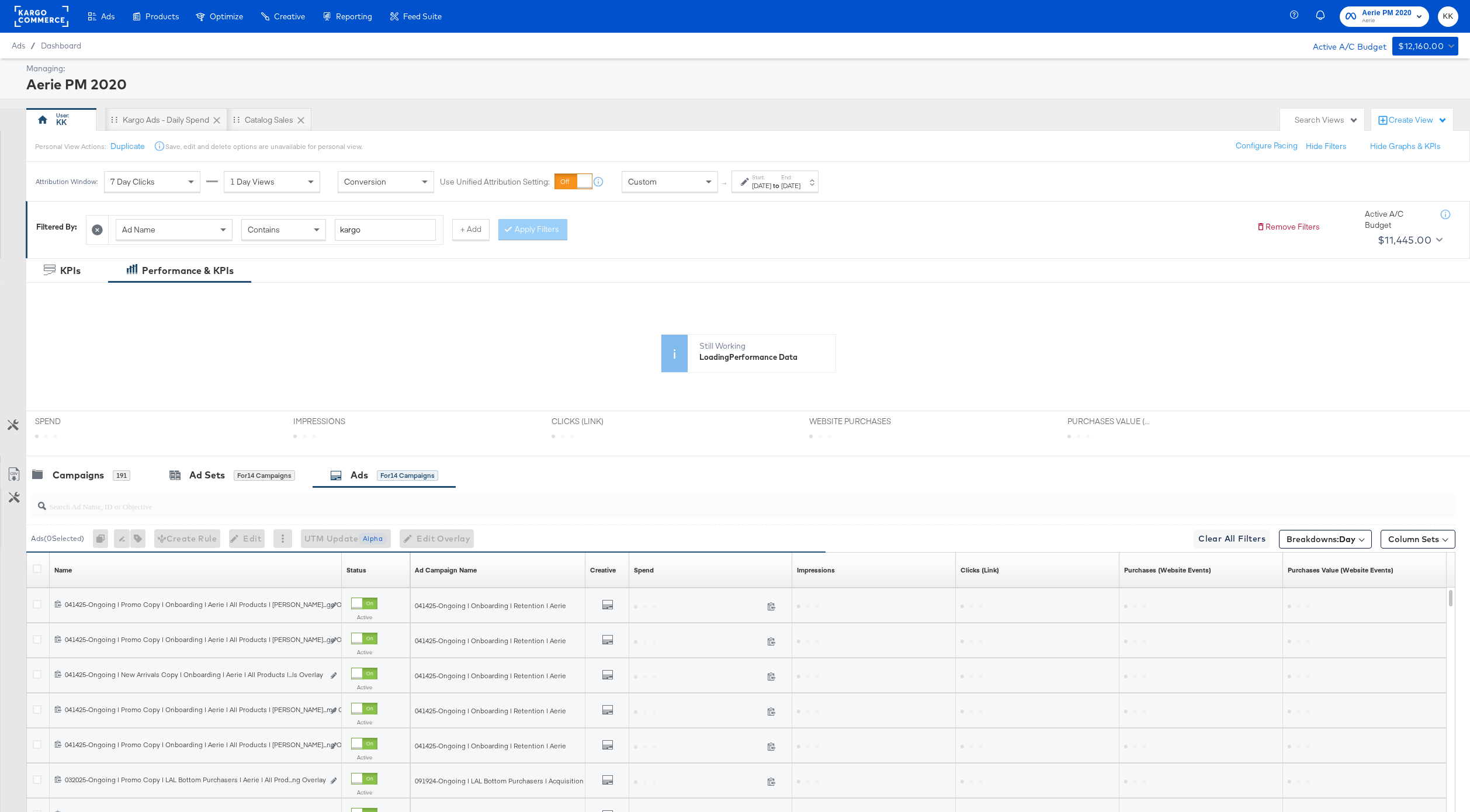
scroll to position [142, 0]
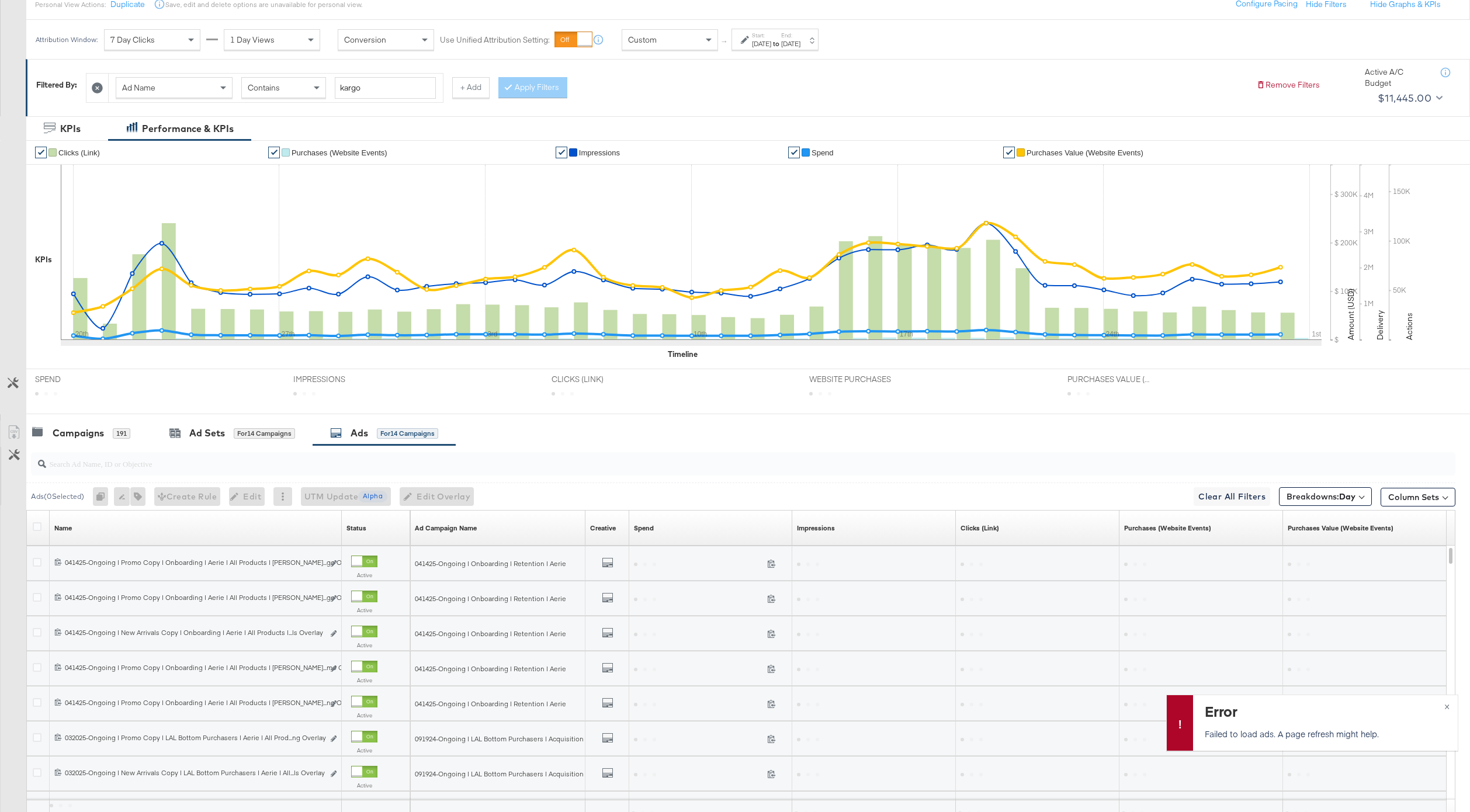
click at [801, 47] on div "Aug 19th 2025" at bounding box center [791, 43] width 19 height 9
click at [746, 151] on div "End Time: August 19th 2025 ‹ August 2025 › Su Mo Tu We Th Fr Sa 27 28 29 30 31 …" at bounding box center [772, 134] width 127 height 53
click at [746, 134] on input "August 19th 2025" at bounding box center [770, 131] width 123 height 21
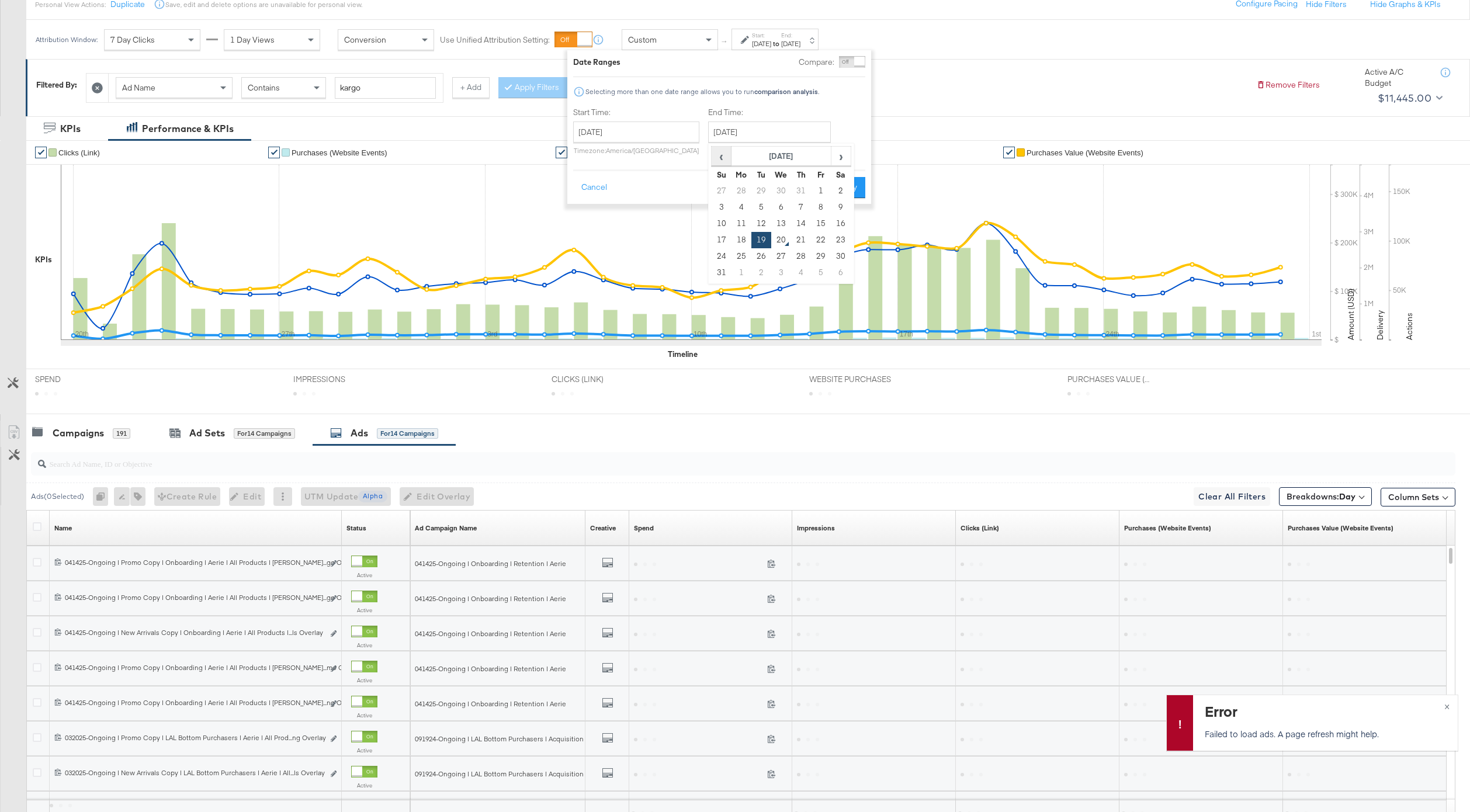
click at [718, 162] on span "‹" at bounding box center [721, 156] width 18 height 18
click at [832, 256] on td "31" at bounding box center [841, 256] width 20 height 16
type input "May 31st 2025"
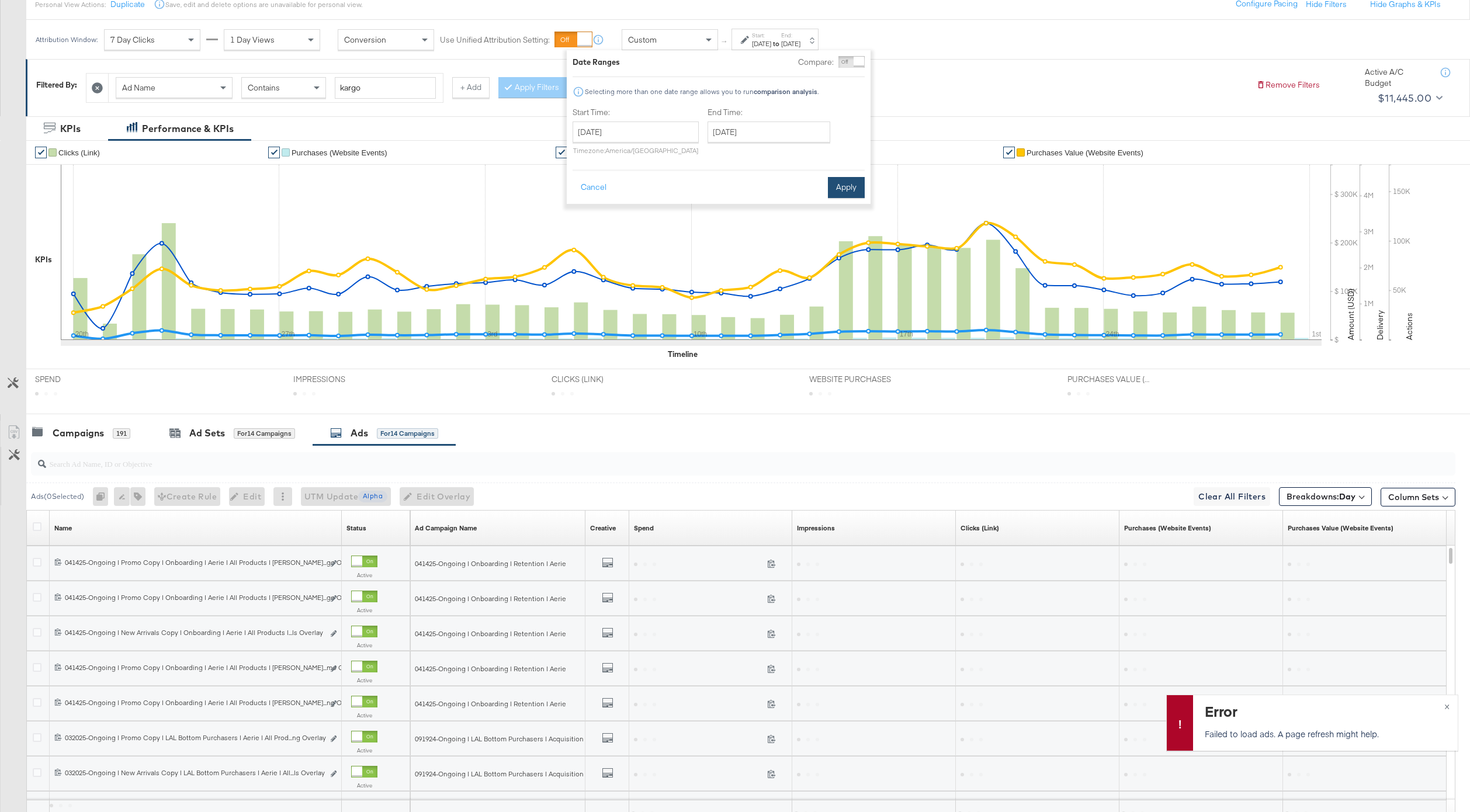
click at [846, 189] on button "Apply" at bounding box center [846, 187] width 36 height 21
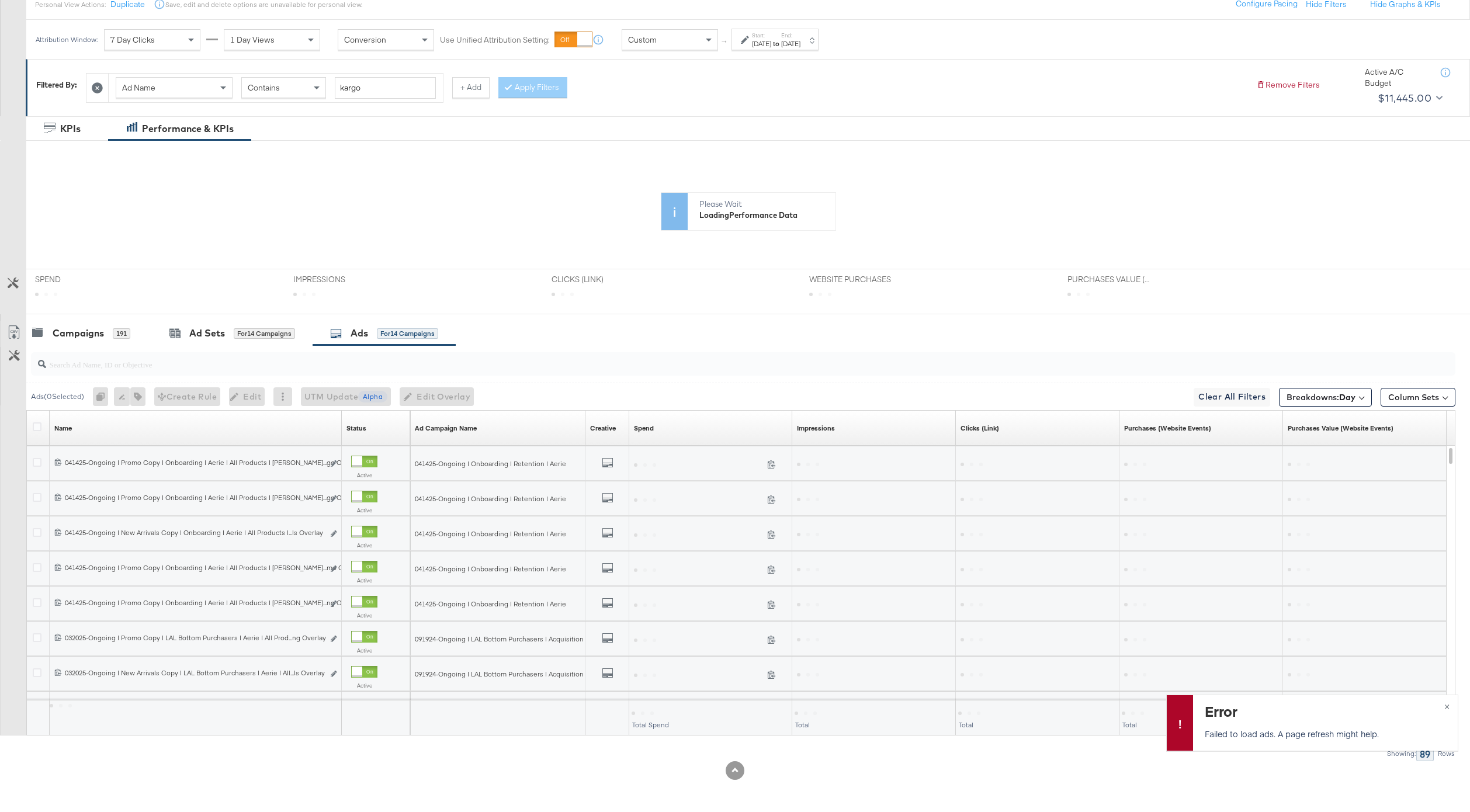
scroll to position [0, 0]
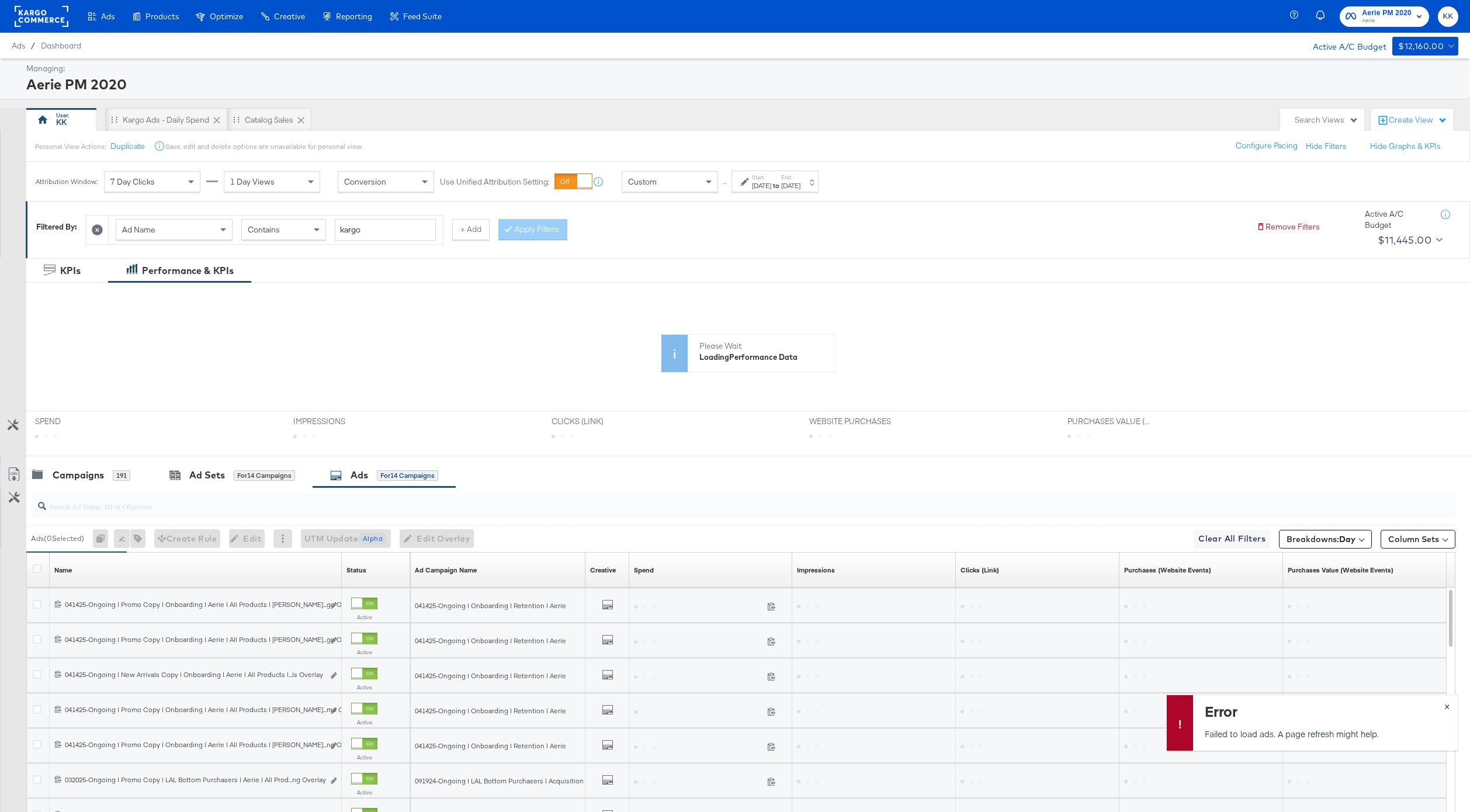
click at [1444, 702] on span "×" at bounding box center [1446, 705] width 5 height 13
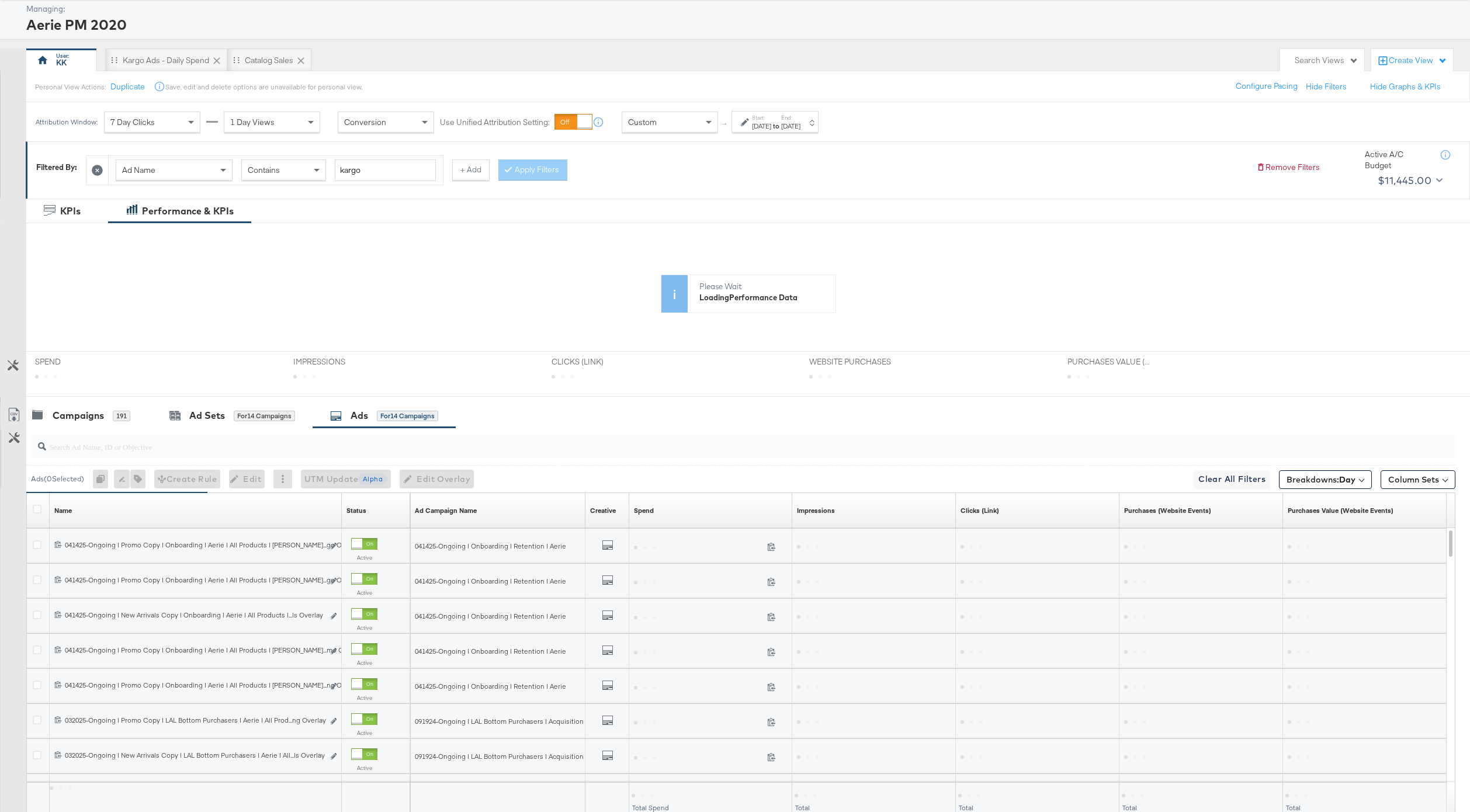
scroll to position [142, 0]
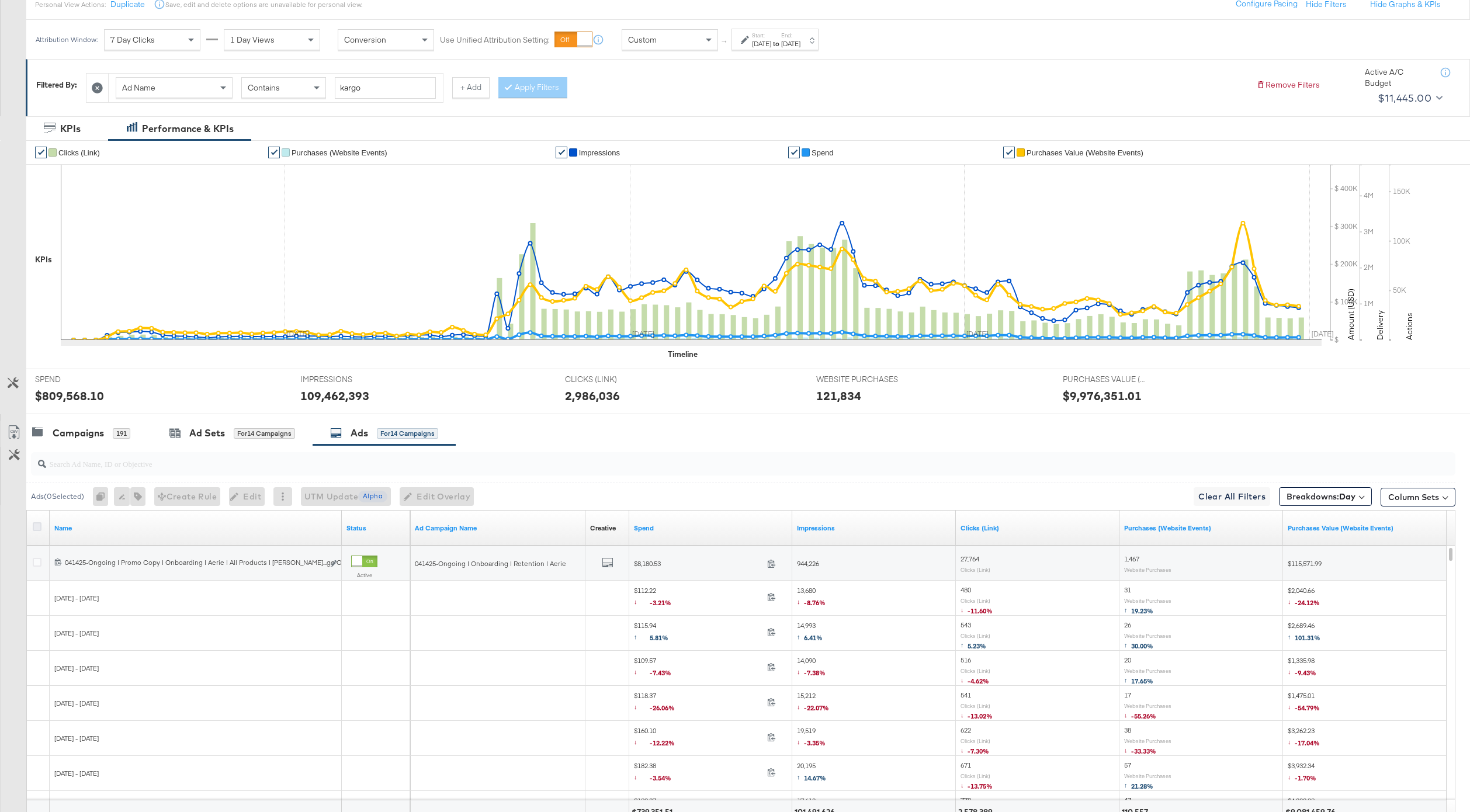
click at [41, 526] on icon at bounding box center [36, 526] width 9 height 9
click at [0, 0] on input "checkbox" at bounding box center [0, 0] width 0 height 0
click at [13, 432] on icon at bounding box center [14, 432] width 14 height 14
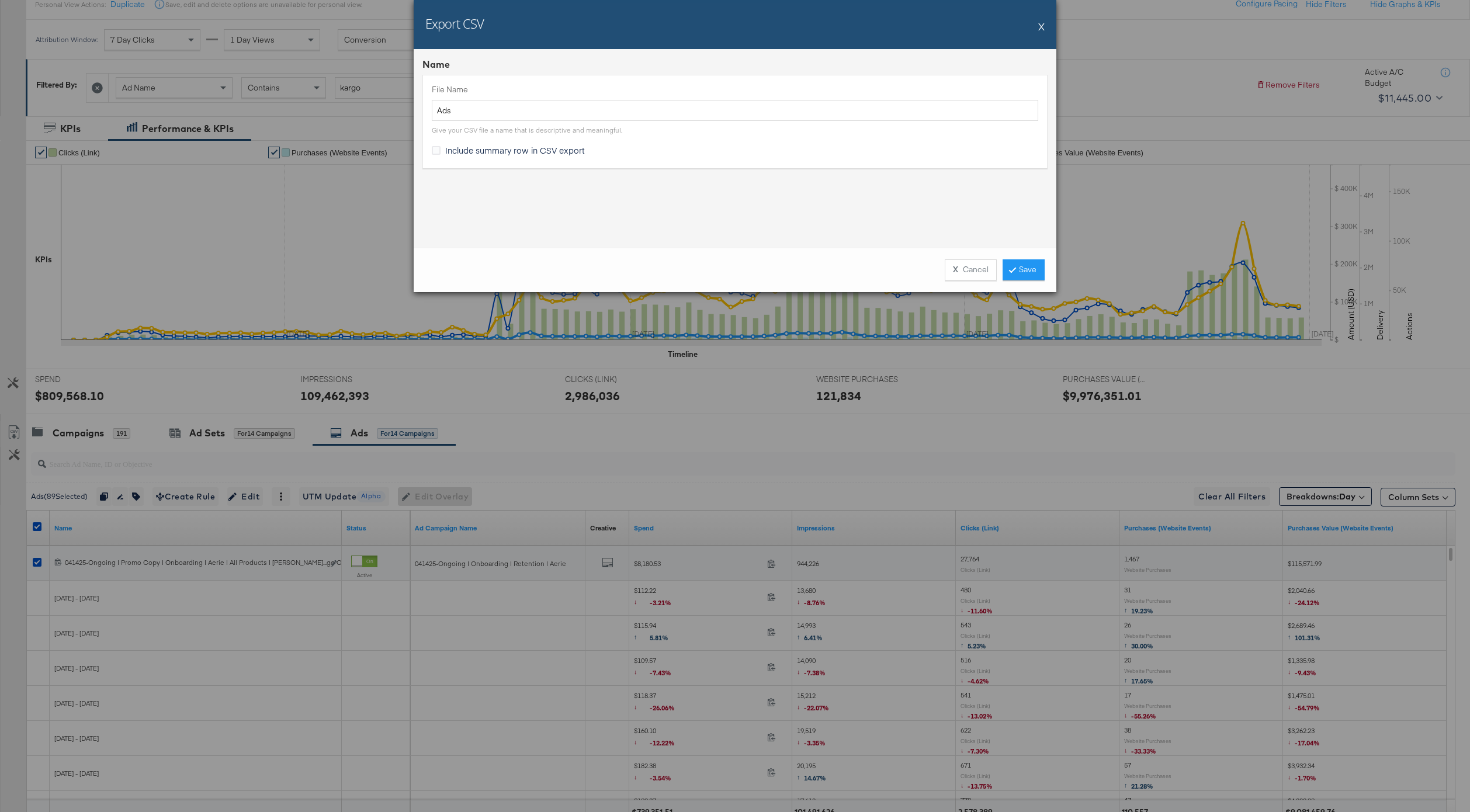
click at [1024, 282] on div "X Cancel Save" at bounding box center [735, 269] width 642 height 44
click at [1023, 272] on link "Save" at bounding box center [1023, 269] width 42 height 21
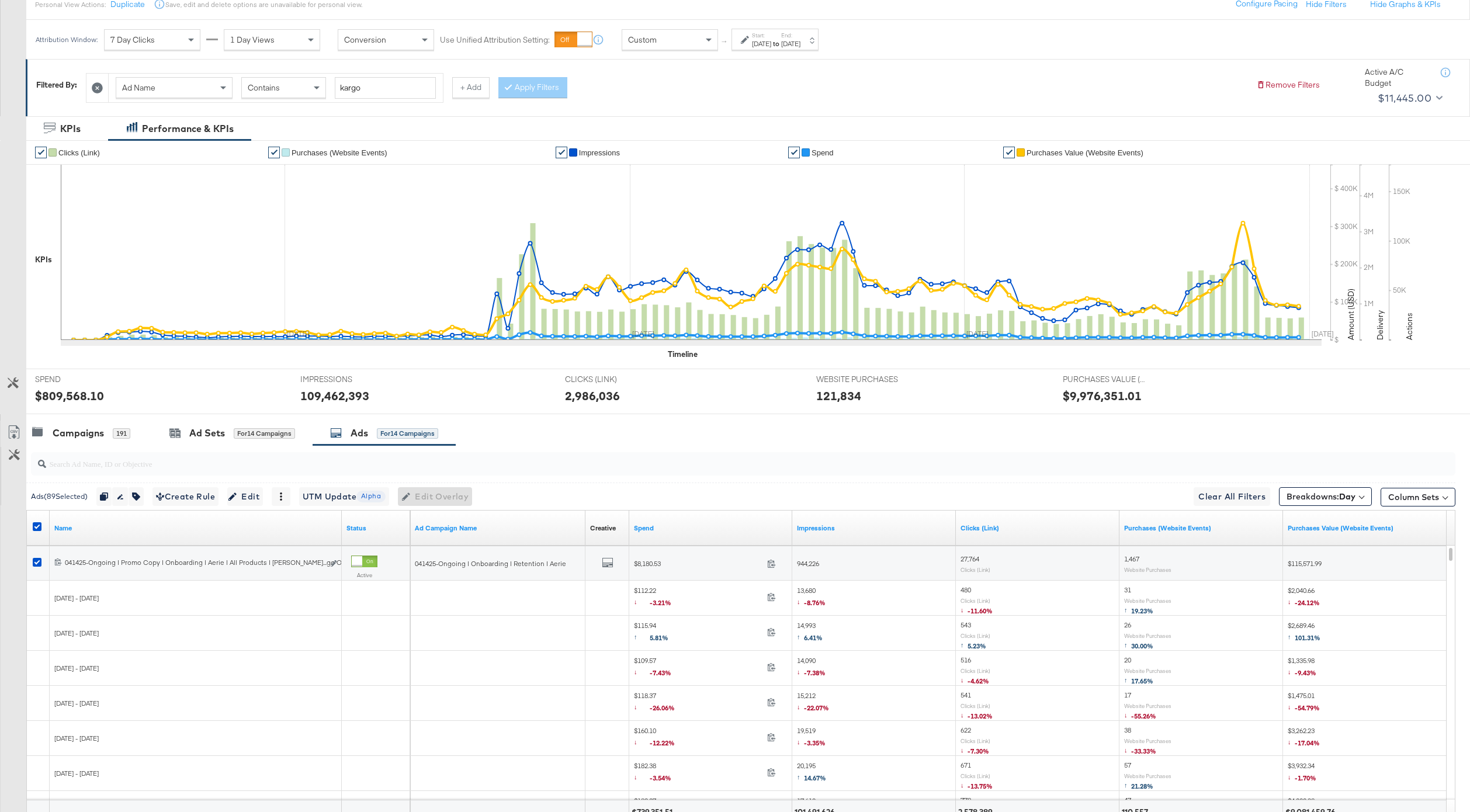
click at [771, 42] on div "Feb 10th 2025" at bounding box center [761, 43] width 19 height 9
click at [652, 134] on input "February 10th 2025" at bounding box center [635, 131] width 126 height 21
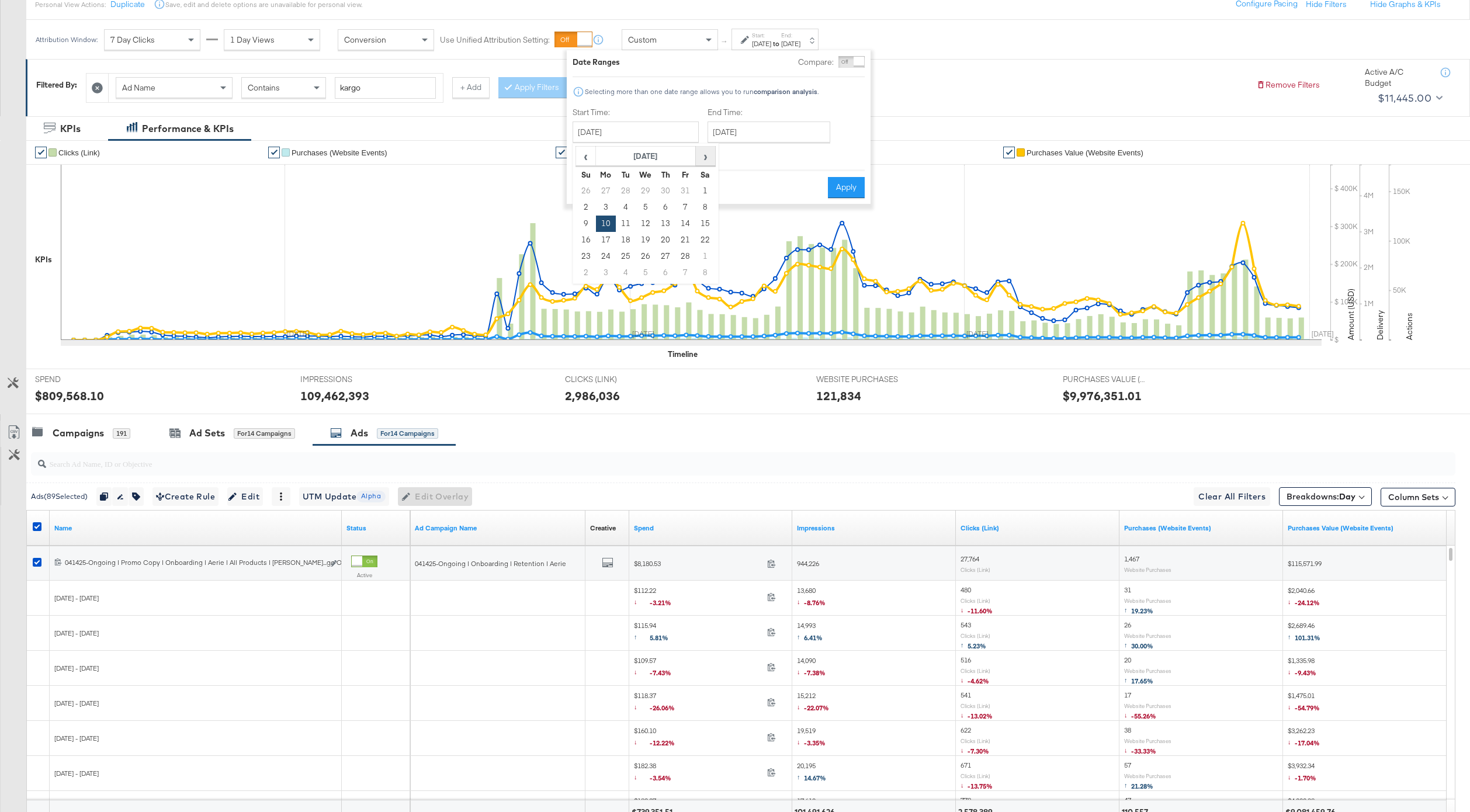
click at [713, 153] on span "›" at bounding box center [705, 156] width 18 height 18
click at [588, 272] on td "1" at bounding box center [586, 272] width 20 height 16
type input "June 1st 2025"
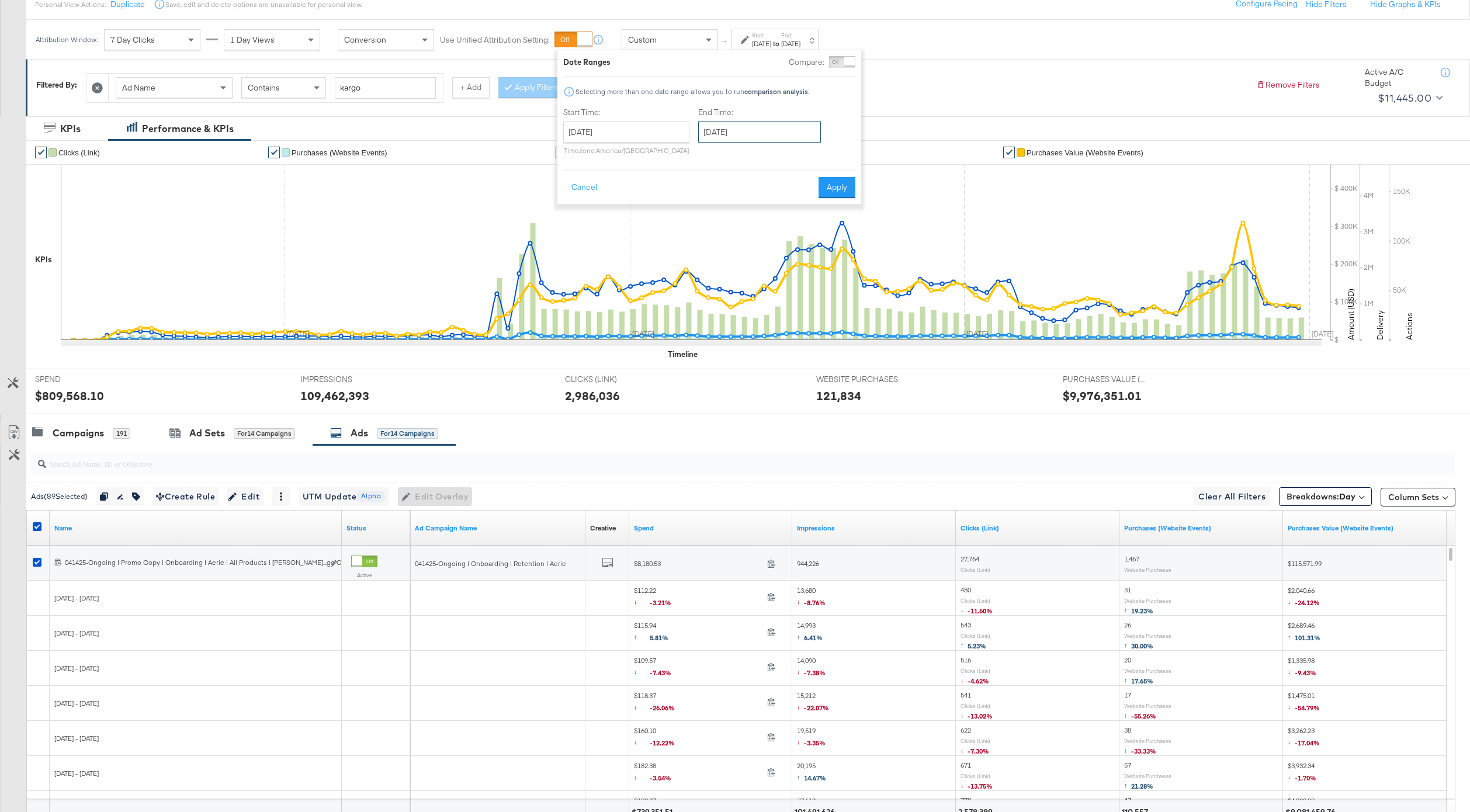
click at [725, 129] on input "June 1st 2025" at bounding box center [759, 131] width 123 height 21
click at [824, 157] on span "›" at bounding box center [830, 156] width 18 height 18
click at [742, 237] on td "19" at bounding box center [752, 240] width 20 height 16
type input "August 19th 2025"
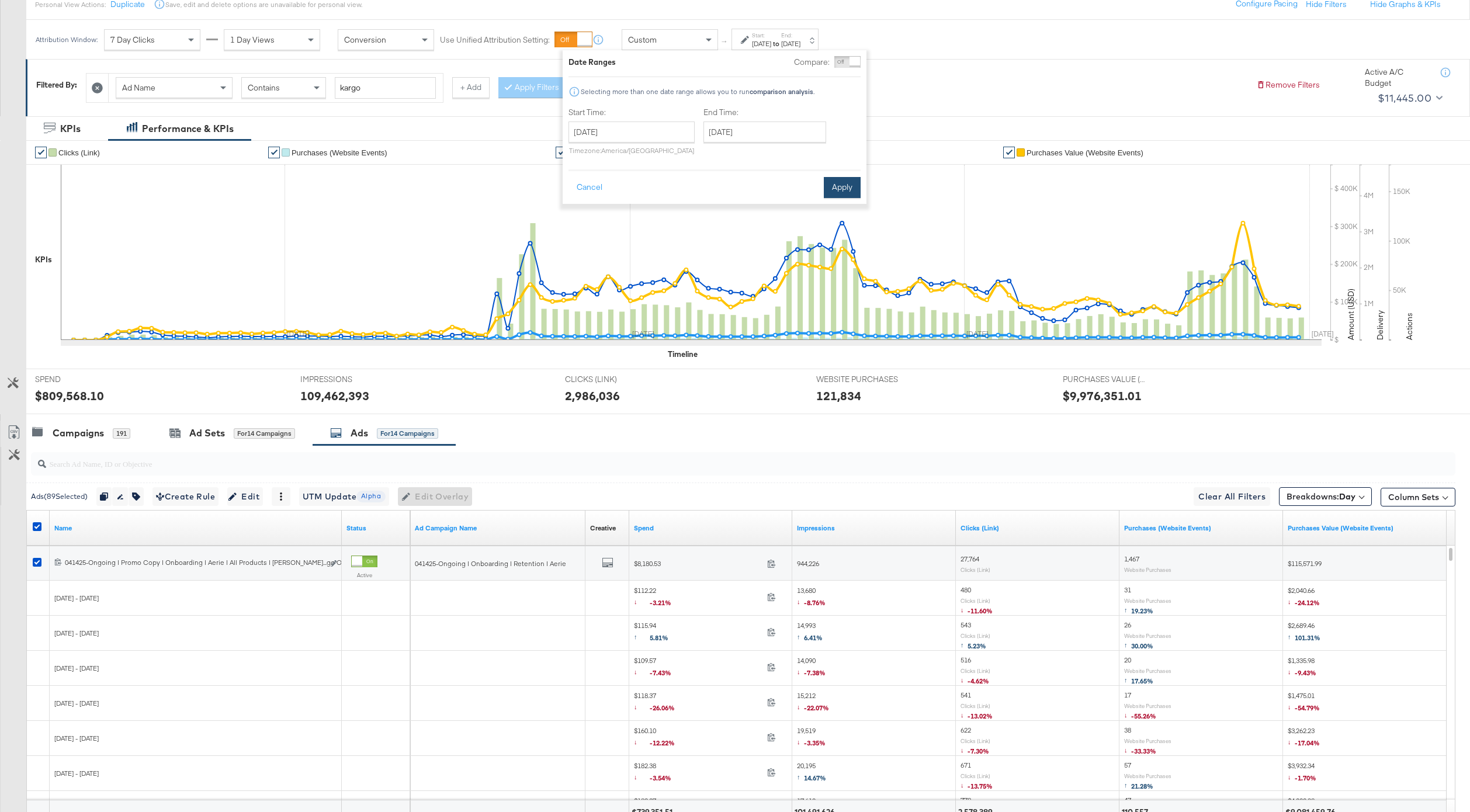
click at [829, 189] on button "Apply" at bounding box center [842, 187] width 36 height 21
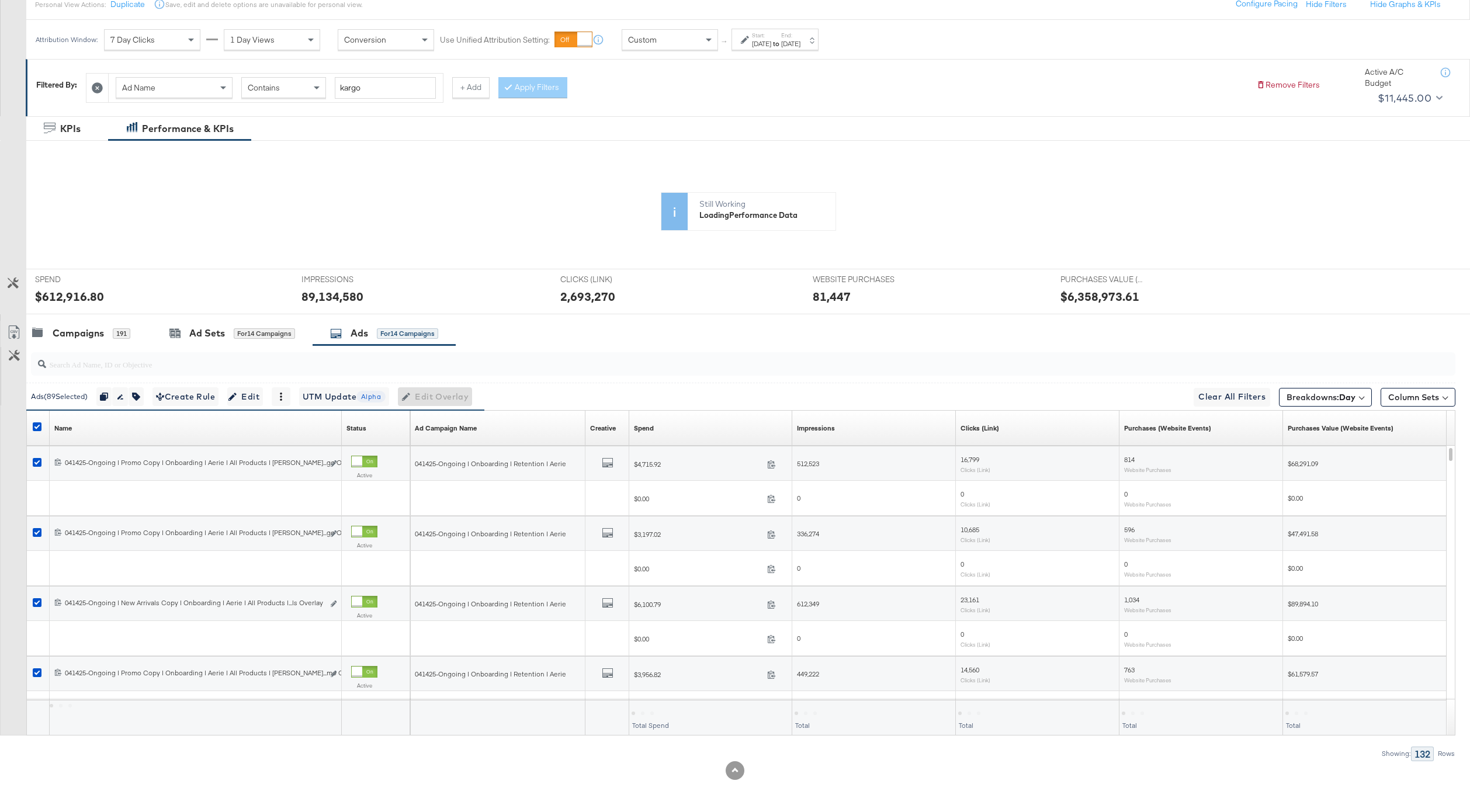
click at [107, 348] on input "search" at bounding box center [683, 359] width 1275 height 23
click at [96, 335] on div "Campaigns" at bounding box center [78, 332] width 51 height 13
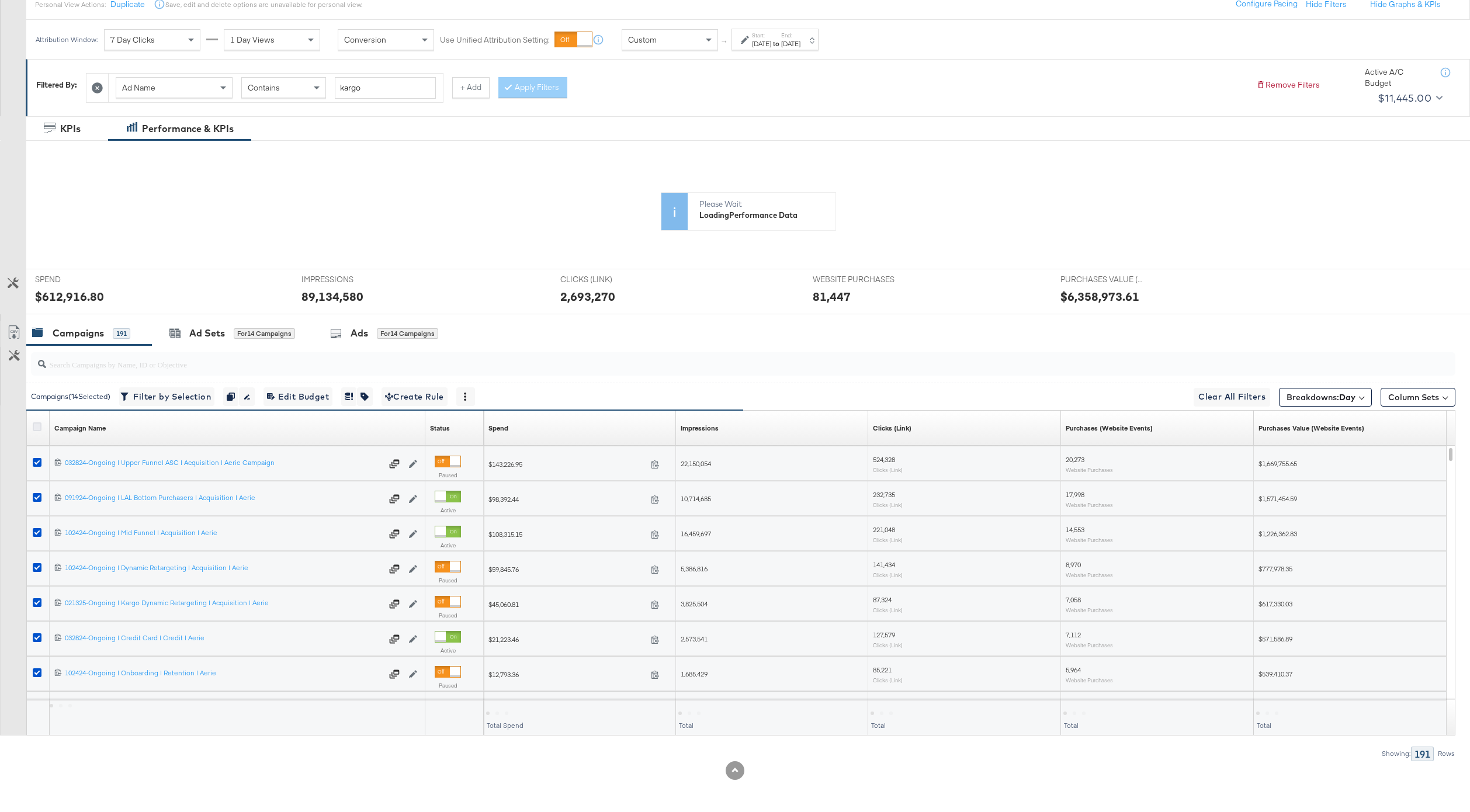
click at [36, 424] on icon at bounding box center [36, 426] width 9 height 9
click at [0, 0] on input "checkbox" at bounding box center [0, 0] width 0 height 0
click at [36, 424] on icon at bounding box center [36, 426] width 9 height 9
click at [0, 0] on input "checkbox" at bounding box center [0, 0] width 0 height 0
click at [407, 325] on div "Ads All Filtered Ads" at bounding box center [382, 333] width 137 height 25
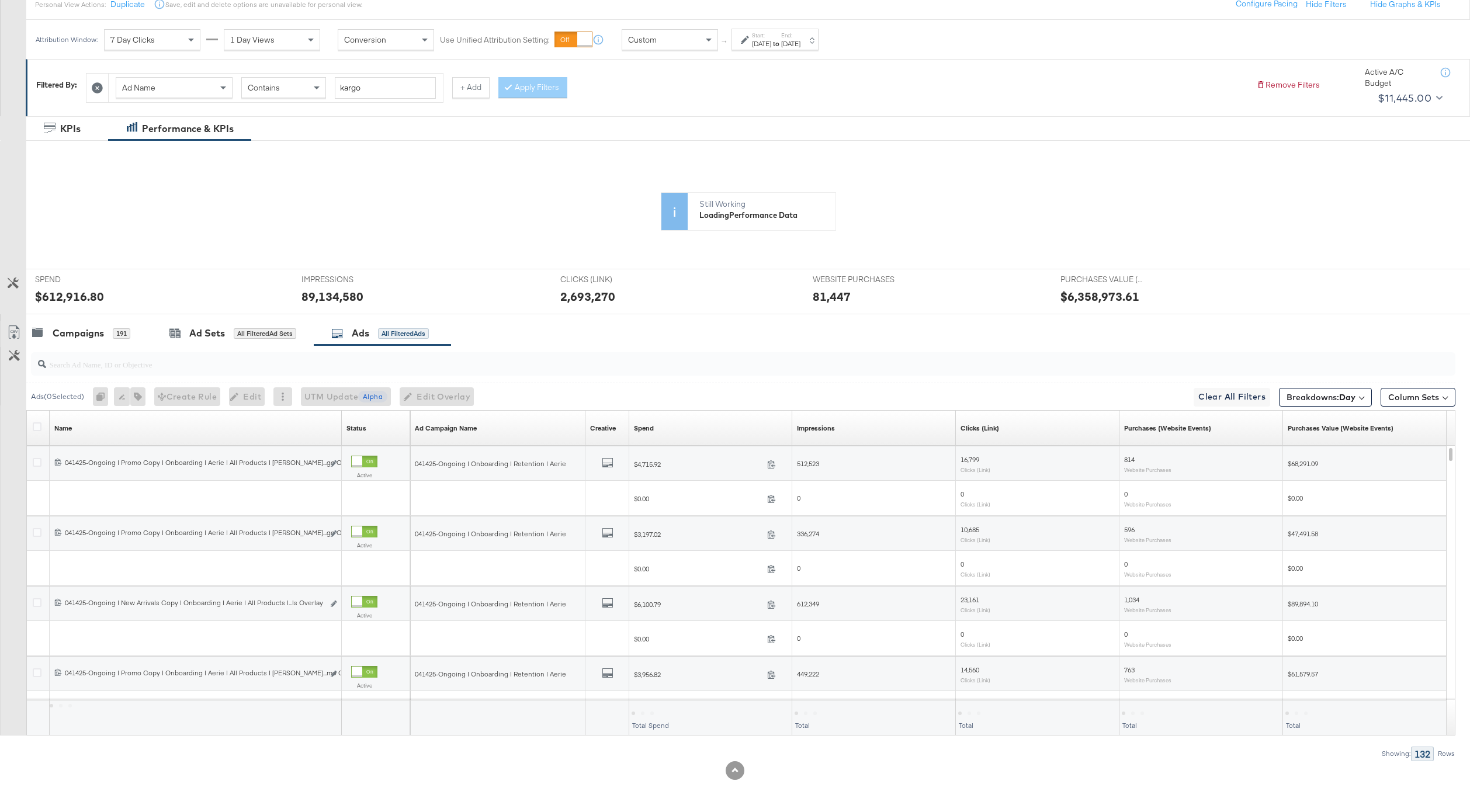
scroll to position [0, 0]
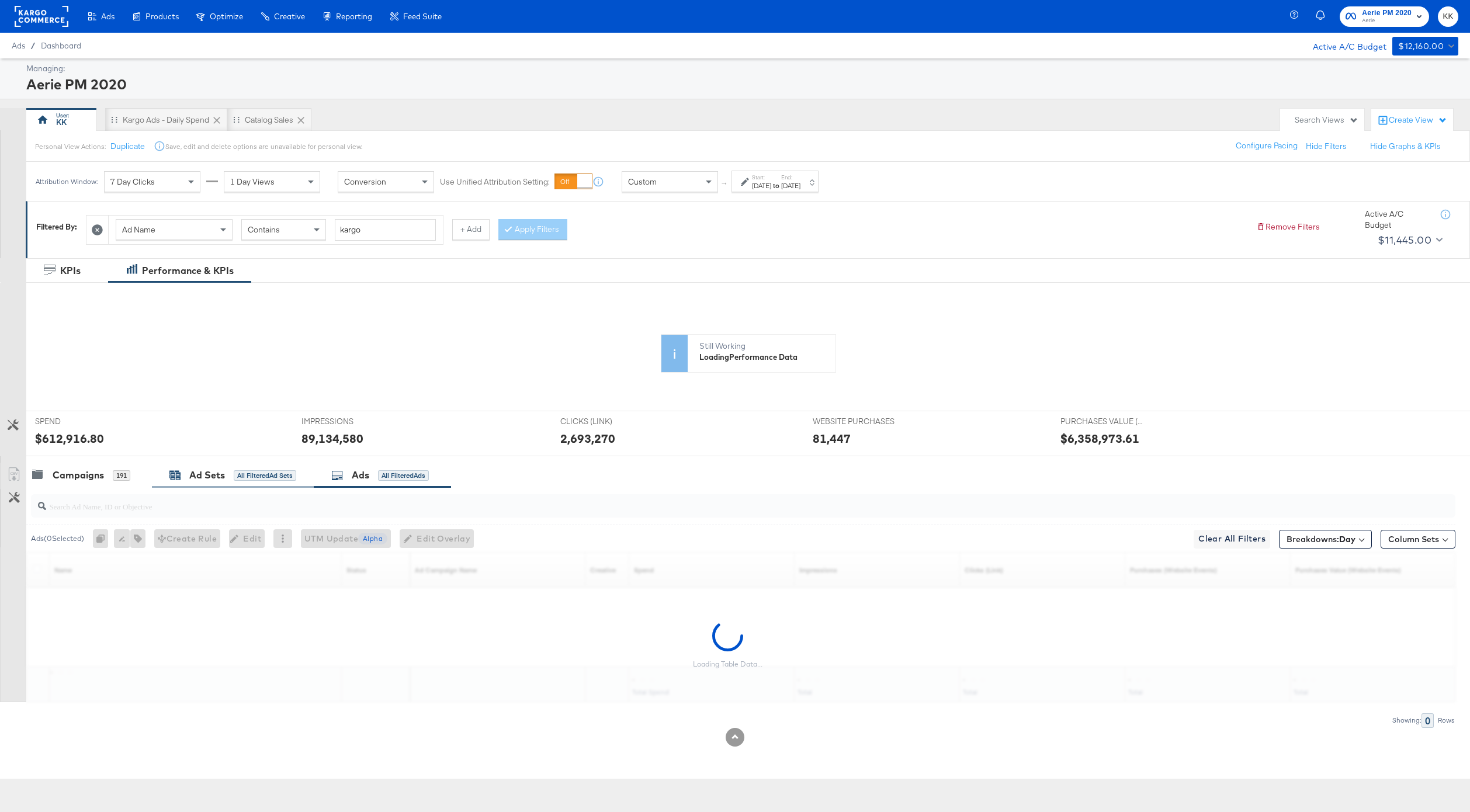
click at [185, 468] on div "Ad Sets All Filtered Ad Sets" at bounding box center [232, 474] width 127 height 13
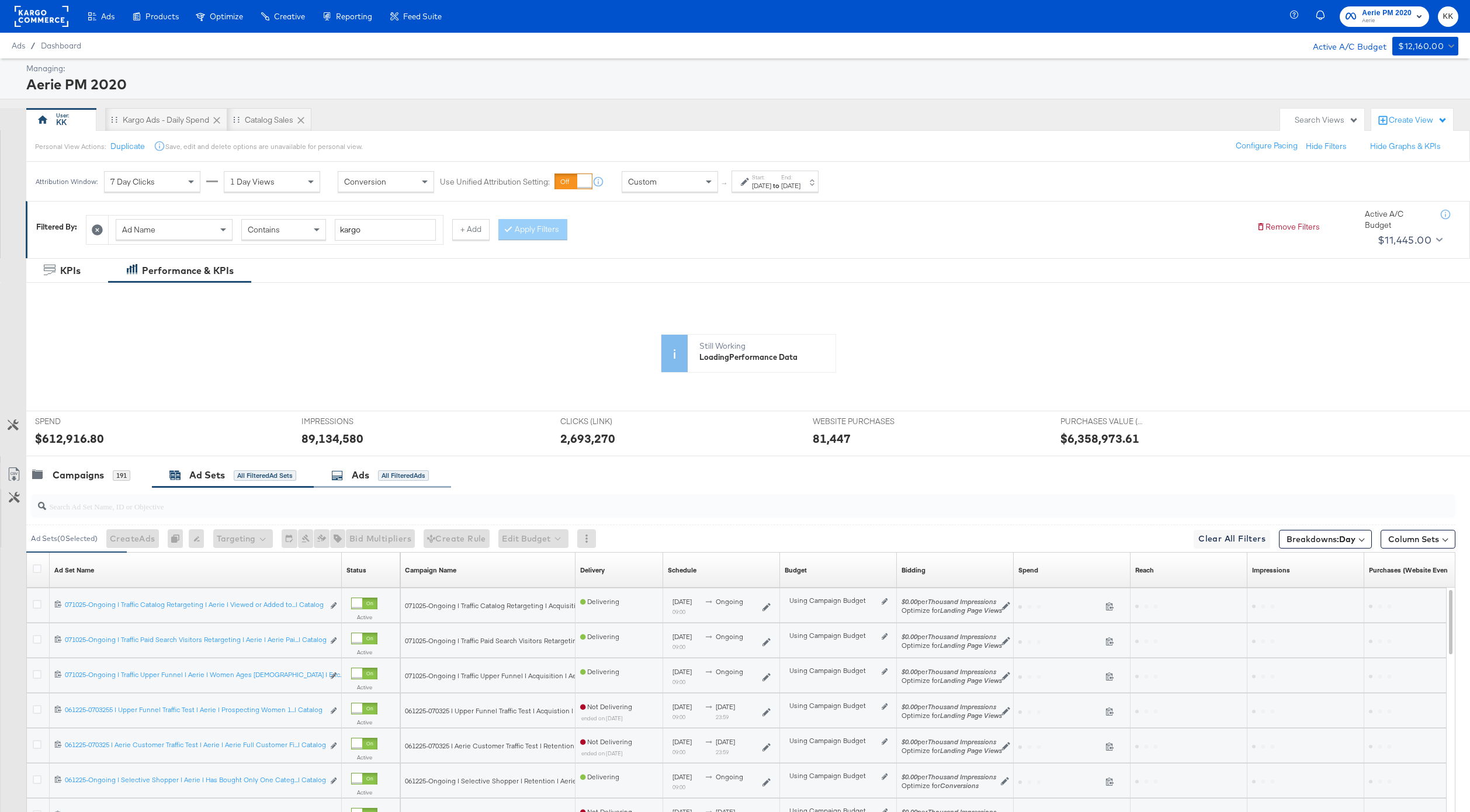
click at [360, 466] on div "Ads All Filtered Ads" at bounding box center [382, 475] width 137 height 25
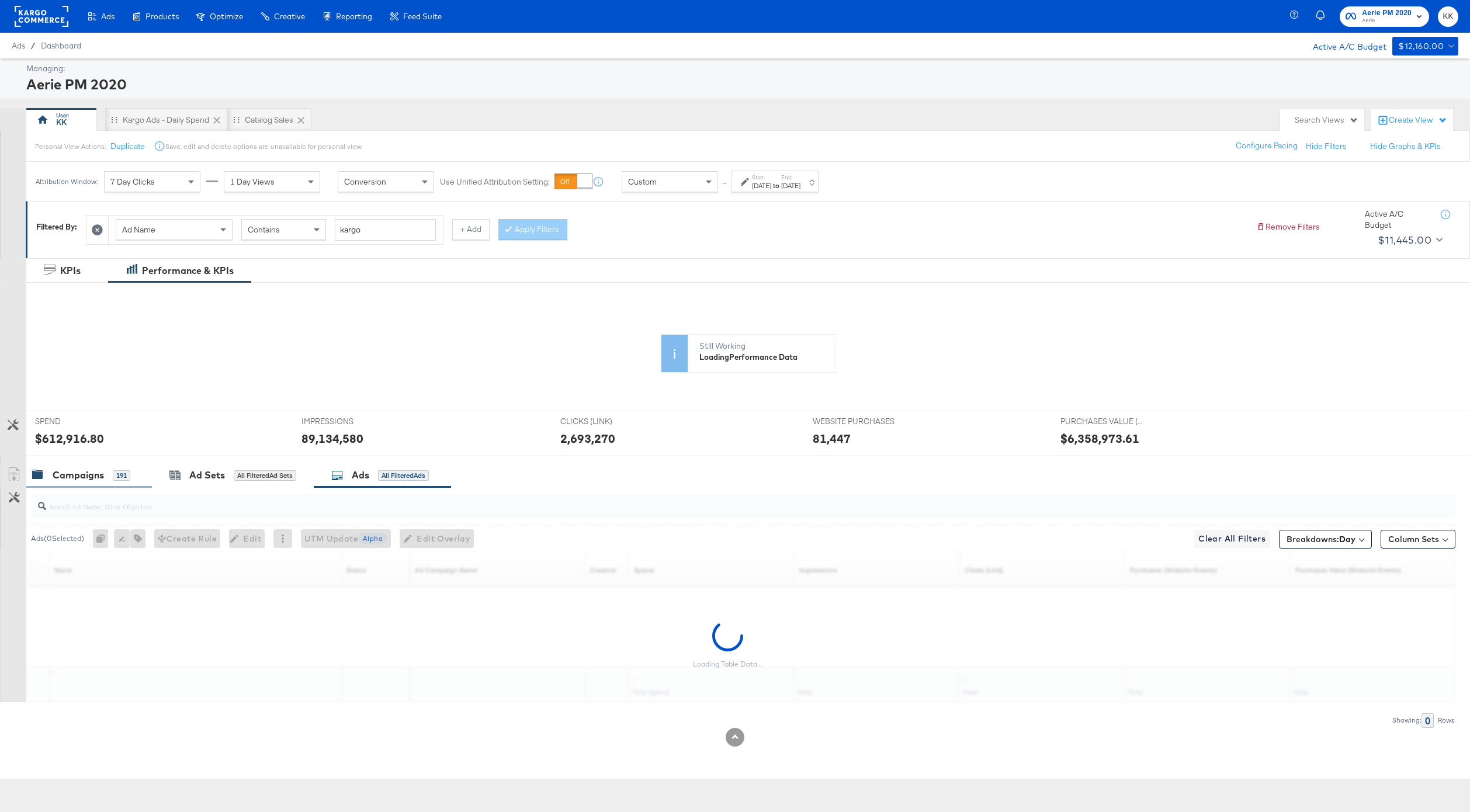
click at [116, 470] on div "191" at bounding box center [121, 476] width 18 height 11
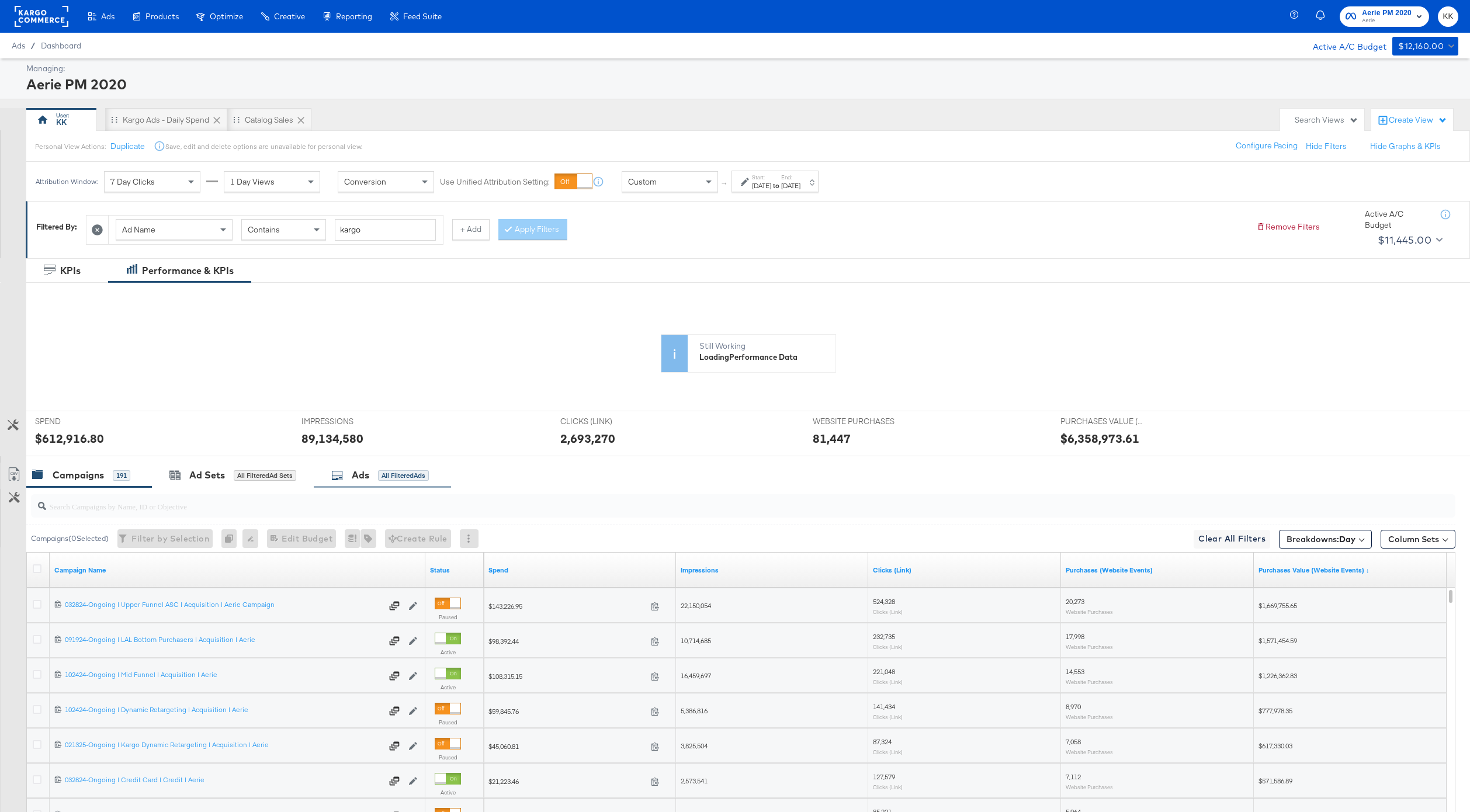
click at [412, 464] on div "Ads All Filtered Ads" at bounding box center [382, 475] width 137 height 25
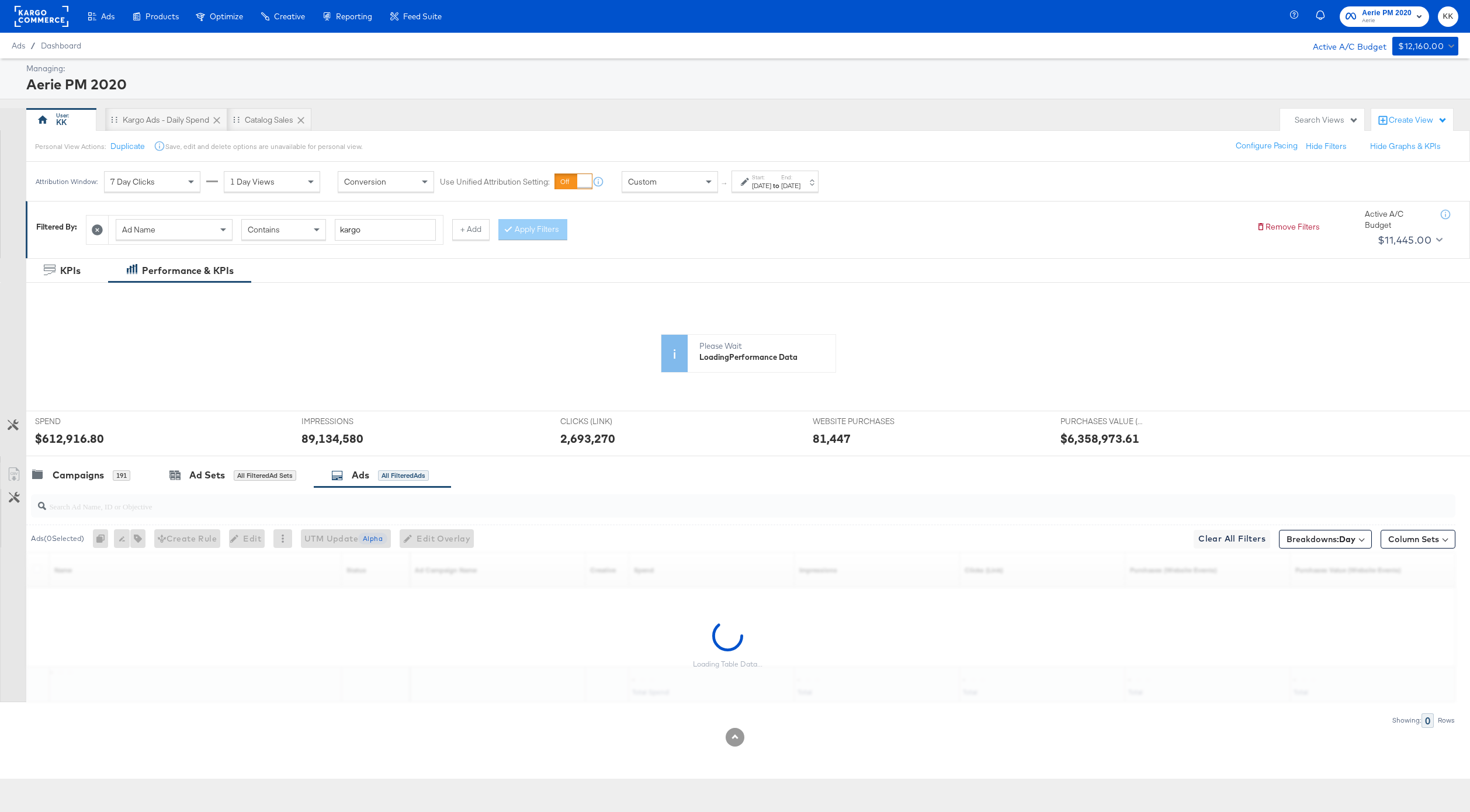
click at [755, 176] on label "Start:" at bounding box center [761, 177] width 19 height 8
click at [626, 276] on input "June 1st 2025" at bounding box center [631, 273] width 126 height 21
click at [579, 297] on span "‹" at bounding box center [581, 297] width 18 height 18
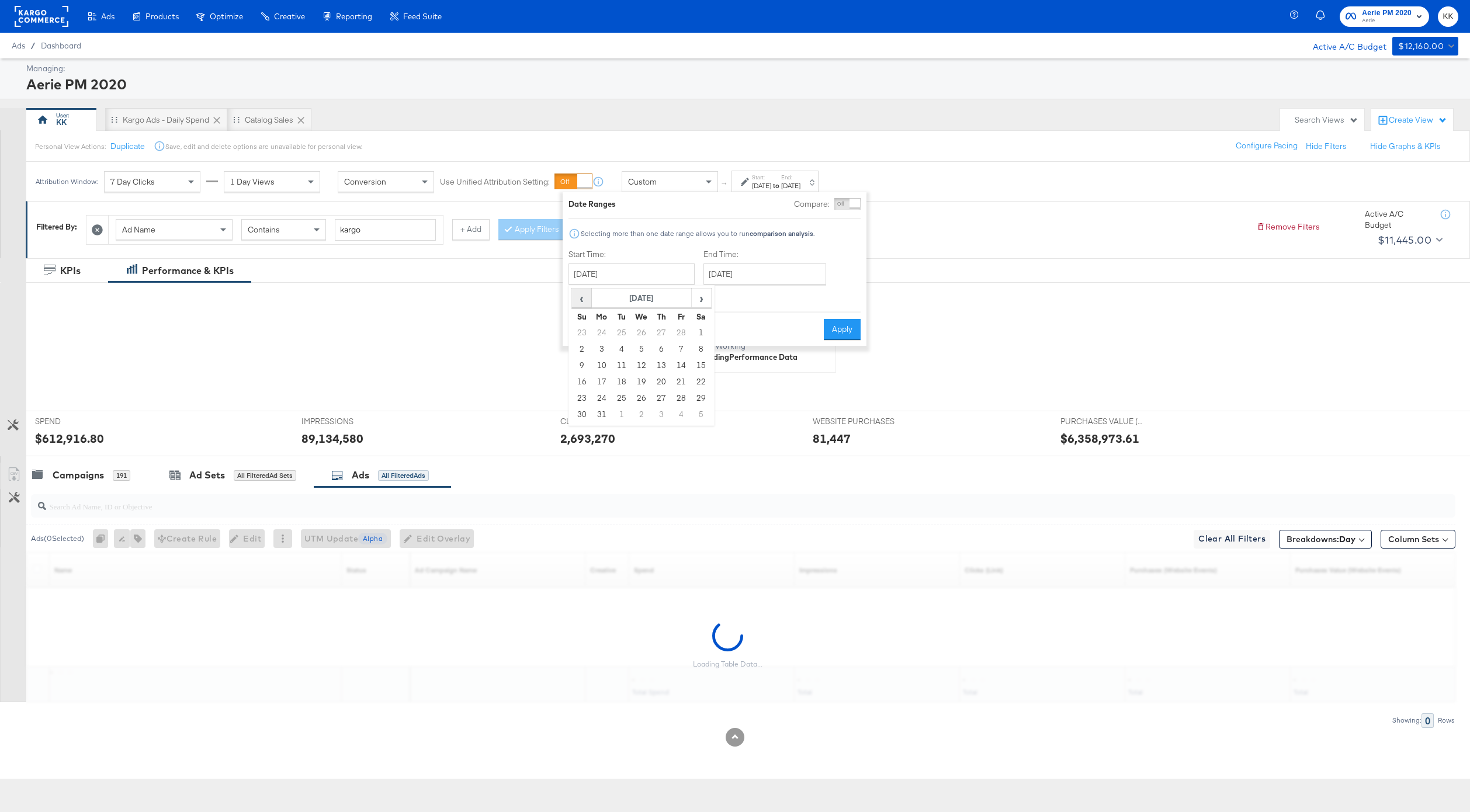
click at [579, 297] on span "‹" at bounding box center [581, 297] width 18 height 18
click at [605, 363] on td "10" at bounding box center [602, 365] width 20 height 16
type input "February 10th 2025"
click at [756, 279] on input "August 19th 2025" at bounding box center [770, 273] width 123 height 21
click at [715, 305] on span "‹" at bounding box center [721, 297] width 18 height 18
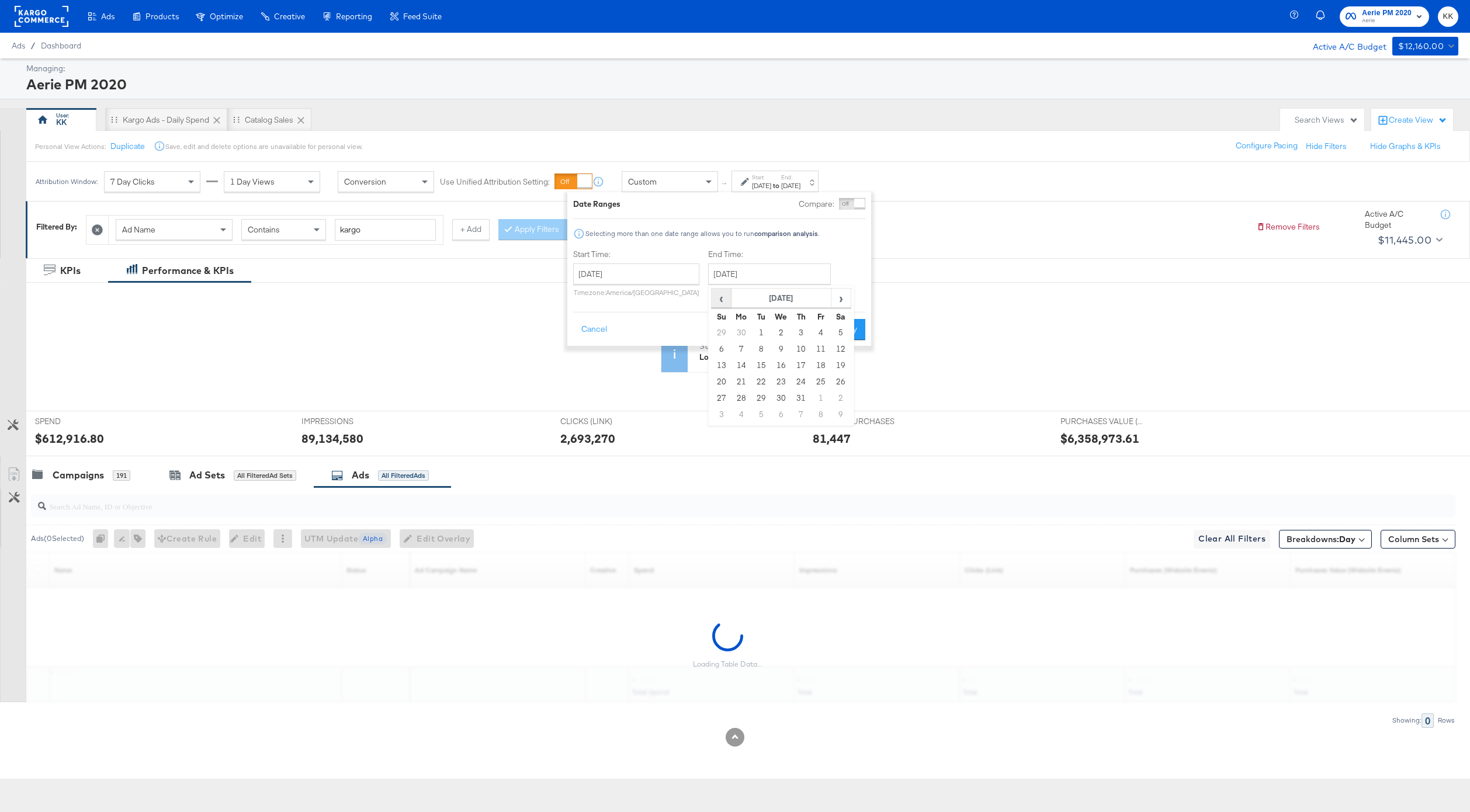
click at [715, 305] on span "‹" at bounding box center [721, 297] width 18 height 18
click at [838, 396] on td "31" at bounding box center [841, 397] width 20 height 16
type input "May 31st 2025"
click at [850, 331] on button "Apply" at bounding box center [846, 329] width 36 height 21
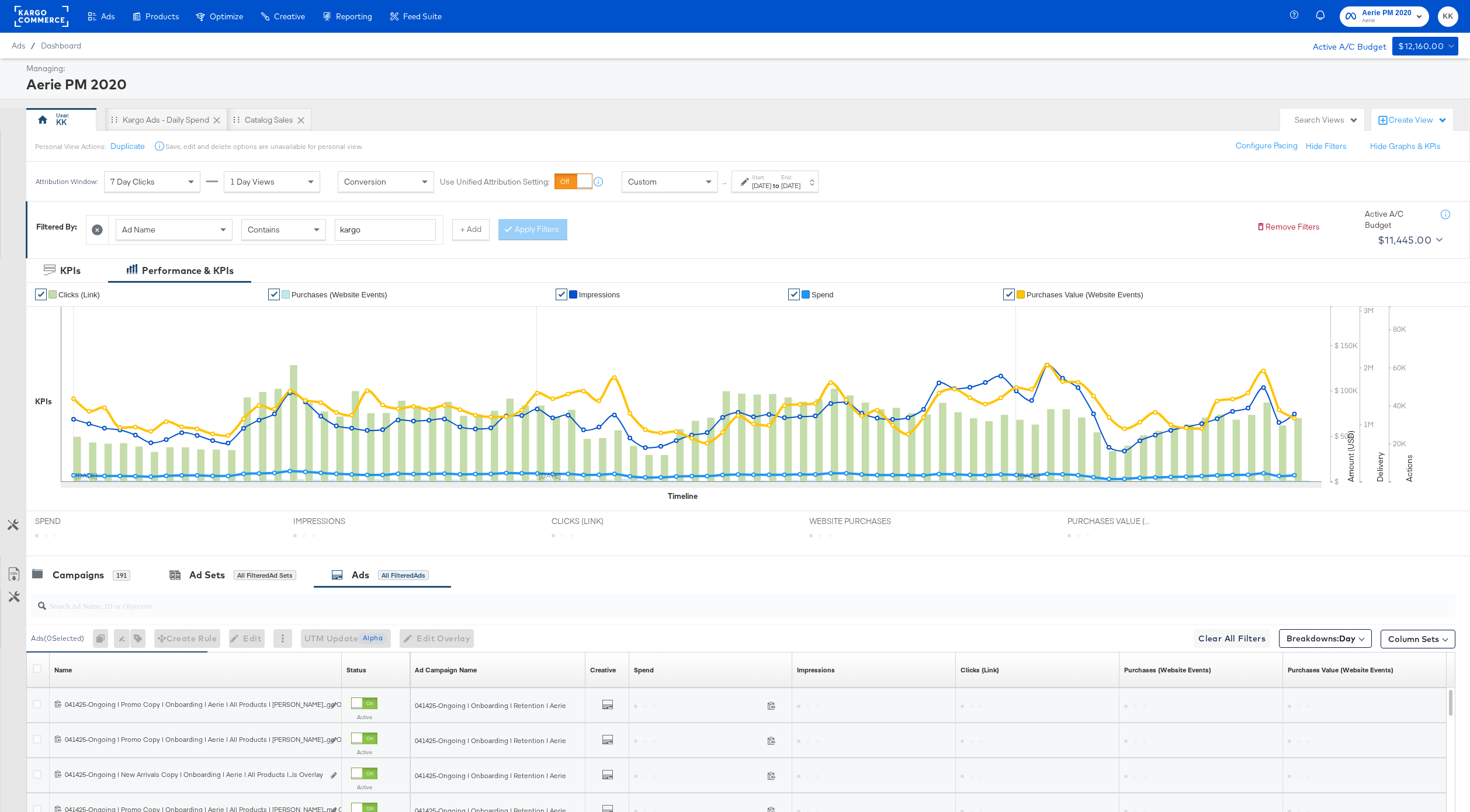
scroll to position [241, 0]
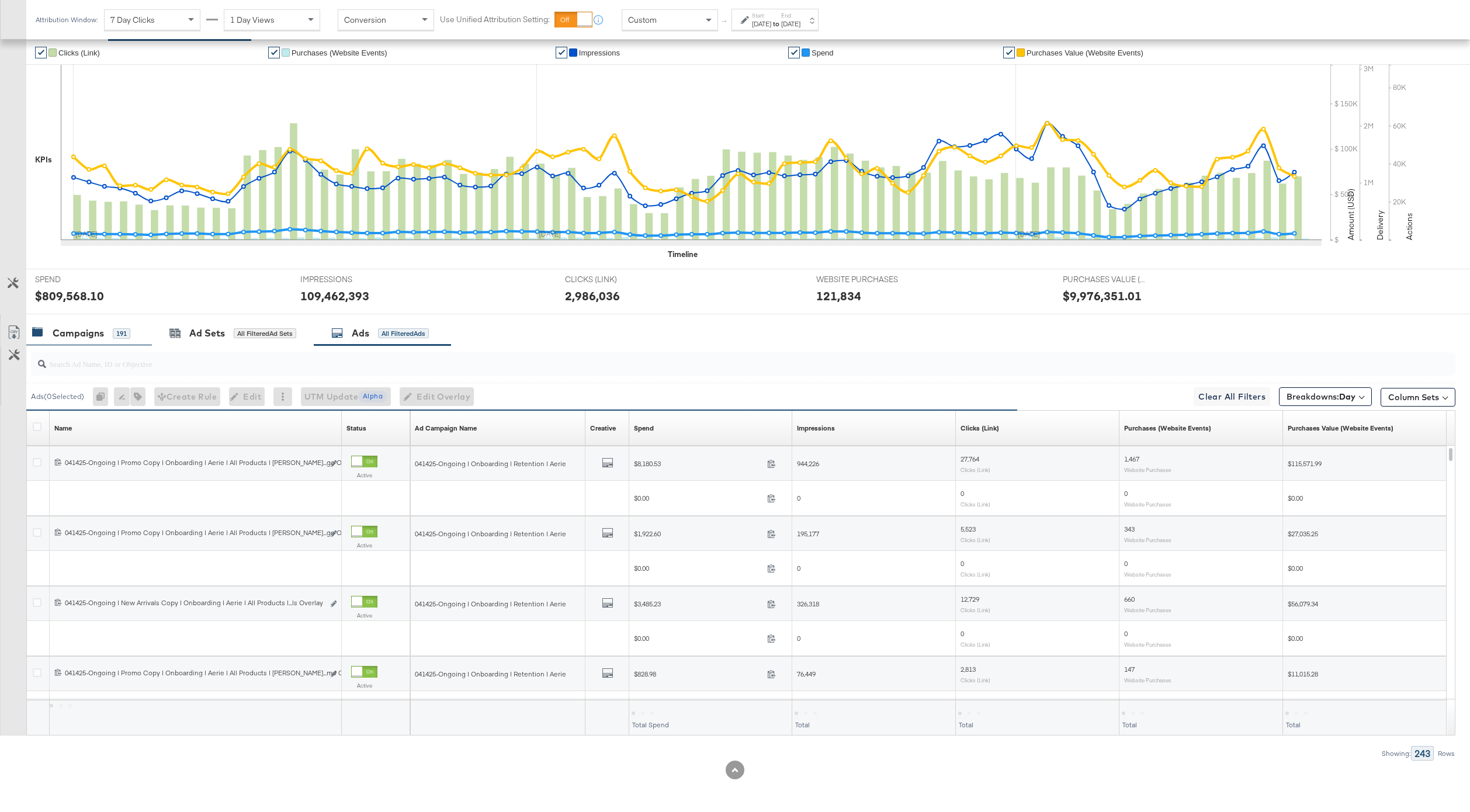
click at [66, 335] on div "Campaigns" at bounding box center [78, 332] width 51 height 13
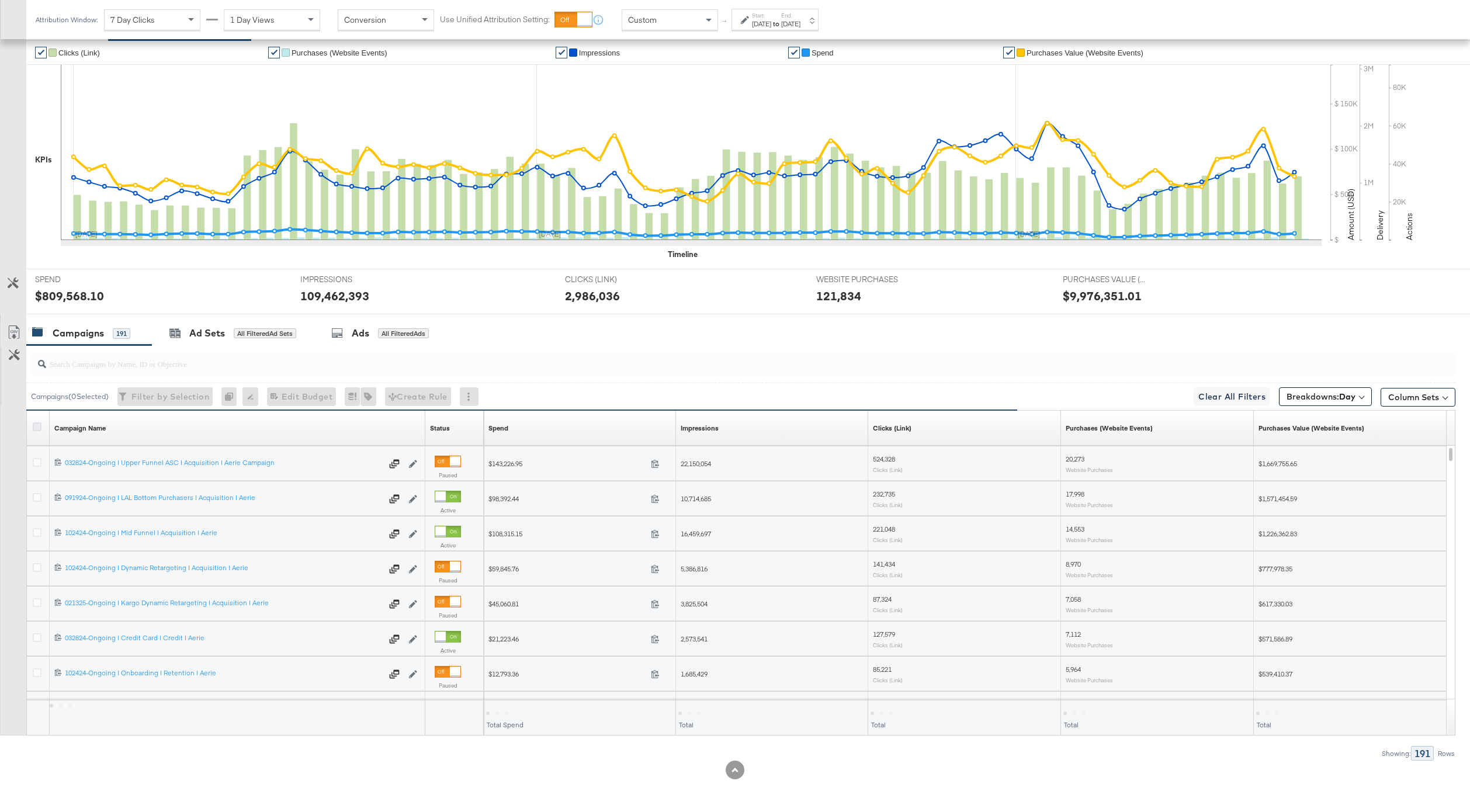
click at [36, 425] on icon at bounding box center [36, 426] width 9 height 9
click at [0, 0] on input "checkbox" at bounding box center [0, 0] width 0 height 0
click at [238, 326] on div "Ad Sets for 191 Campaigns" at bounding box center [234, 332] width 129 height 13
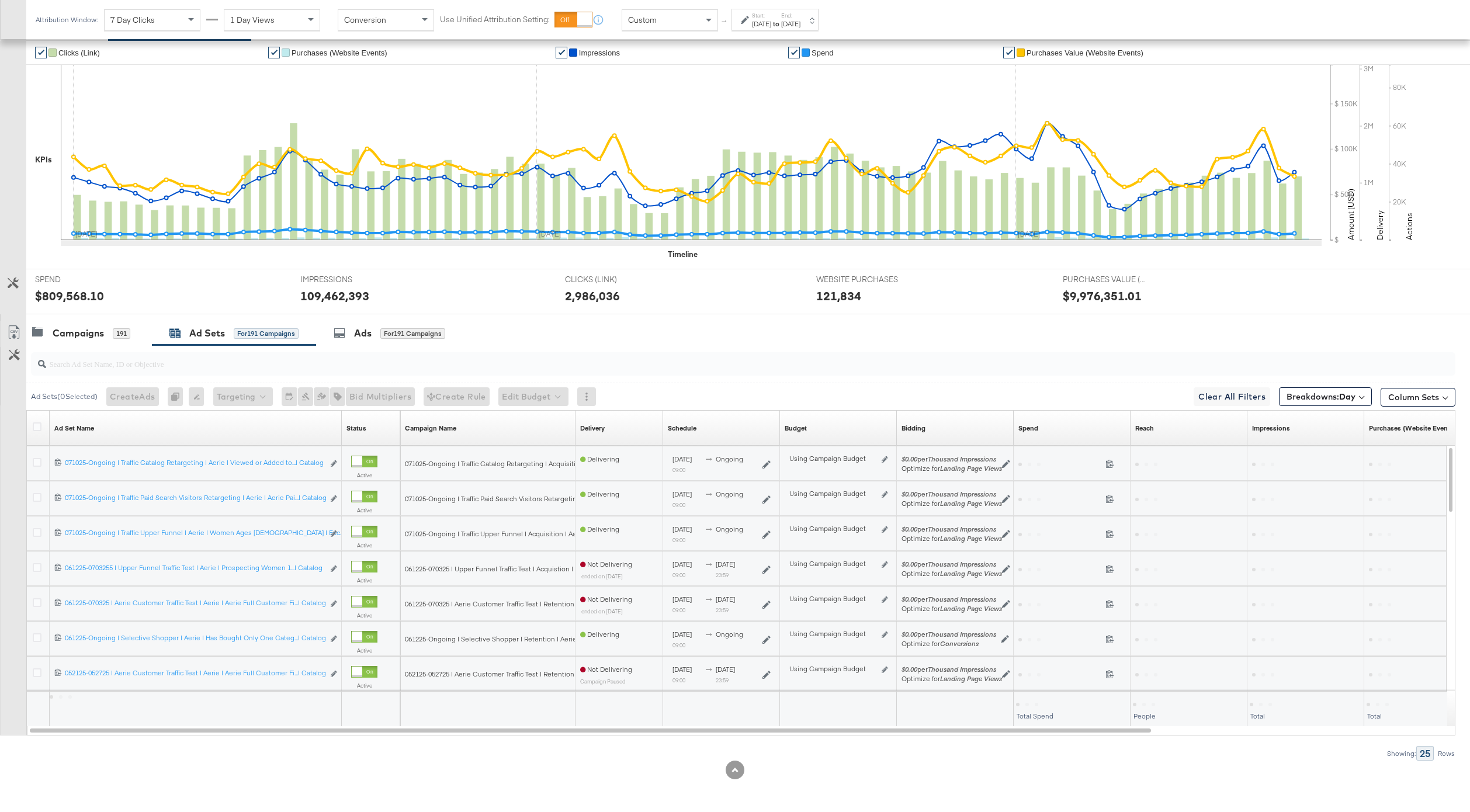
scroll to position [67, 0]
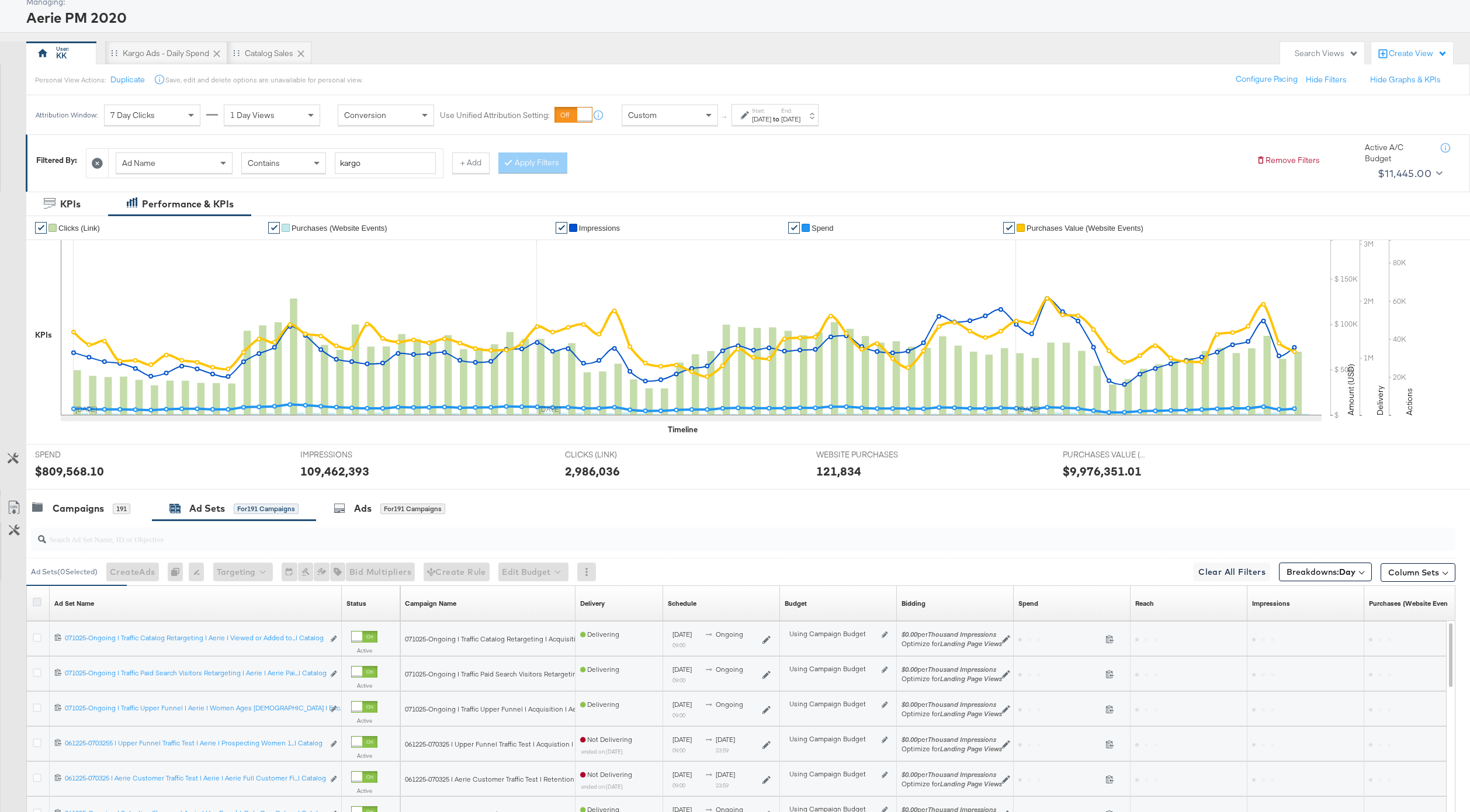
click at [39, 600] on icon at bounding box center [36, 602] width 9 height 9
click at [0, 0] on input "checkbox" at bounding box center [0, 0] width 0 height 0
click at [399, 508] on div "for 25 Ad Sets" at bounding box center [405, 508] width 49 height 11
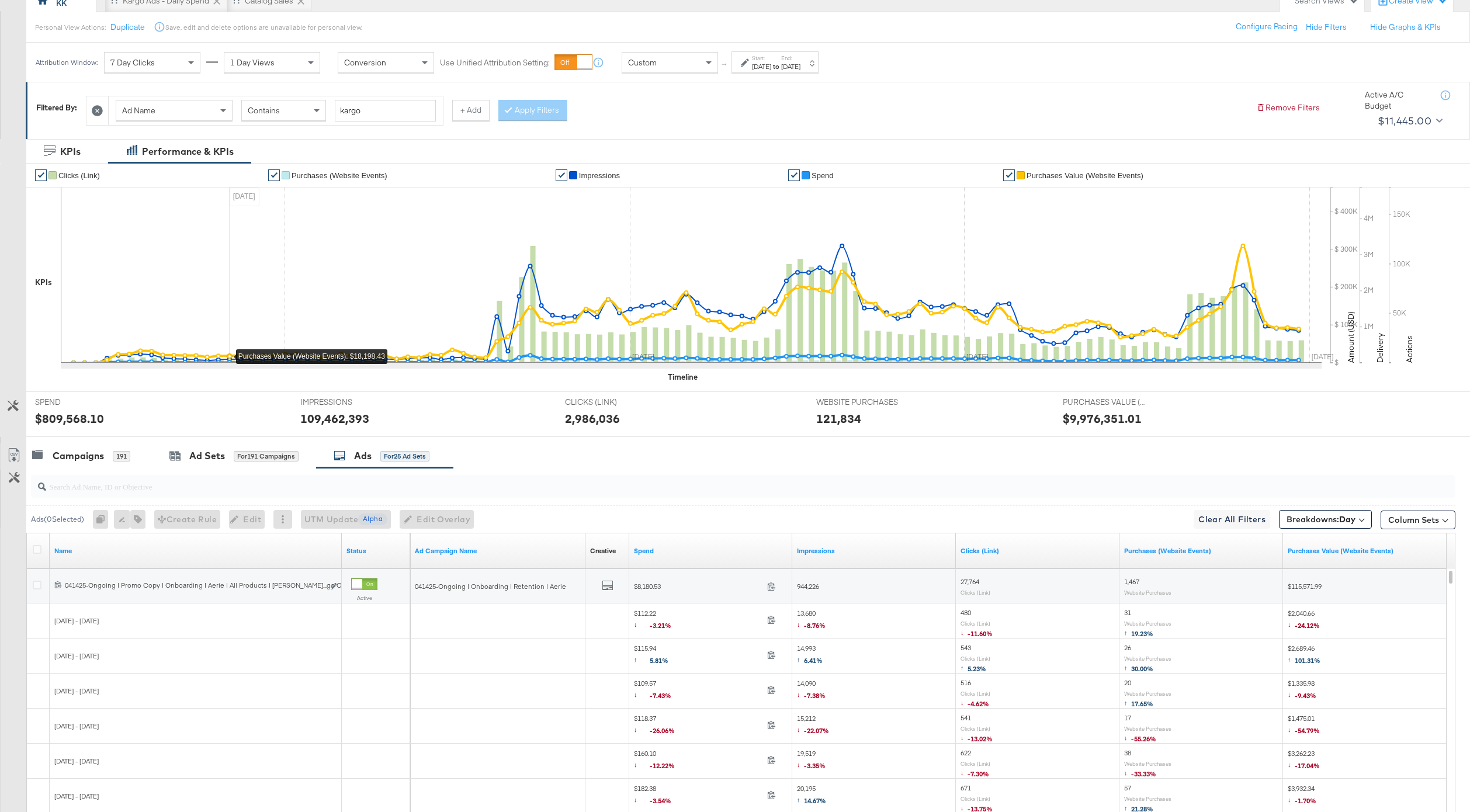
scroll to position [241, 0]
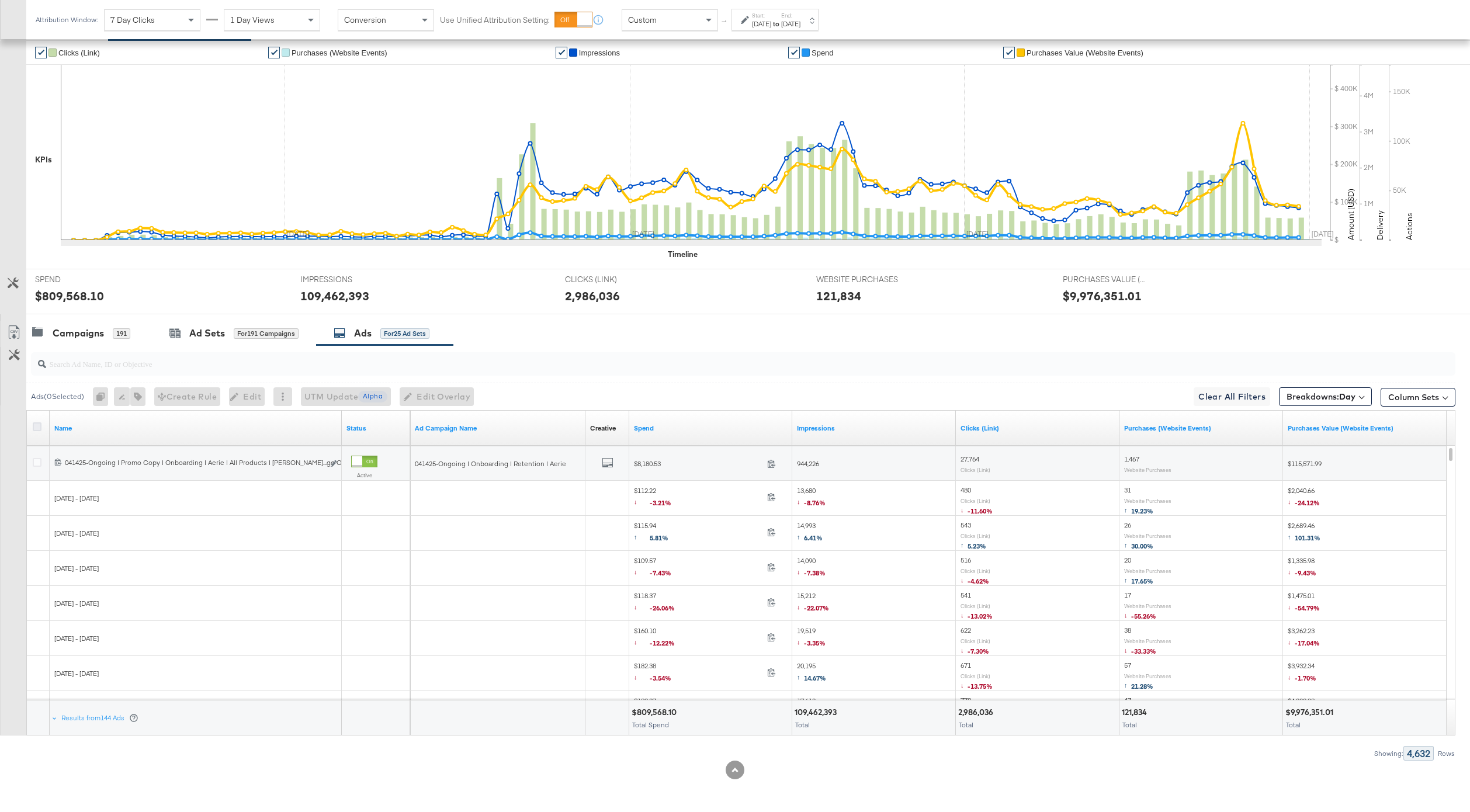
click at [34, 428] on icon at bounding box center [36, 426] width 9 height 9
click at [0, 0] on input "checkbox" at bounding box center [0, 0] width 0 height 0
click at [19, 338] on icon at bounding box center [14, 332] width 14 height 14
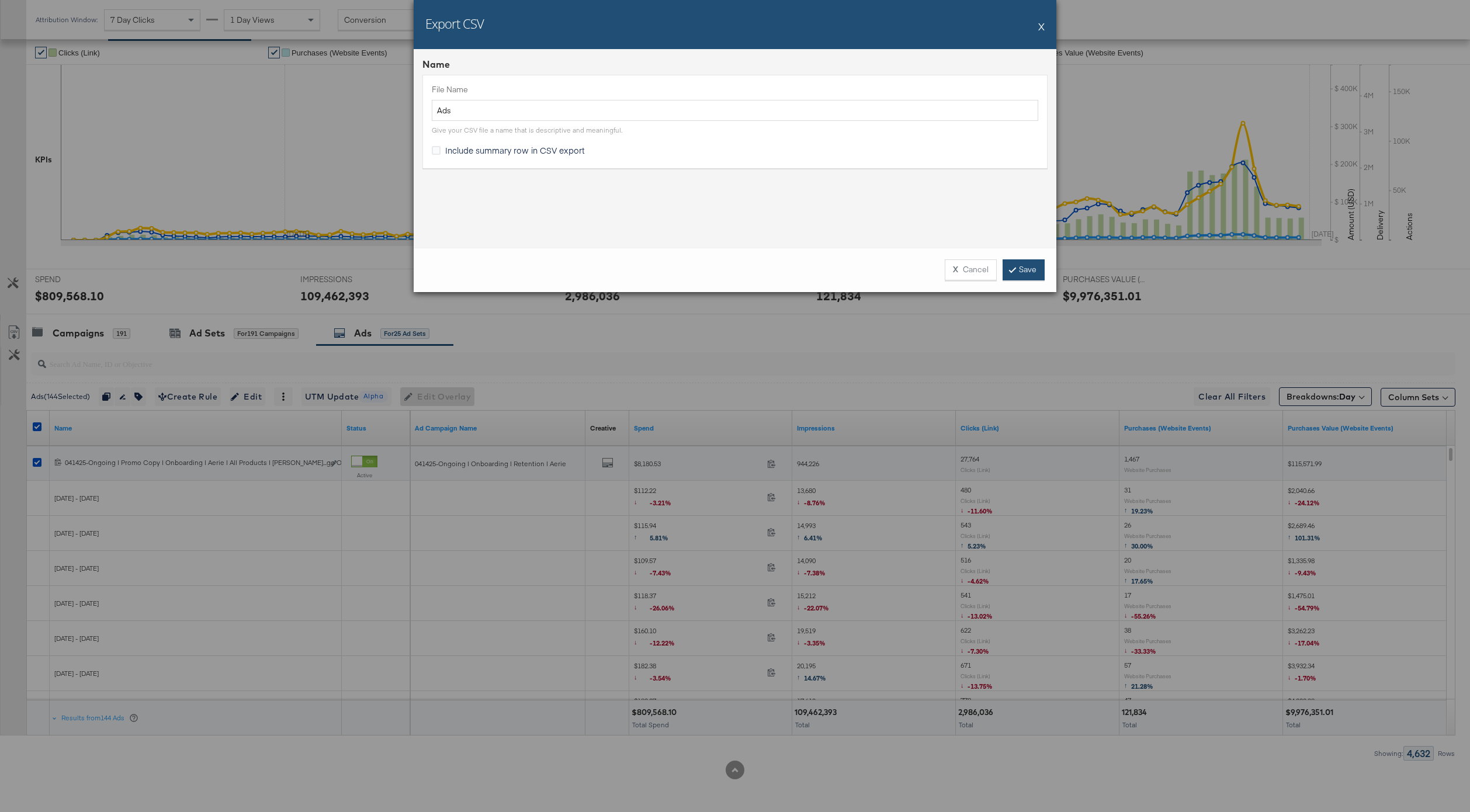
click at [1026, 265] on link "Save" at bounding box center [1023, 269] width 42 height 21
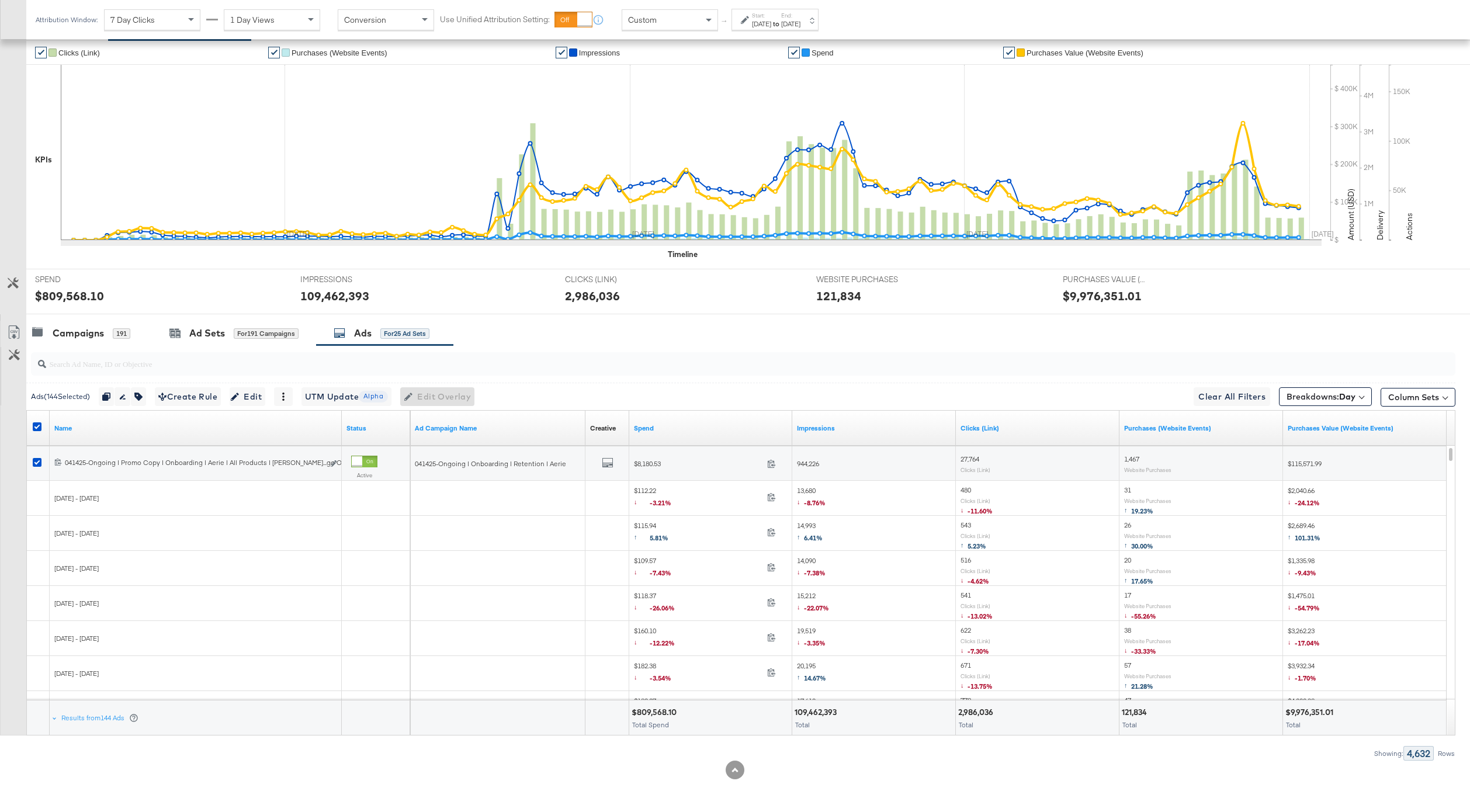
click at [755, 26] on div "Feb 10th 2025" at bounding box center [761, 24] width 19 height 9
click at [645, 95] on label "Start Time:" at bounding box center [635, 92] width 126 height 11
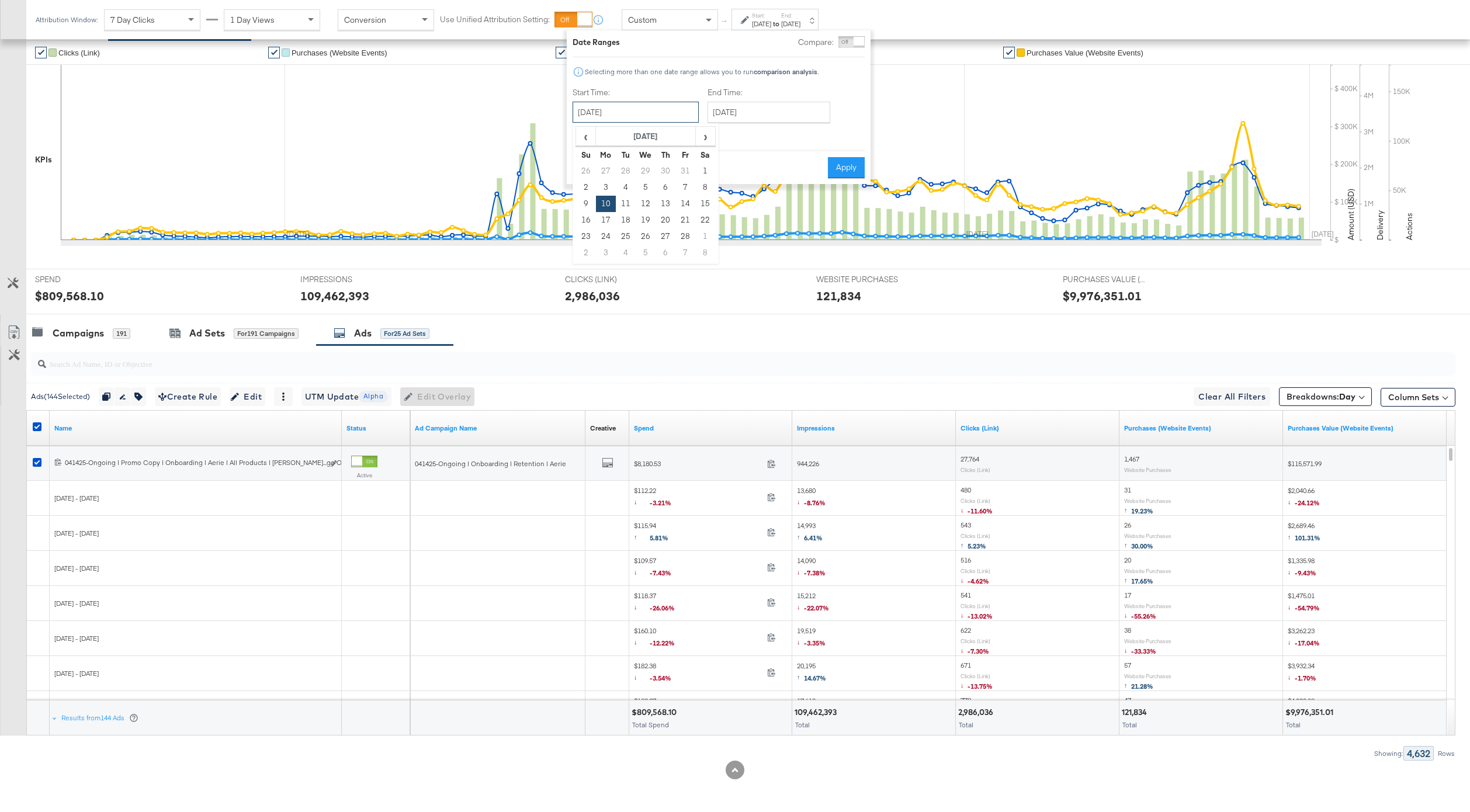
click at [641, 108] on input "February 10th 2025" at bounding box center [635, 112] width 126 height 21
click at [705, 130] on span "›" at bounding box center [705, 136] width 18 height 18
click at [583, 251] on td "1" at bounding box center [586, 252] width 20 height 16
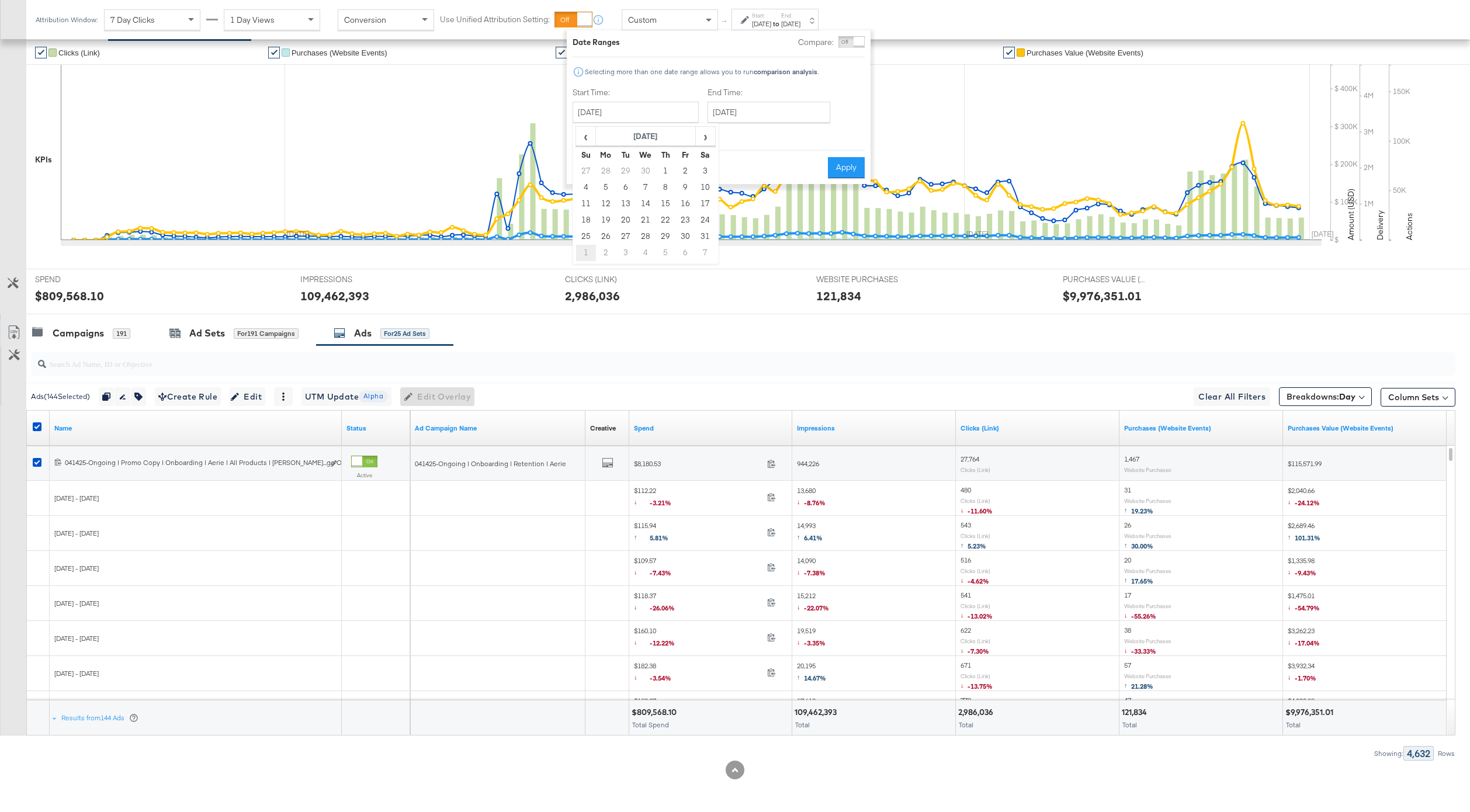
type input "June 1st 2025"
click at [766, 121] on input "June 1st 2025" at bounding box center [759, 112] width 123 height 21
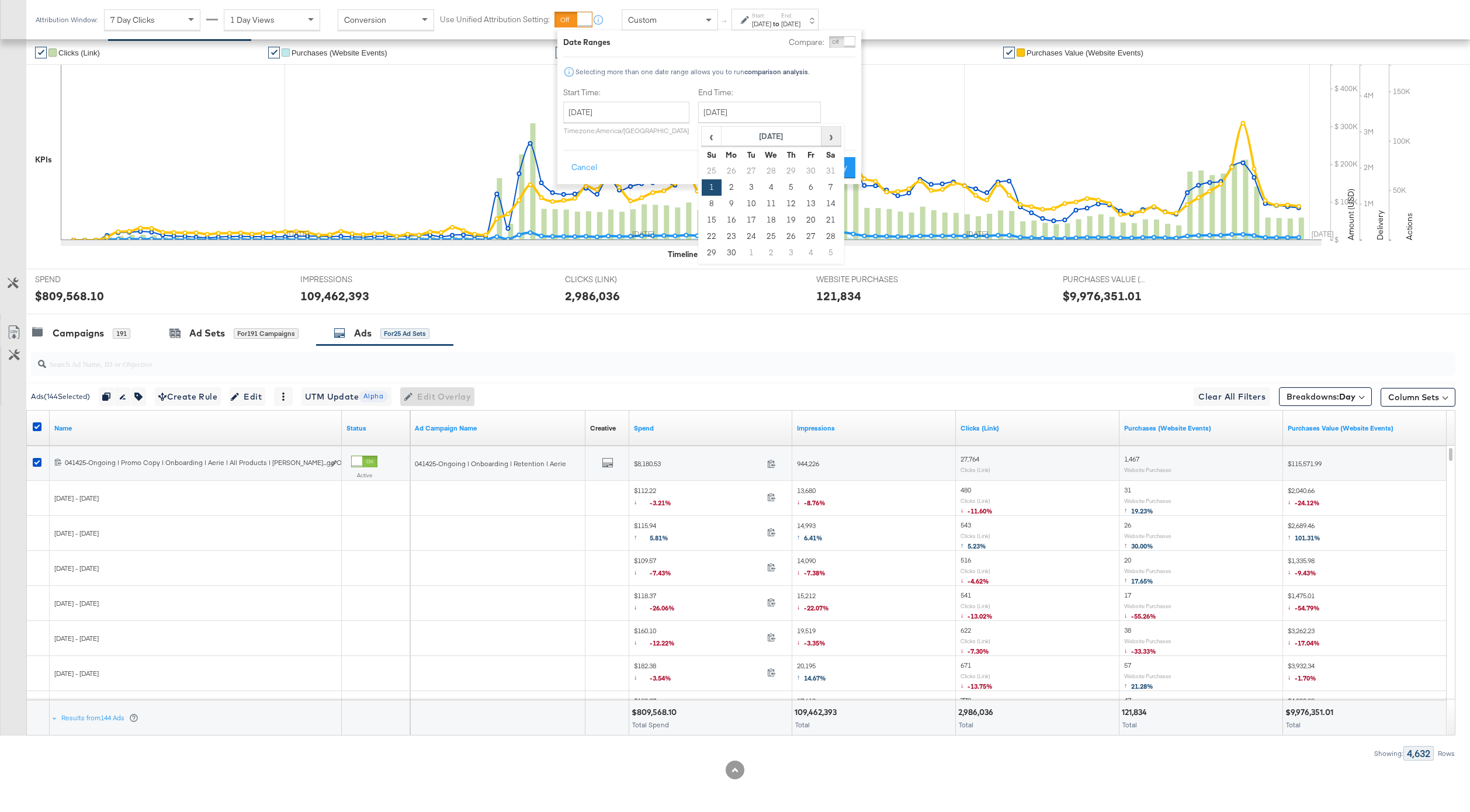
click at [833, 142] on span "›" at bounding box center [830, 136] width 18 height 18
click at [742, 221] on td "19" at bounding box center [752, 220] width 20 height 16
type input "August 19th 2025"
click at [836, 177] on button "Apply" at bounding box center [842, 167] width 36 height 21
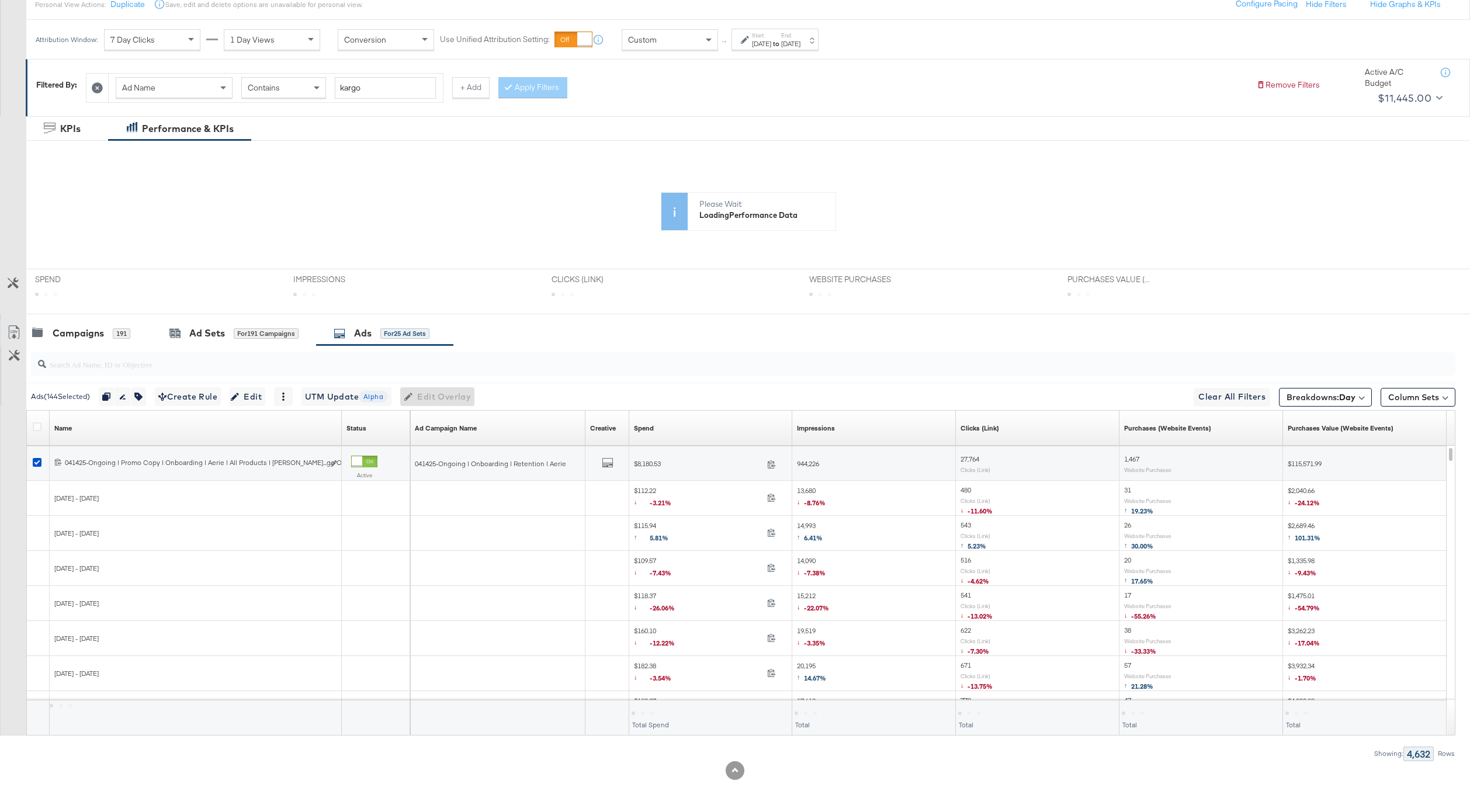
scroll to position [0, 0]
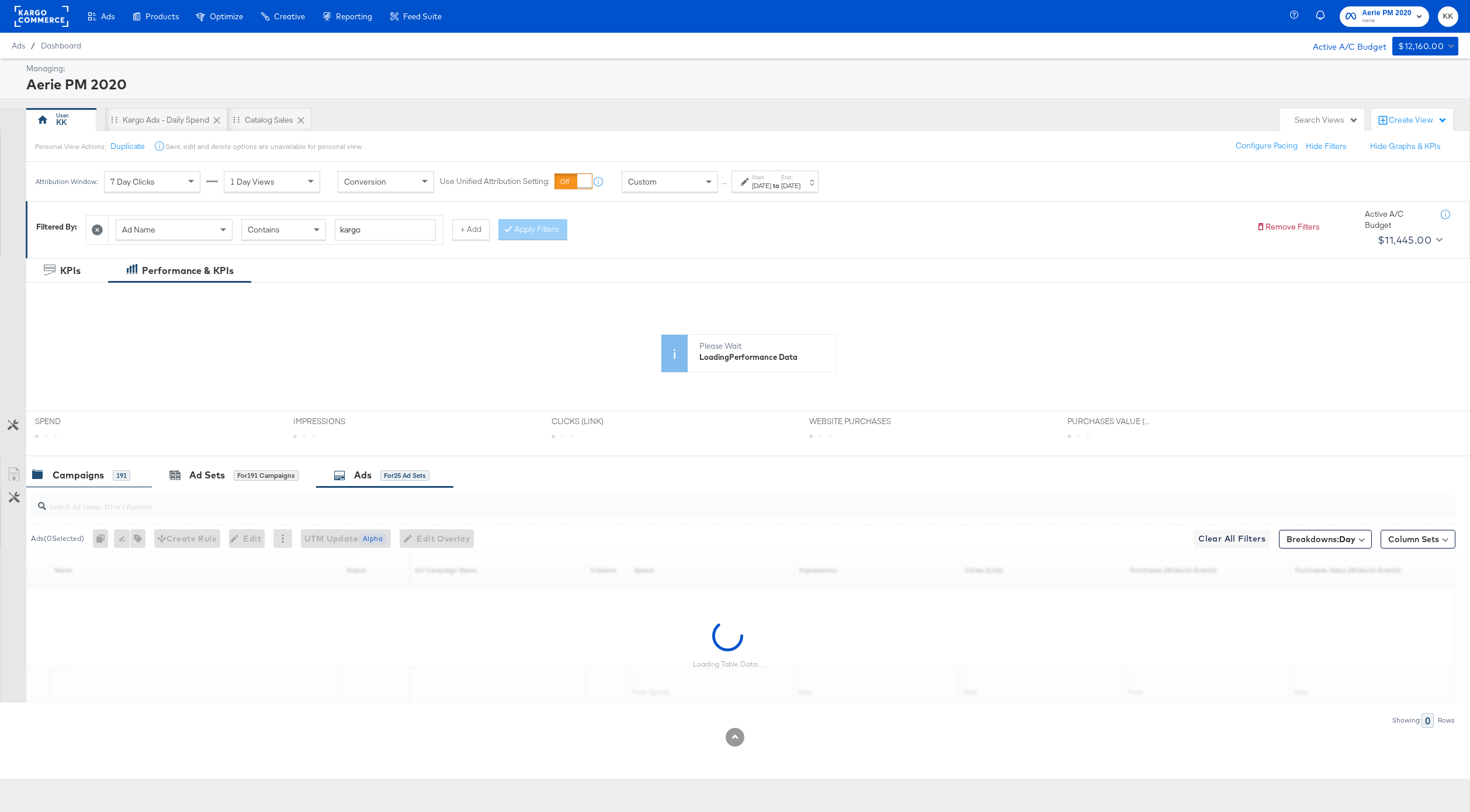
click at [88, 482] on div "Campaigns 191" at bounding box center [89, 475] width 126 height 25
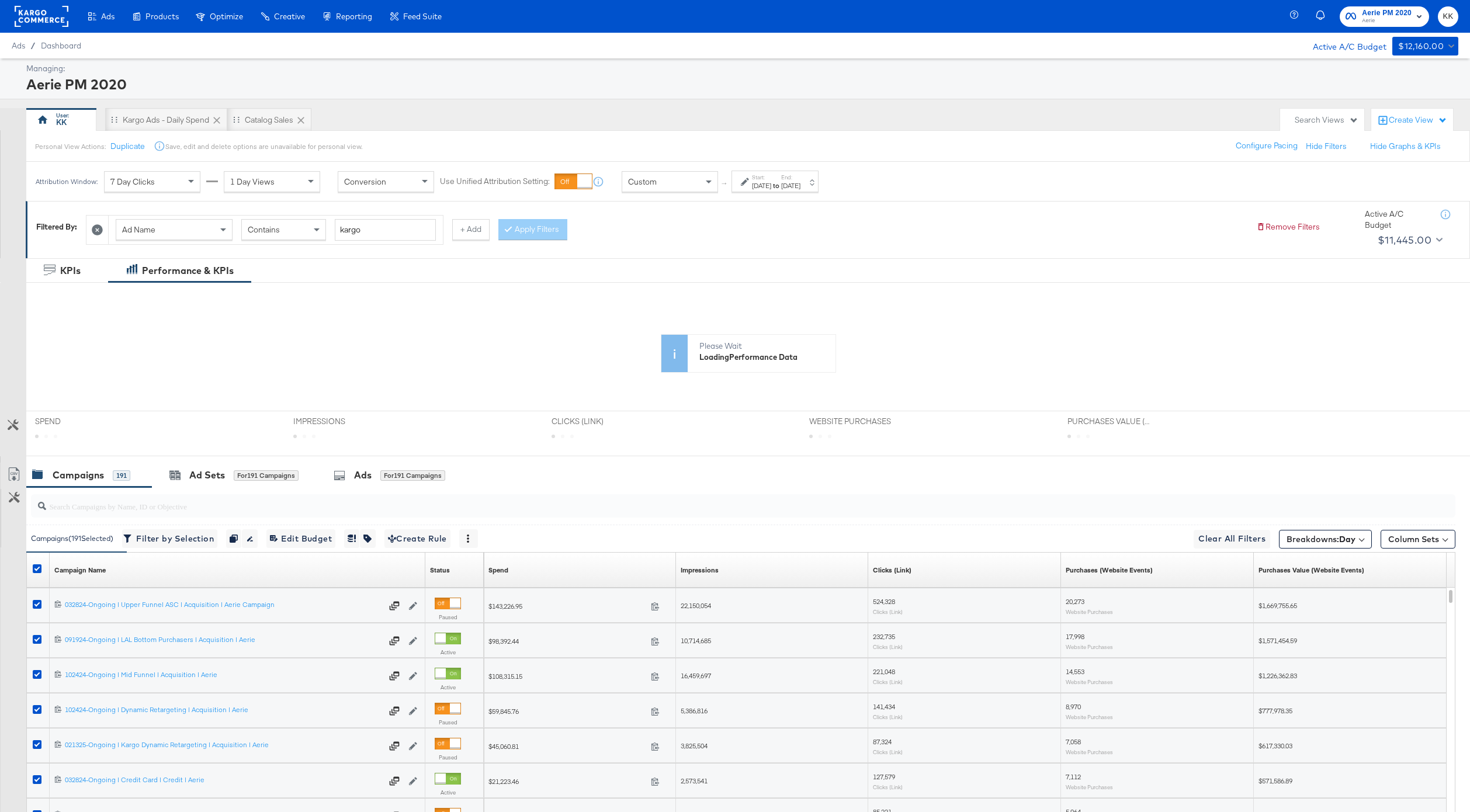
scroll to position [95, 0]
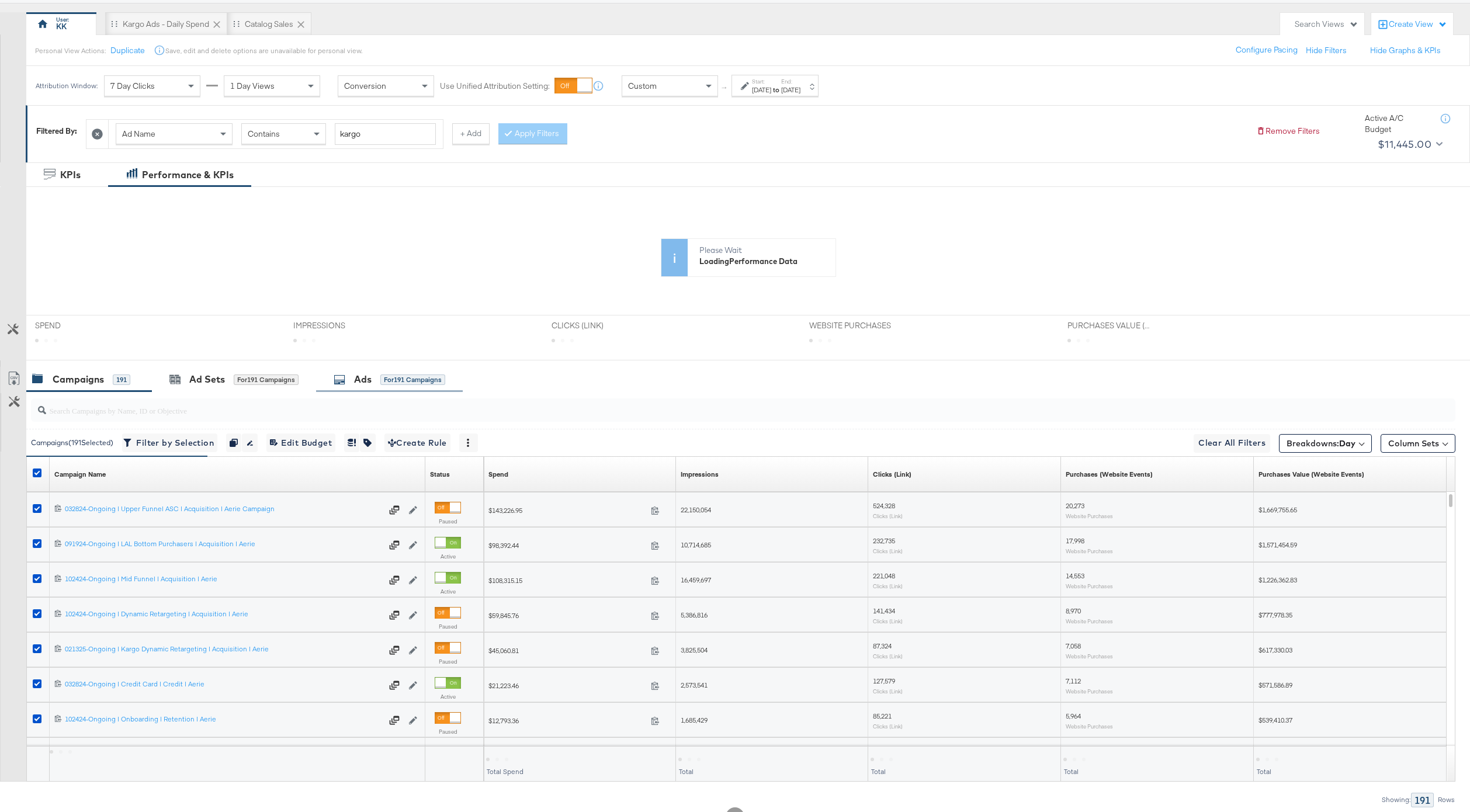
click at [396, 377] on div "for 191 Campaigns" at bounding box center [412, 380] width 64 height 11
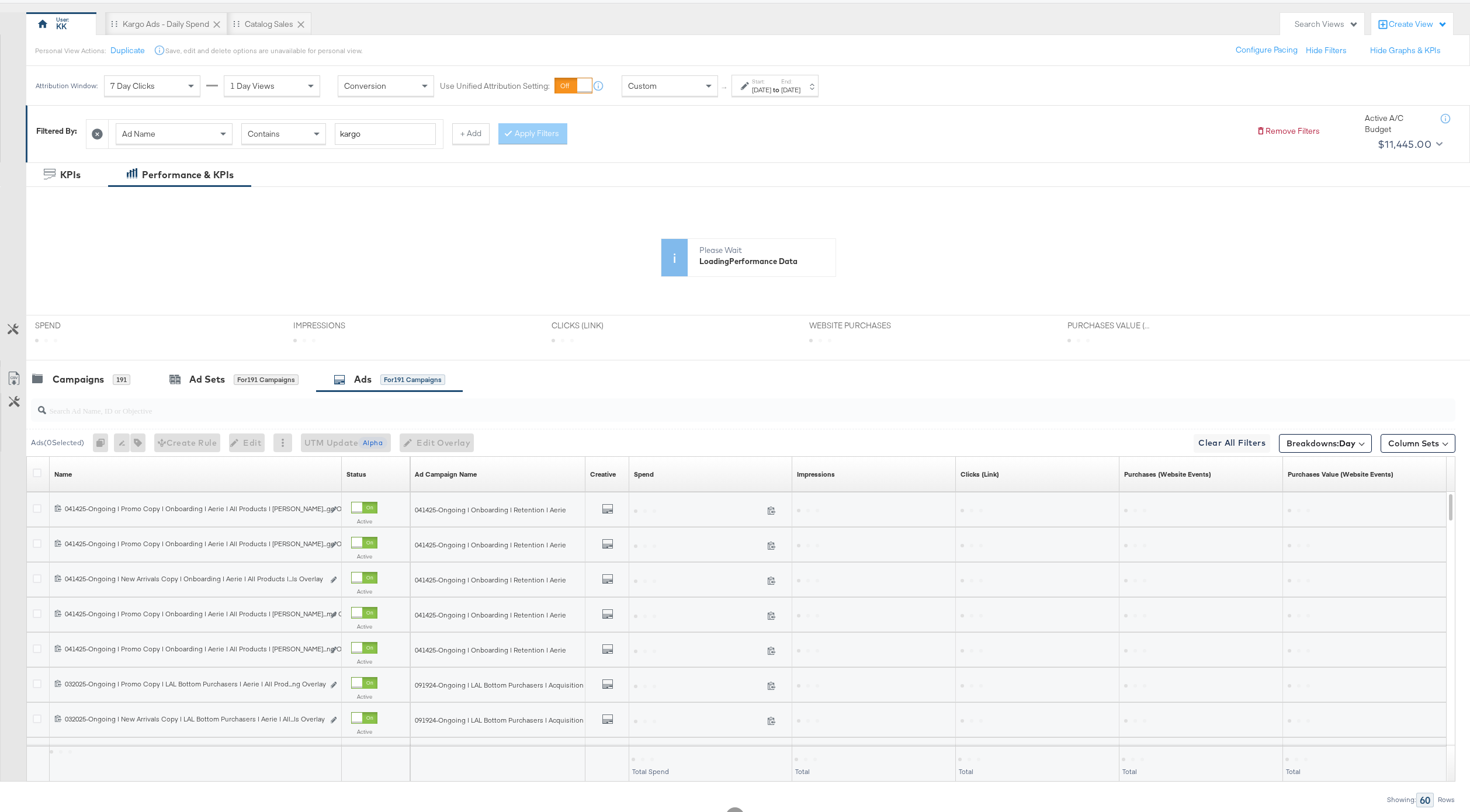
scroll to position [0, 0]
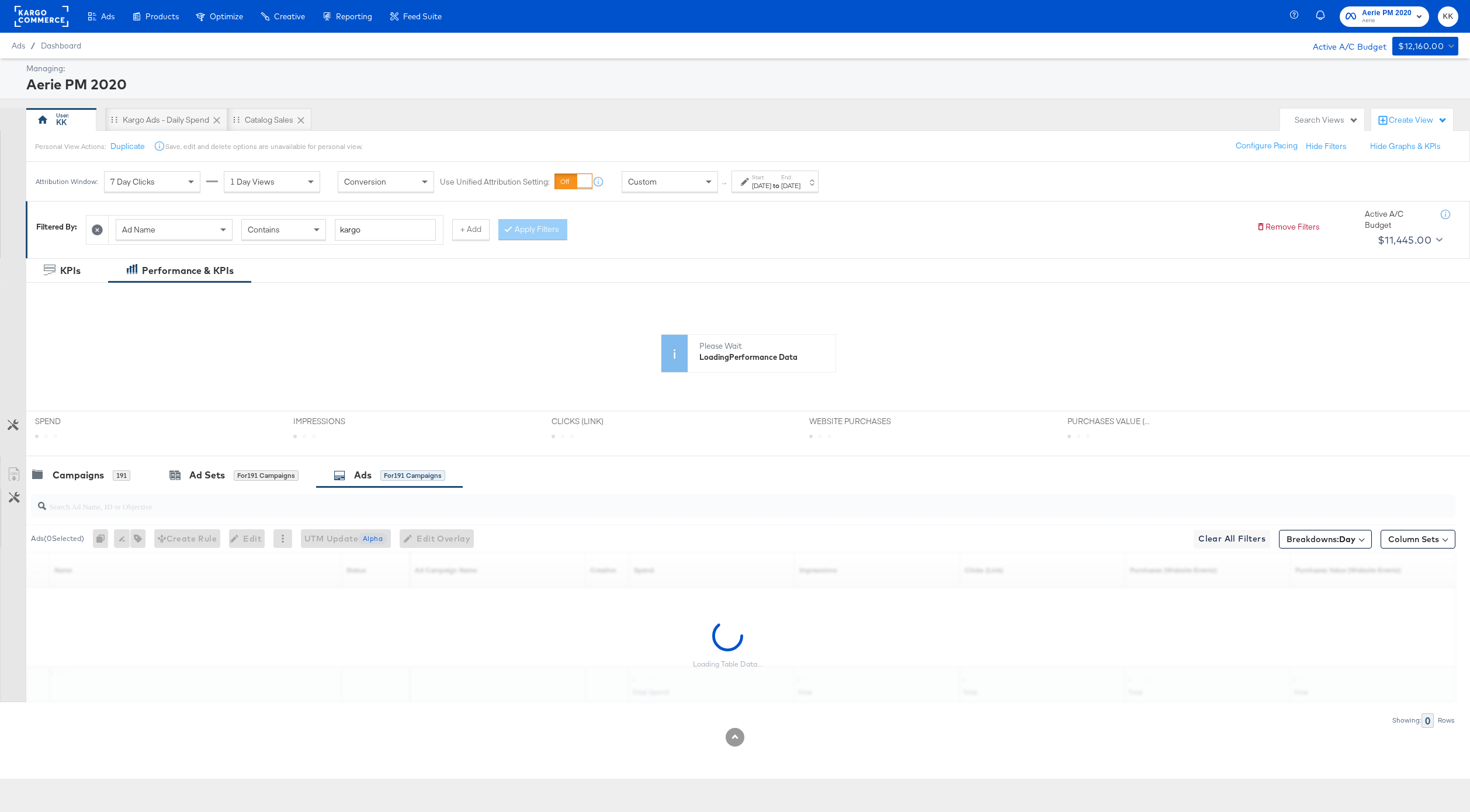
drag, startPoint x: 235, startPoint y: 481, endPoint x: 384, endPoint y: 481, distance: 149.0
click at [235, 481] on div "Ad Sets for 191 Campaigns" at bounding box center [234, 474] width 129 height 13
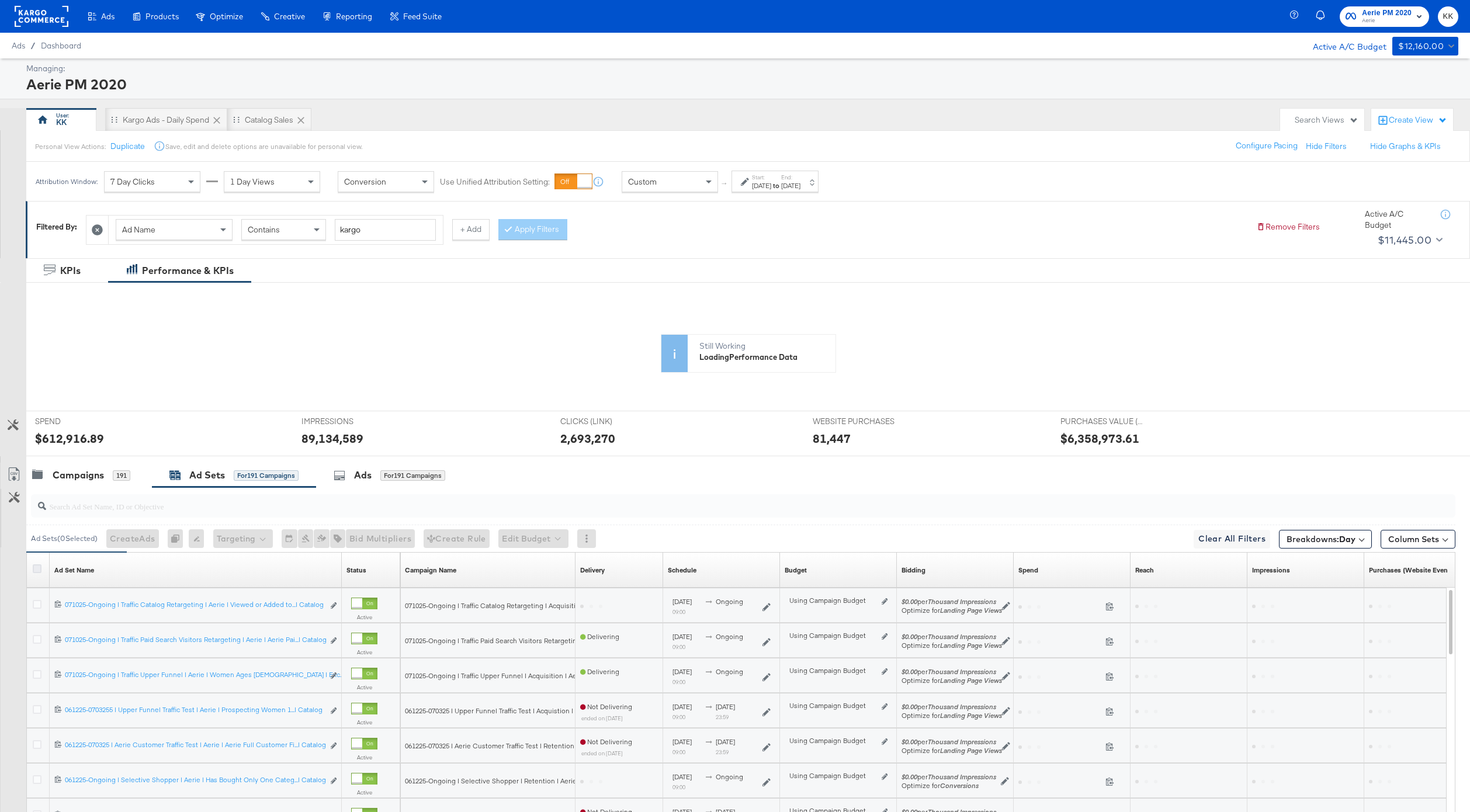
click at [41, 567] on icon at bounding box center [36, 568] width 9 height 9
click at [0, 0] on input "checkbox" at bounding box center [0, 0] width 0 height 0
click at [437, 485] on div "Ads for 25 Ad Sets" at bounding box center [384, 475] width 137 height 25
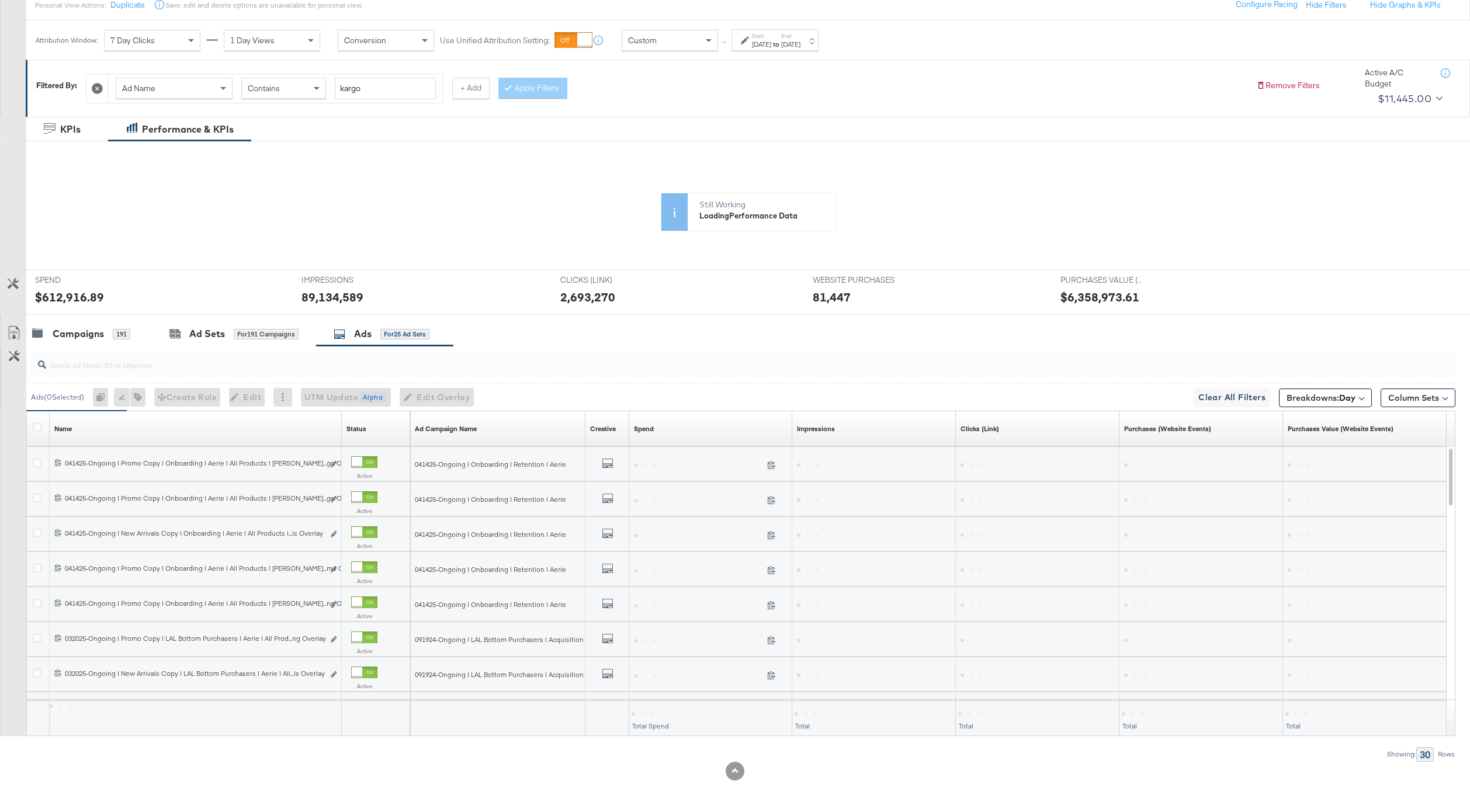
scroll to position [142, 0]
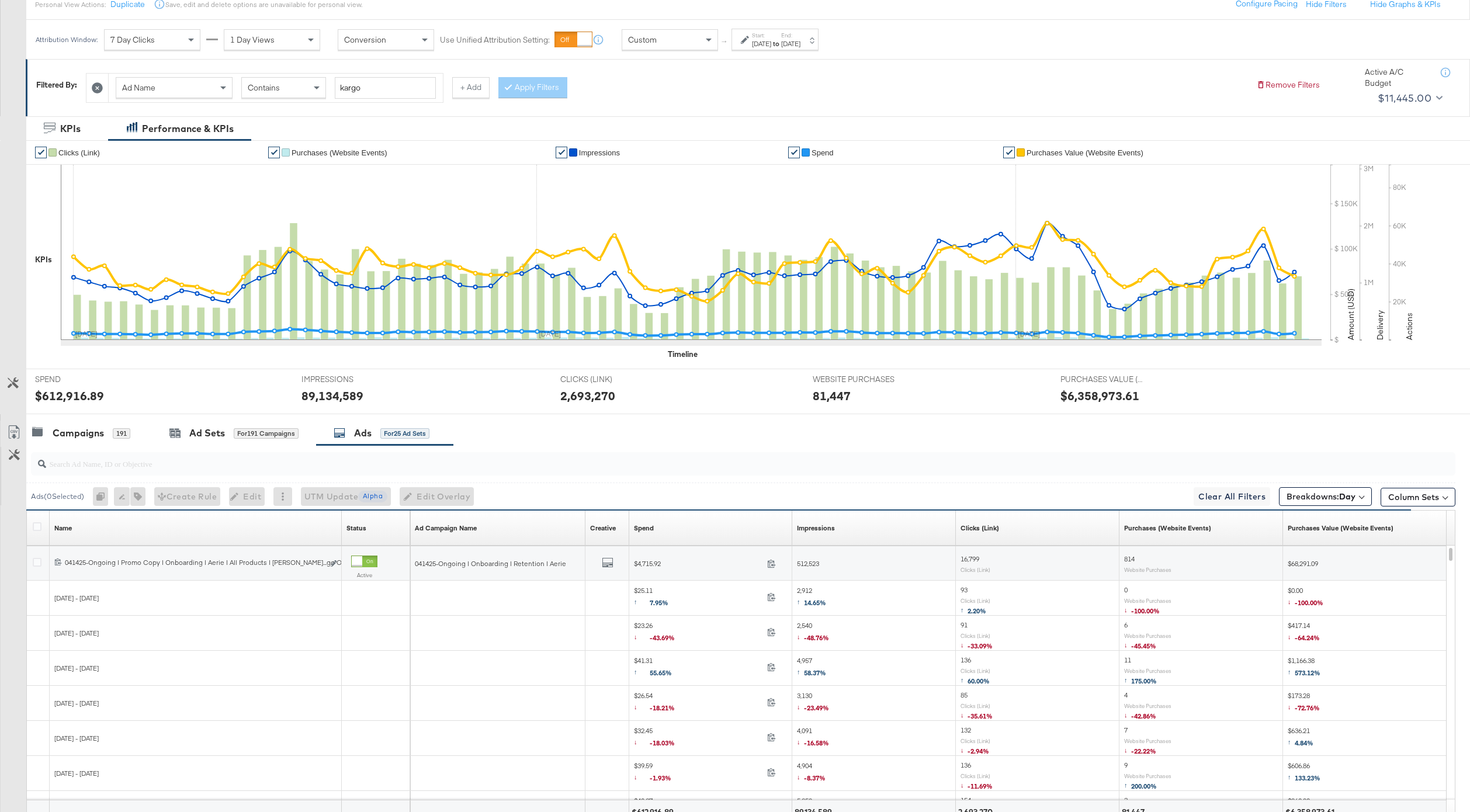
scroll to position [241, 0]
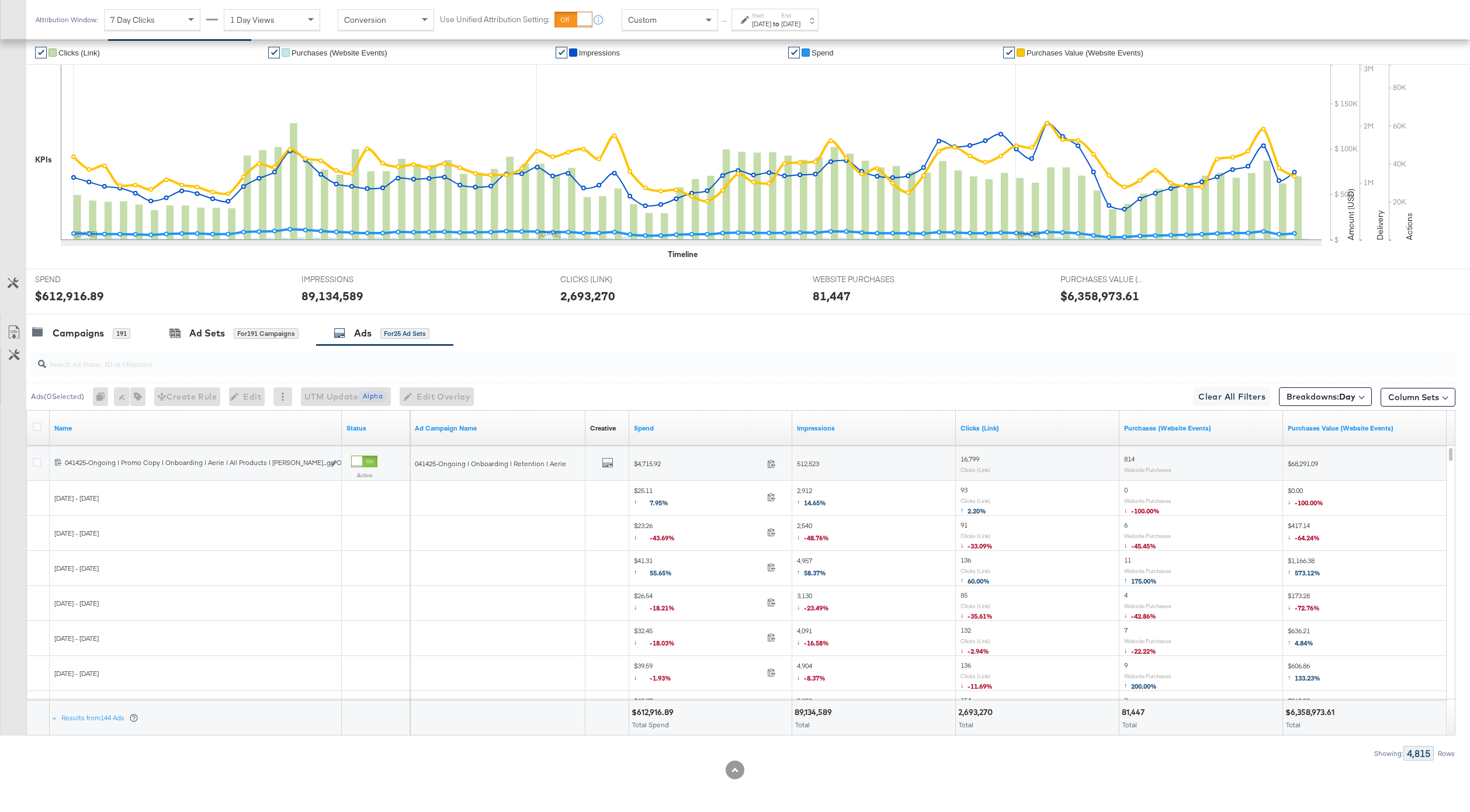
click at [32, 421] on div at bounding box center [39, 428] width 22 height 21
click at [50, 427] on div "Name" at bounding box center [196, 428] width 292 height 19
click at [39, 427] on icon at bounding box center [36, 426] width 9 height 9
click at [0, 0] on input "checkbox" at bounding box center [0, 0] width 0 height 0
click at [16, 324] on link "Export as CSV" at bounding box center [14, 334] width 26 height 26
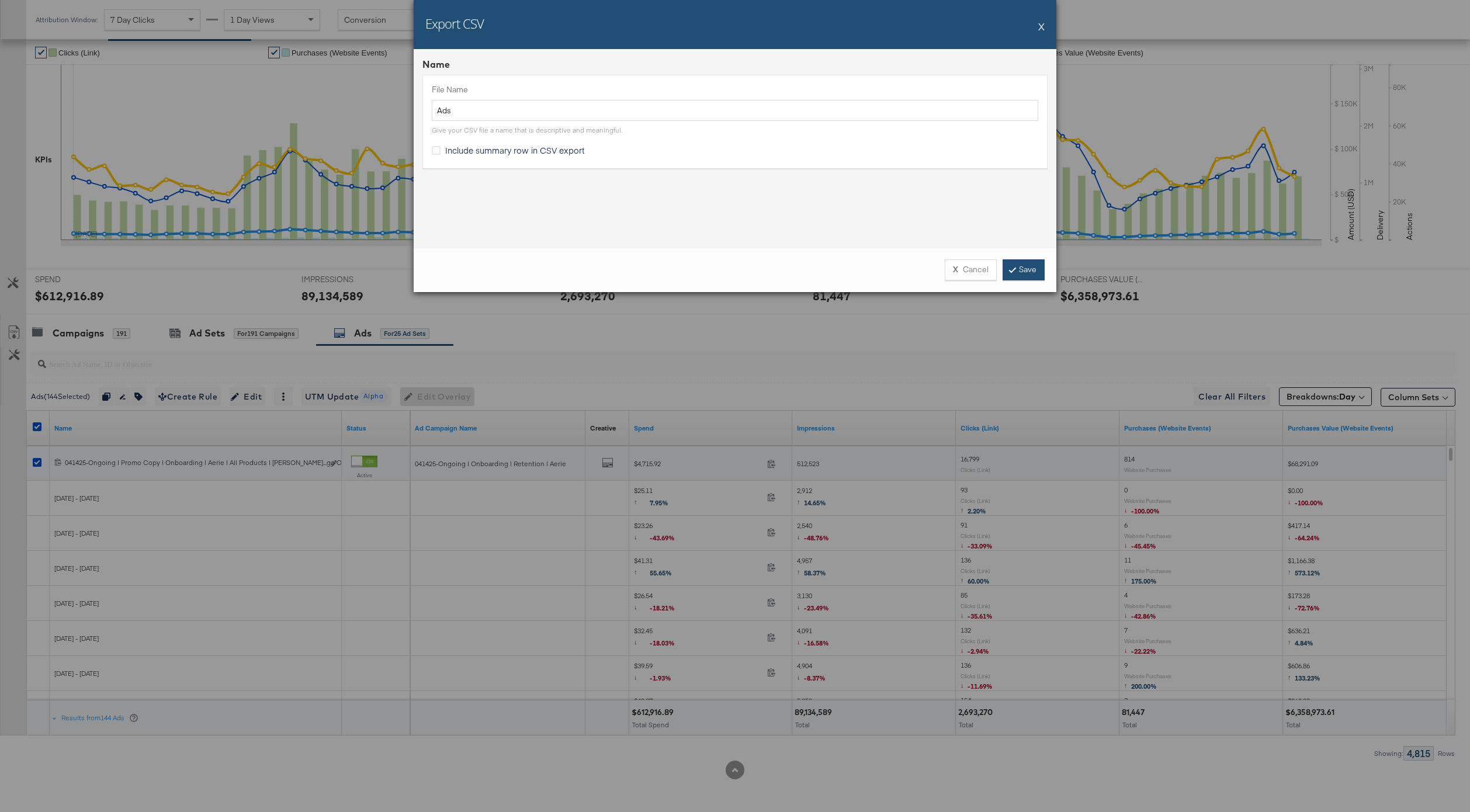
click at [1025, 270] on link "Save" at bounding box center [1023, 269] width 42 height 21
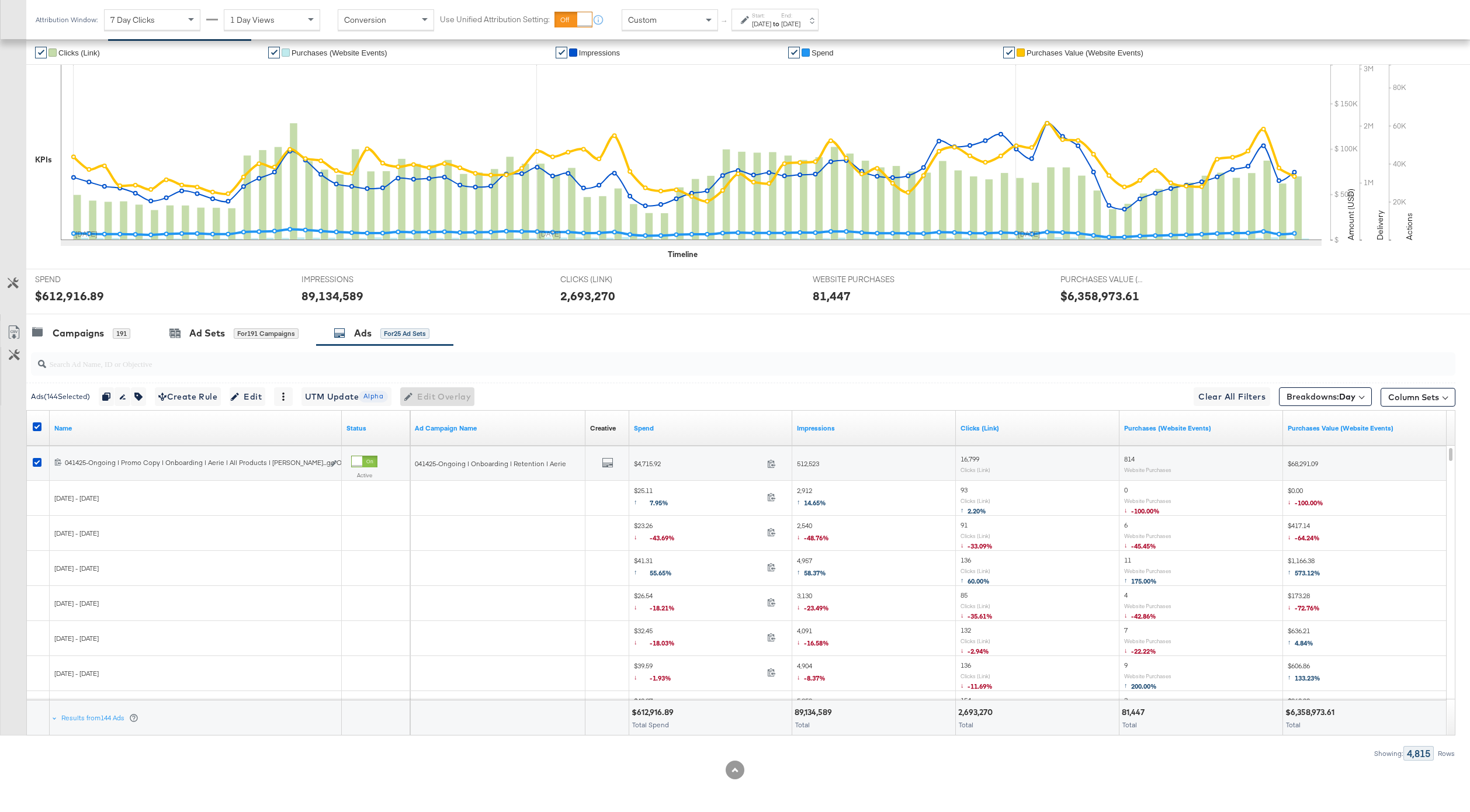
scroll to position [0, 0]
